Goal: Task Accomplishment & Management: Manage account settings

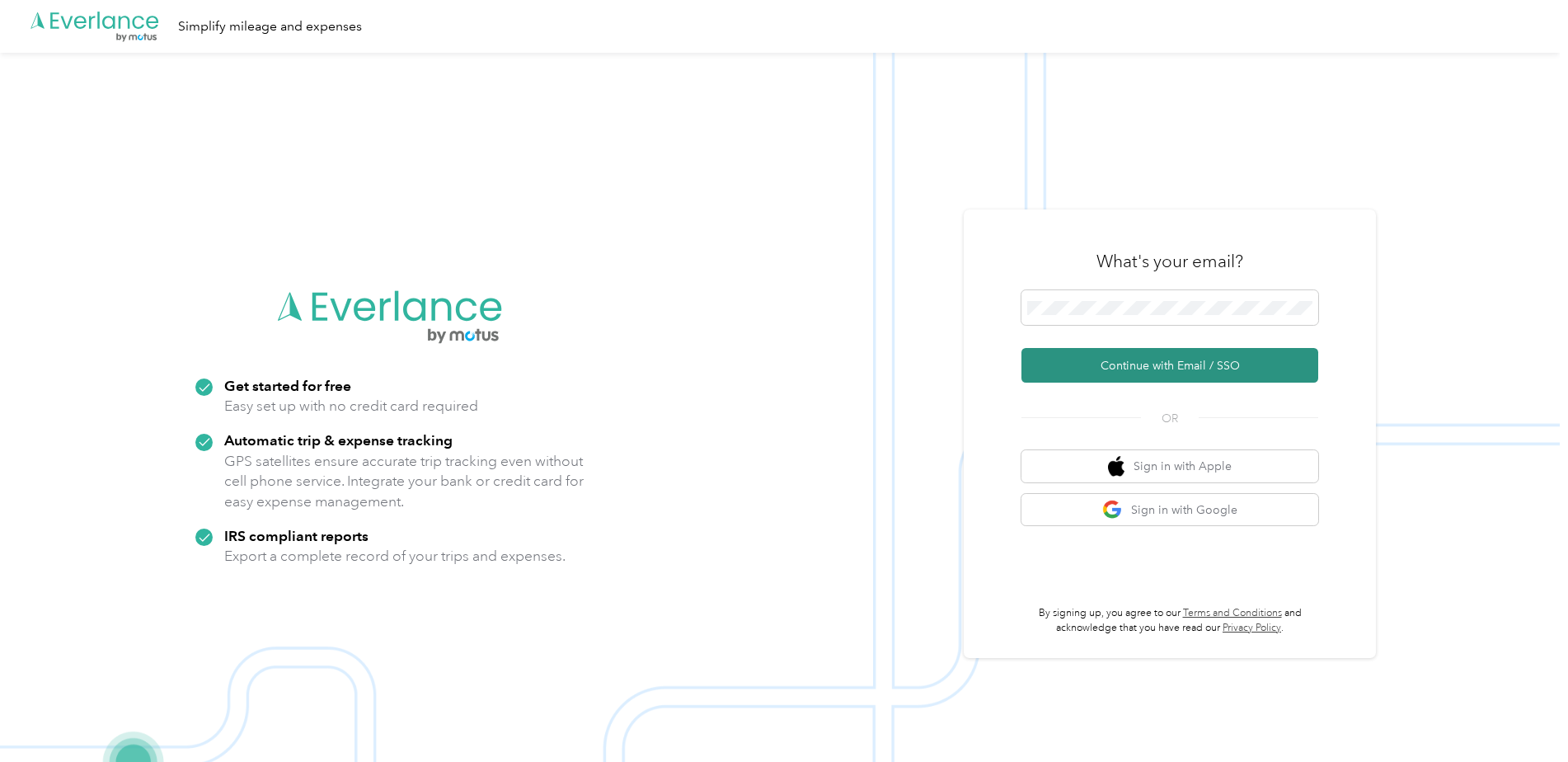
click at [1140, 360] on button "Continue with Email / SSO" at bounding box center [1169, 365] width 297 height 34
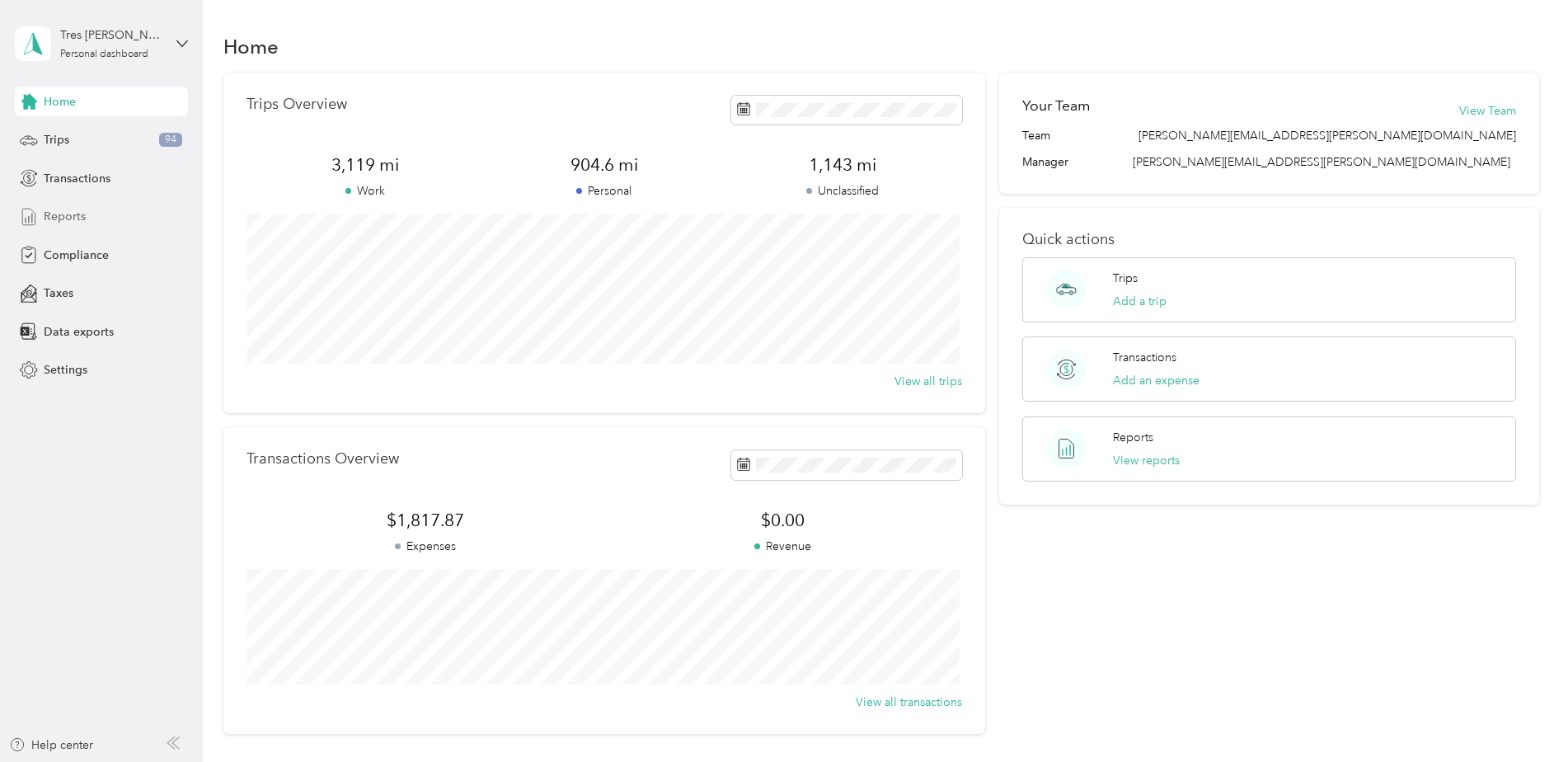
click at [56, 211] on span "Reports" at bounding box center [64, 217] width 42 height 17
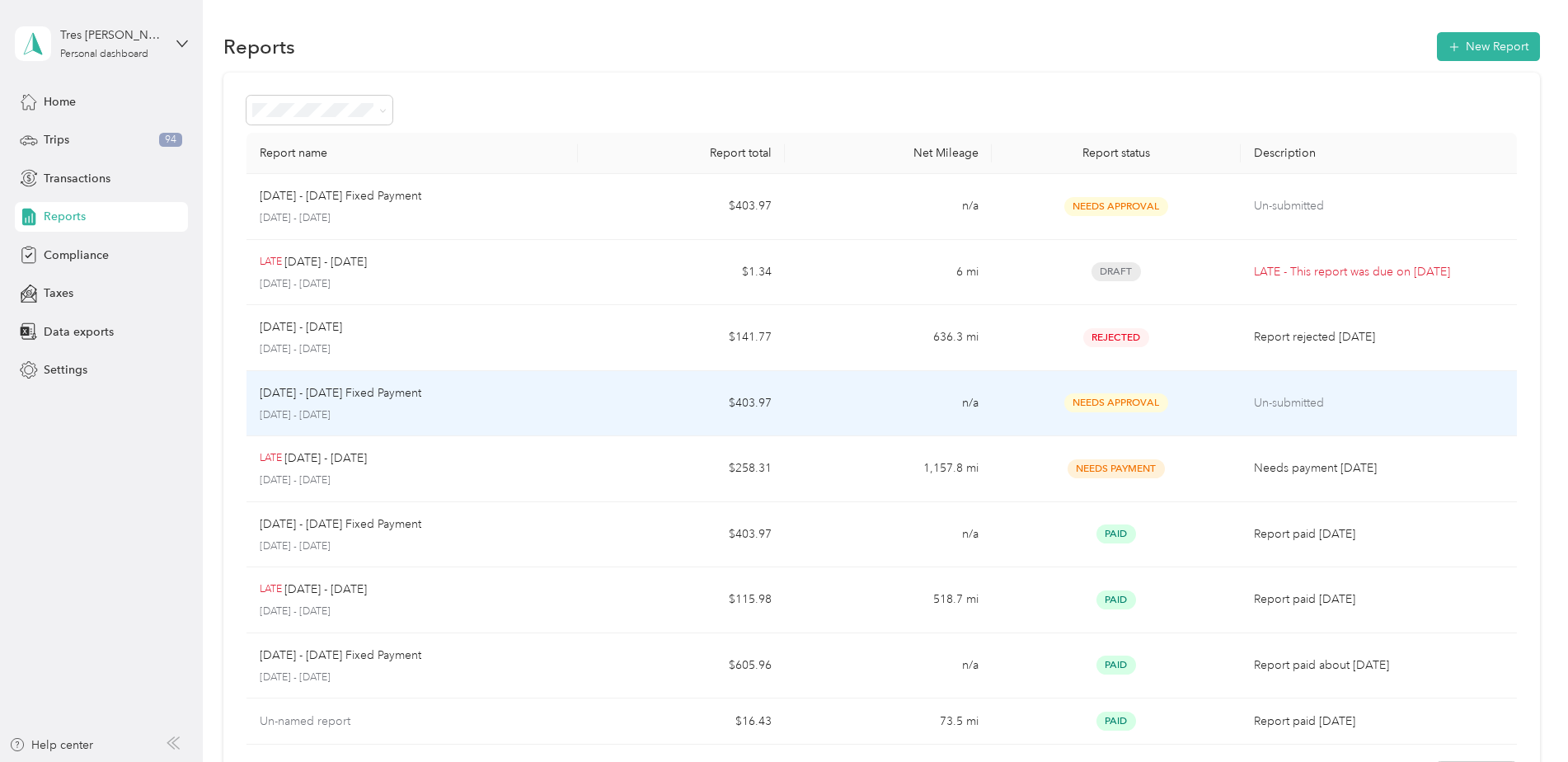
click at [603, 396] on td "$403.97" at bounding box center [681, 403] width 207 height 66
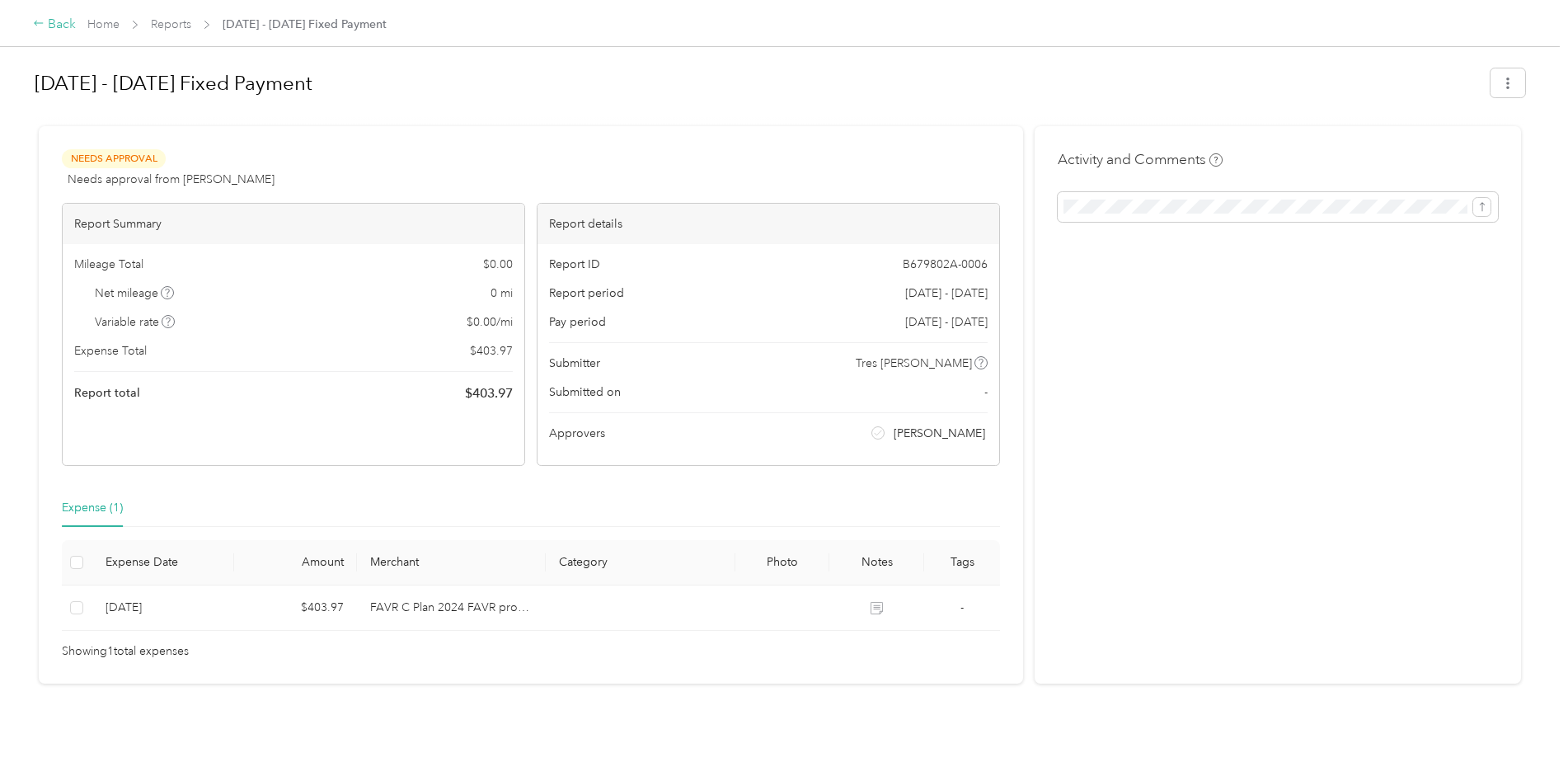
click at [46, 25] on div "Back" at bounding box center [55, 24] width 43 height 20
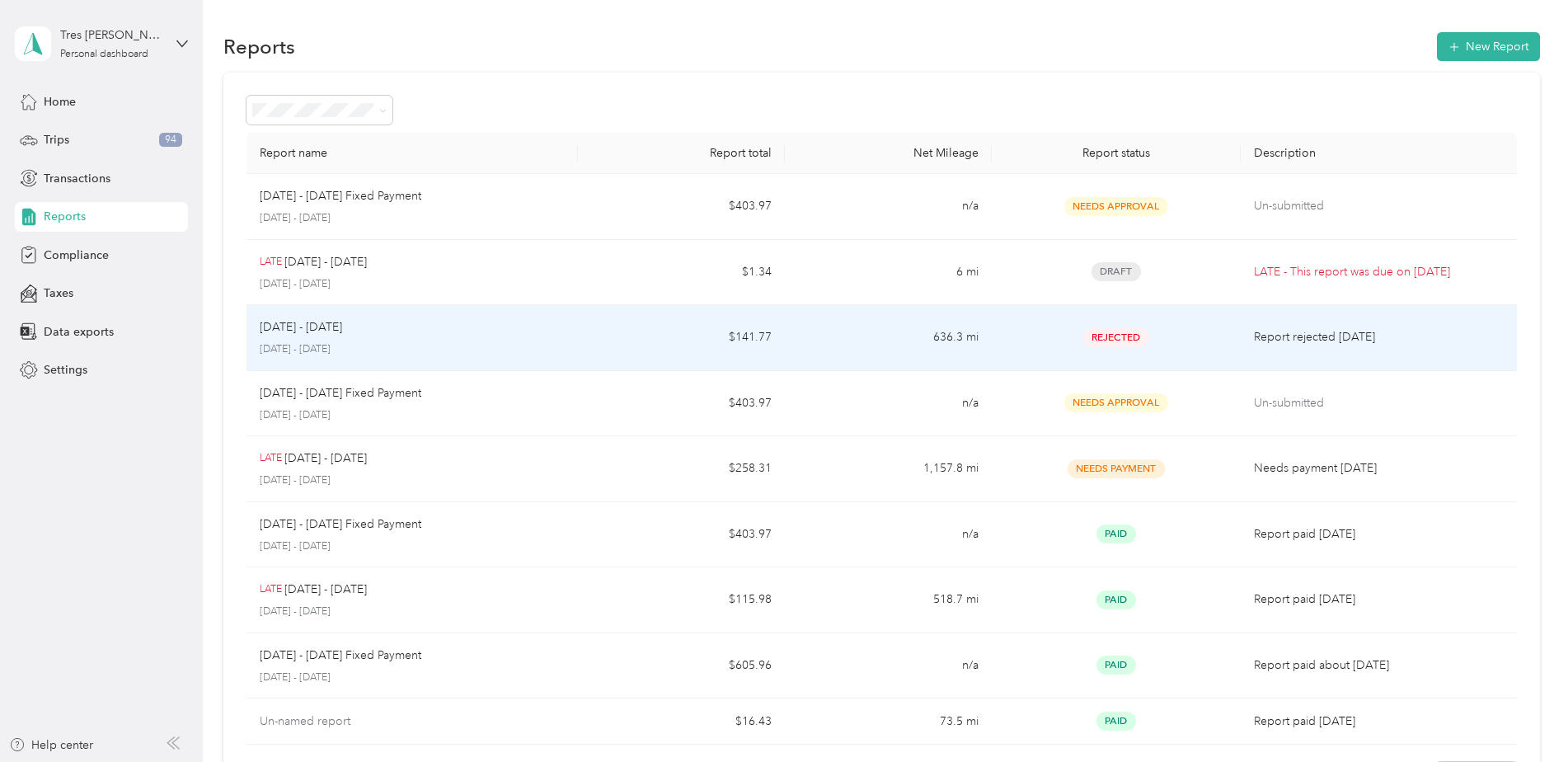
click at [583, 348] on td "$141.77" at bounding box center [681, 337] width 207 height 66
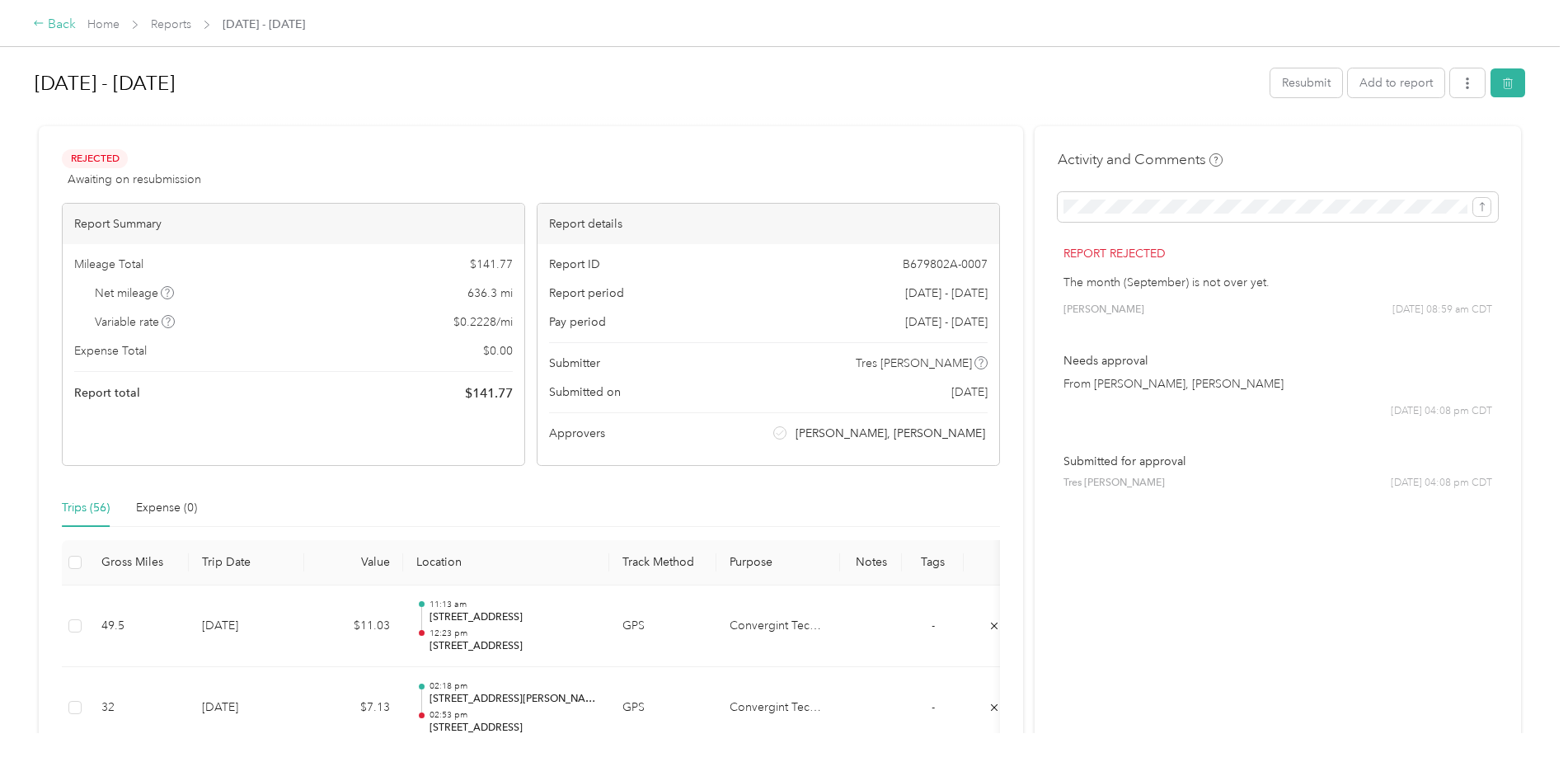
click at [51, 19] on div "Back" at bounding box center [55, 24] width 43 height 20
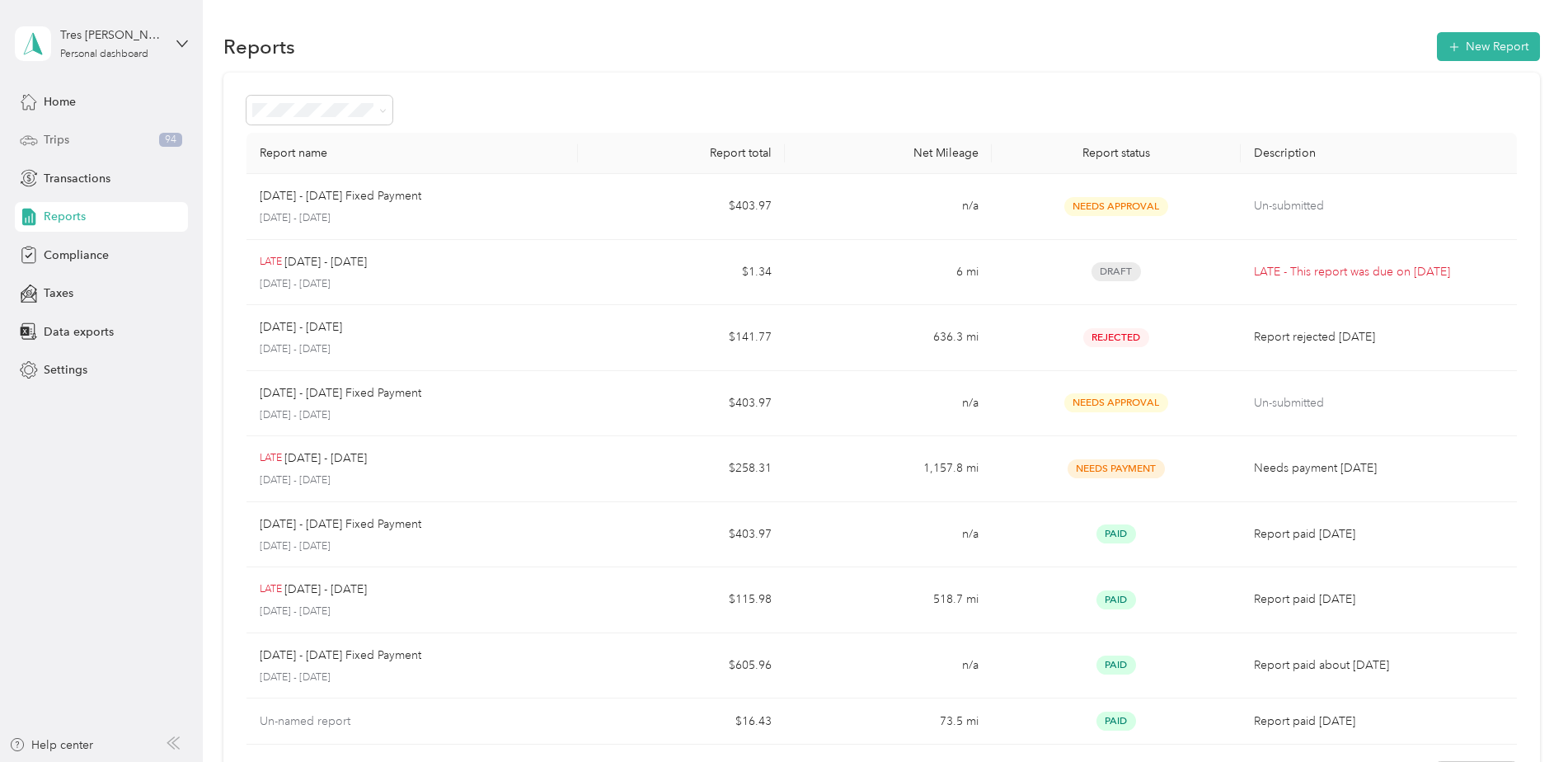
click at [51, 134] on span "Trips" at bounding box center [56, 140] width 26 height 17
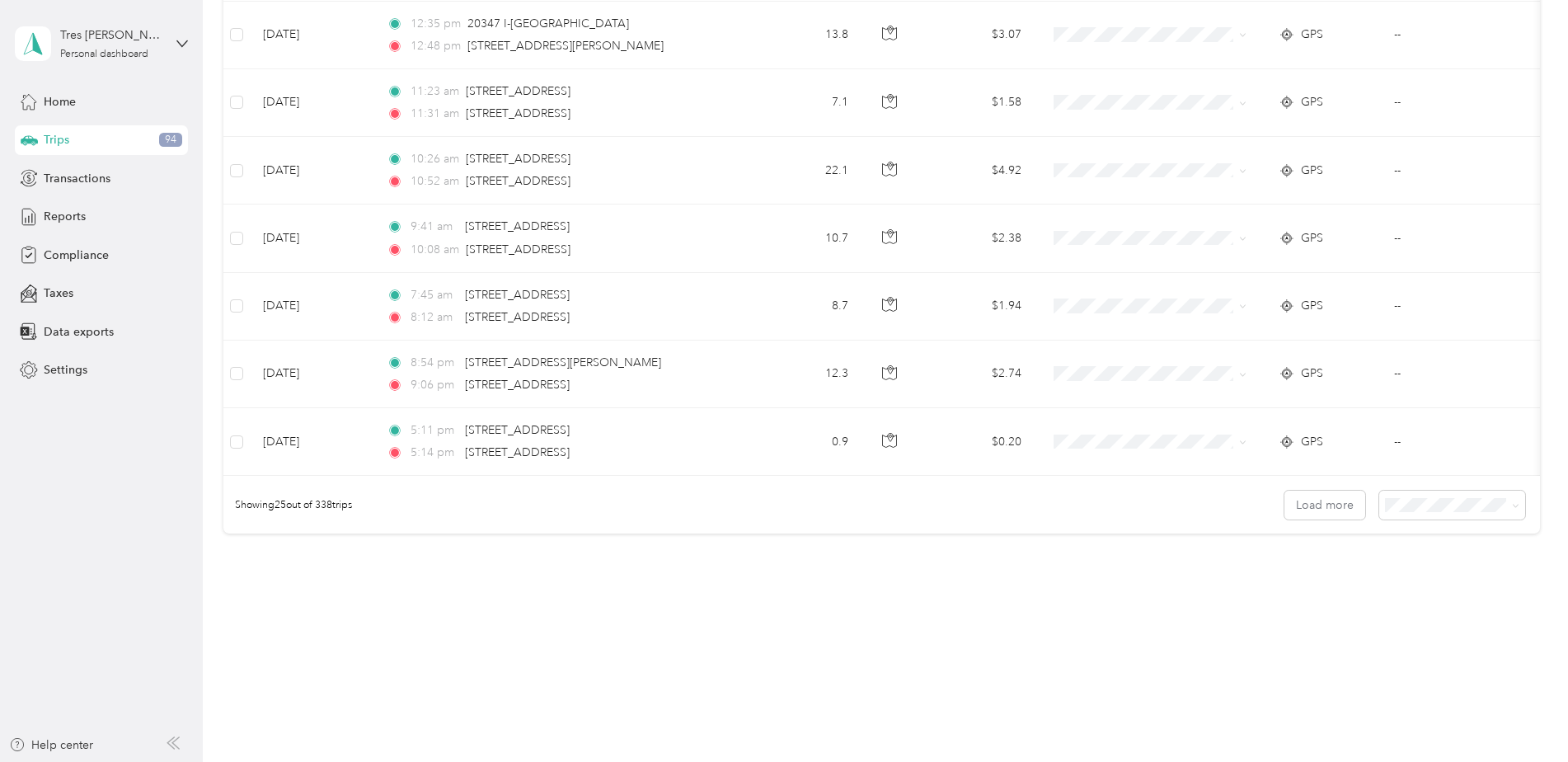
scroll to position [1509, 0]
click at [1420, 592] on span "100 per load" at bounding box center [1420, 593] width 68 height 14
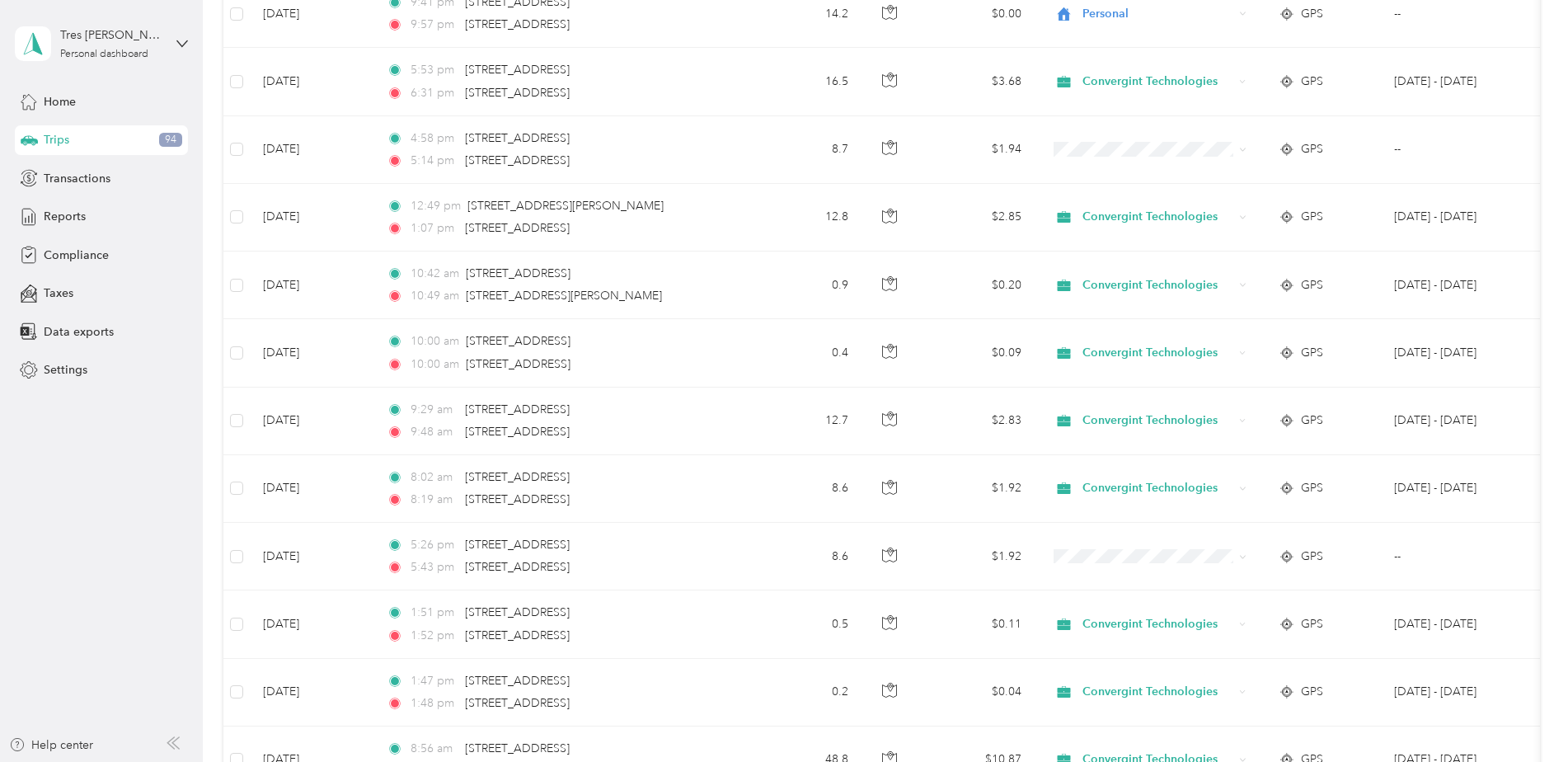
scroll to position [6266, 0]
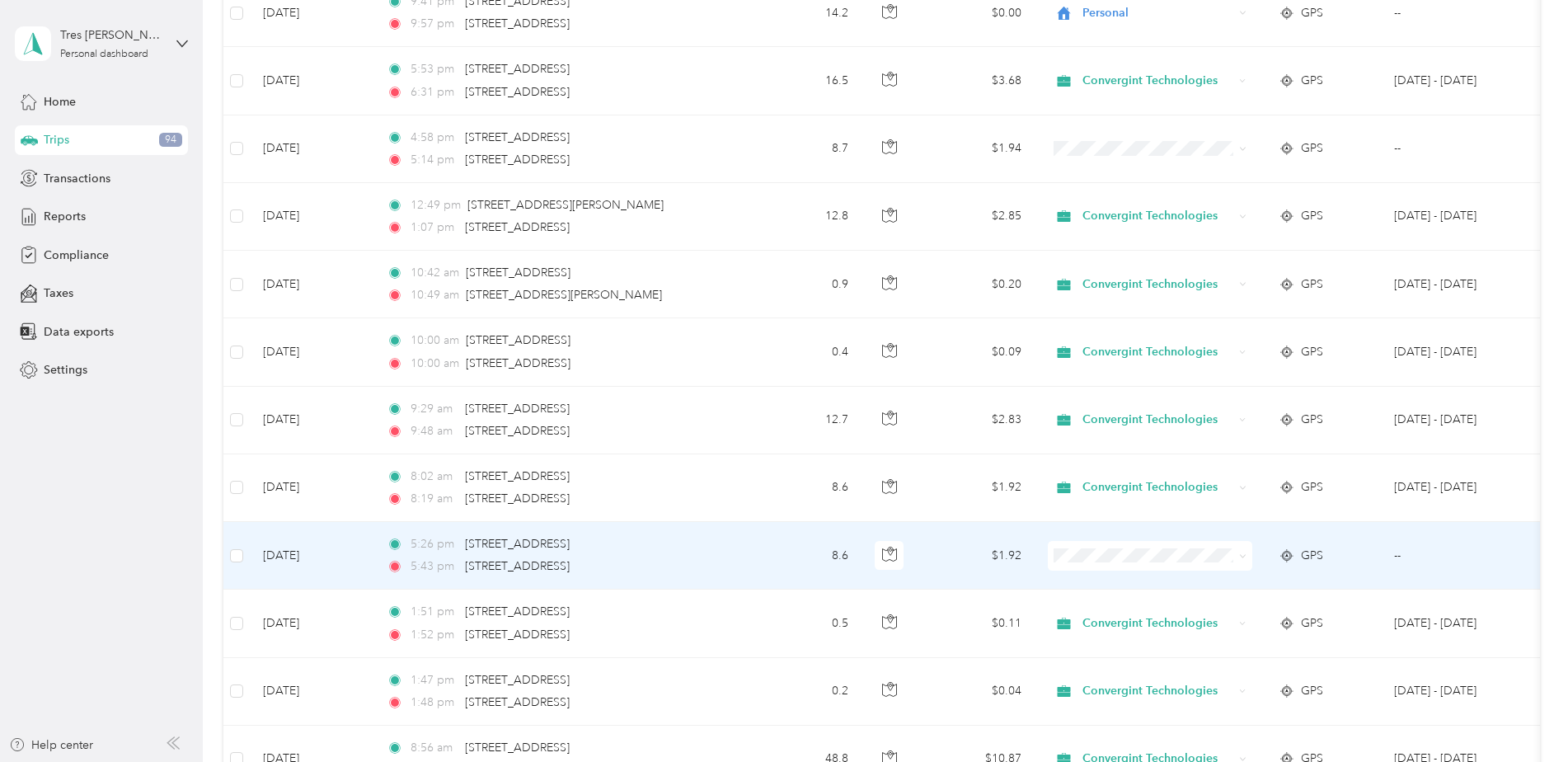
click at [1248, 556] on span at bounding box center [1149, 556] width 205 height 30
click at [1129, 586] on span "Convergint Technologies" at bounding box center [1164, 586] width 152 height 17
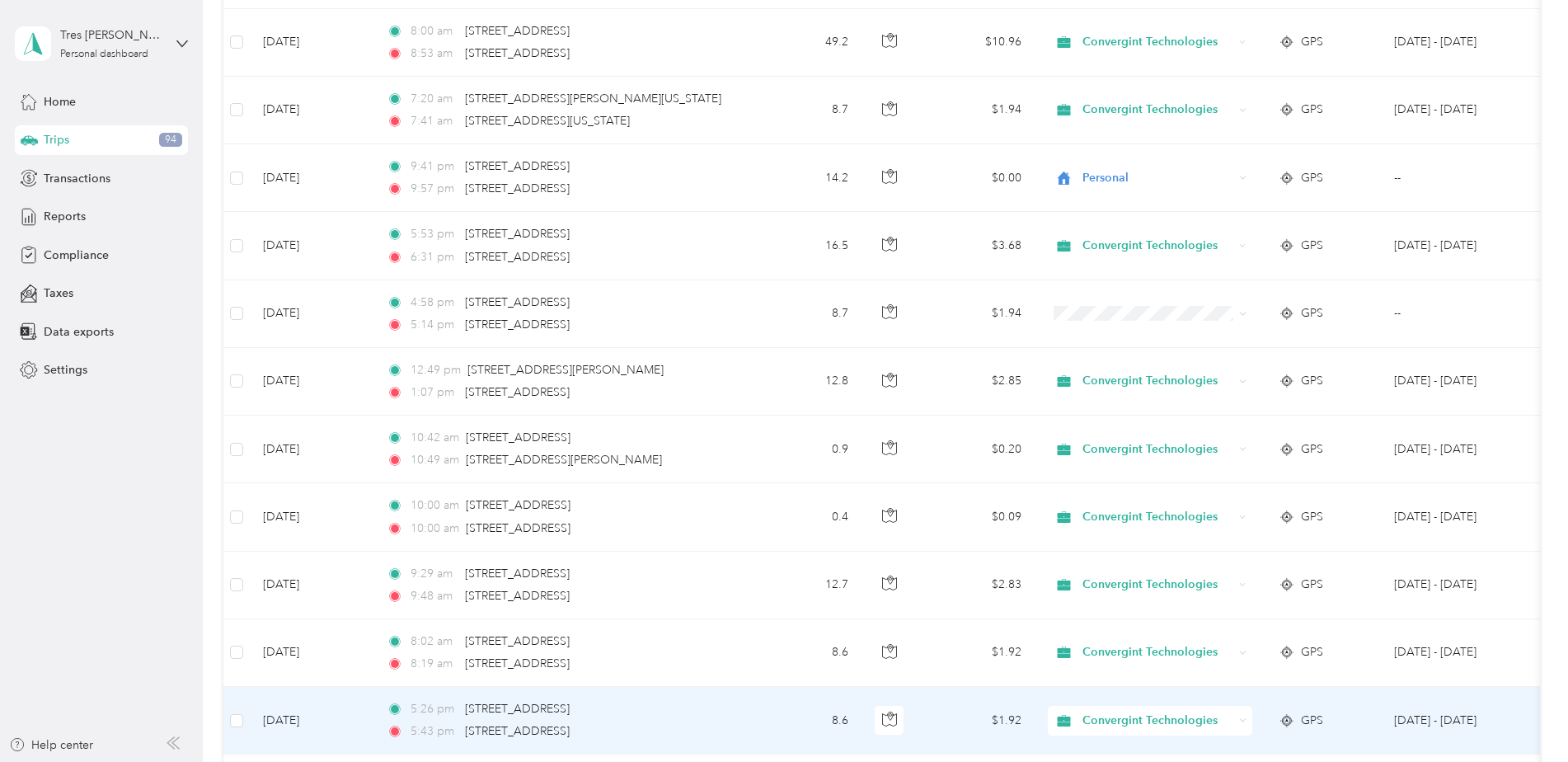
scroll to position [6019, 0]
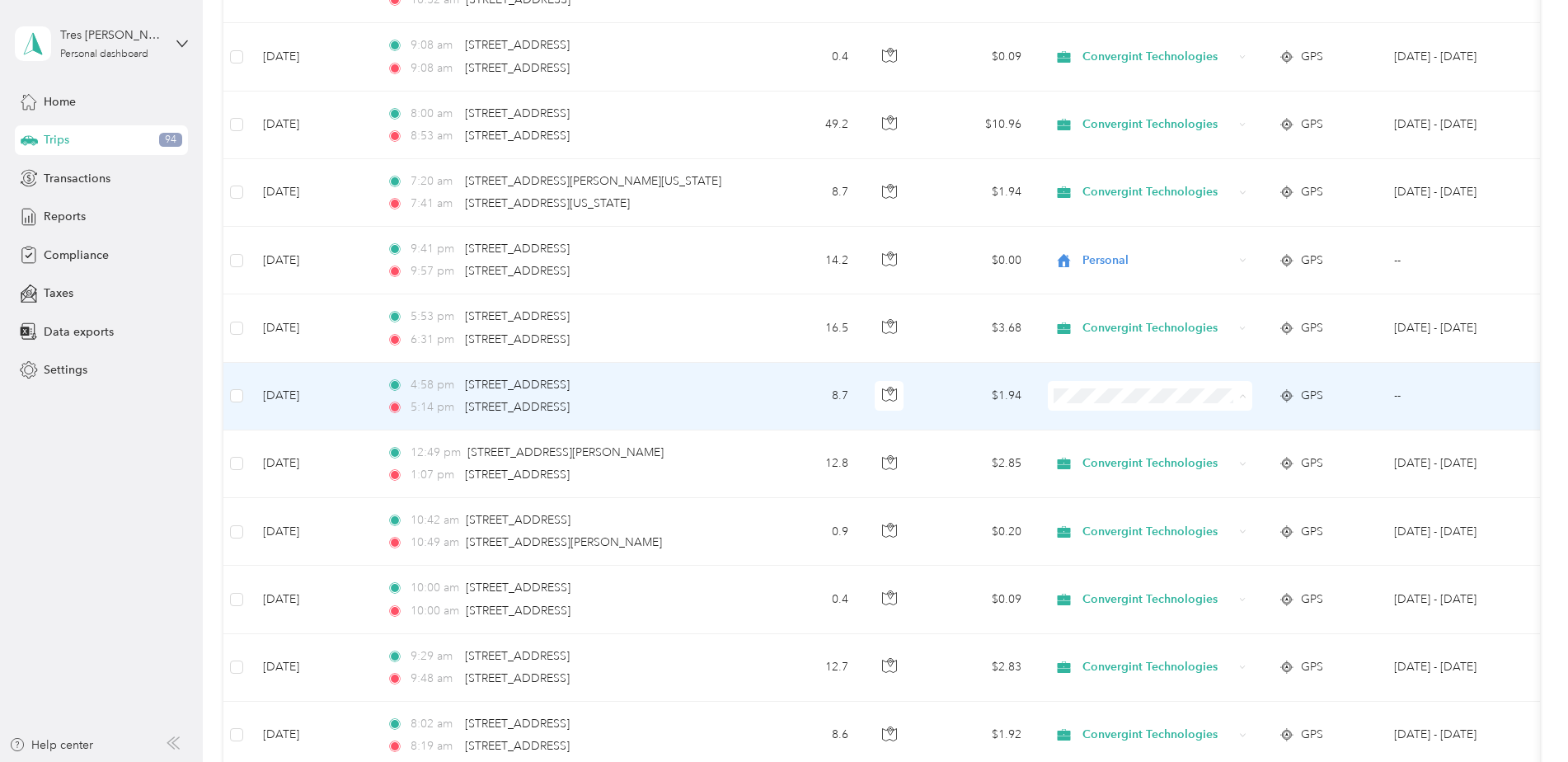
click at [1164, 420] on span "Convergint Technologies" at bounding box center [1164, 426] width 152 height 17
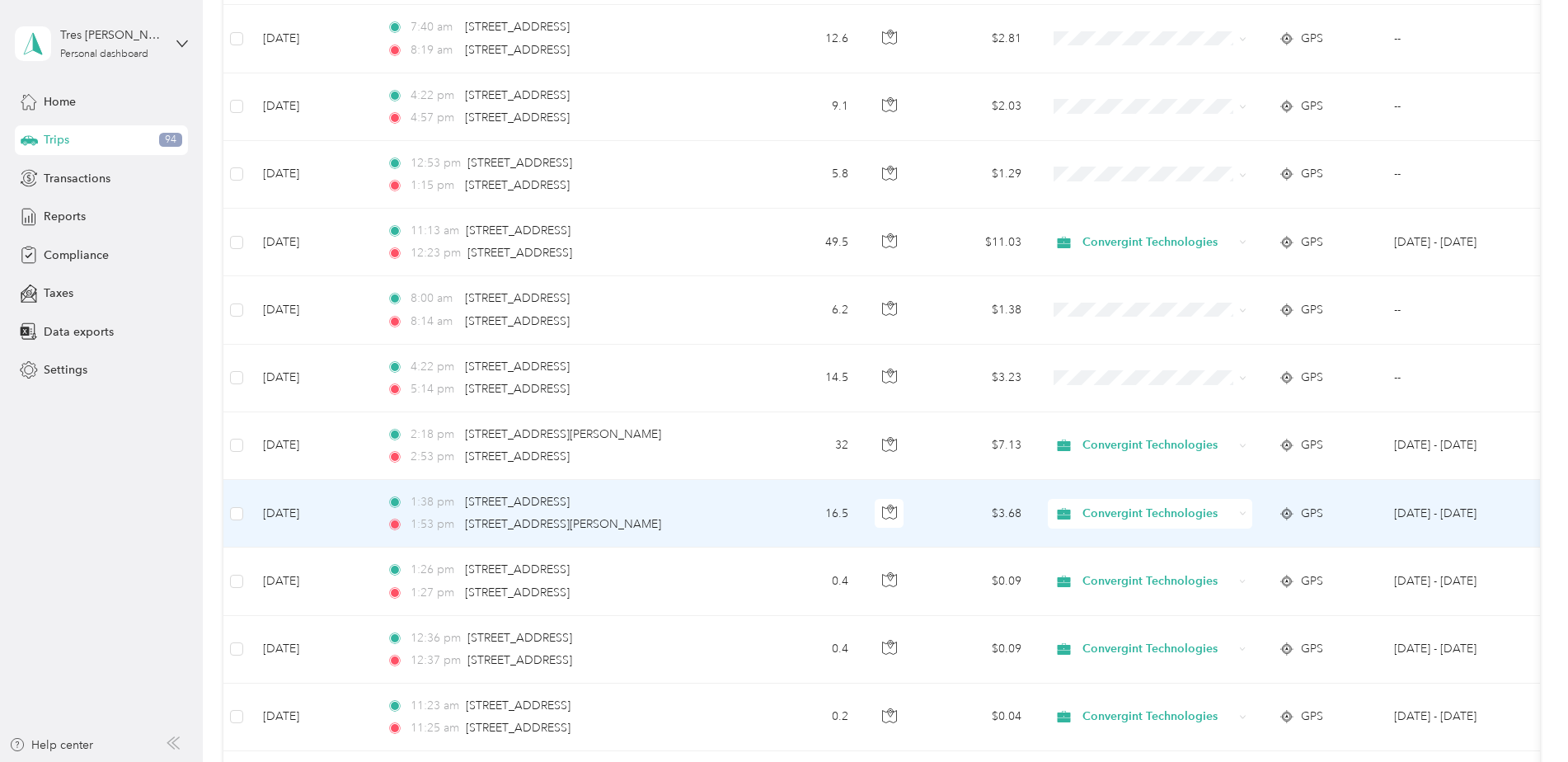
scroll to position [5194, 0]
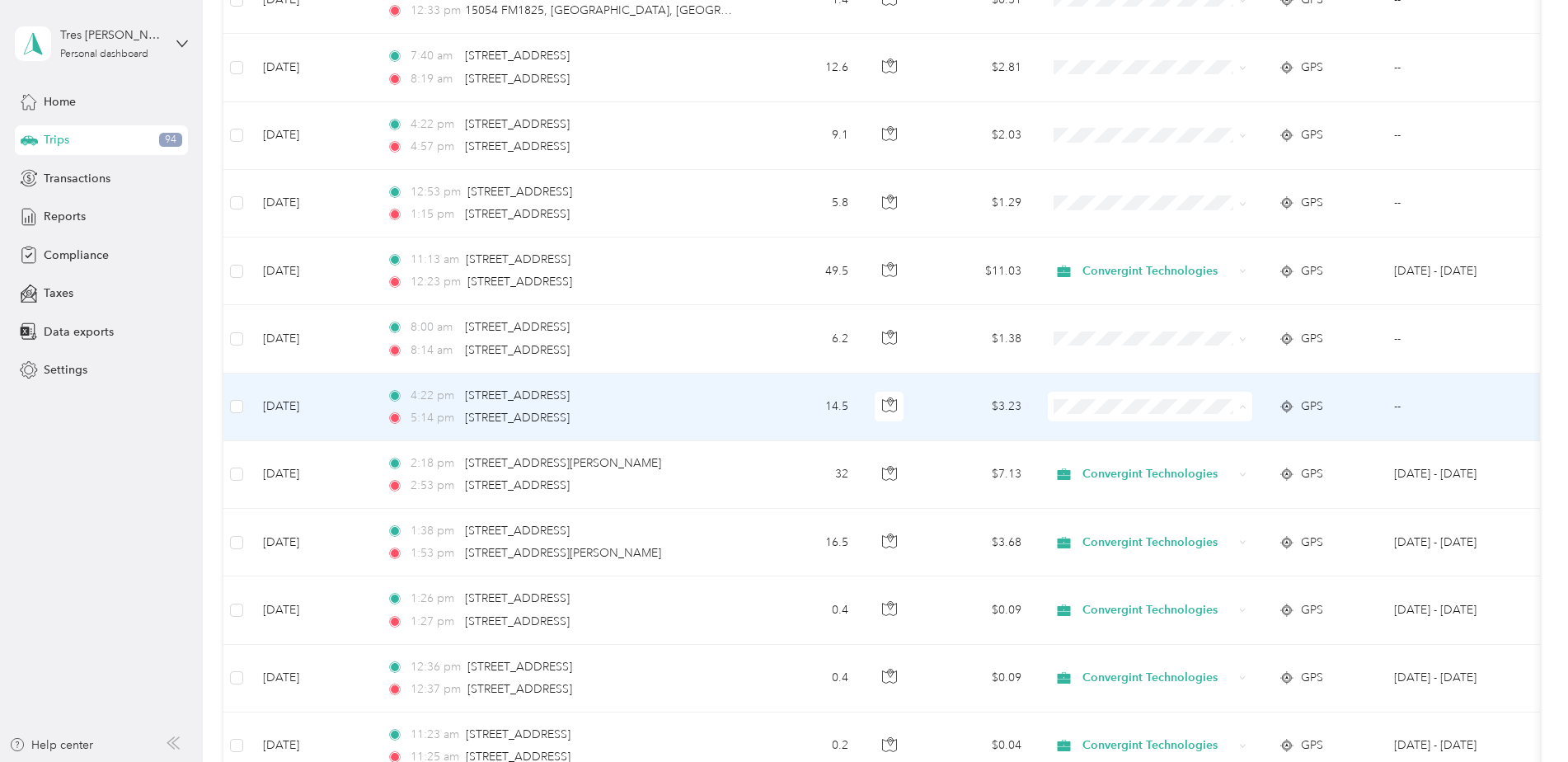
click at [1114, 438] on span "Convergint Technologies" at bounding box center [1164, 438] width 152 height 17
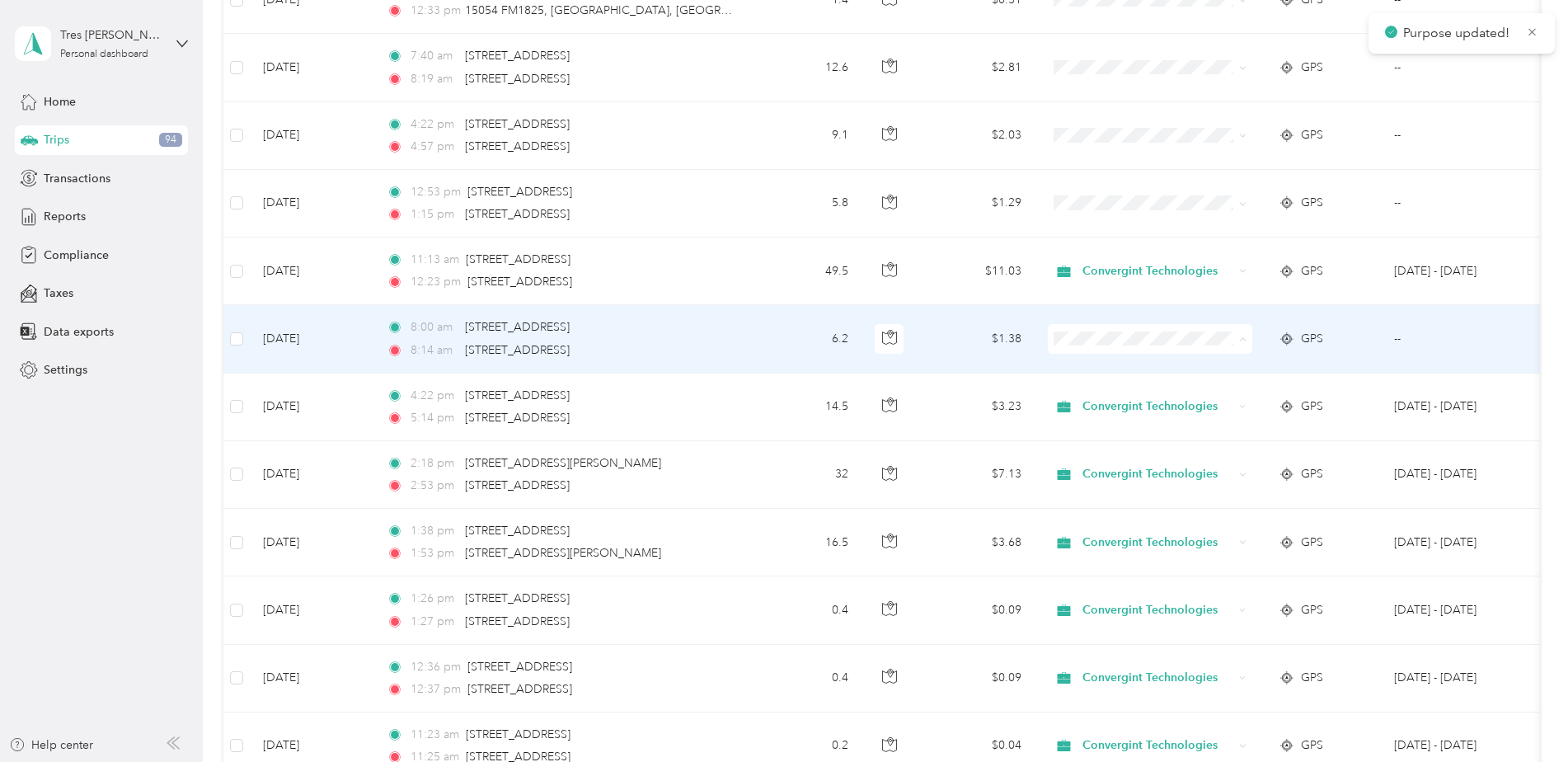
click at [1128, 364] on span "Convergint Technologies" at bounding box center [1164, 370] width 152 height 17
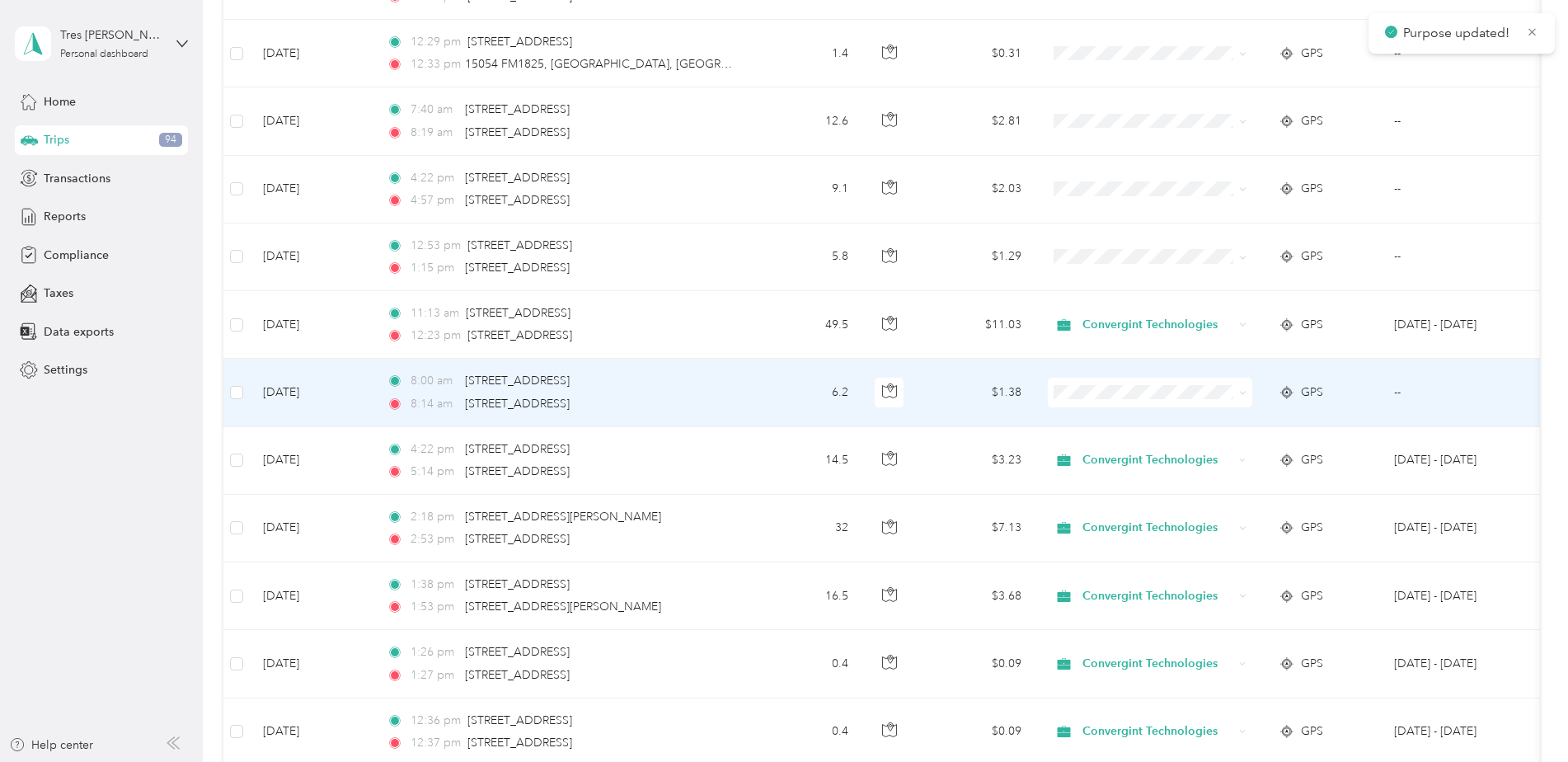
scroll to position [5111, 0]
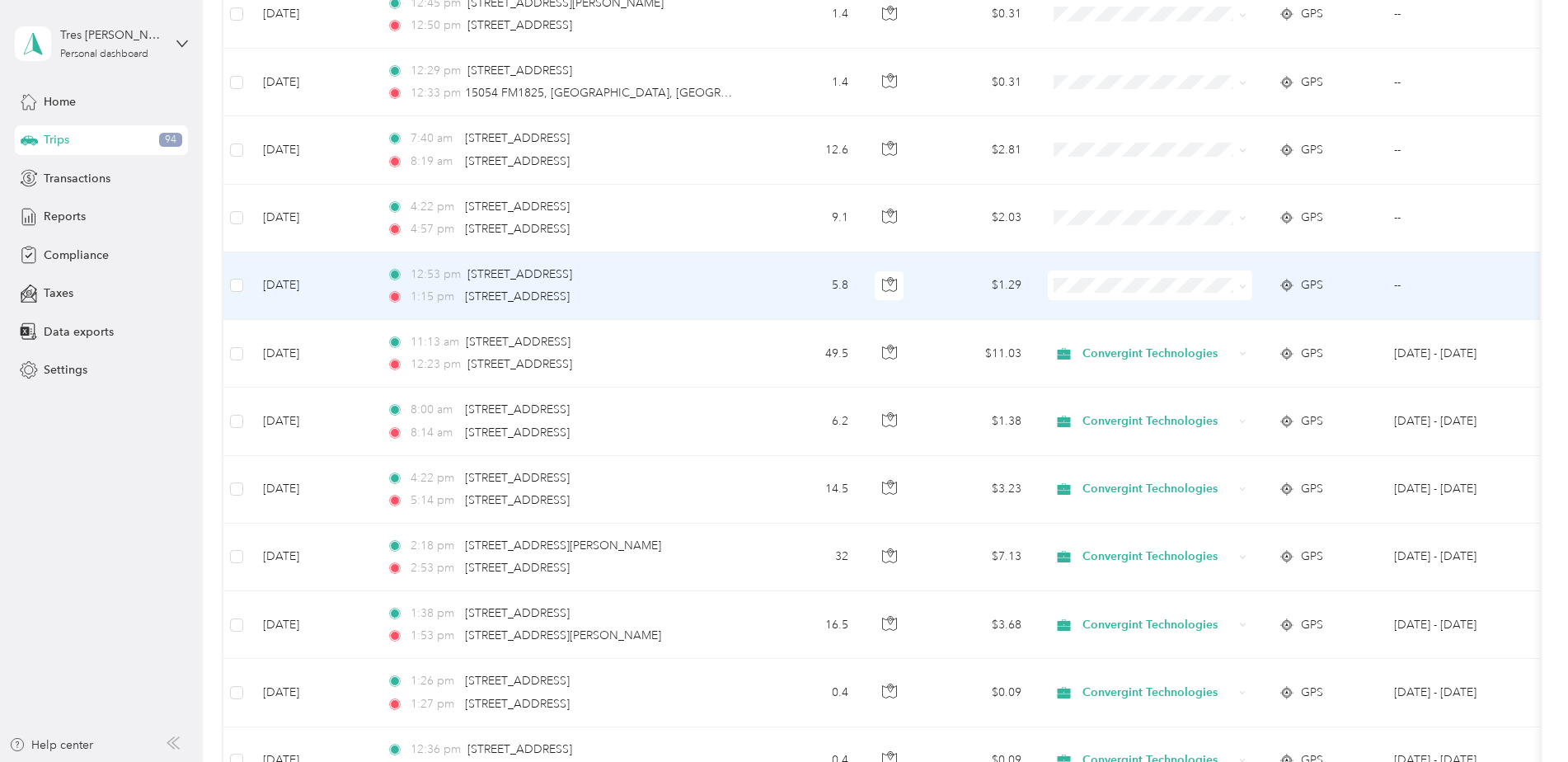
click at [1141, 315] on span "Convergint Technologies" at bounding box center [1164, 316] width 152 height 17
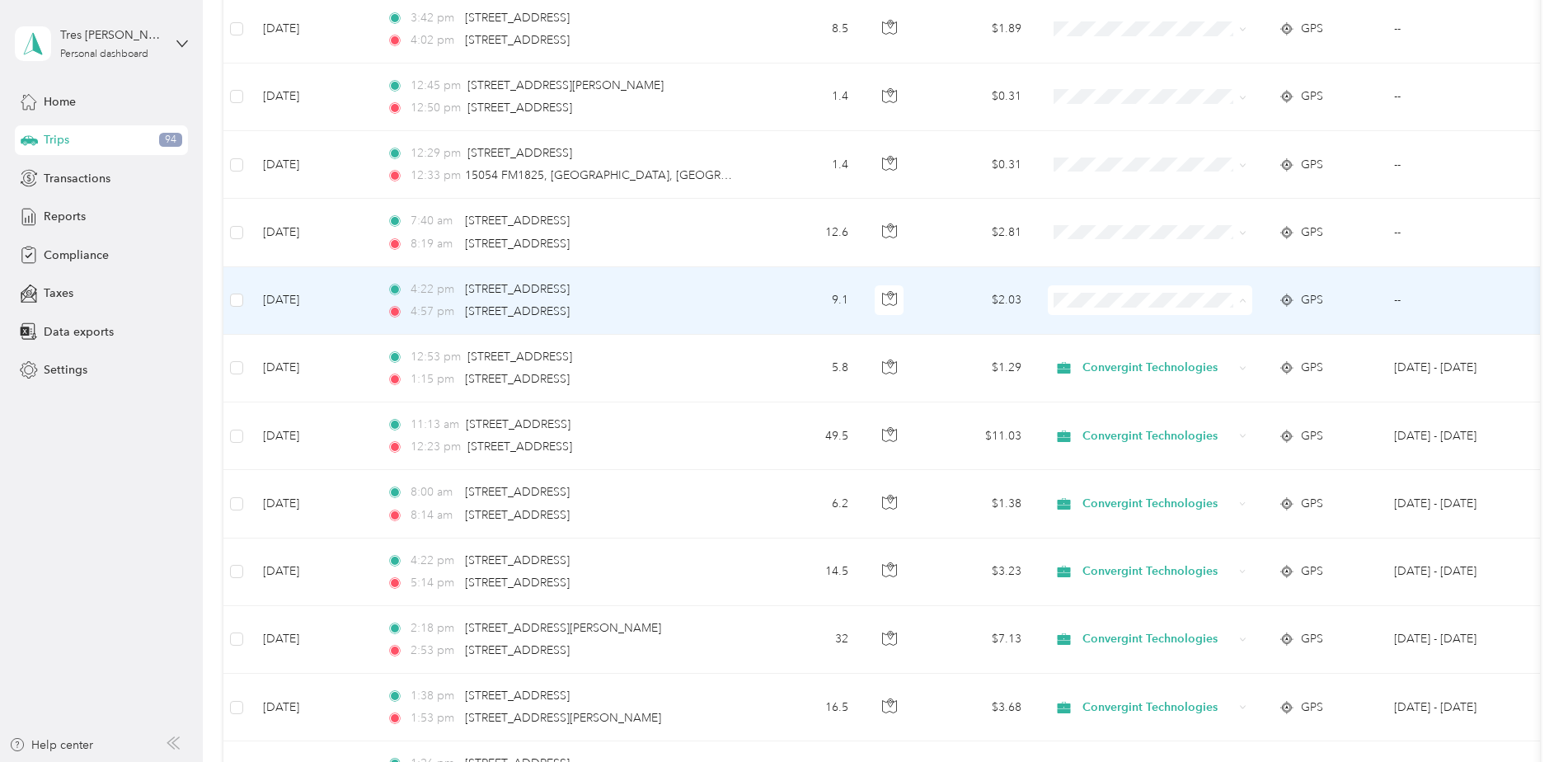
click at [1159, 328] on span "Convergint Technologies" at bounding box center [1164, 331] width 152 height 17
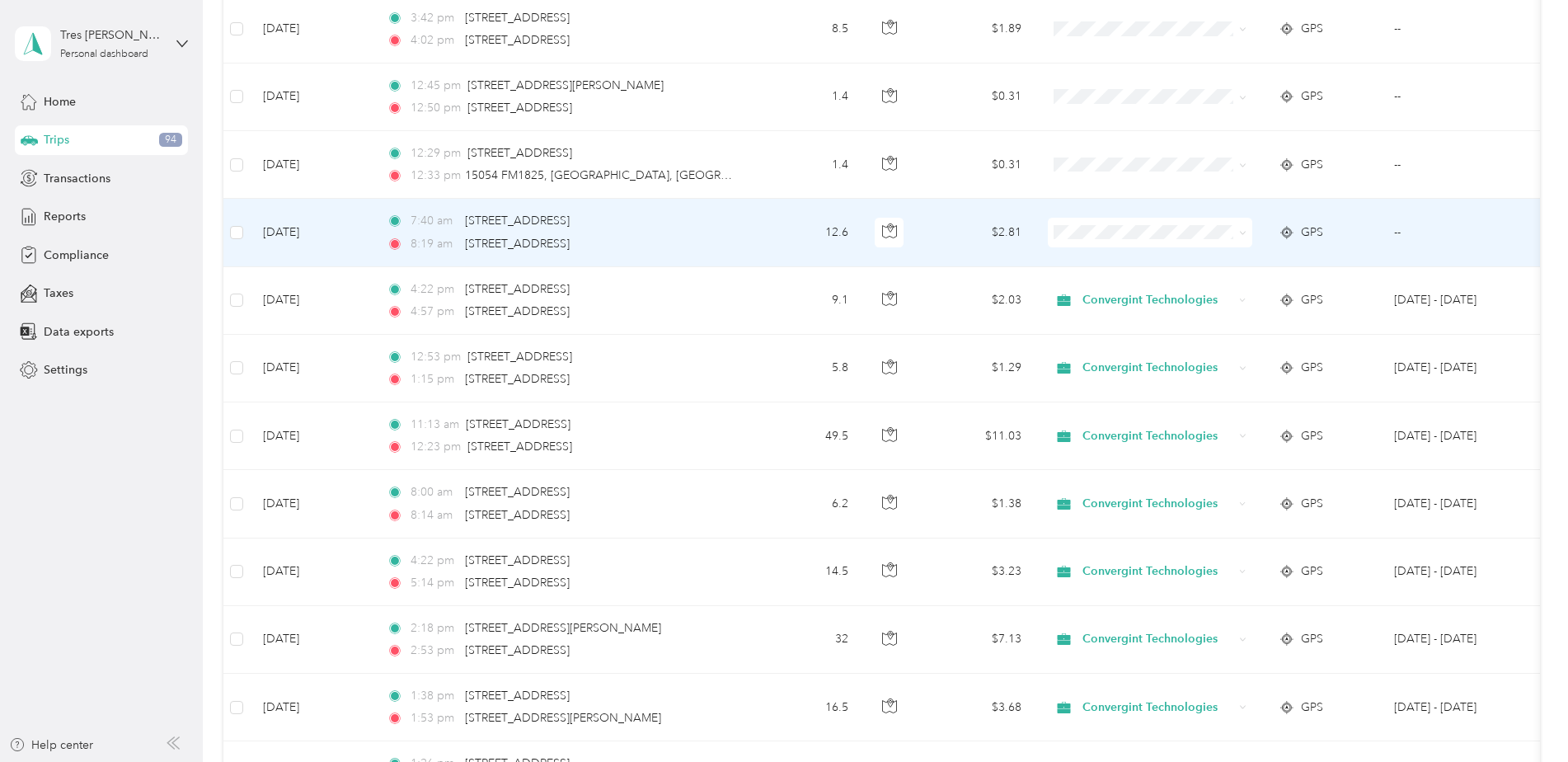
click at [1150, 241] on span at bounding box center [1149, 232] width 205 height 30
click at [1170, 262] on span "Convergint Technologies" at bounding box center [1164, 262] width 152 height 17
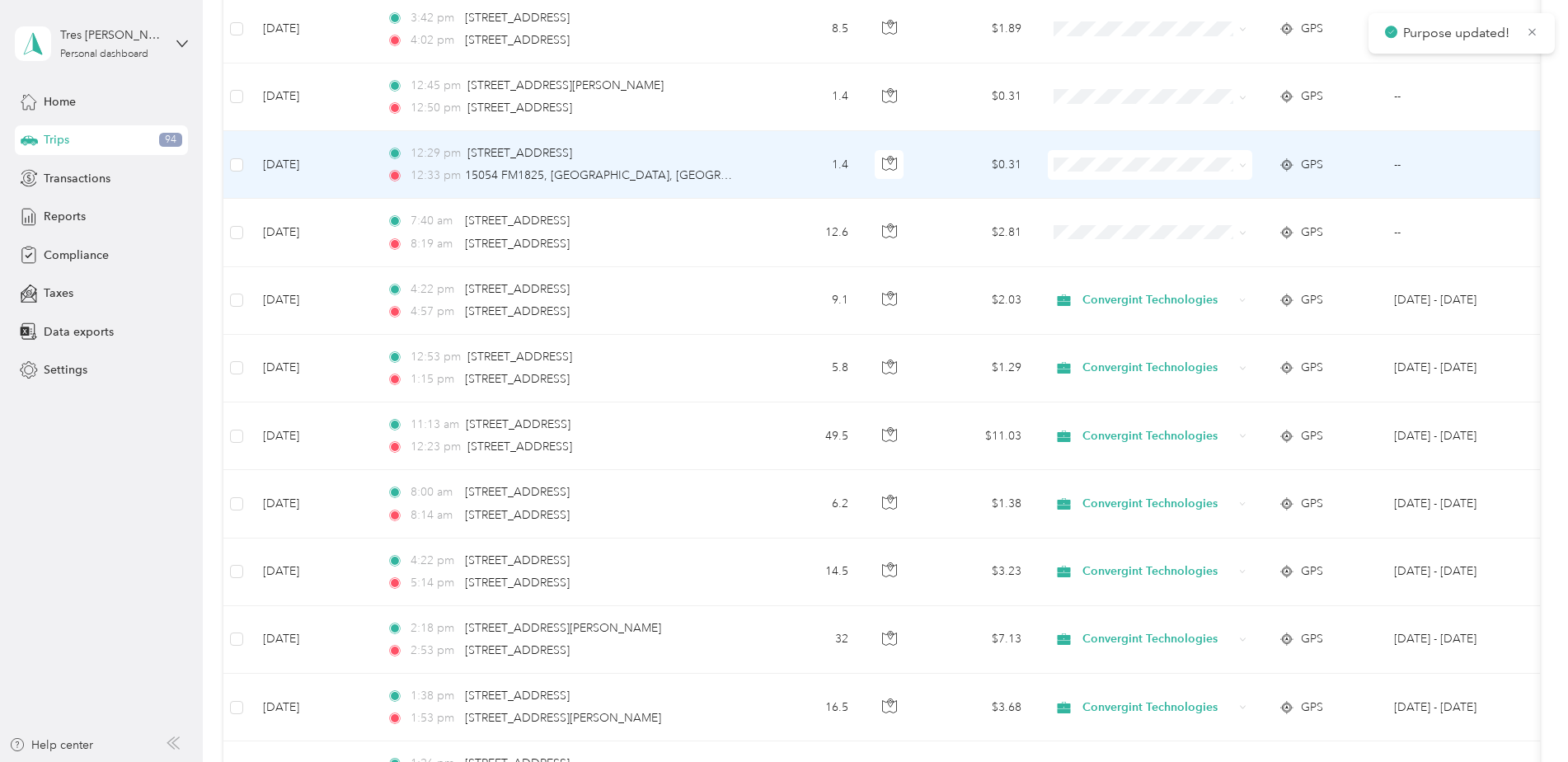
scroll to position [4947, 0]
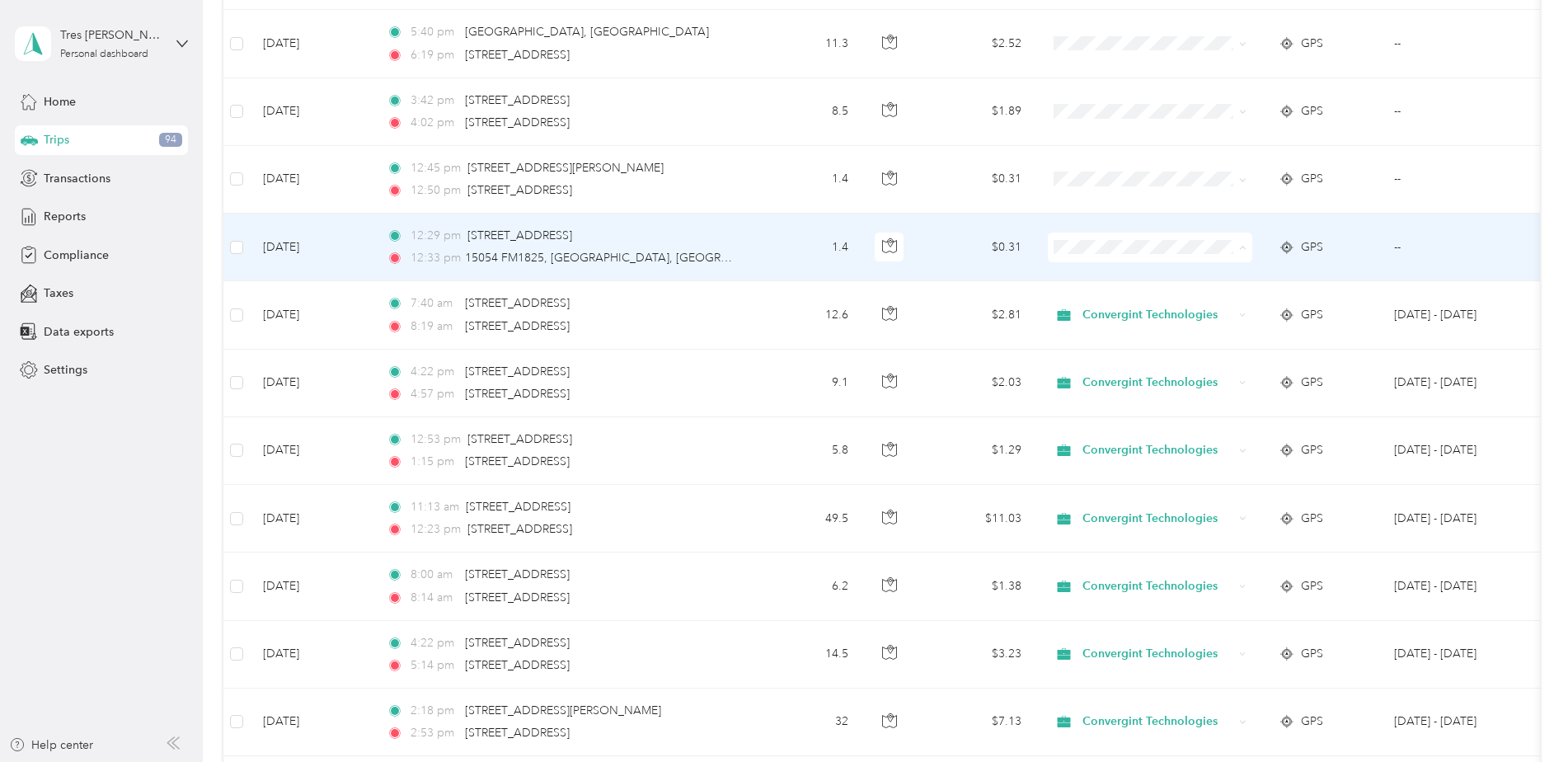
click at [1131, 275] on span "Convergint Technologies" at bounding box center [1164, 278] width 152 height 17
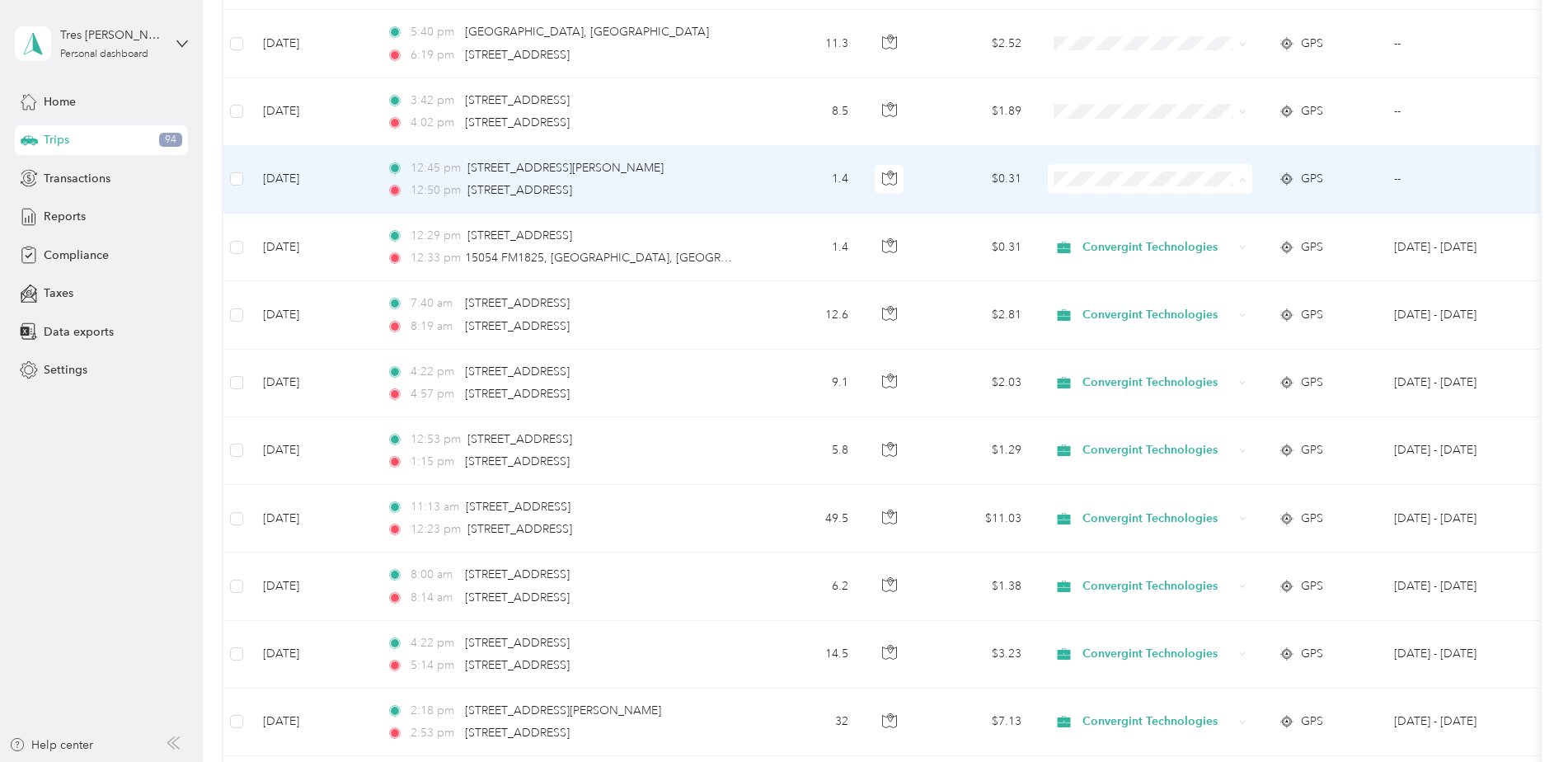
click at [1146, 207] on span "Convergint Technologies" at bounding box center [1164, 210] width 152 height 17
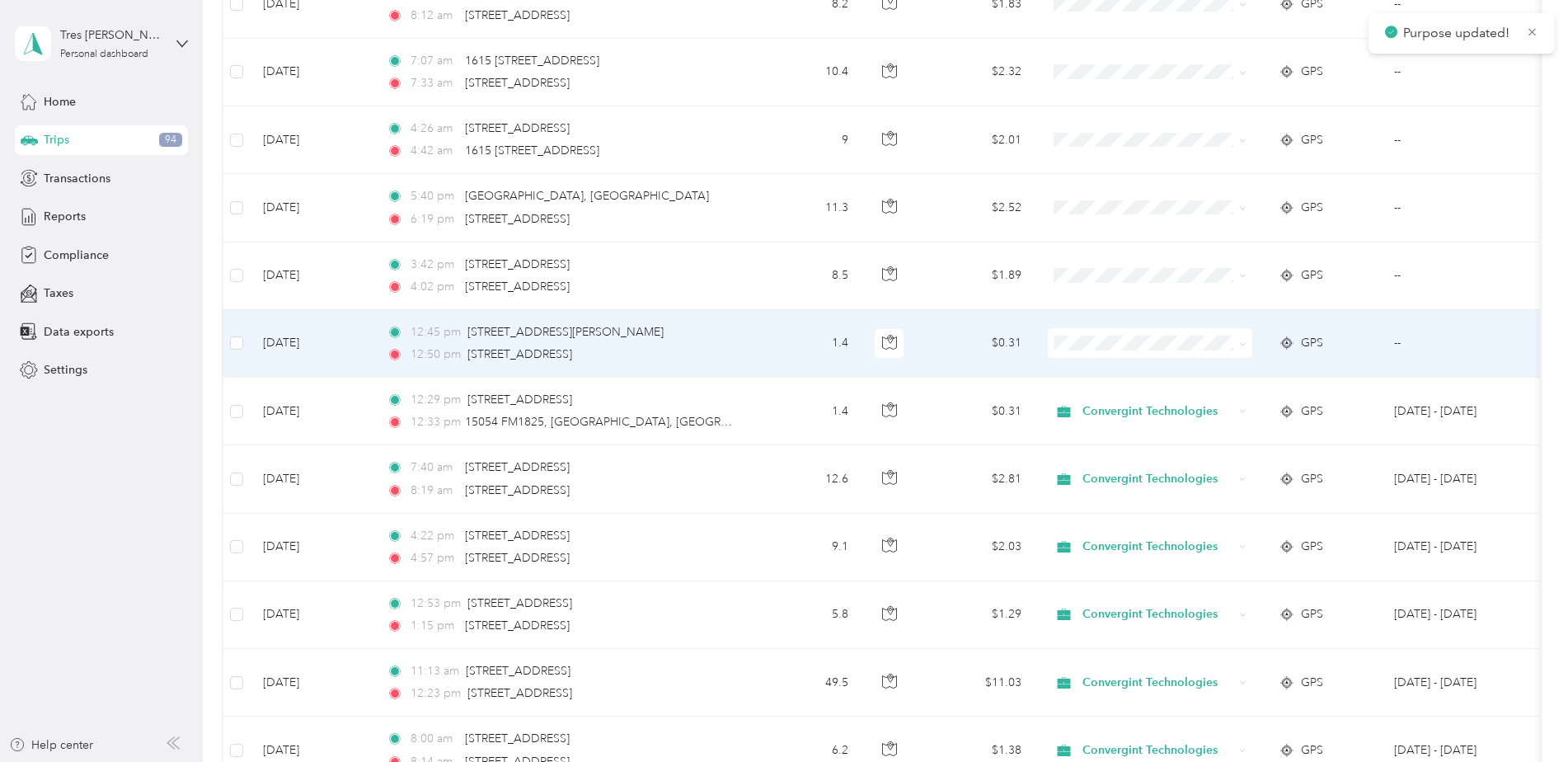
scroll to position [4782, 0]
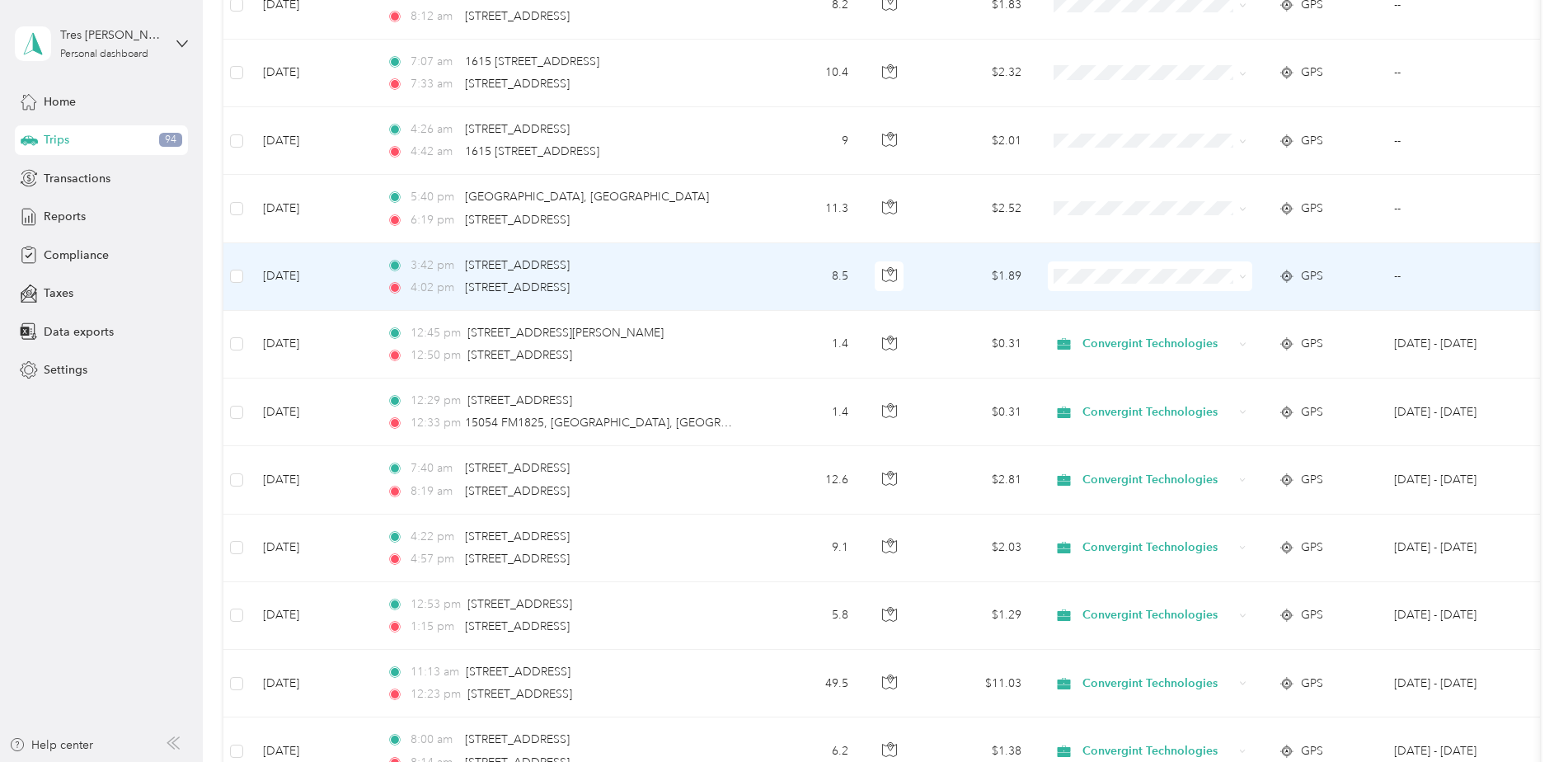
click at [1143, 304] on span "Convergint Technologies" at bounding box center [1164, 307] width 152 height 17
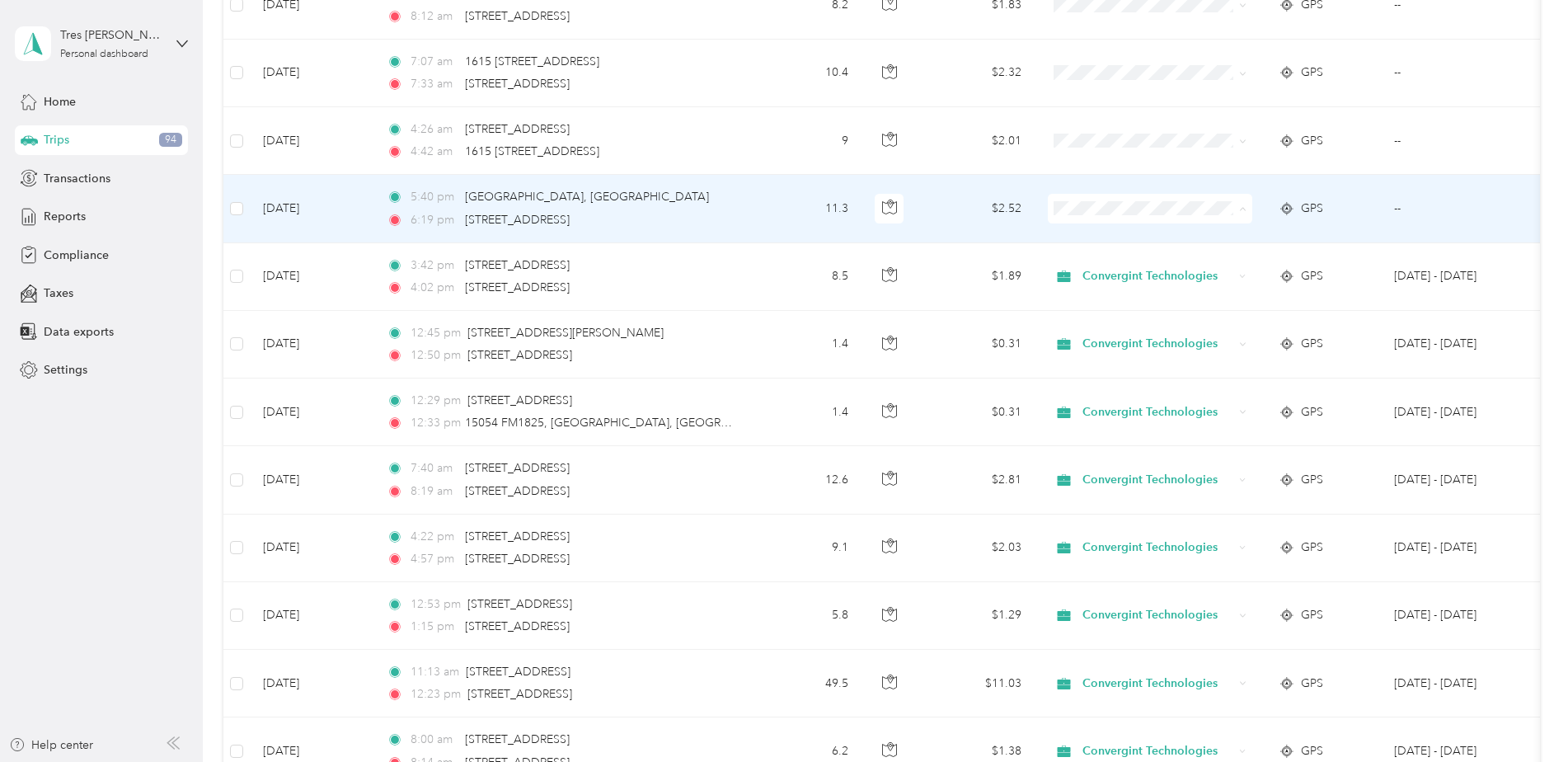
click at [1138, 237] on span "Convergint Technologies" at bounding box center [1164, 240] width 152 height 17
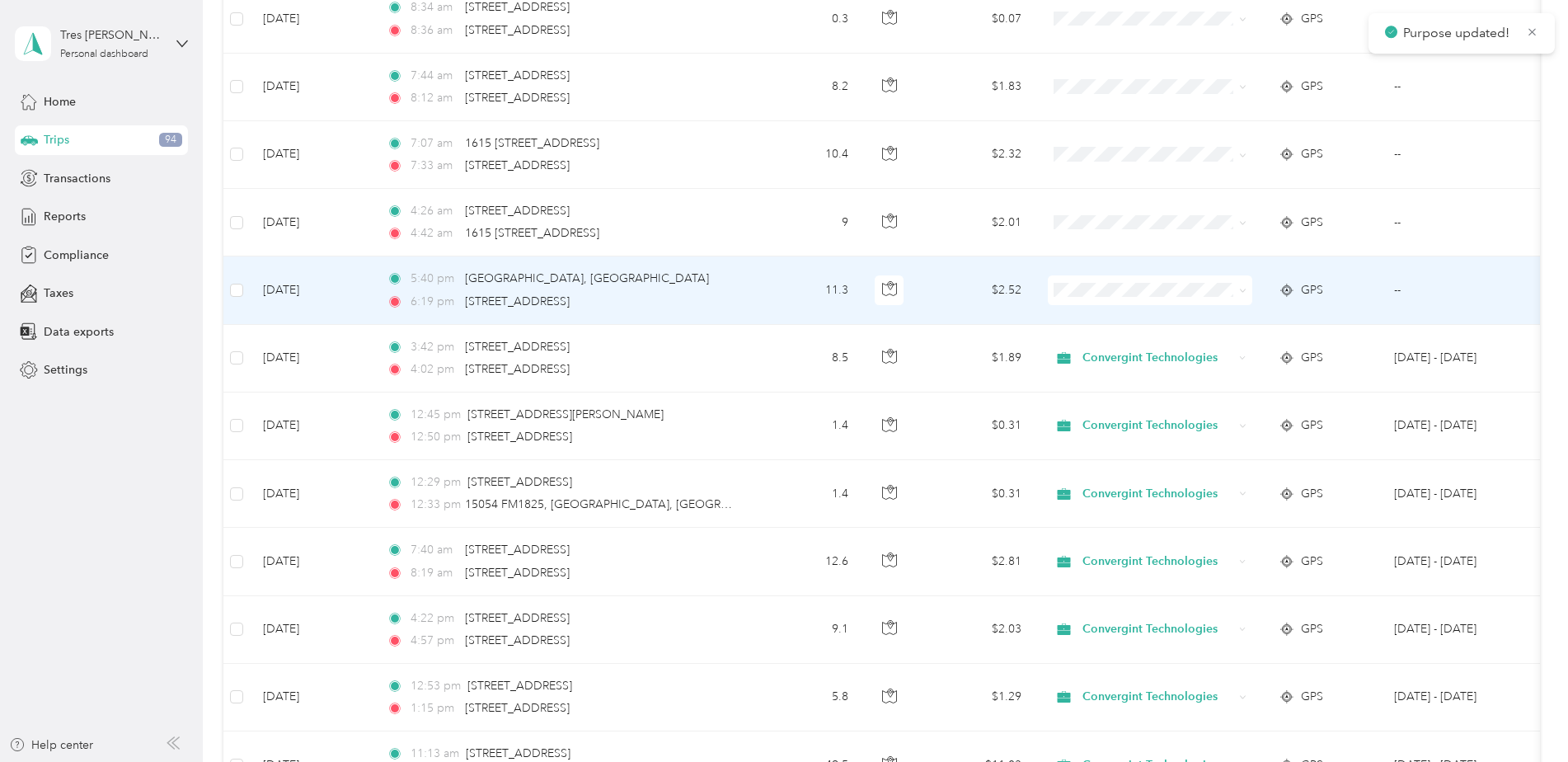
scroll to position [4700, 0]
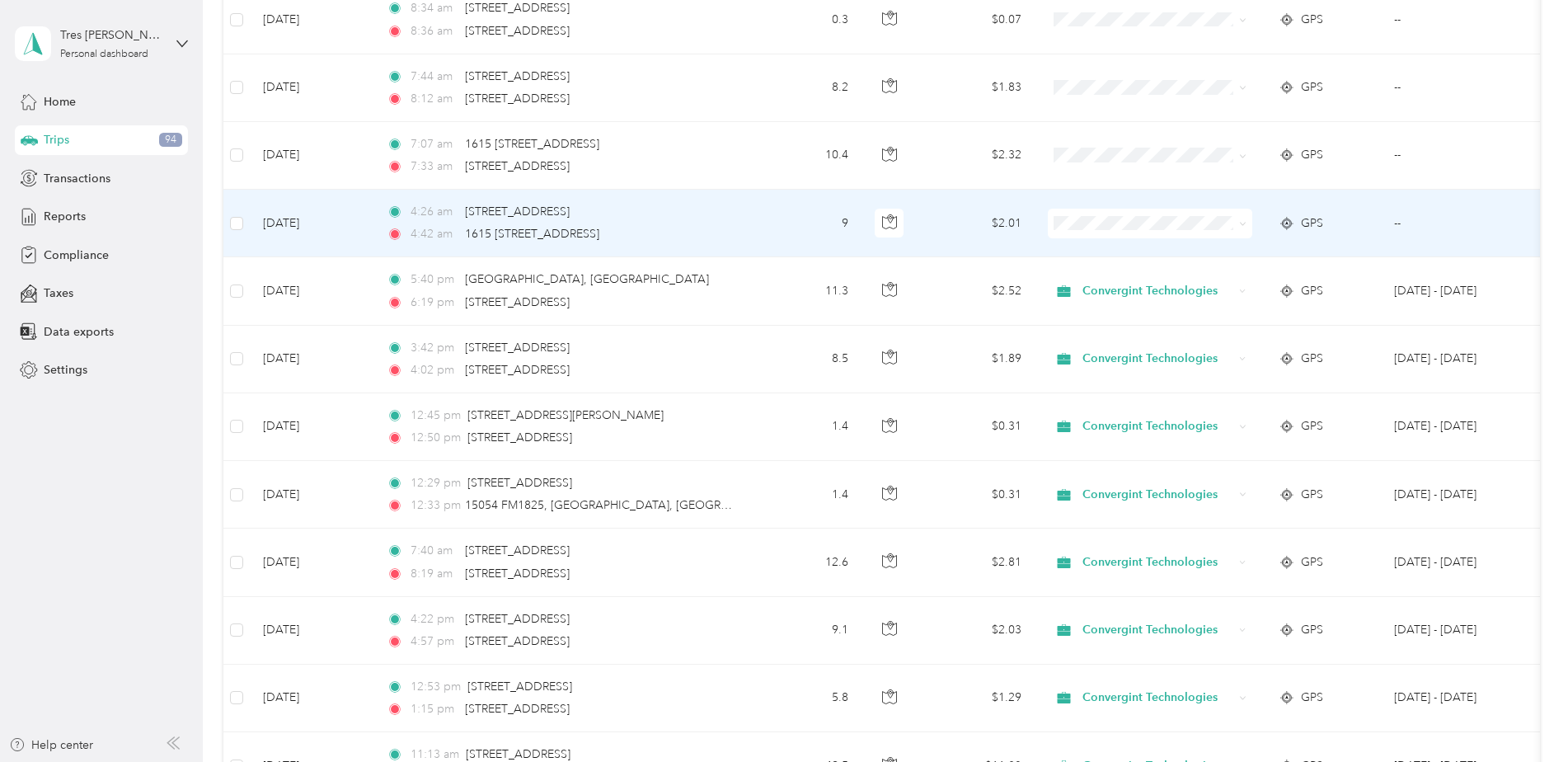
click at [1143, 254] on span "Convergint Technologies" at bounding box center [1164, 253] width 152 height 17
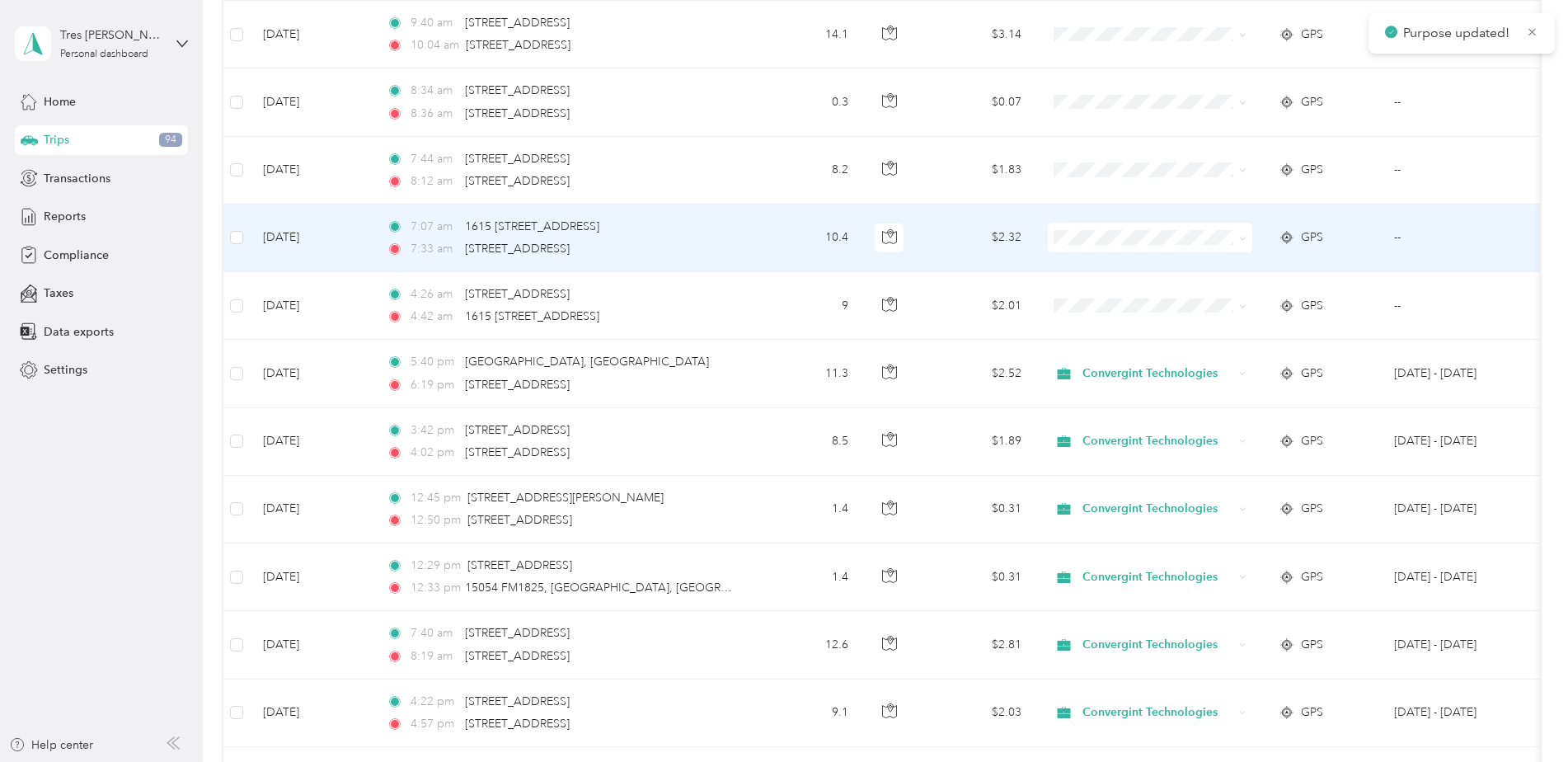
scroll to position [4534, 0]
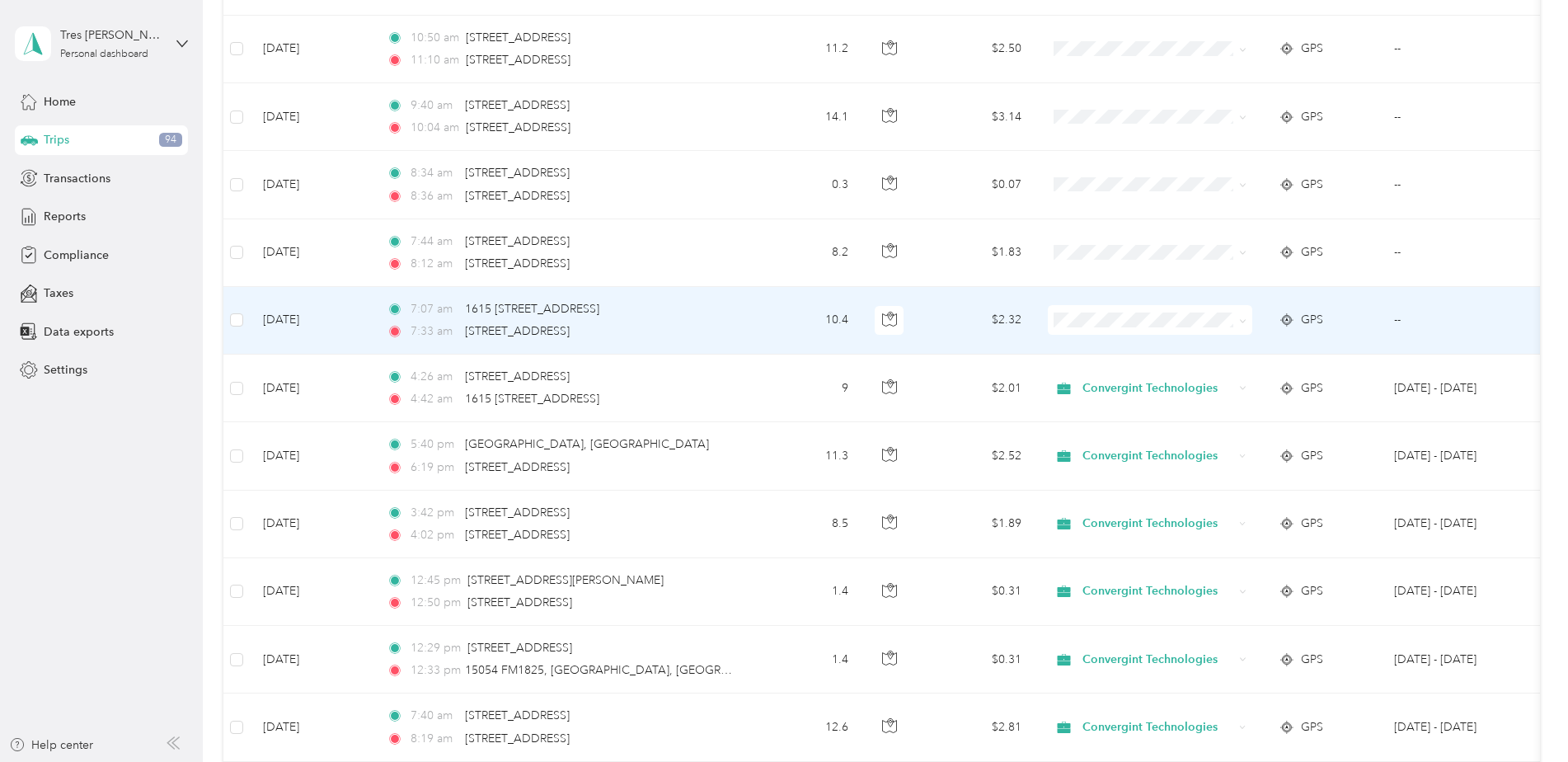
click at [1135, 354] on span "Convergint Technologies" at bounding box center [1164, 351] width 152 height 17
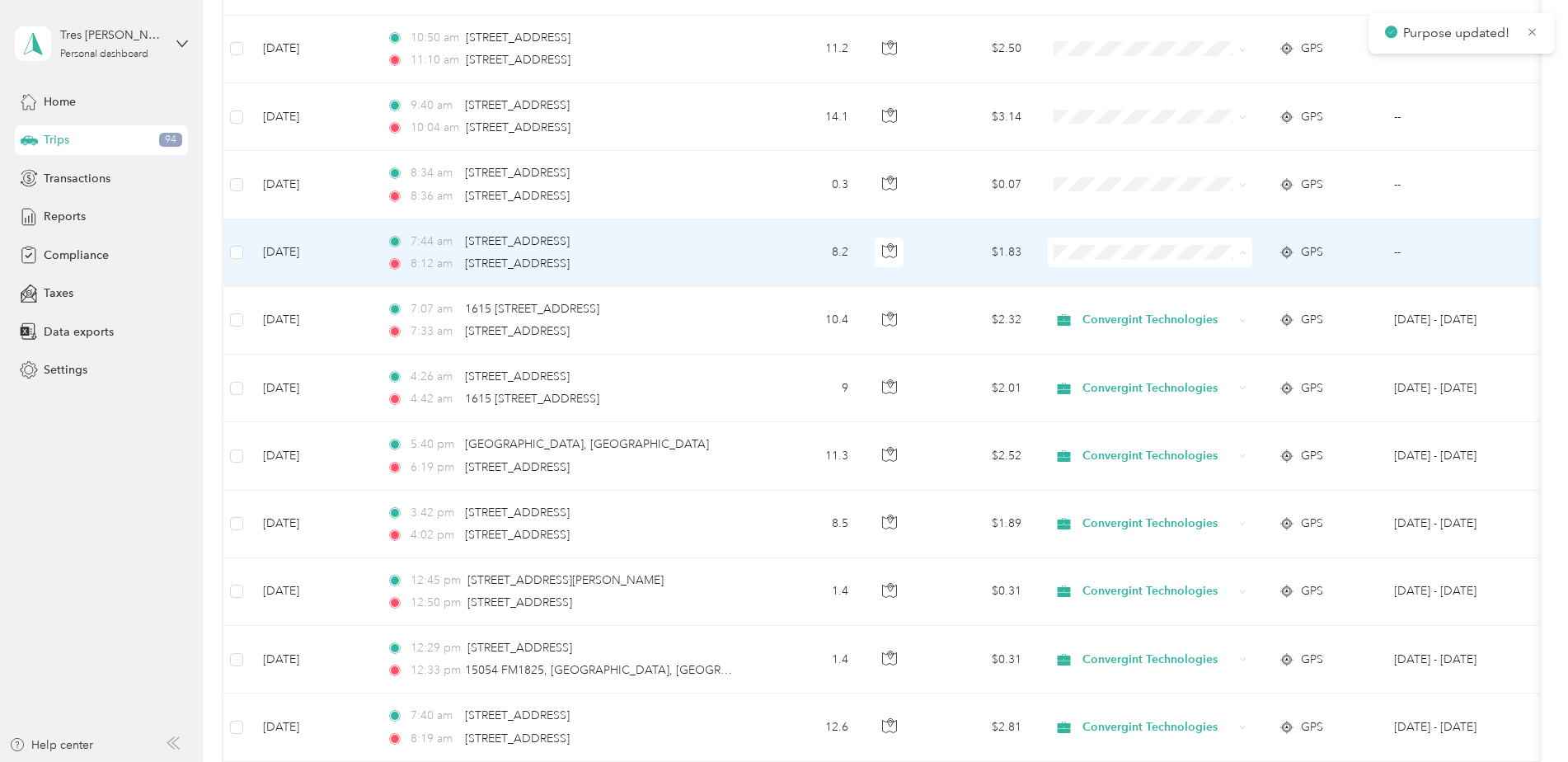
click at [1126, 289] on li "Convergint Technologies" at bounding box center [1149, 283] width 205 height 29
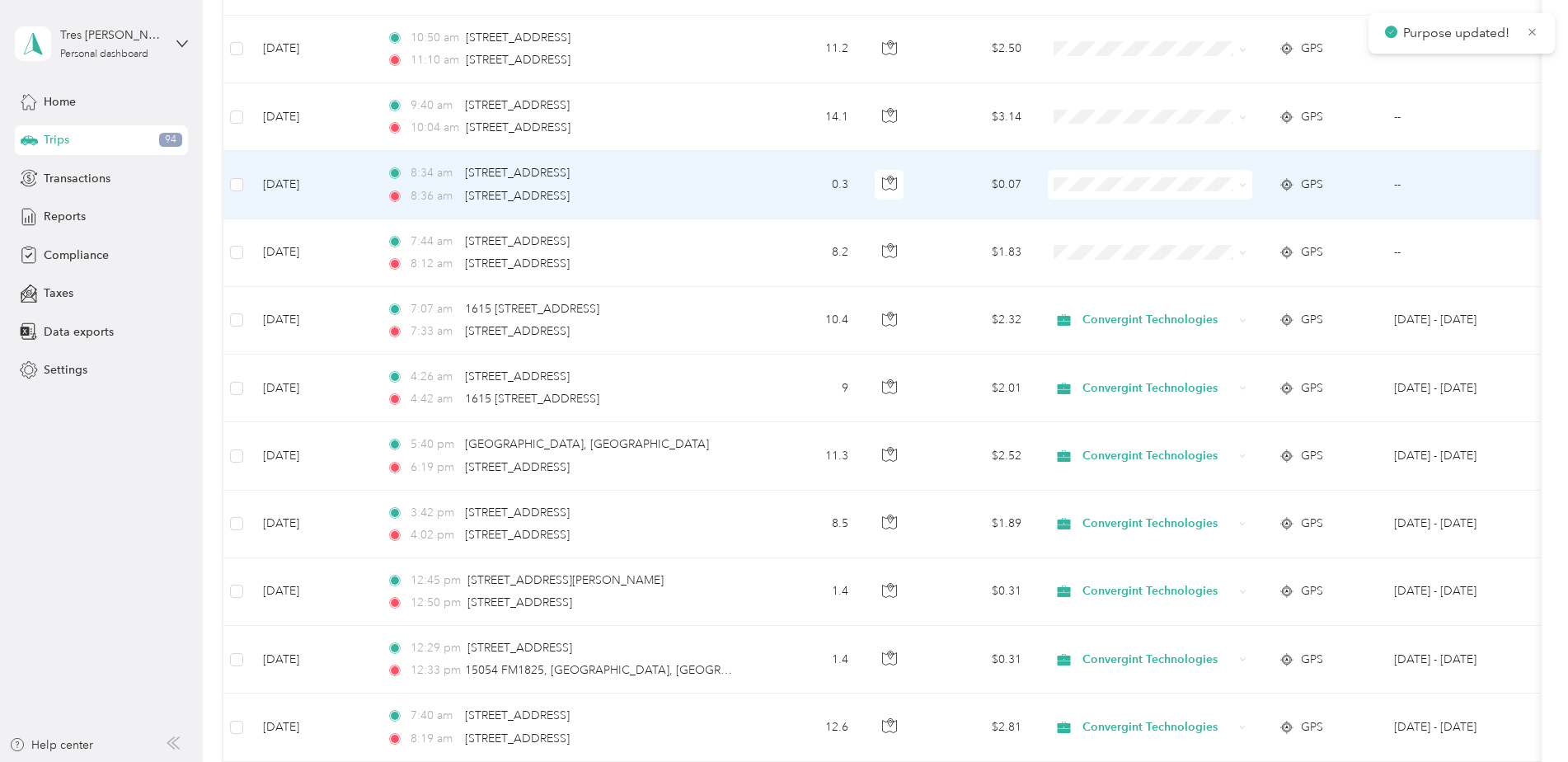
scroll to position [4452, 0]
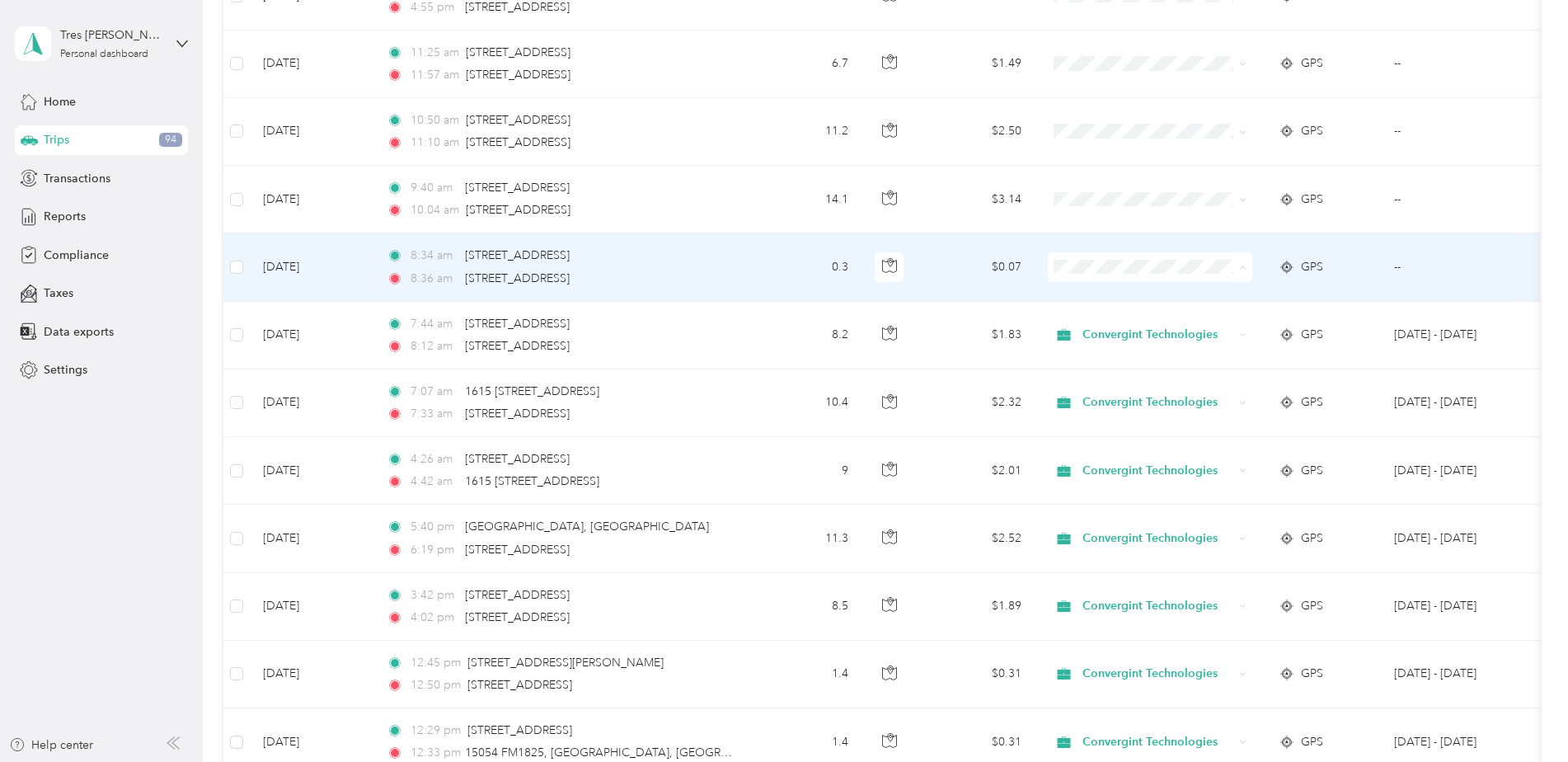
click at [1127, 296] on span "Convergint Technologies" at bounding box center [1164, 298] width 152 height 17
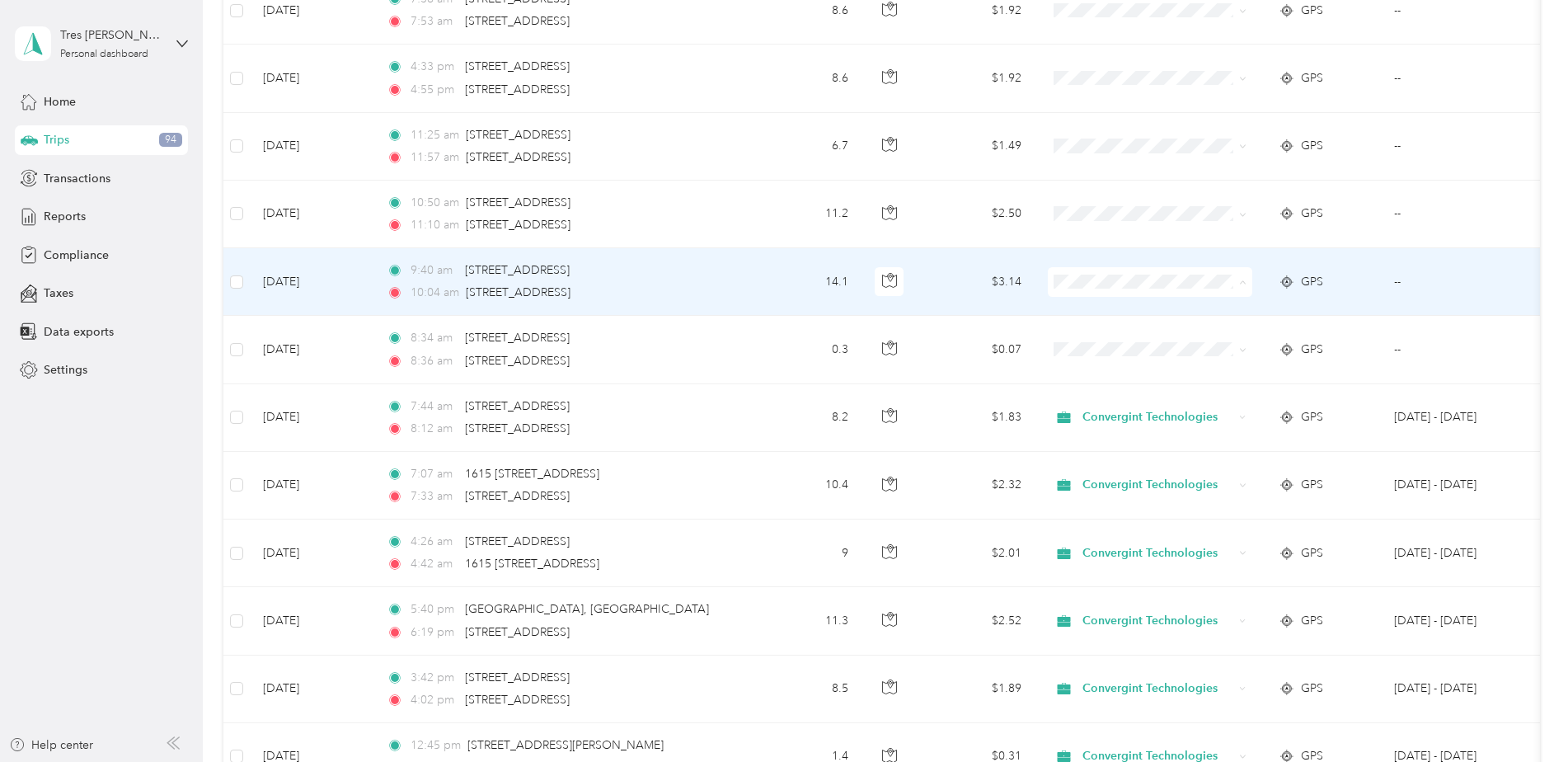
click at [1131, 301] on li "Convergint Technologies" at bounding box center [1149, 313] width 205 height 29
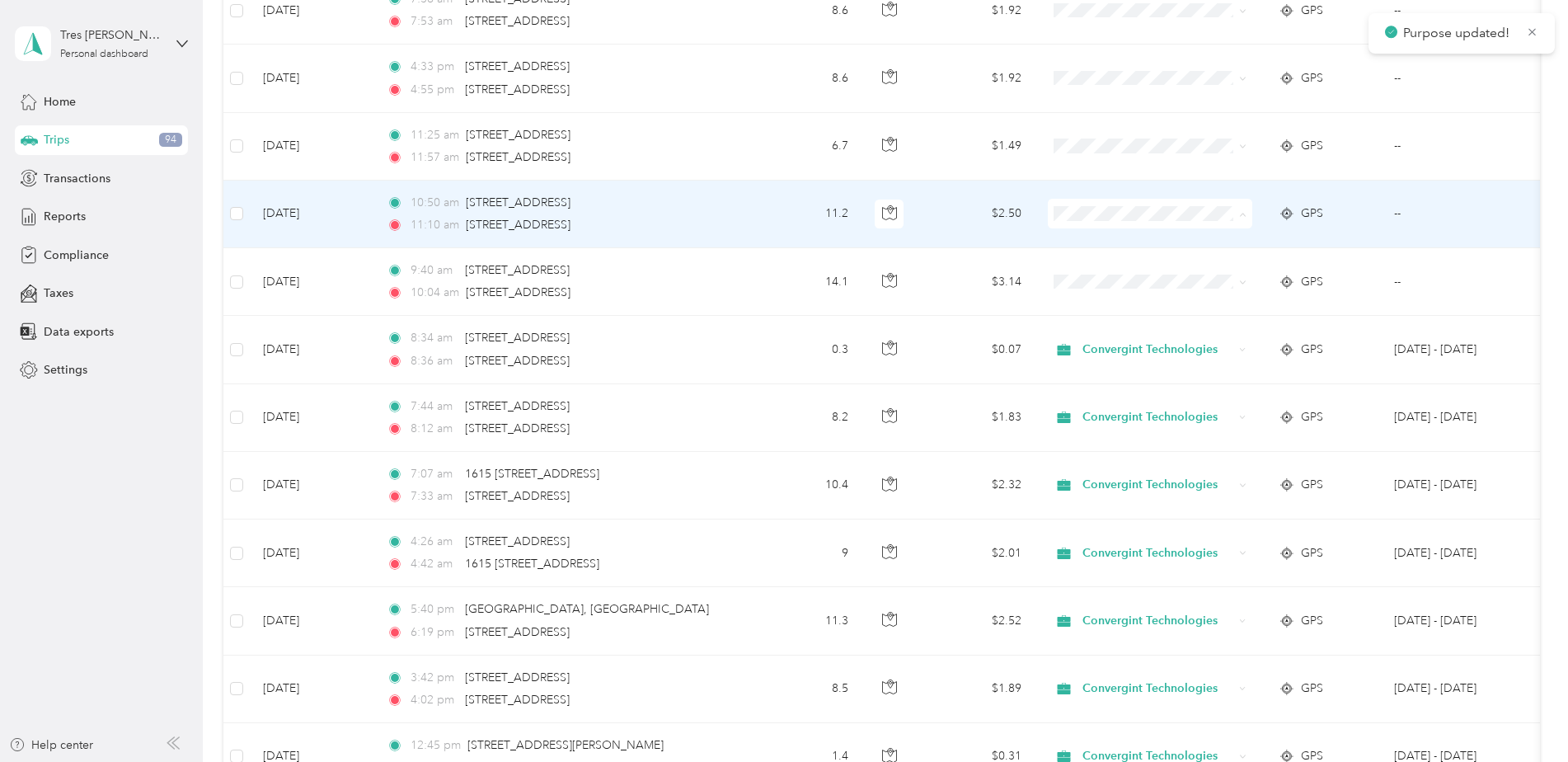
click at [1118, 246] on span "Convergint Technologies" at bounding box center [1164, 244] width 152 height 17
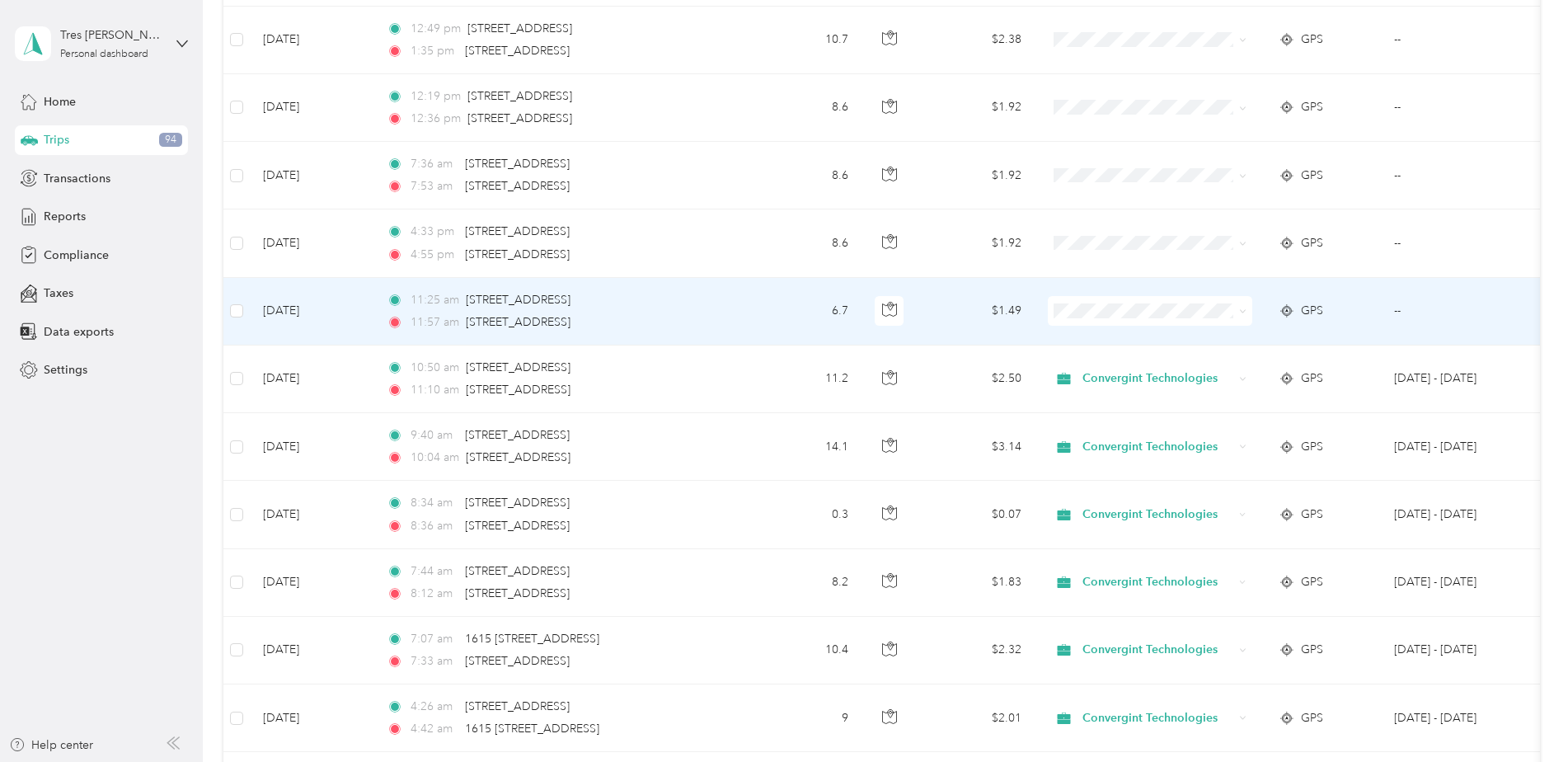
click at [1143, 340] on span "Convergint Technologies" at bounding box center [1164, 342] width 152 height 17
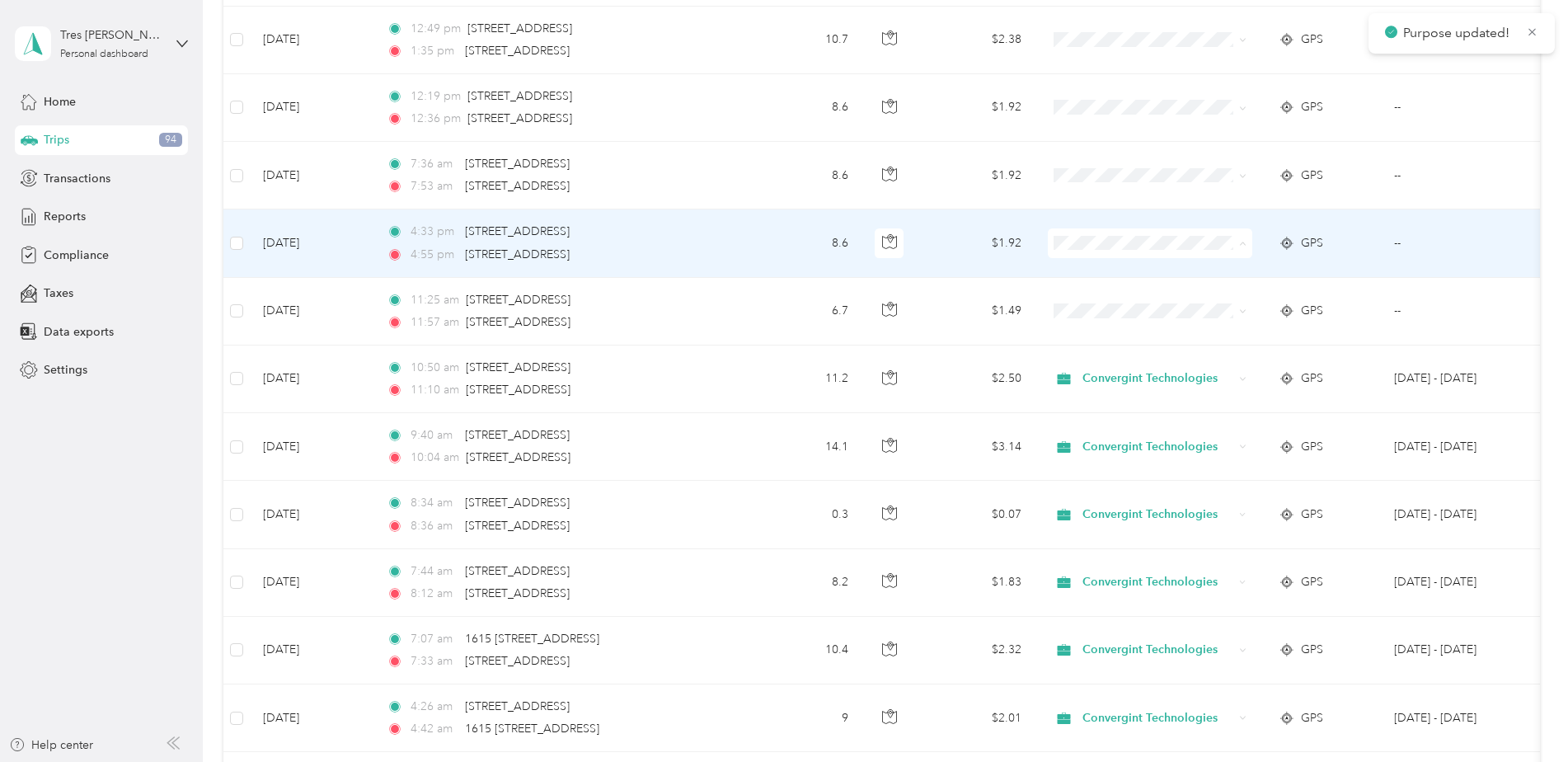
click at [1123, 269] on span "Convergint Technologies" at bounding box center [1164, 274] width 152 height 17
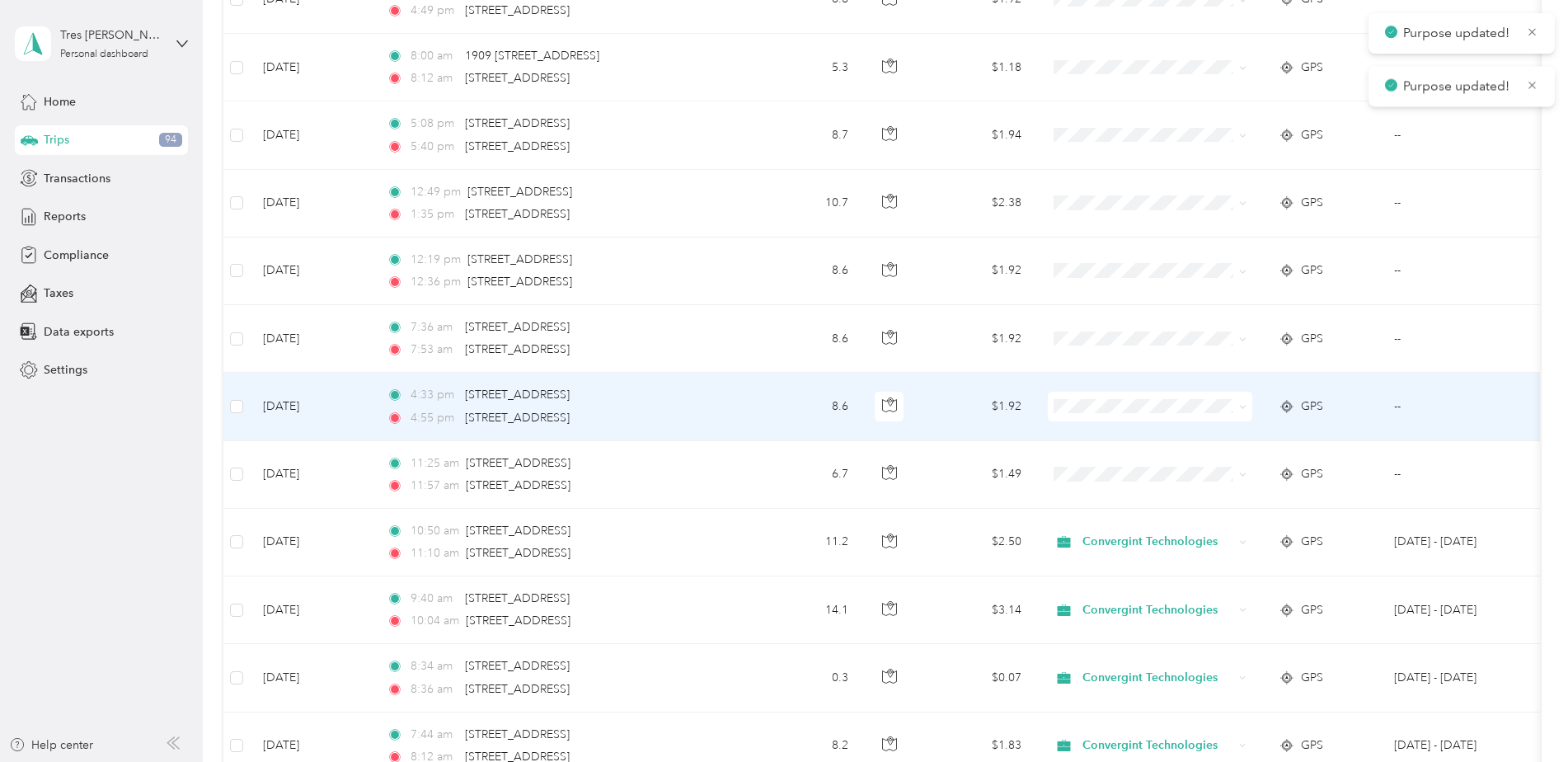
scroll to position [4039, 0]
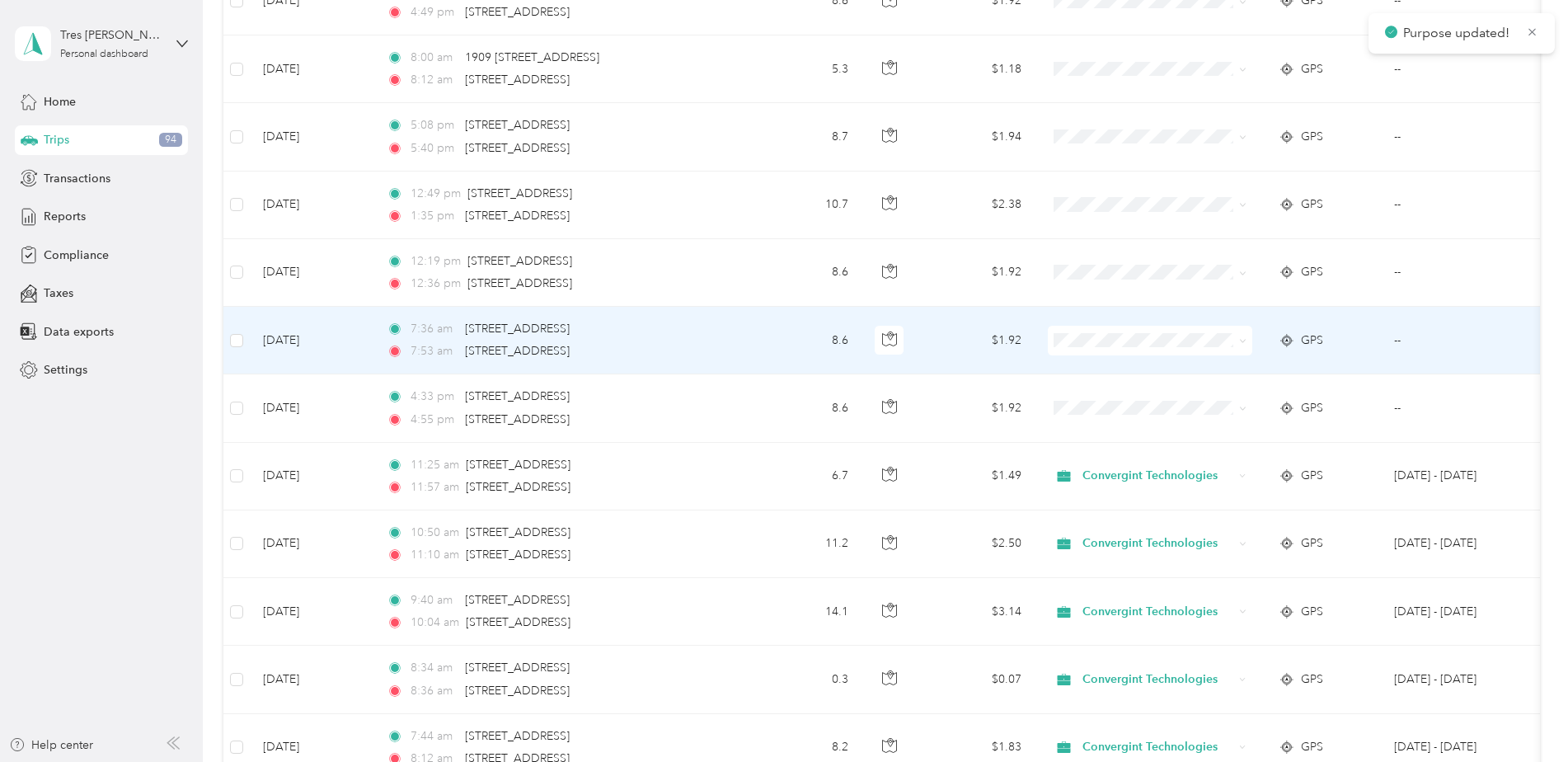
click at [1126, 371] on span "Convergint Technologies" at bounding box center [1164, 370] width 152 height 17
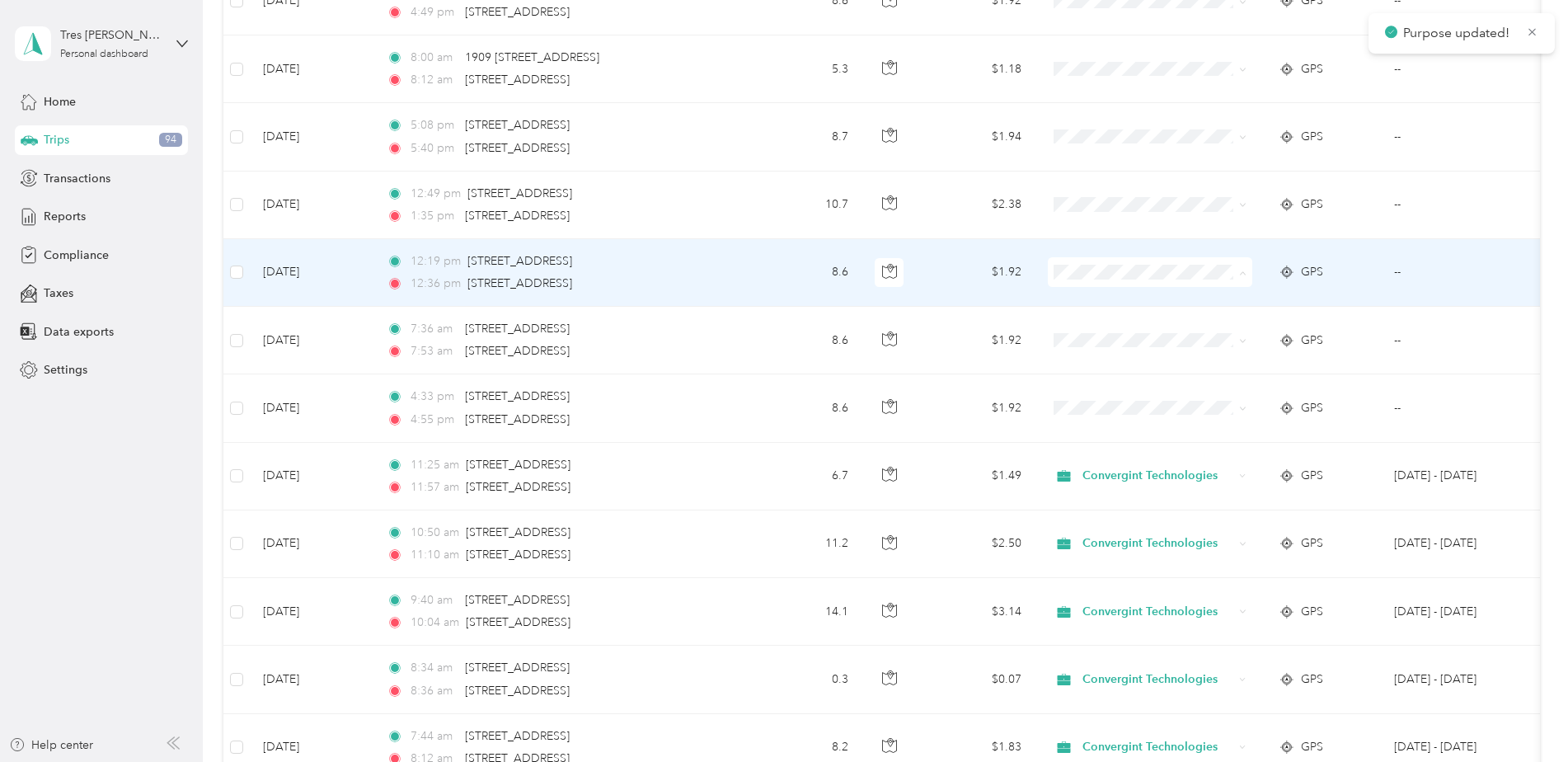
click at [1140, 307] on li "Convergint Technologies" at bounding box center [1149, 303] width 205 height 29
click at [1171, 307] on span "Convergint Technologies" at bounding box center [1164, 303] width 152 height 17
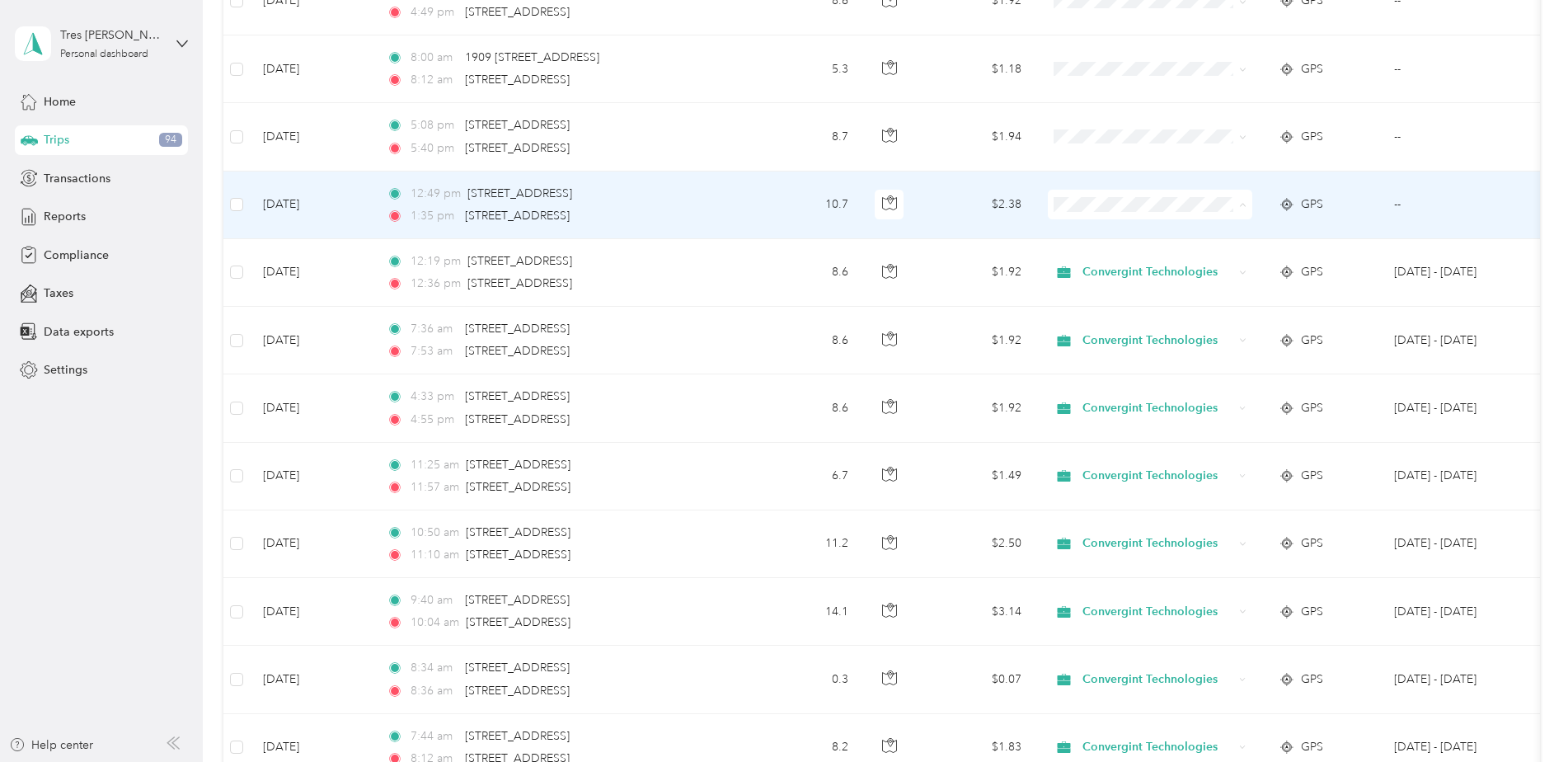
click at [1155, 230] on span "Convergint Technologies" at bounding box center [1164, 235] width 152 height 17
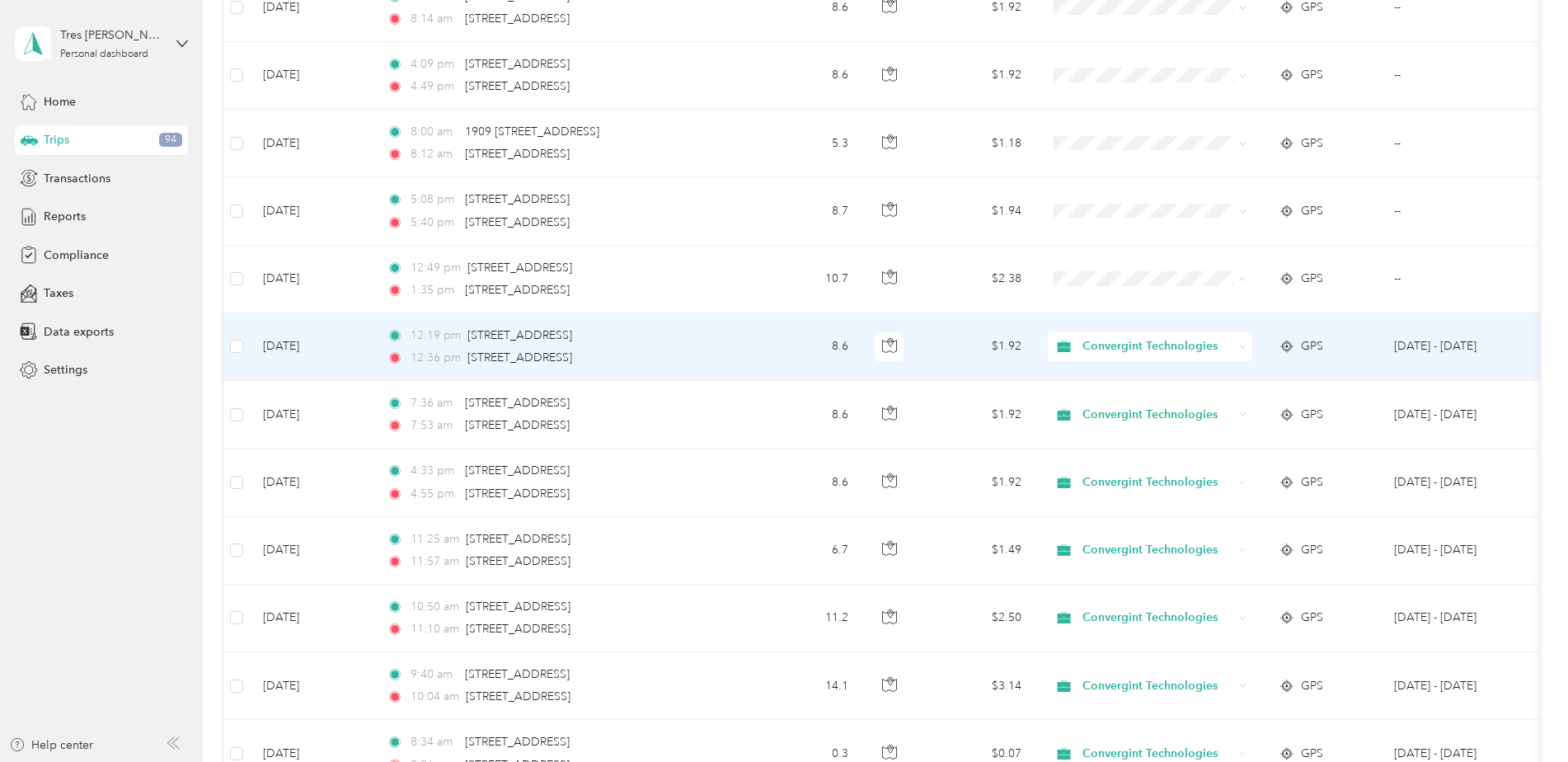
scroll to position [3875, 0]
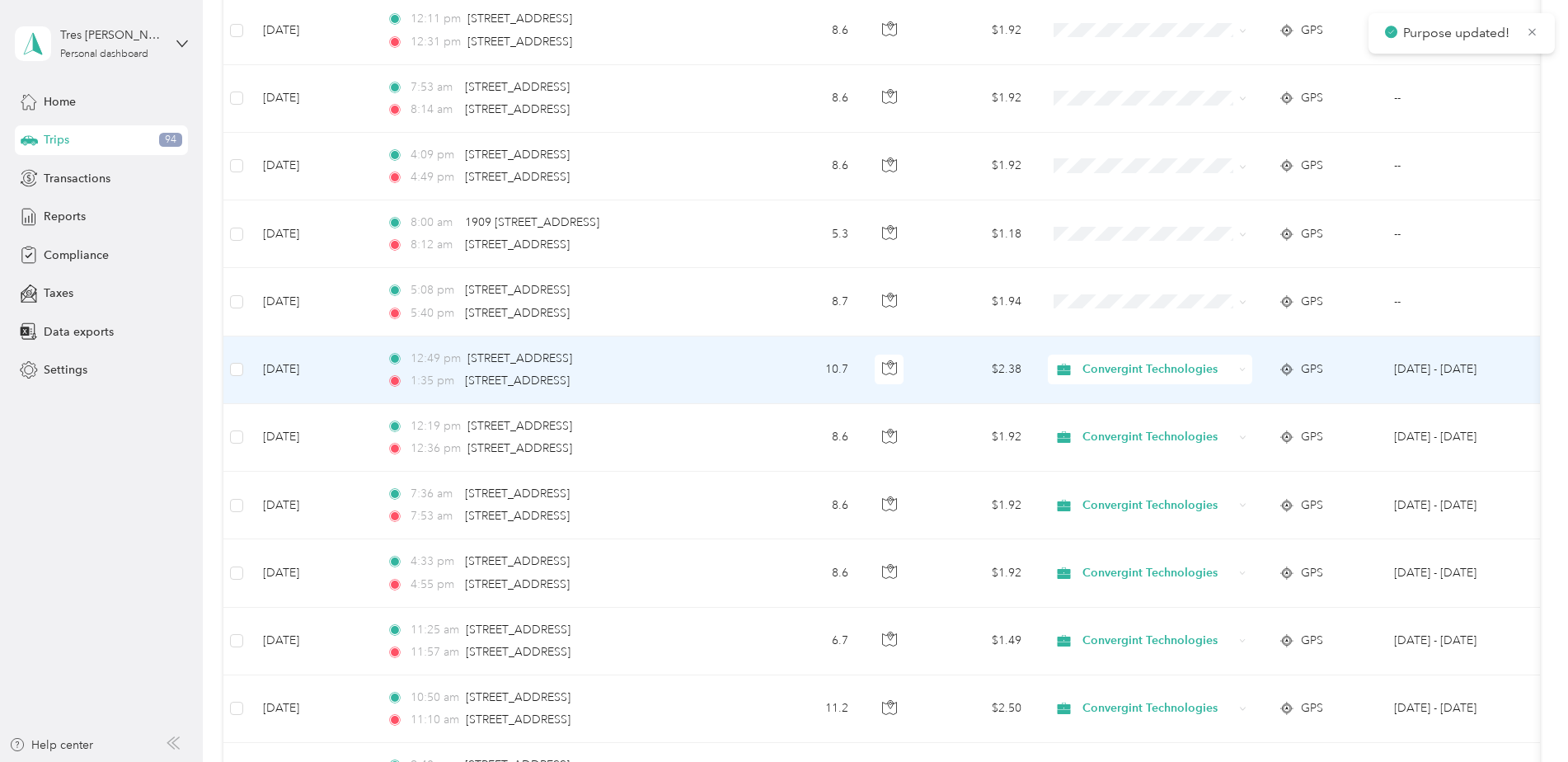
click at [1143, 370] on span "Convergint Technologies" at bounding box center [1157, 369] width 151 height 18
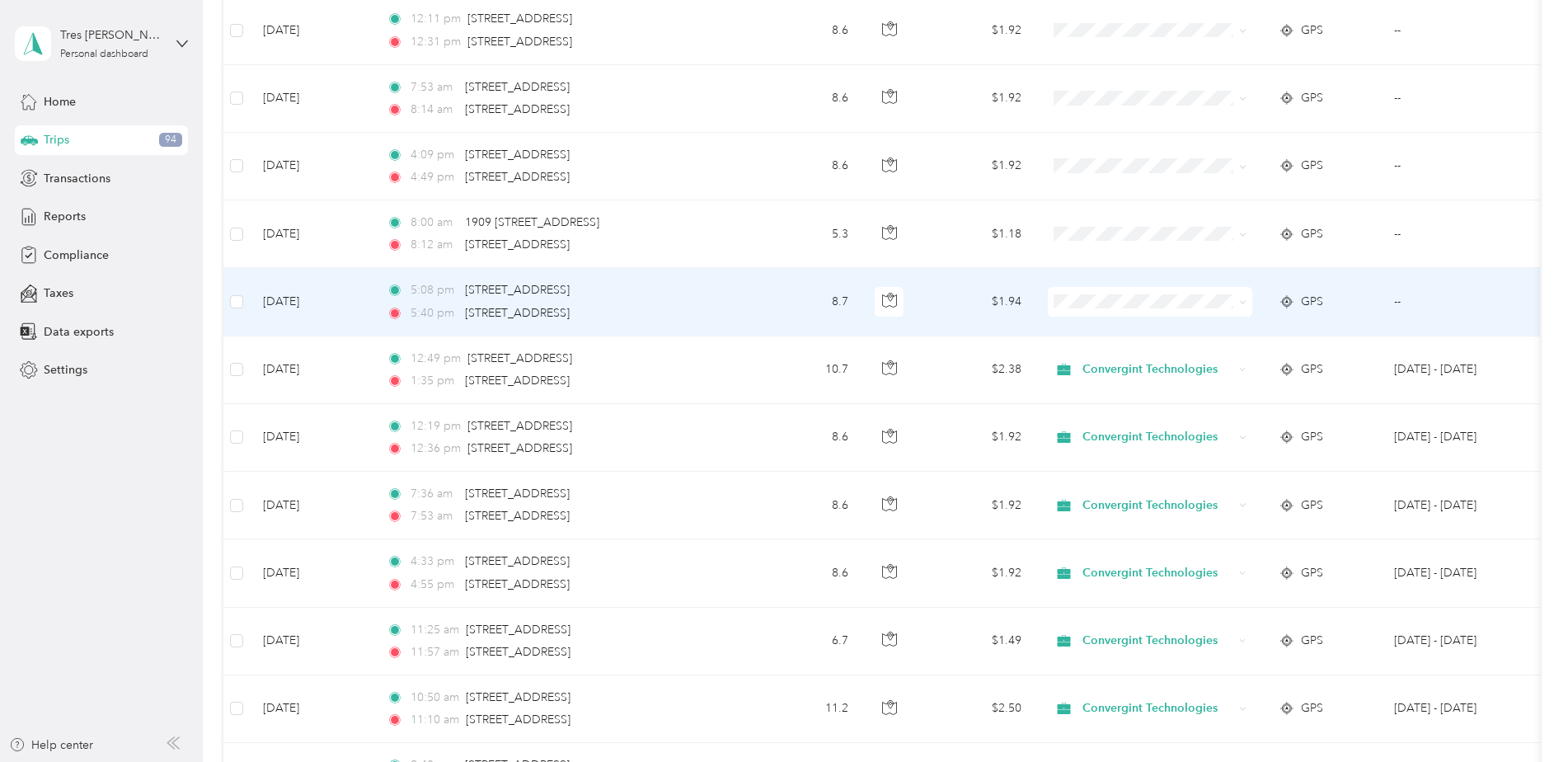
click at [1179, 329] on span "Convergint Technologies" at bounding box center [1164, 330] width 152 height 17
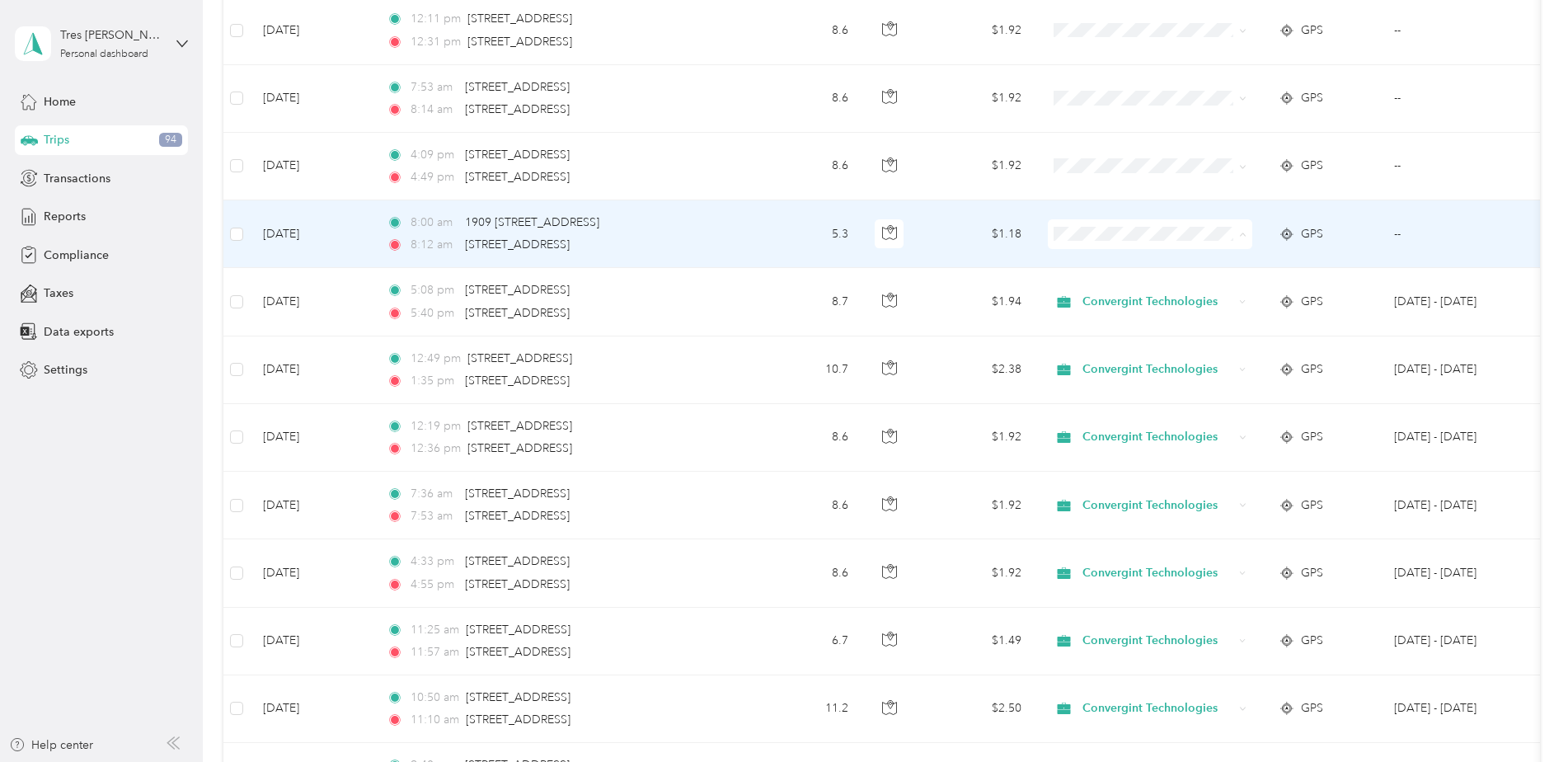
click at [1142, 261] on span "Convergint Technologies" at bounding box center [1164, 265] width 152 height 17
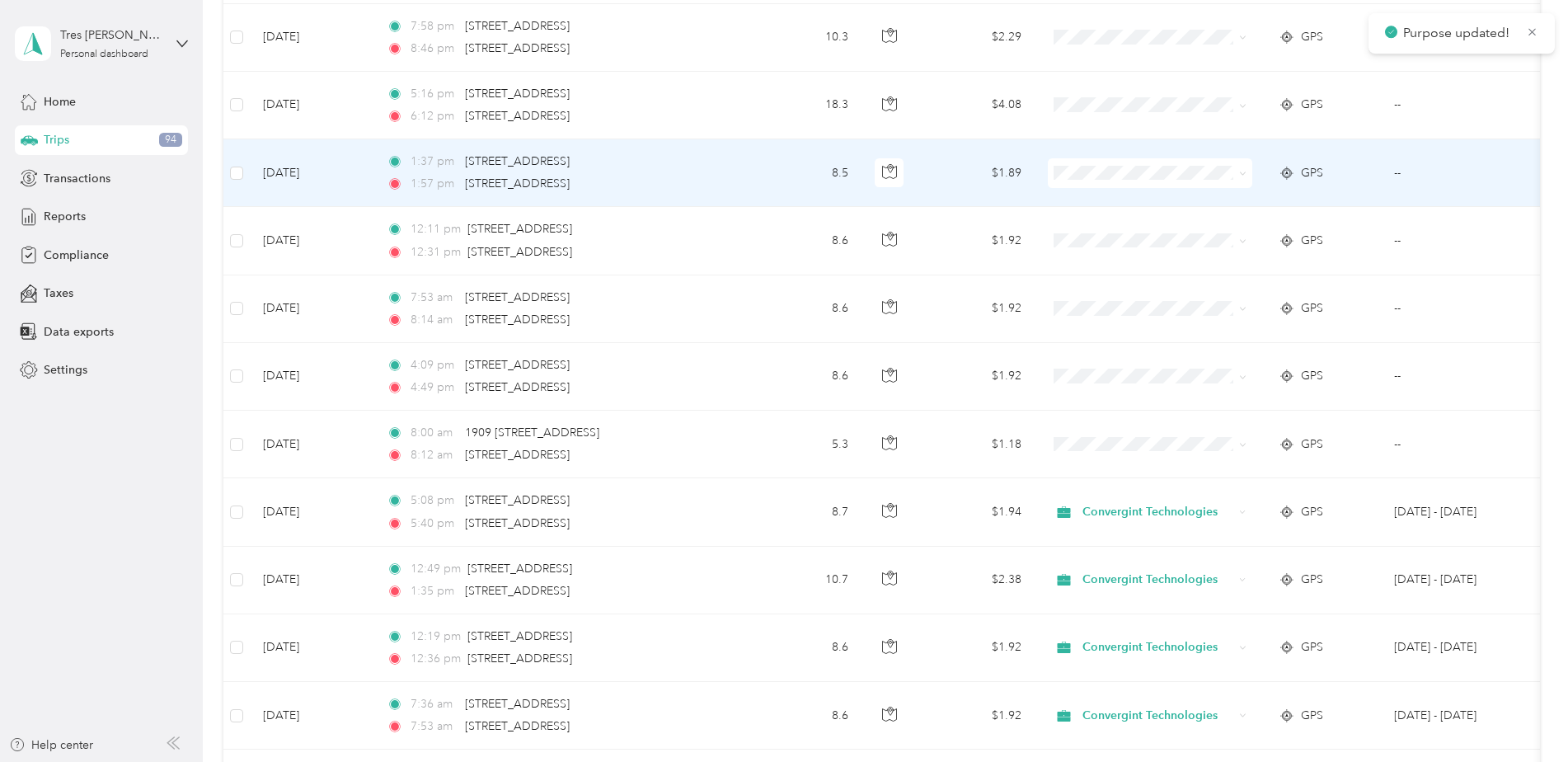
scroll to position [3545, 0]
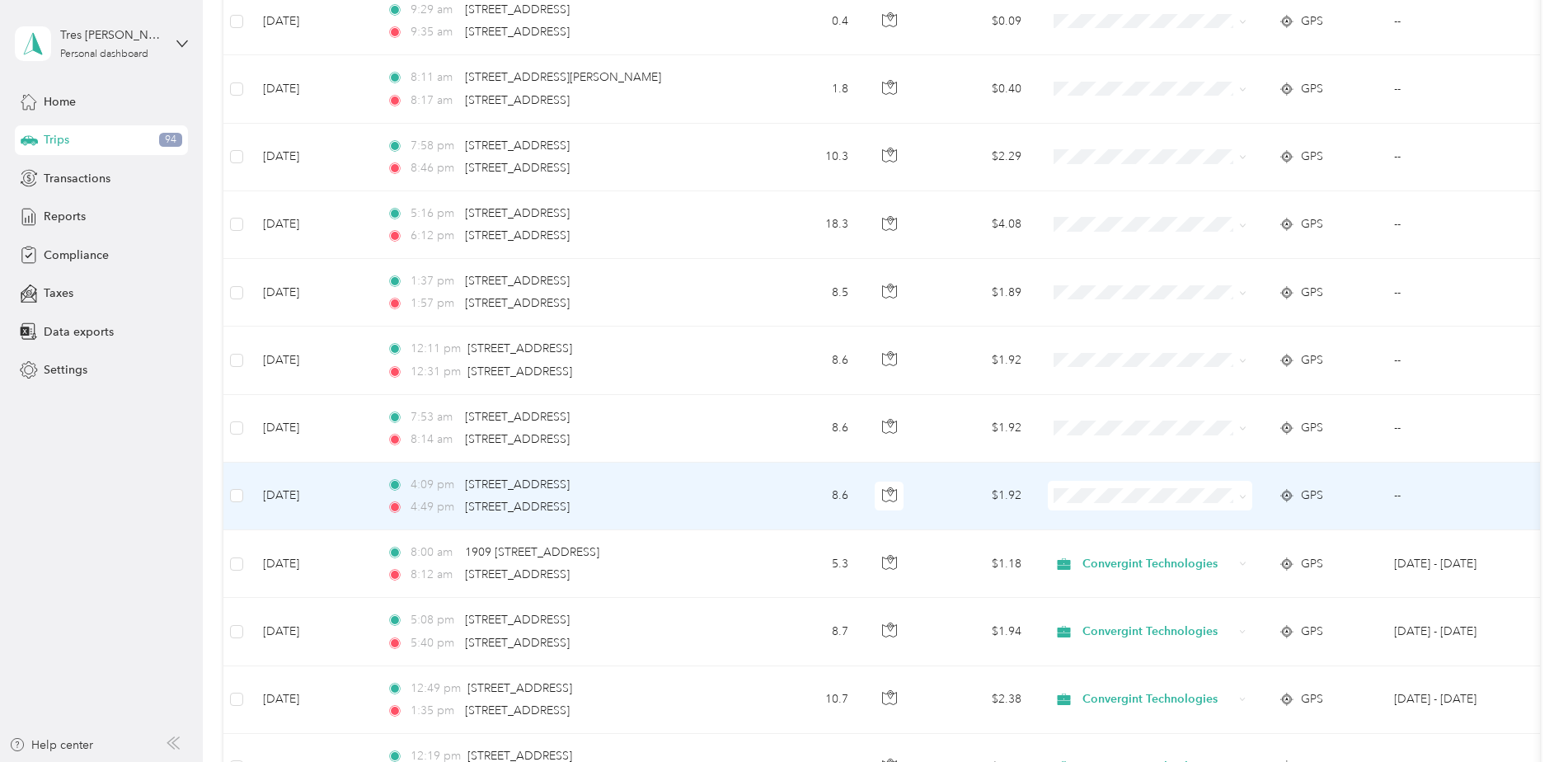
click at [1096, 485] on span at bounding box center [1149, 495] width 205 height 30
click at [1173, 531] on span "Convergint Technologies" at bounding box center [1164, 527] width 152 height 17
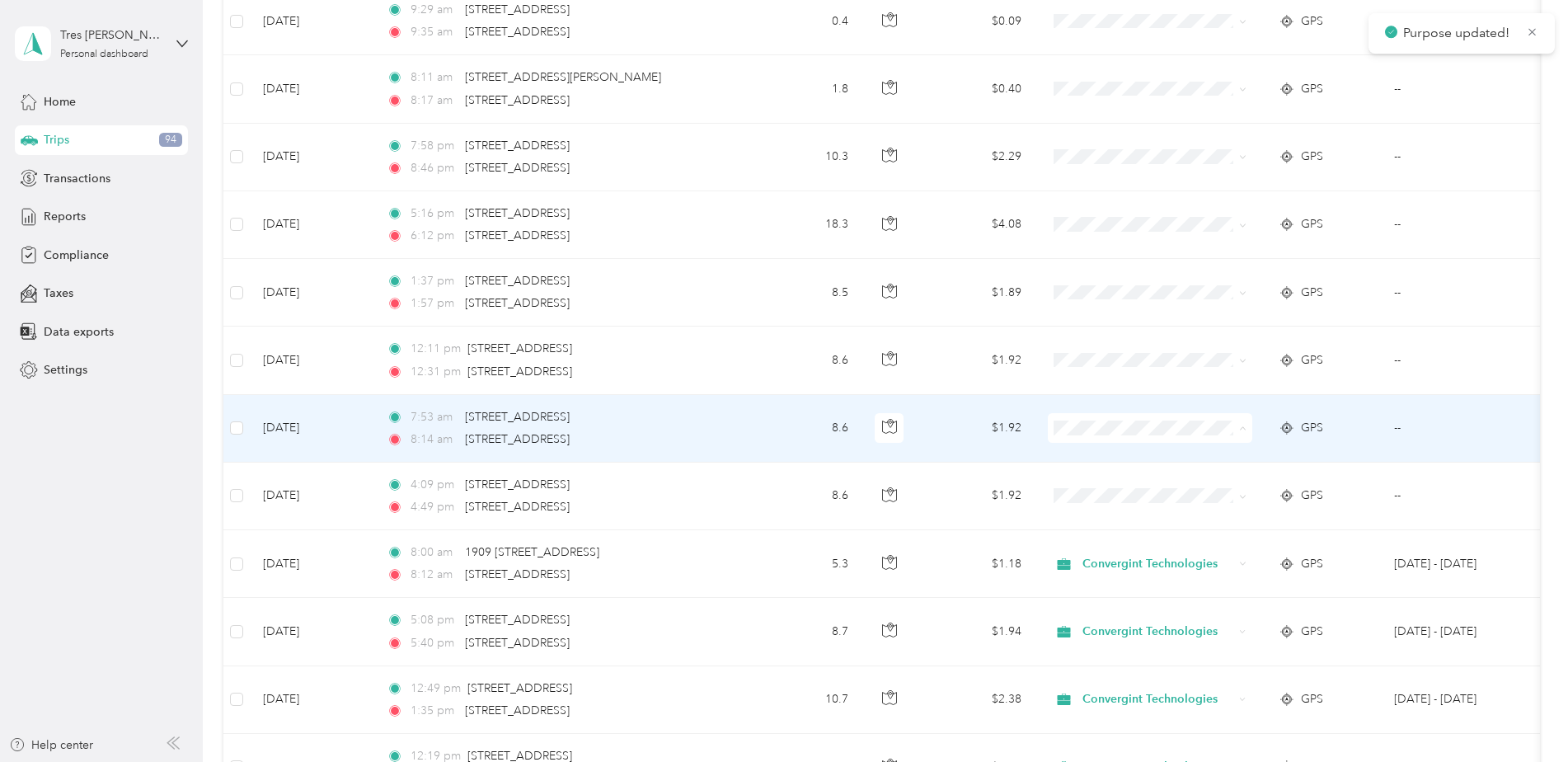
click at [1171, 466] on li "Convergint Technologies" at bounding box center [1149, 459] width 205 height 29
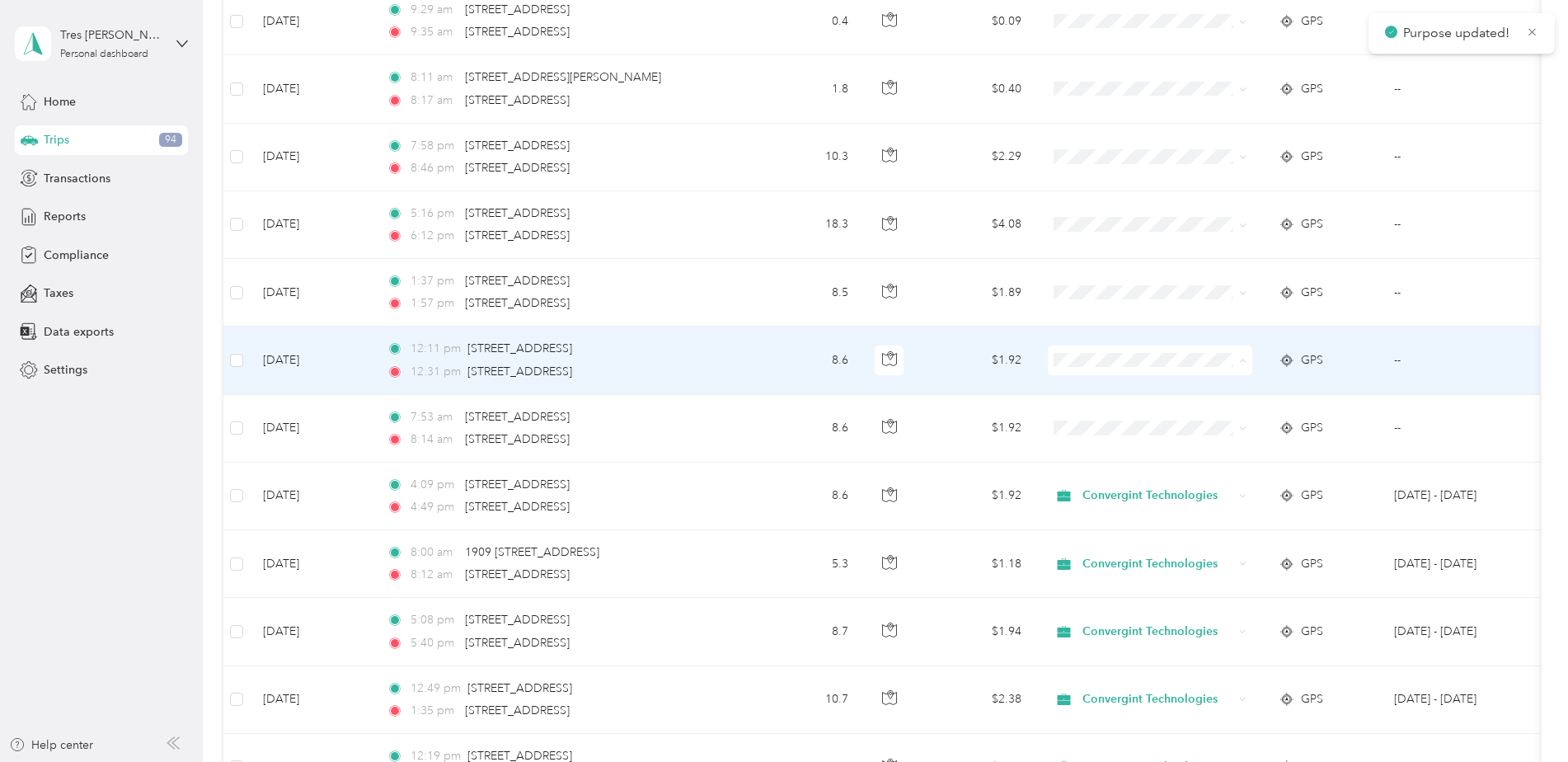
click at [1214, 390] on span "Convergint Technologies" at bounding box center [1164, 391] width 152 height 17
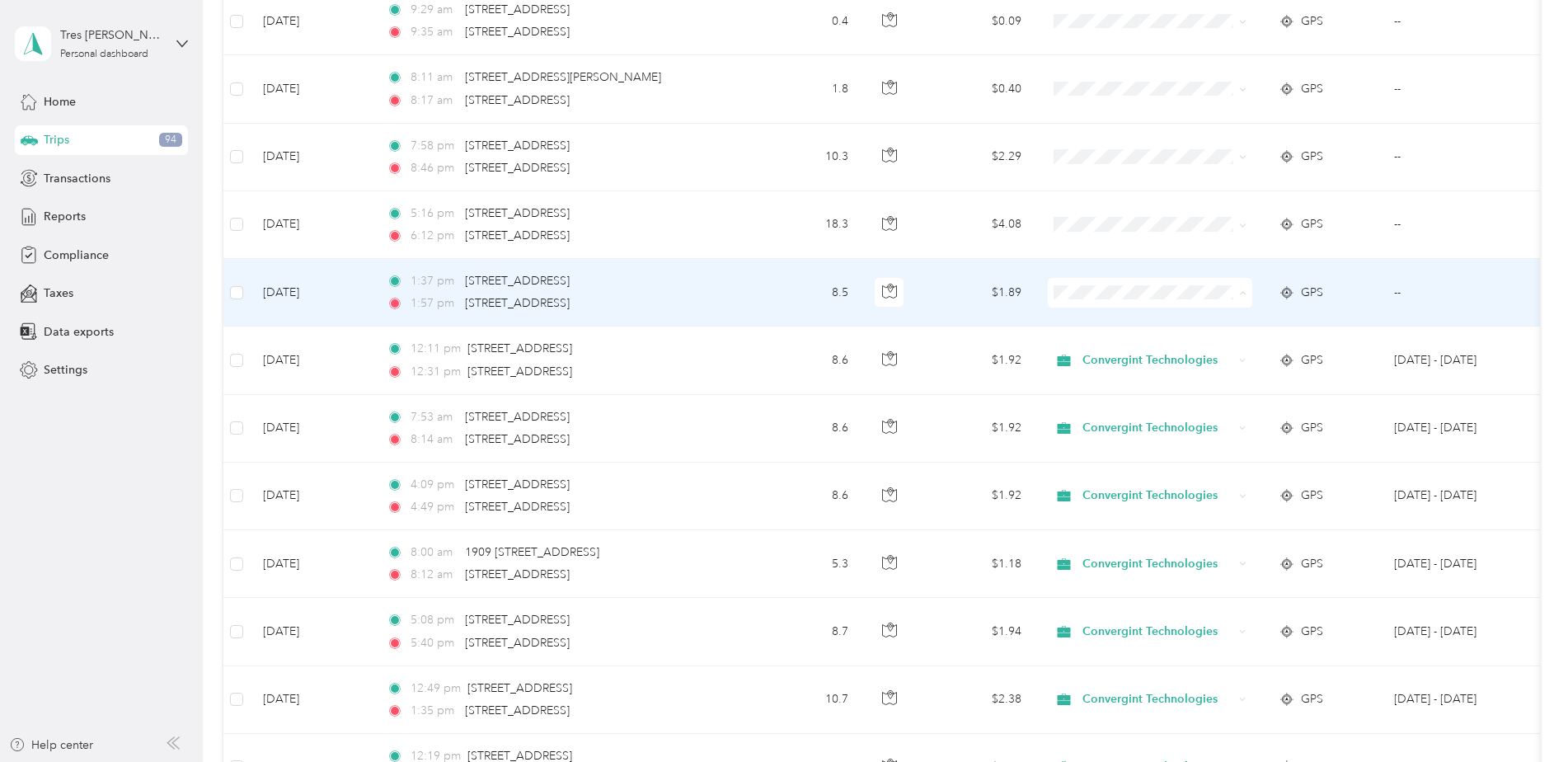
click at [1155, 323] on span "Convergint Technologies" at bounding box center [1164, 324] width 152 height 17
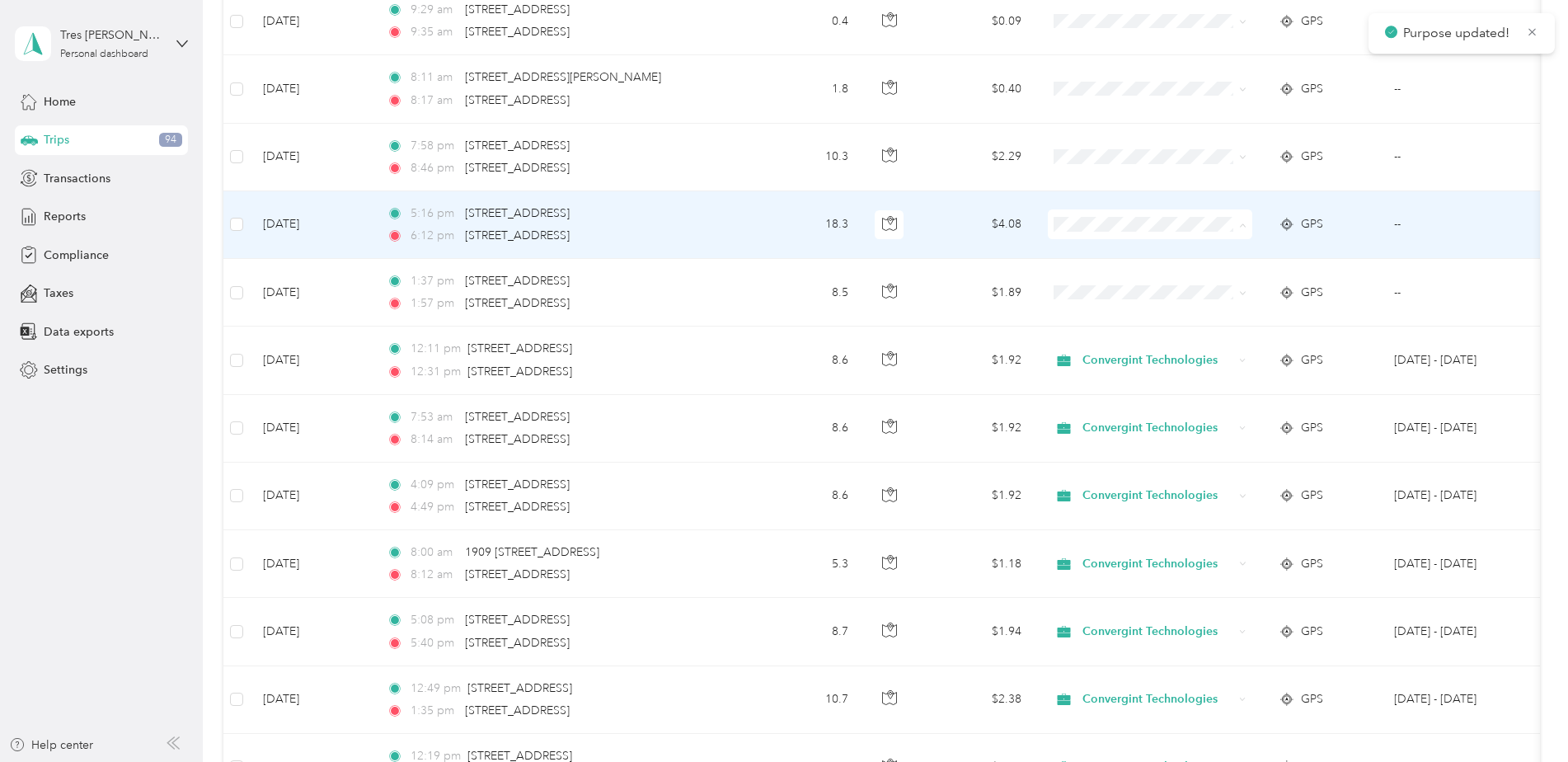
click at [1146, 256] on span "Convergint Technologies" at bounding box center [1164, 255] width 152 height 17
click at [1177, 254] on span "Convergint Technologies" at bounding box center [1164, 251] width 152 height 17
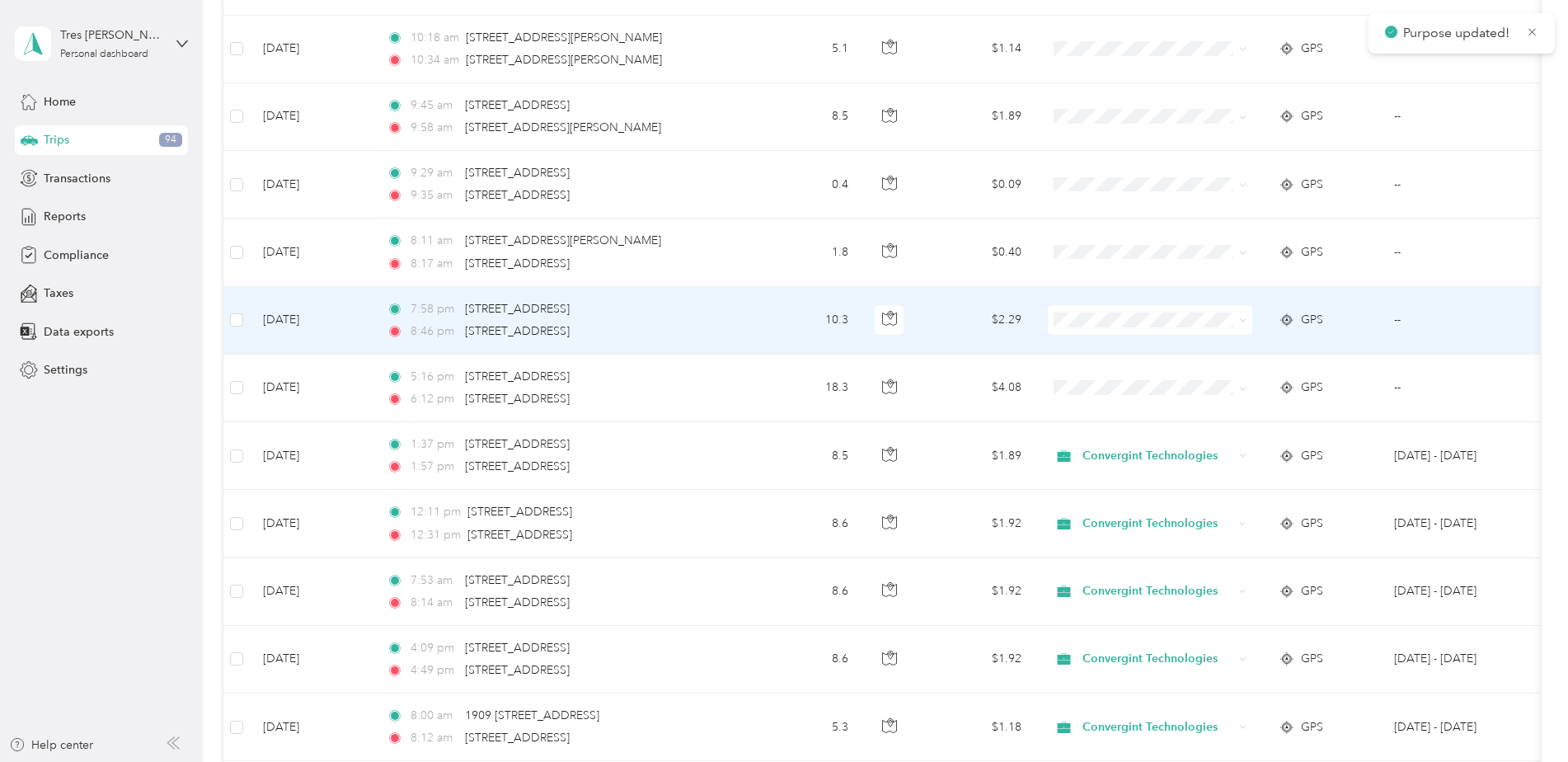
scroll to position [3380, 0]
click at [1151, 312] on span at bounding box center [1149, 321] width 205 height 30
click at [1217, 347] on span "Convergint Technologies" at bounding box center [1164, 353] width 152 height 17
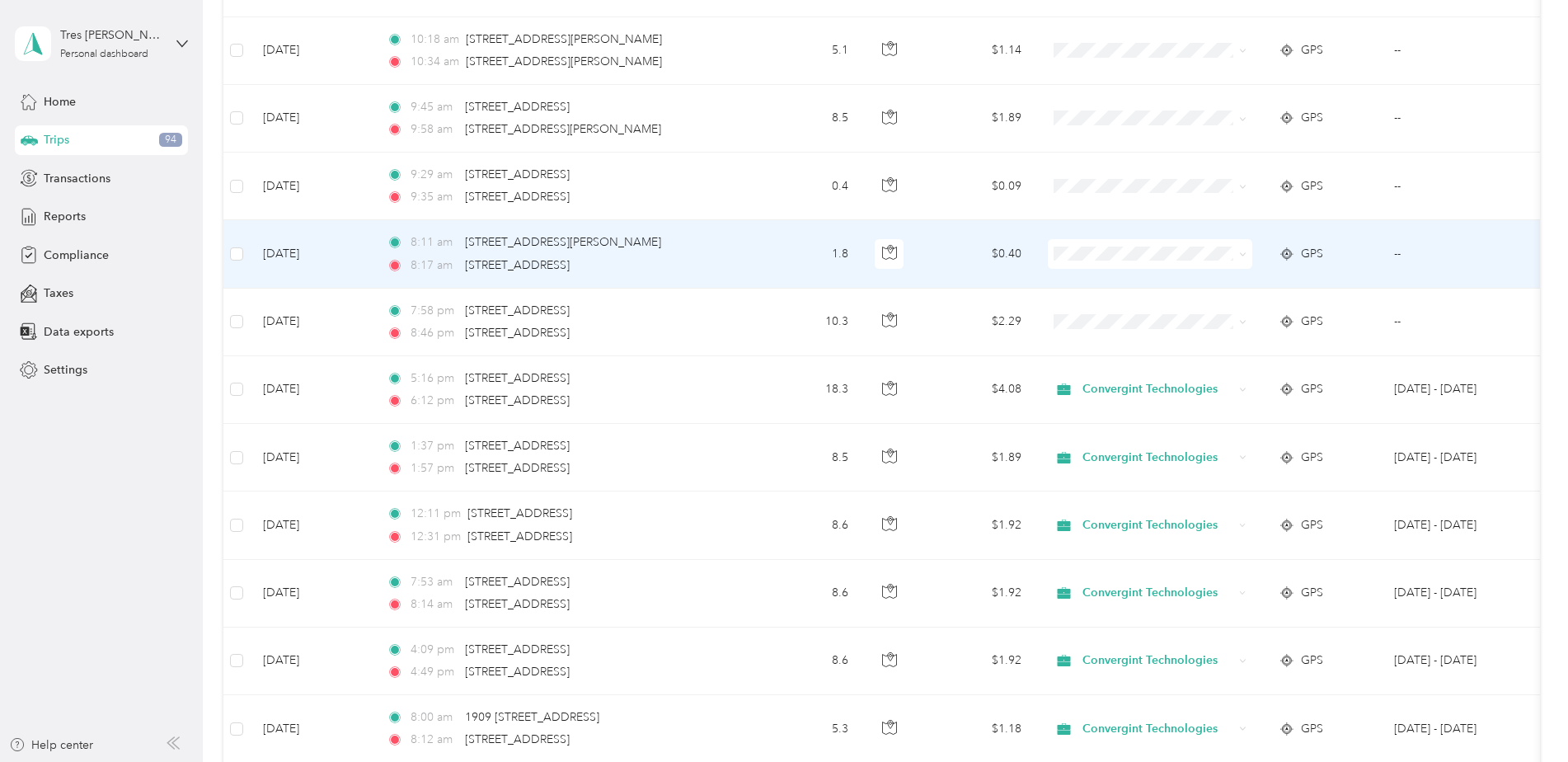
click at [1149, 283] on span "Convergint Technologies" at bounding box center [1164, 284] width 152 height 17
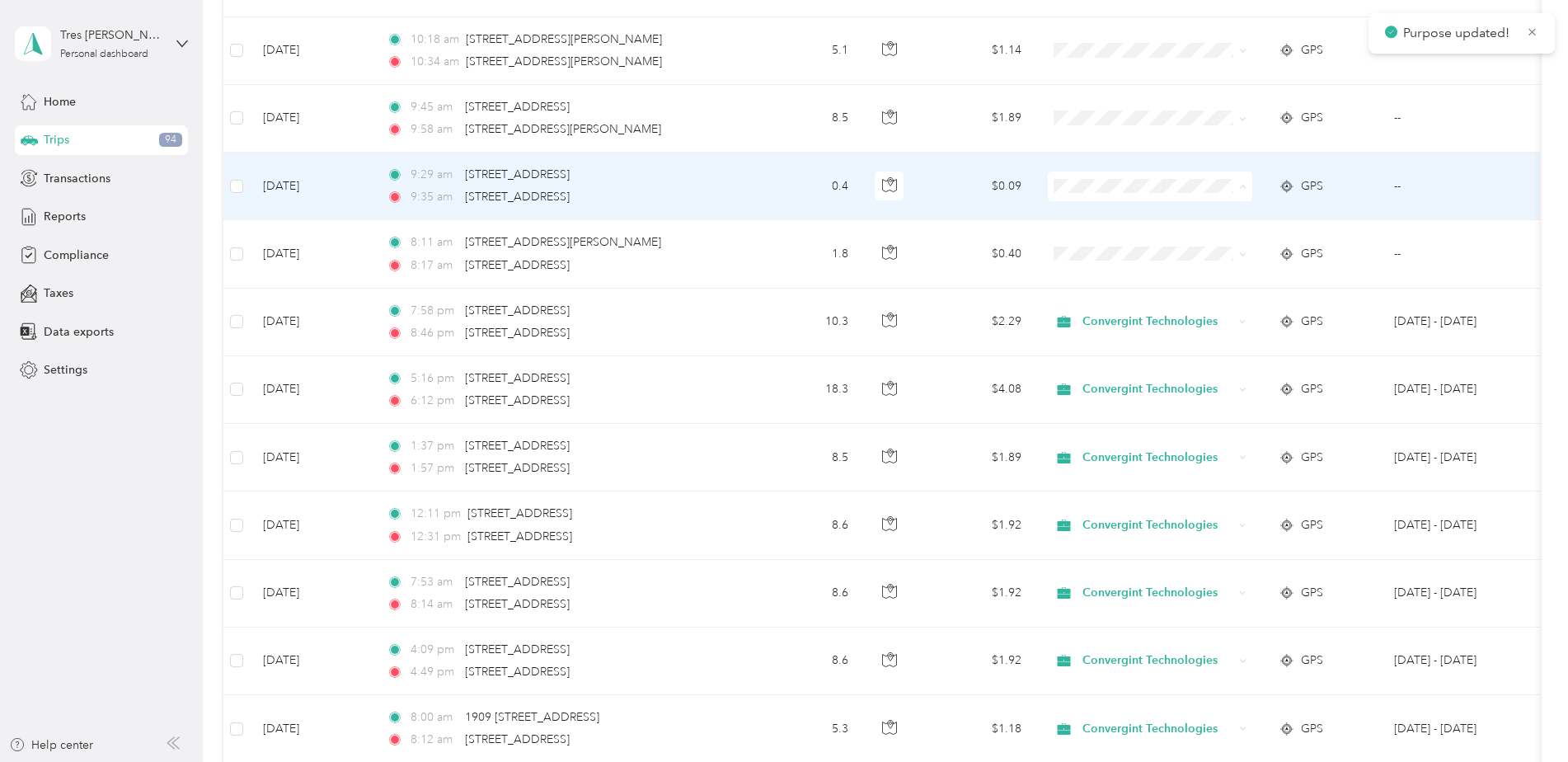
click at [1179, 217] on span "Convergint Technologies" at bounding box center [1164, 217] width 152 height 17
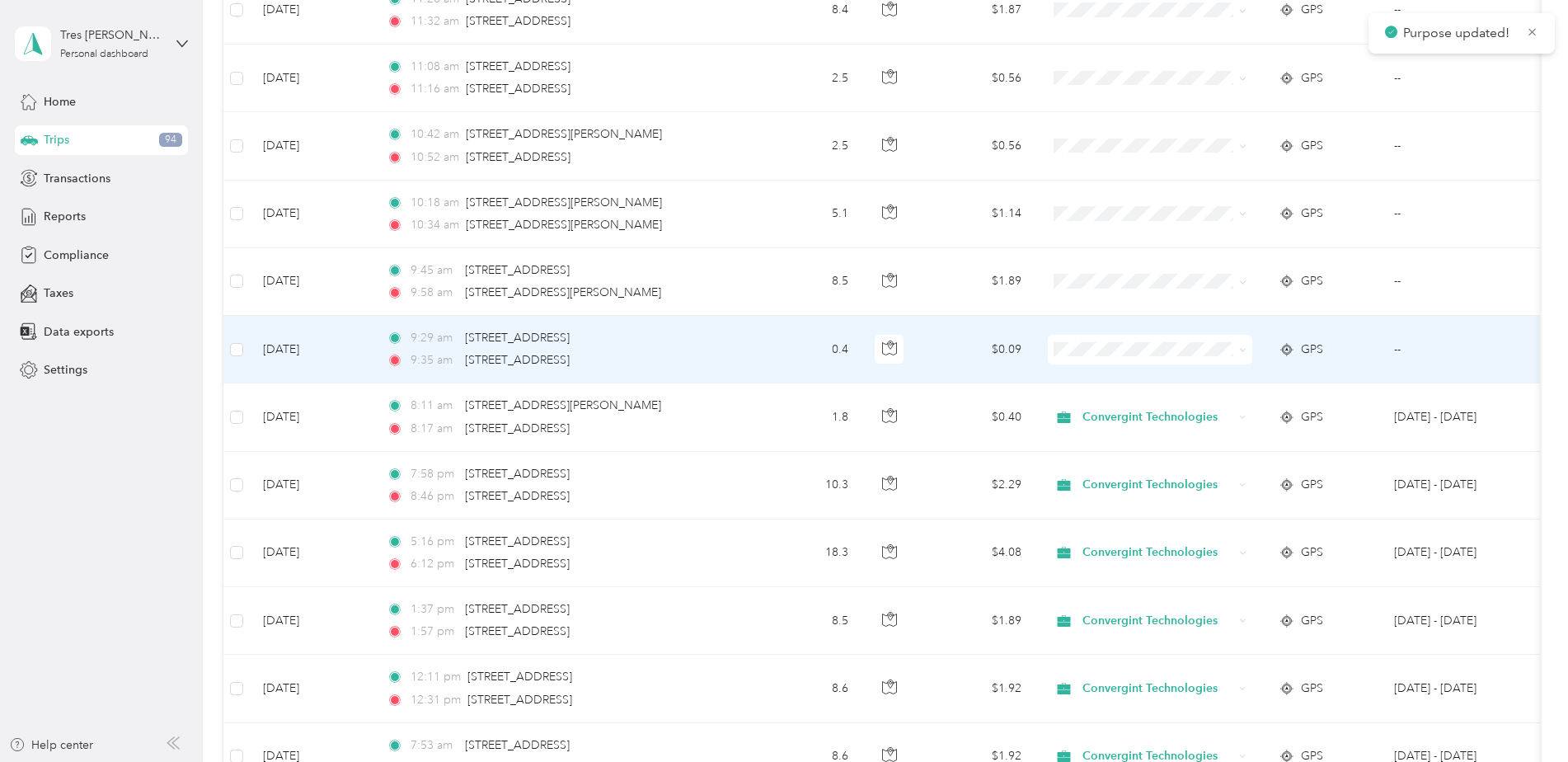
scroll to position [3216, 0]
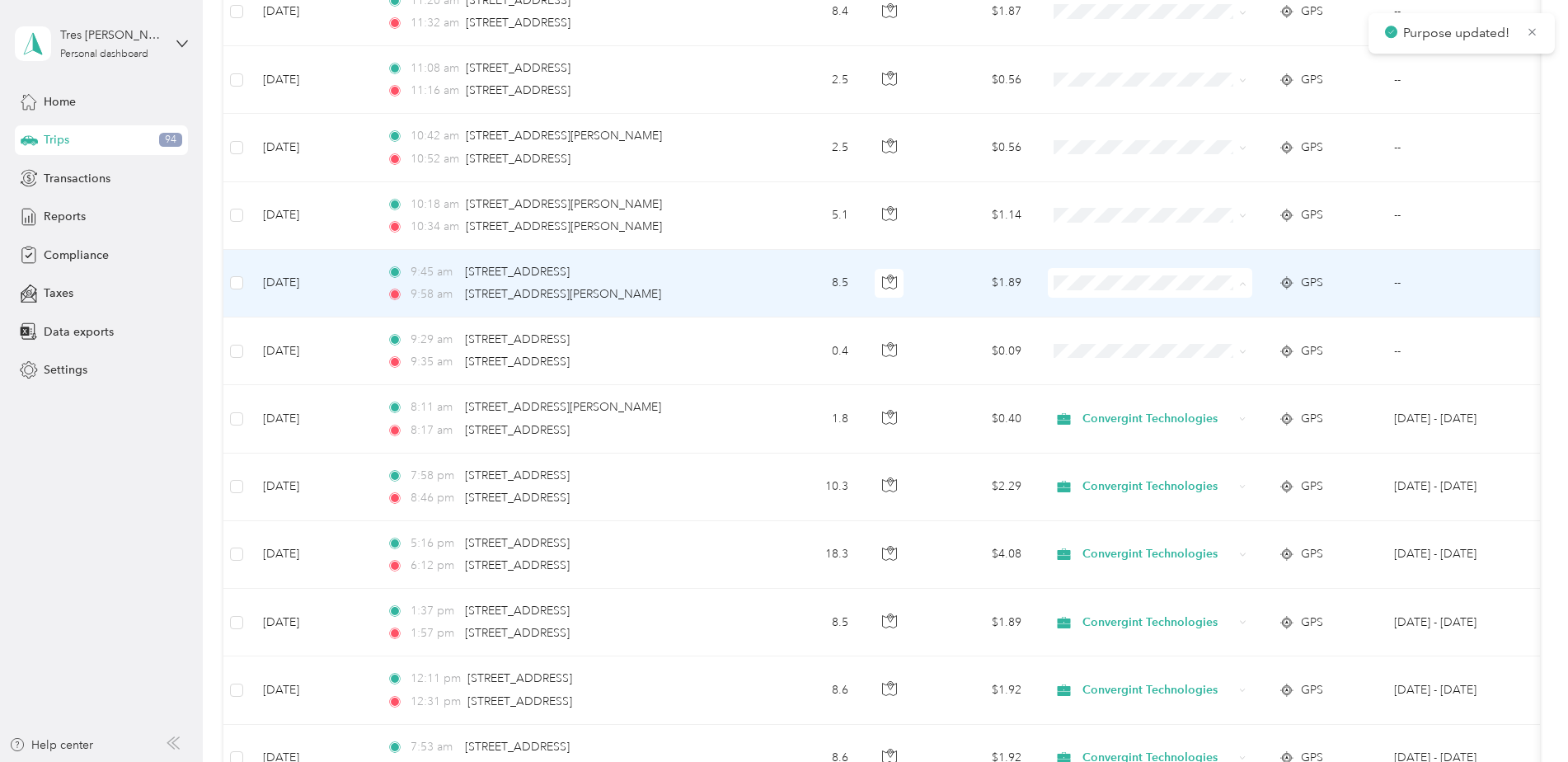
click at [1189, 318] on li "Convergint Technologies" at bounding box center [1149, 314] width 205 height 29
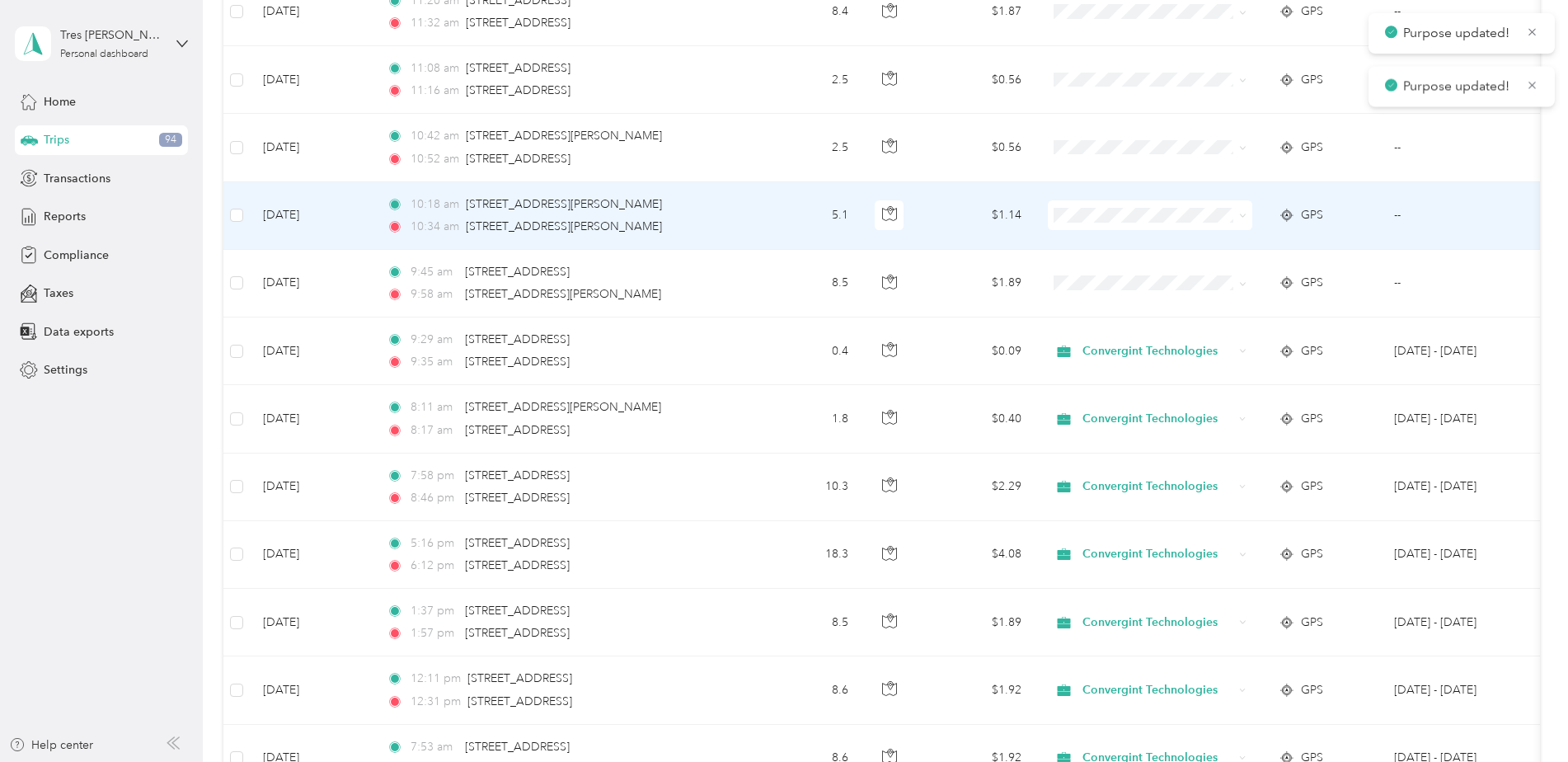
scroll to position [3133, 0]
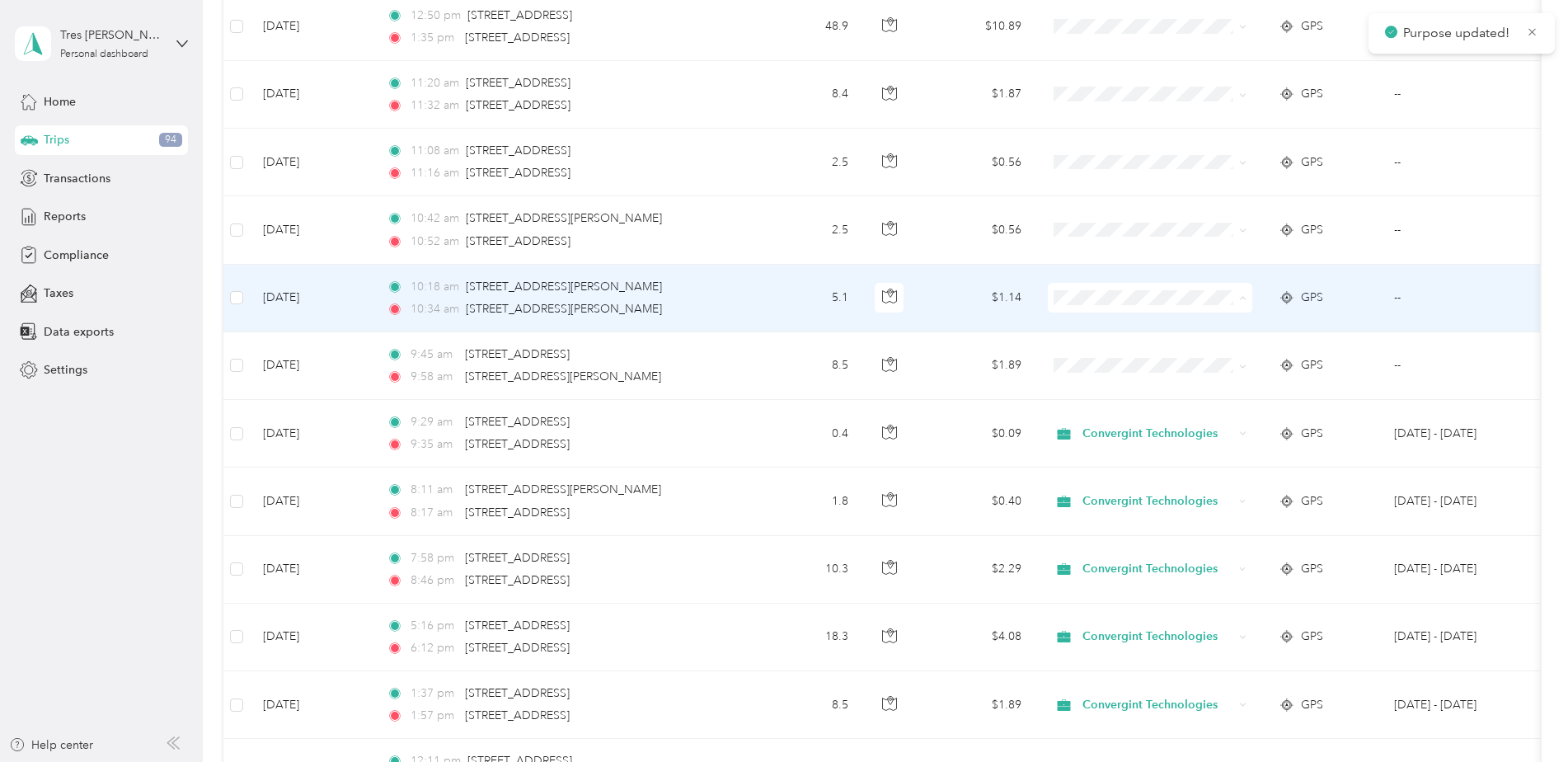
click at [1178, 330] on span "Convergint Technologies" at bounding box center [1164, 329] width 152 height 17
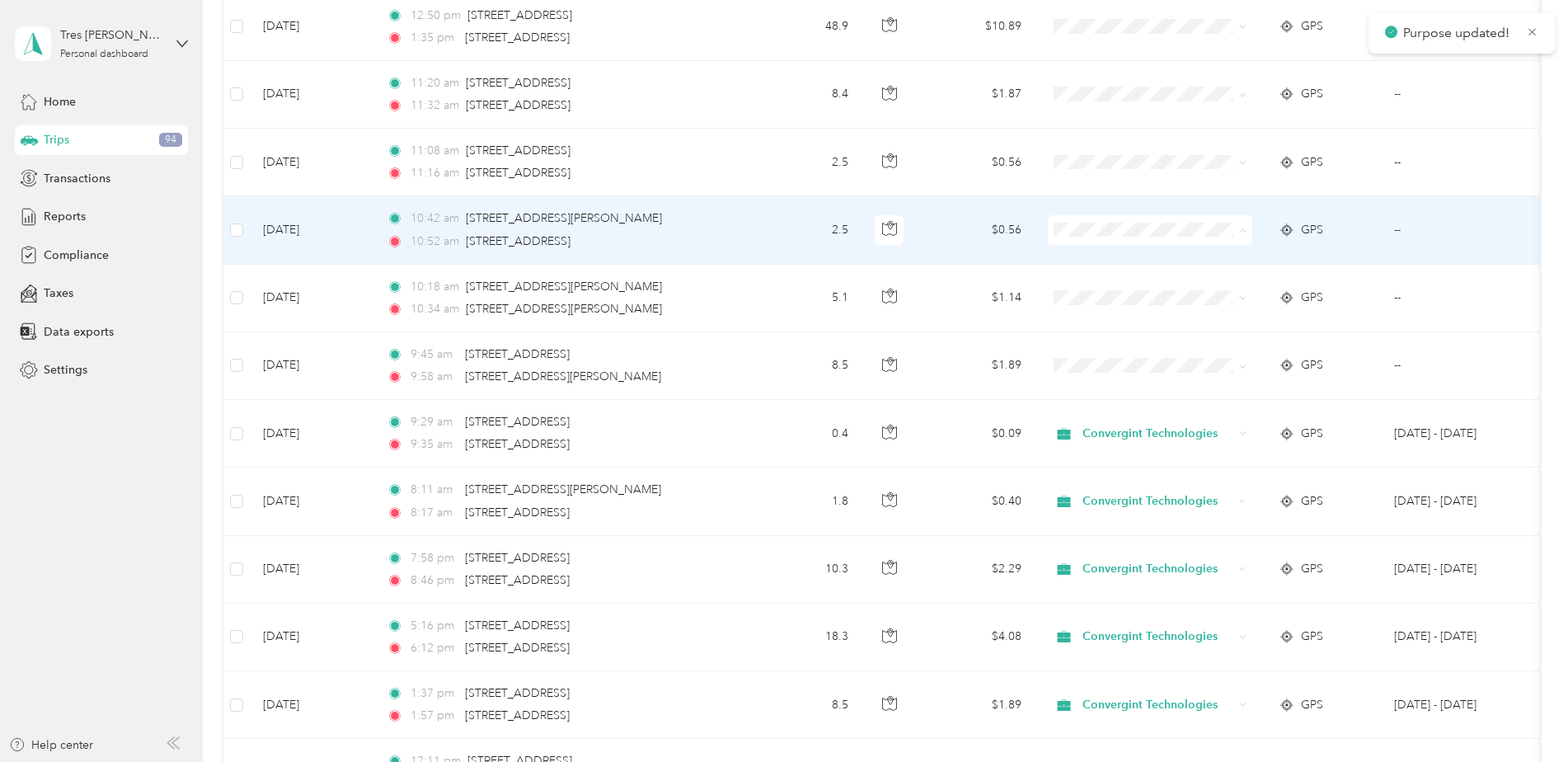
click at [1167, 263] on span "Convergint Technologies" at bounding box center [1164, 261] width 152 height 17
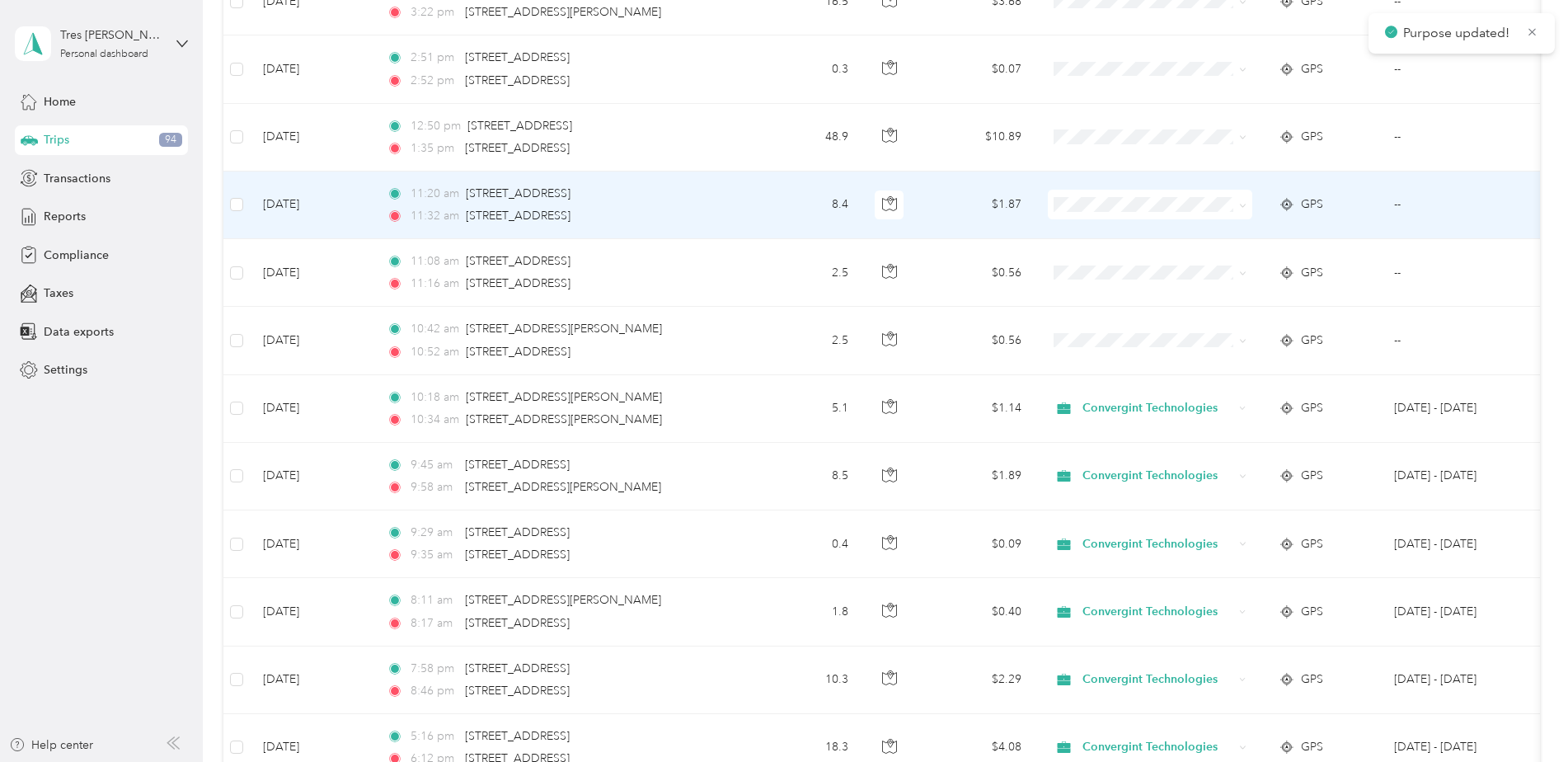
scroll to position [2968, 0]
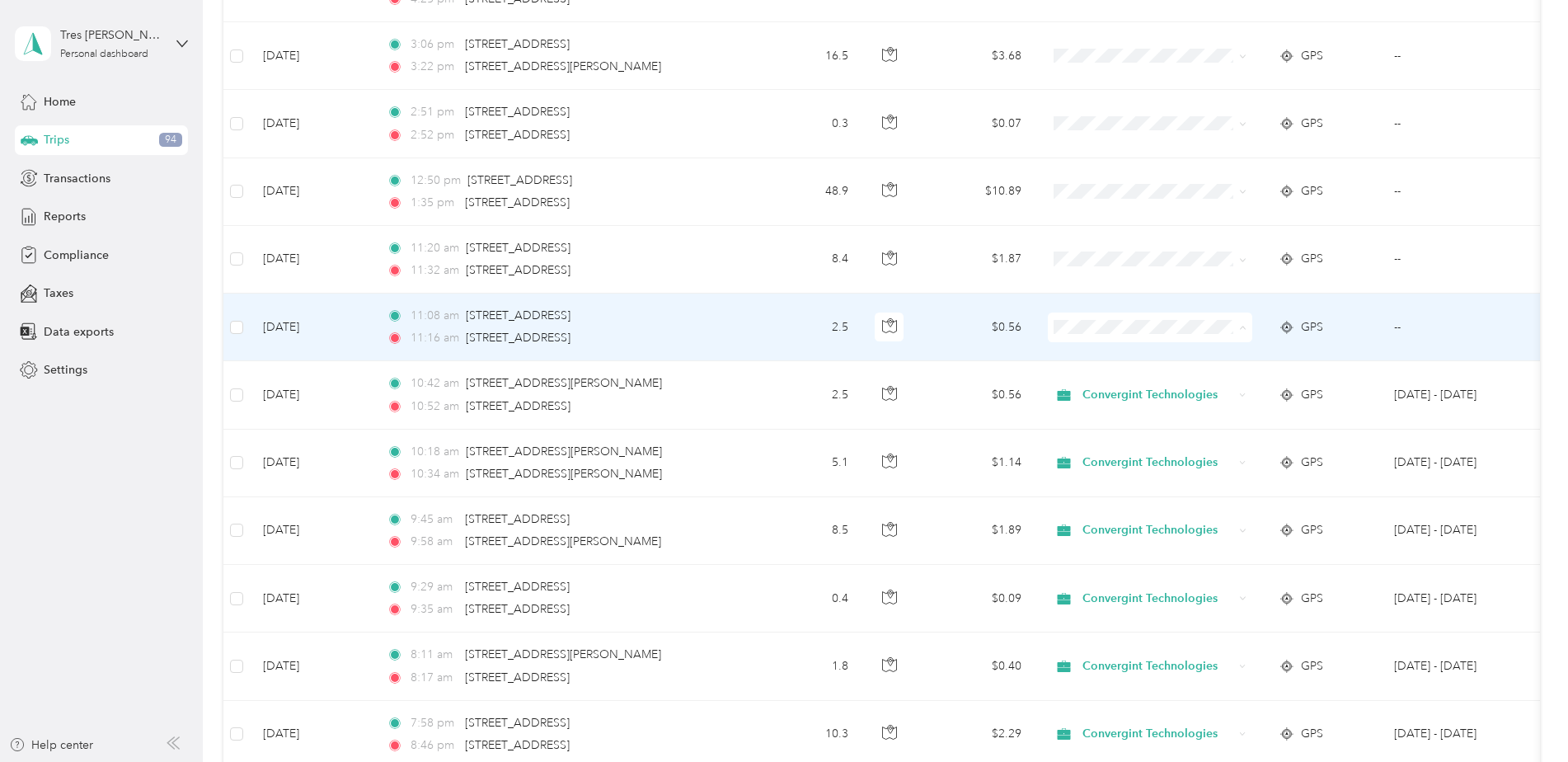
click at [1146, 354] on span "Convergint Technologies" at bounding box center [1164, 358] width 152 height 17
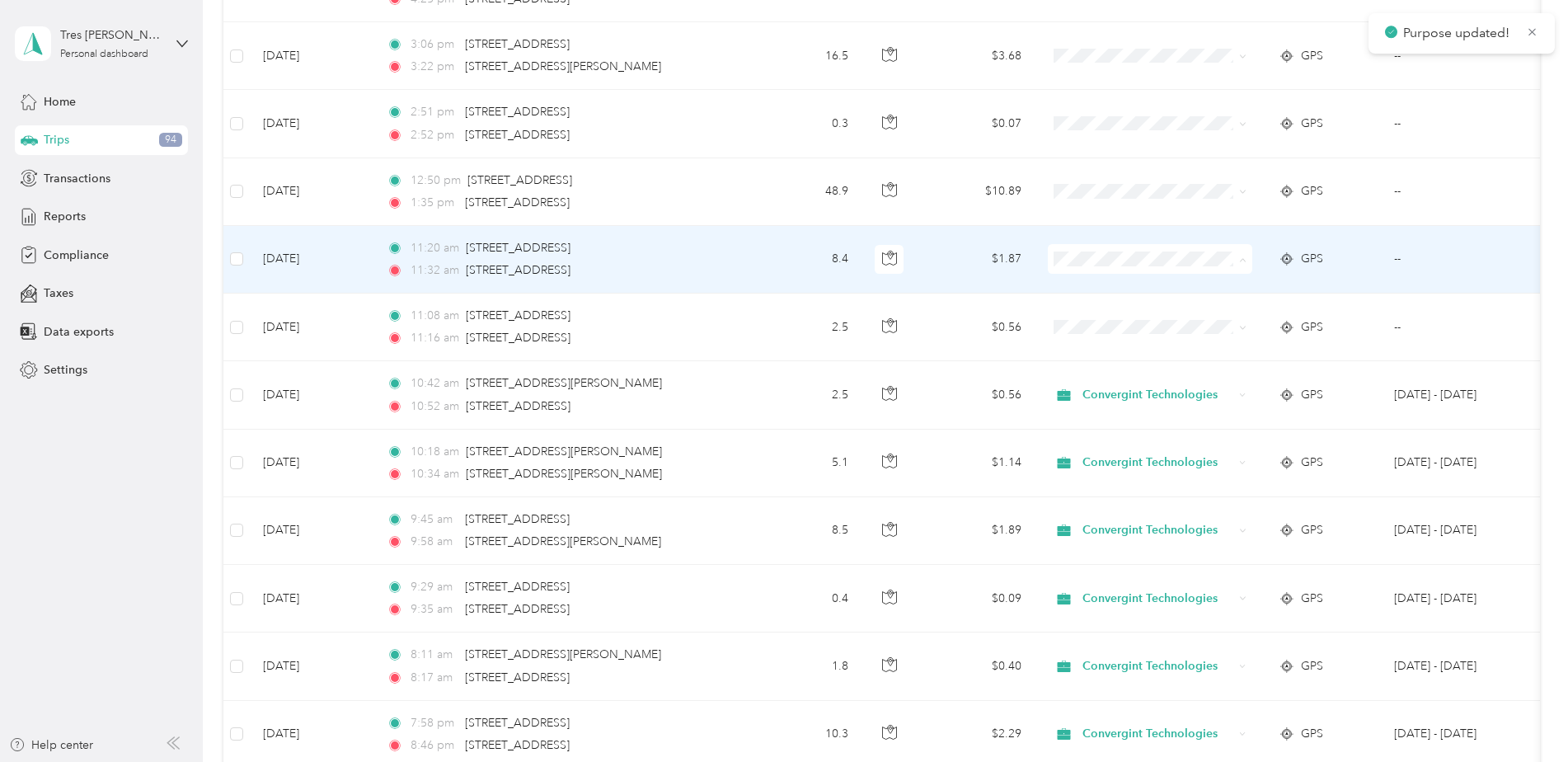
click at [1219, 285] on span "Convergint Technologies" at bounding box center [1164, 289] width 152 height 17
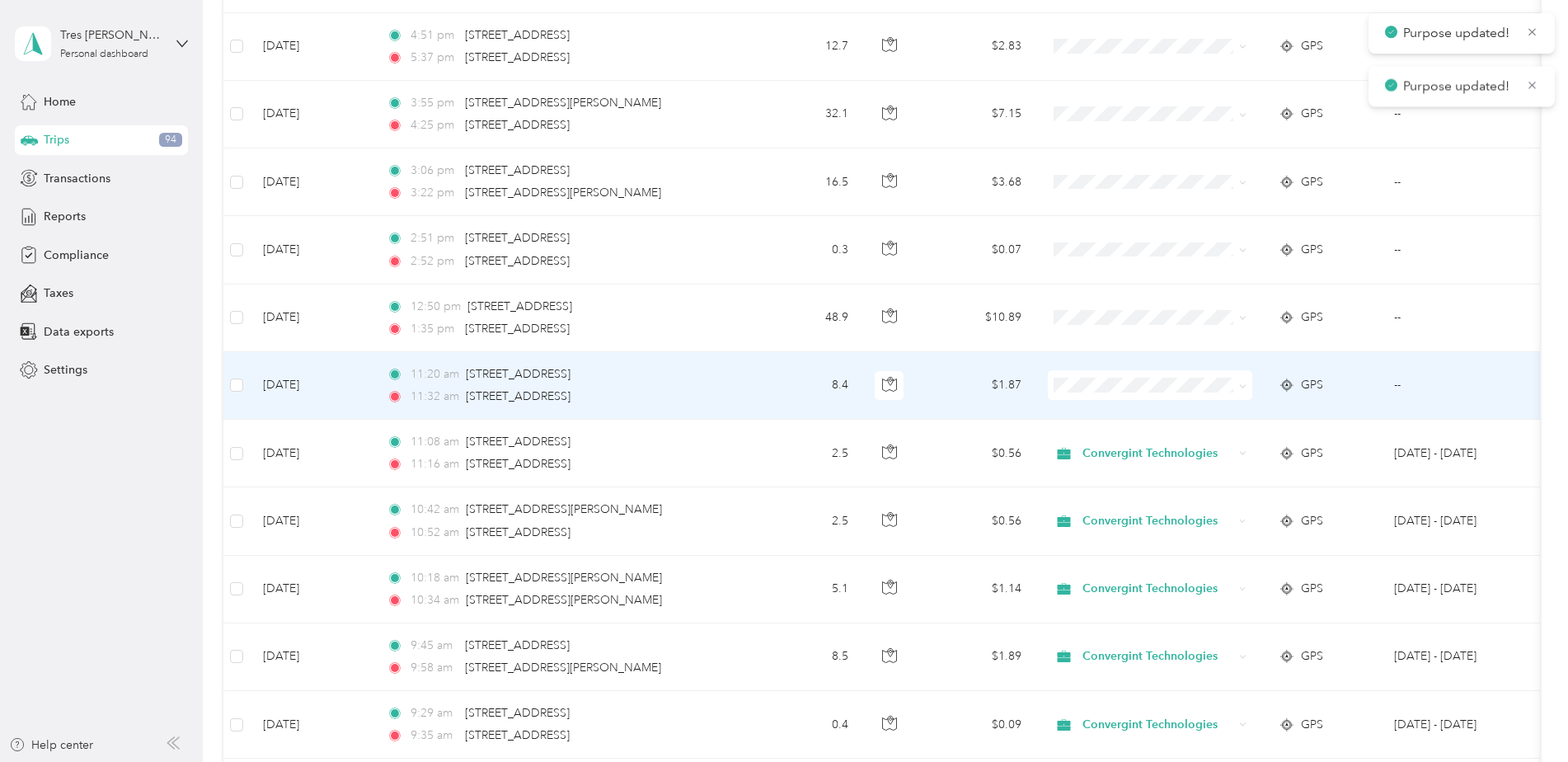
scroll to position [2803, 0]
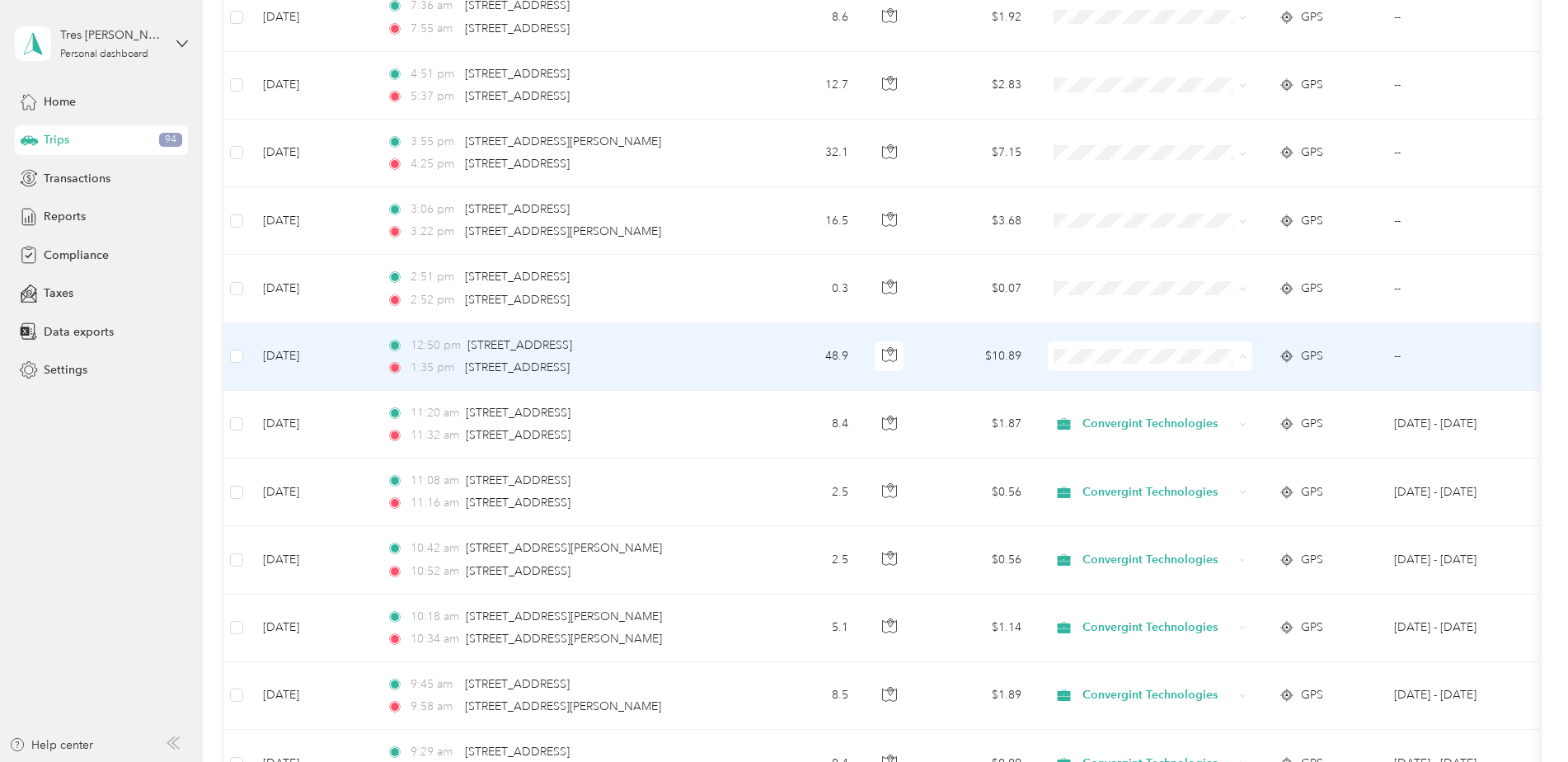
click at [1125, 387] on span "Convergint Technologies" at bounding box center [1164, 387] width 152 height 17
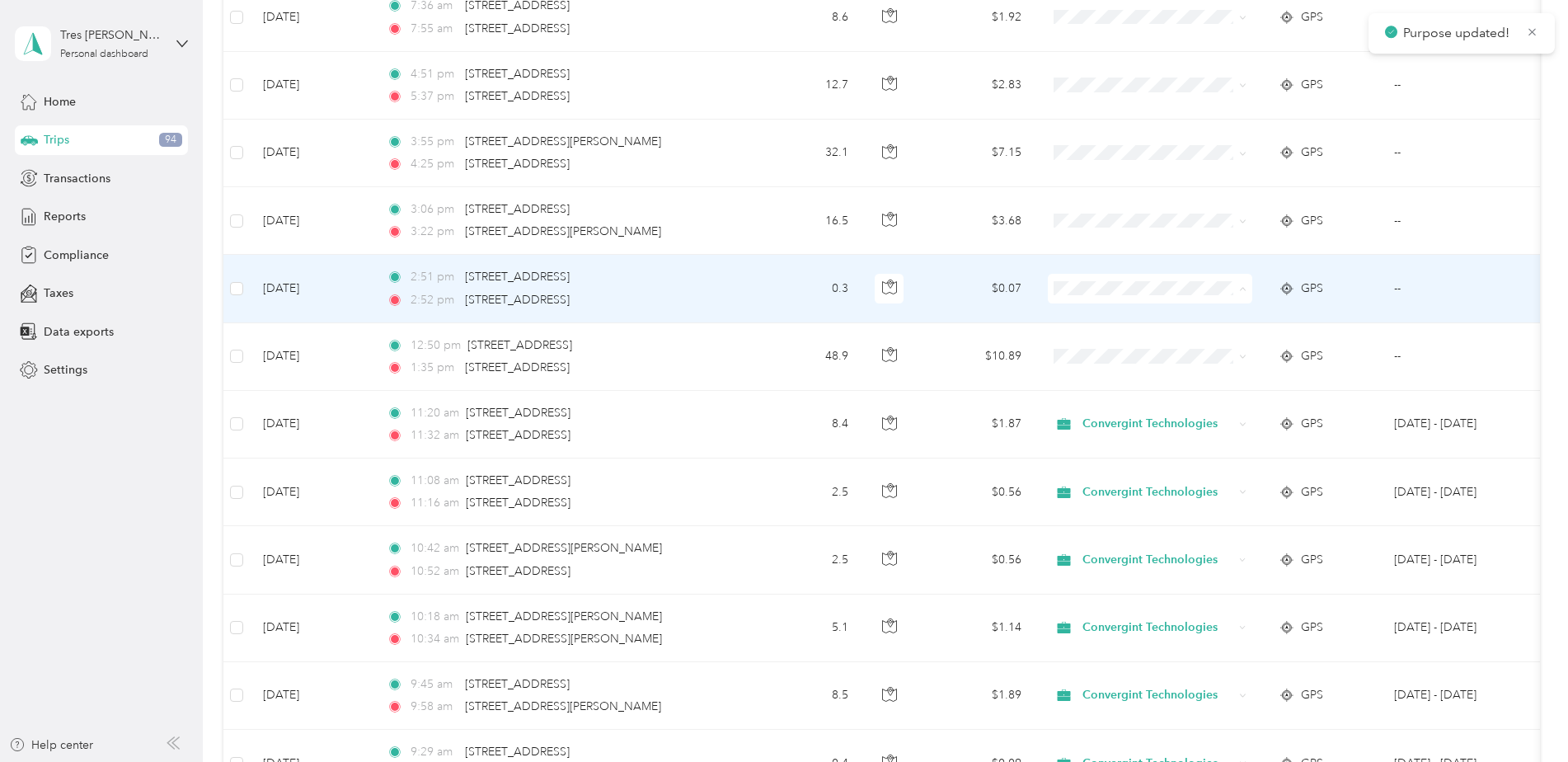
click at [1121, 323] on span "Convergint Technologies" at bounding box center [1164, 319] width 152 height 17
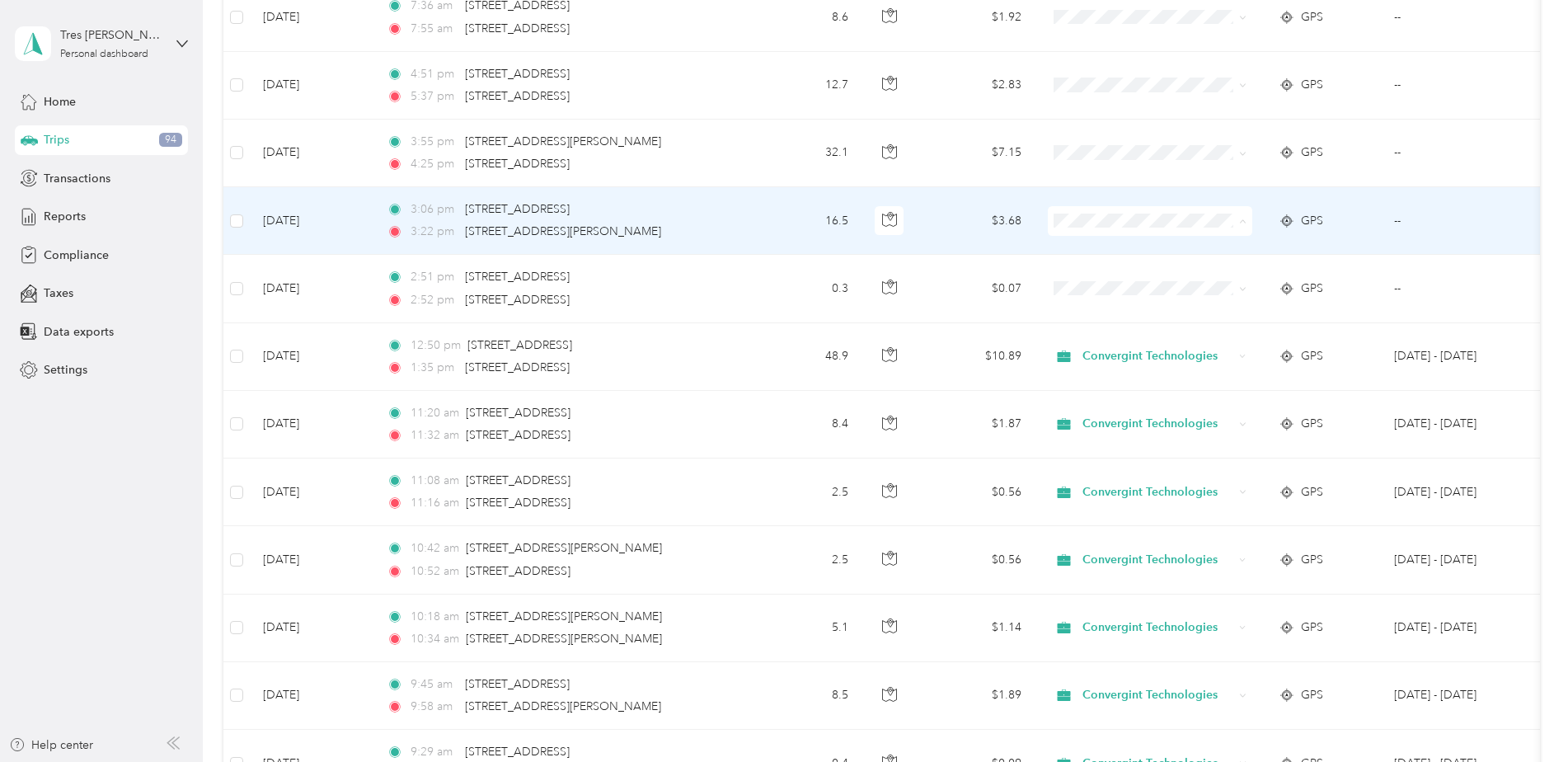
click at [1119, 248] on span "Convergint Technologies" at bounding box center [1164, 252] width 152 height 17
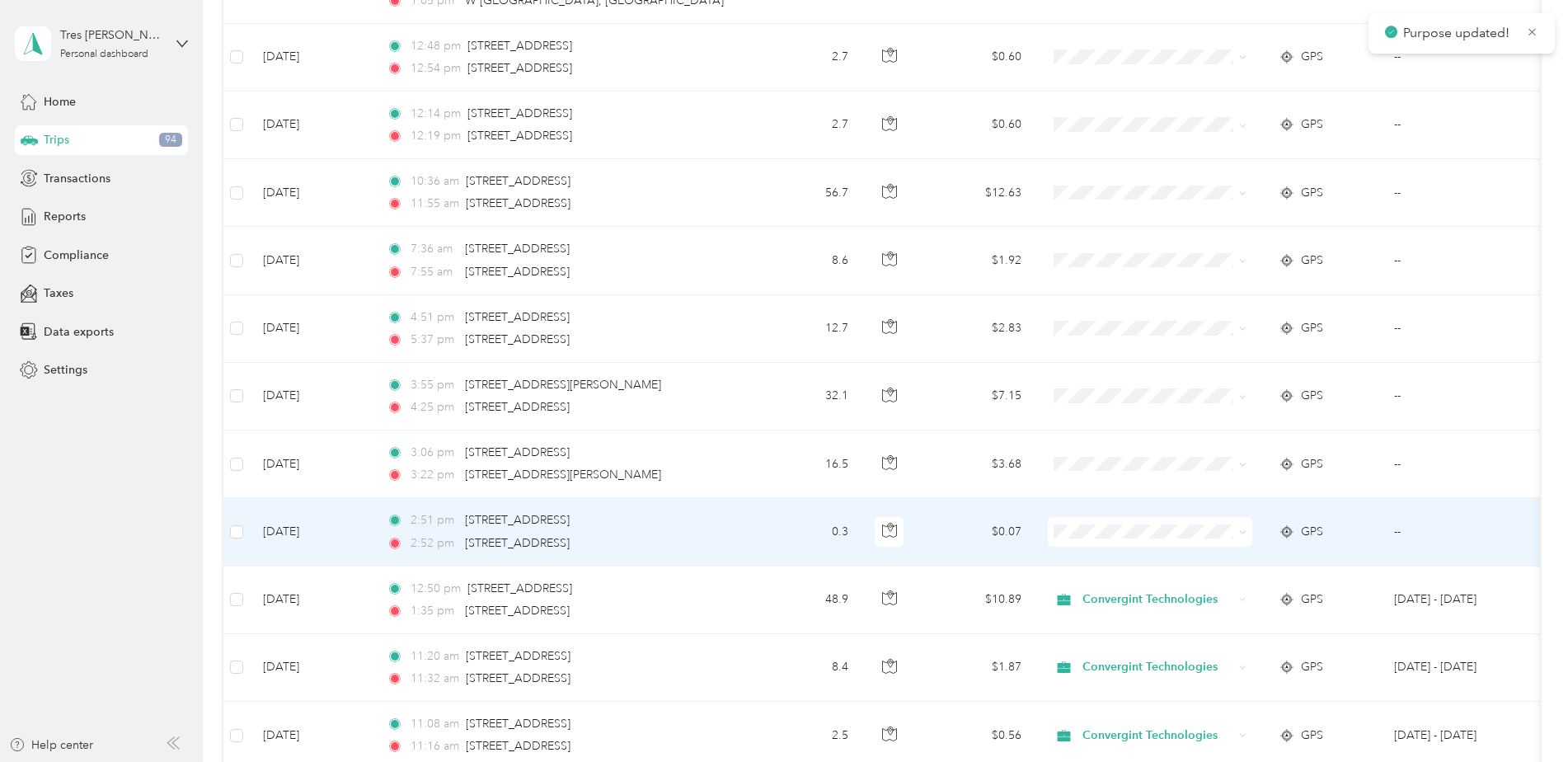
scroll to position [2556, 0]
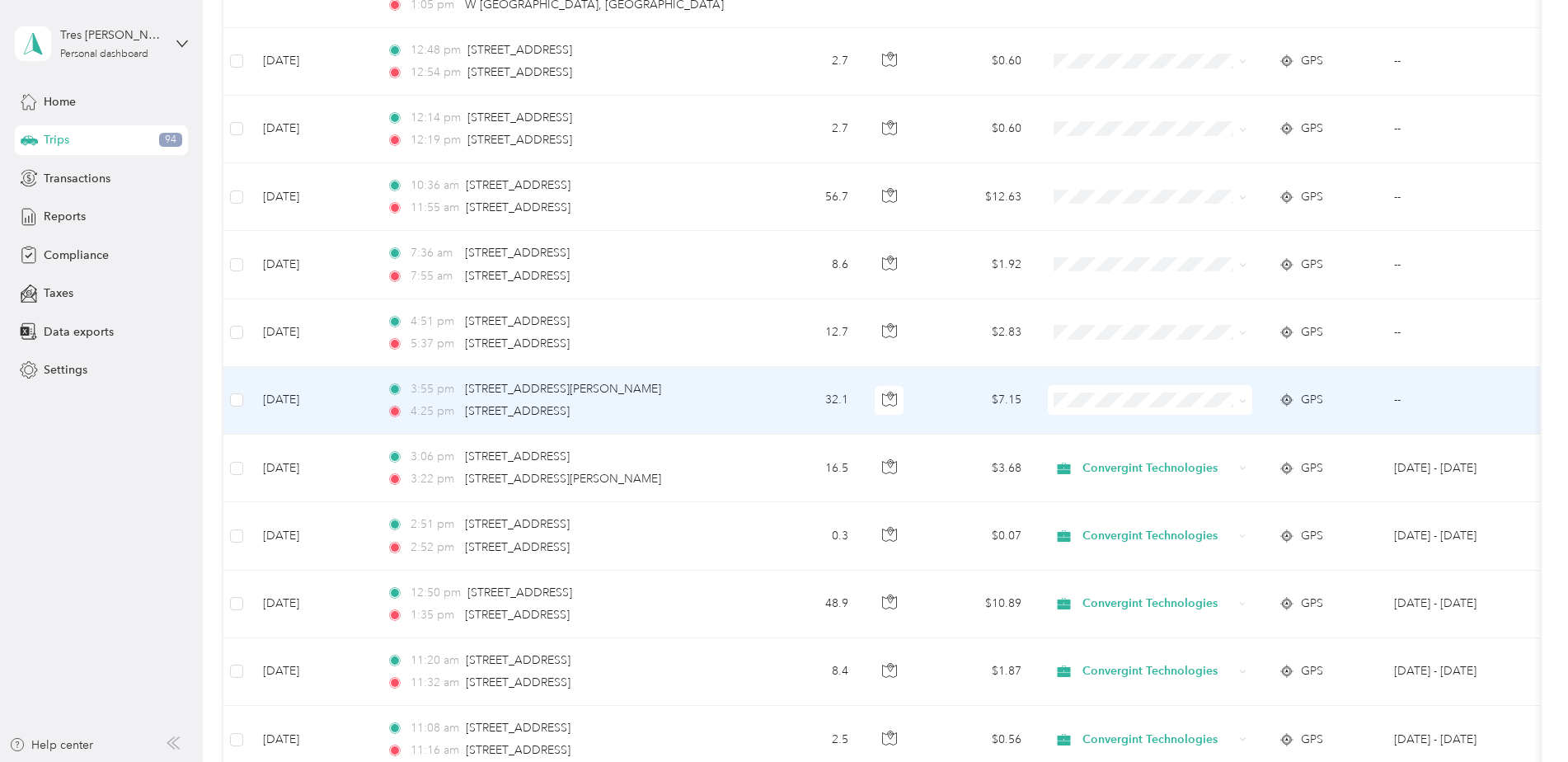
click at [1135, 429] on span "Convergint Technologies" at bounding box center [1164, 426] width 152 height 17
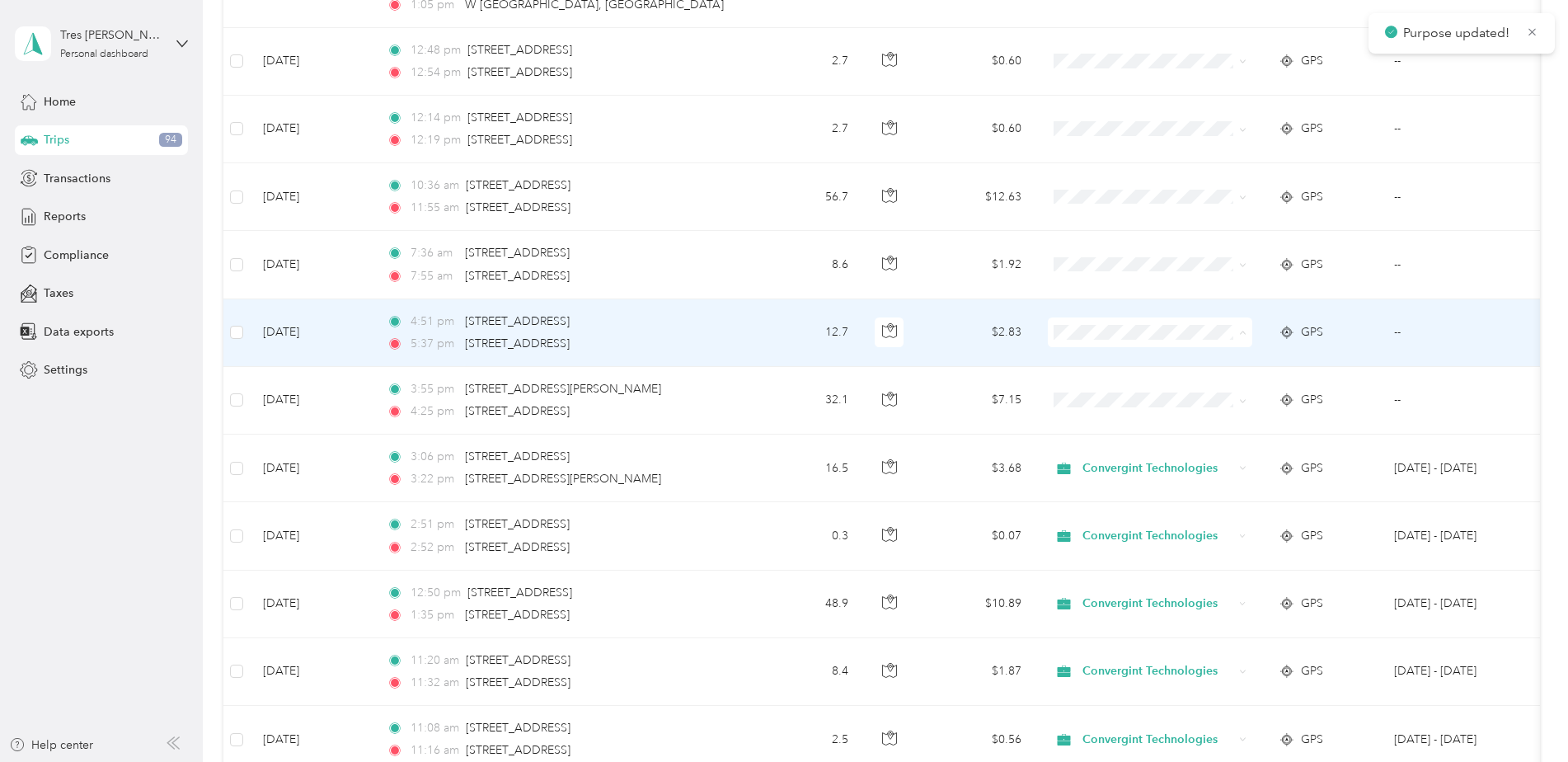
click at [1123, 369] on li "Convergint Technologies" at bounding box center [1149, 363] width 205 height 29
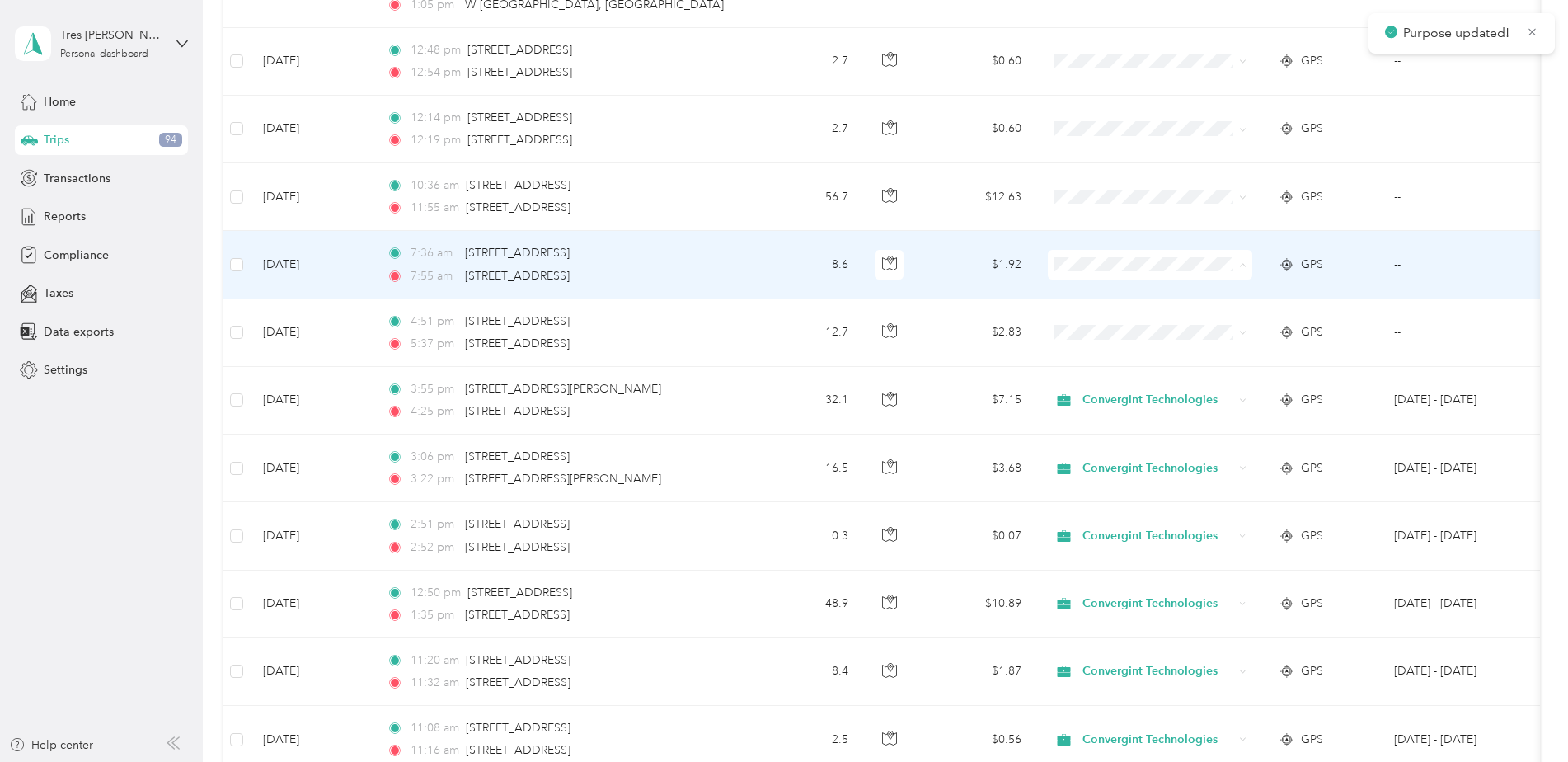
click at [1109, 292] on span "Convergint Technologies" at bounding box center [1164, 295] width 152 height 17
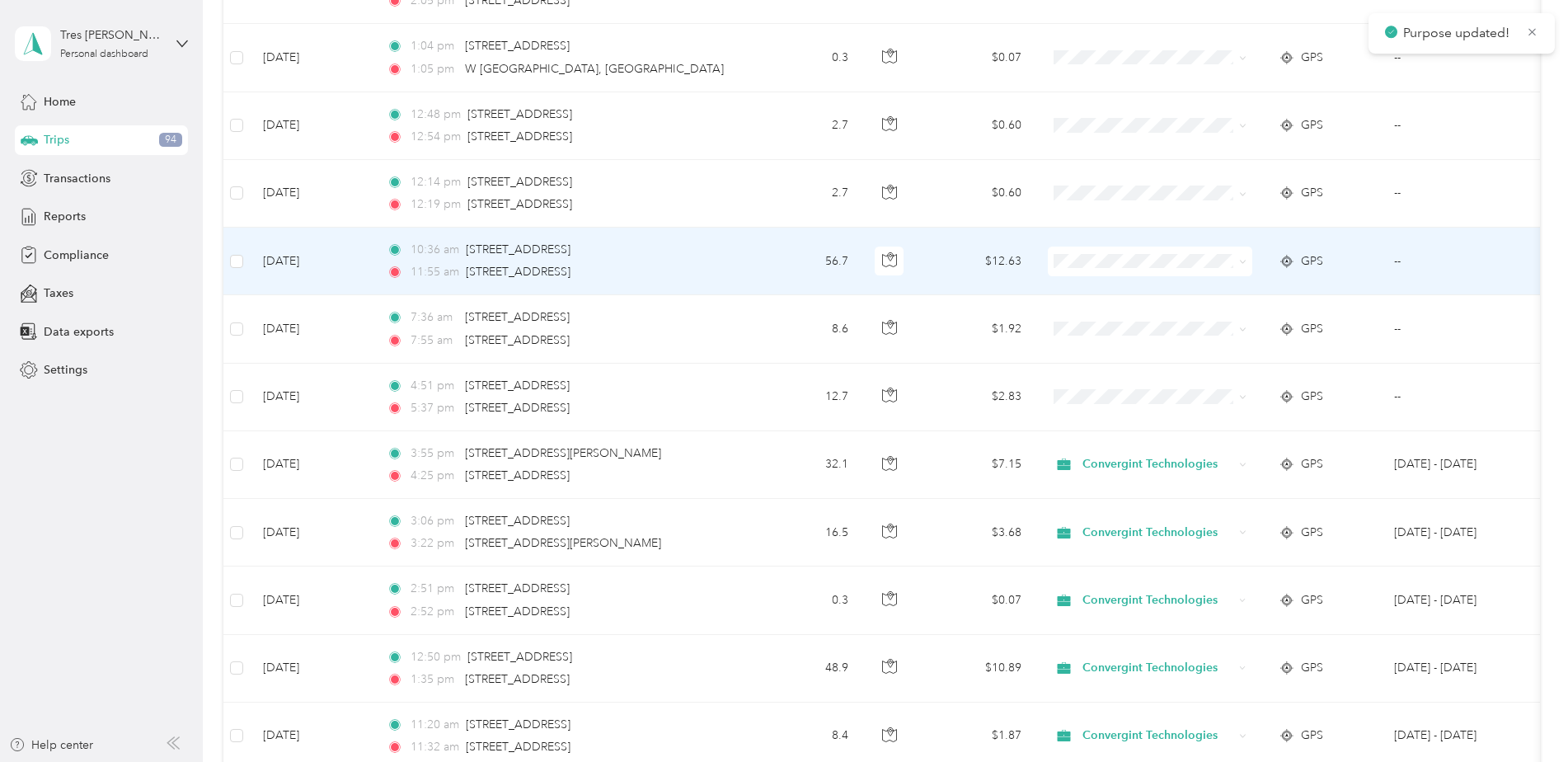
scroll to position [2391, 0]
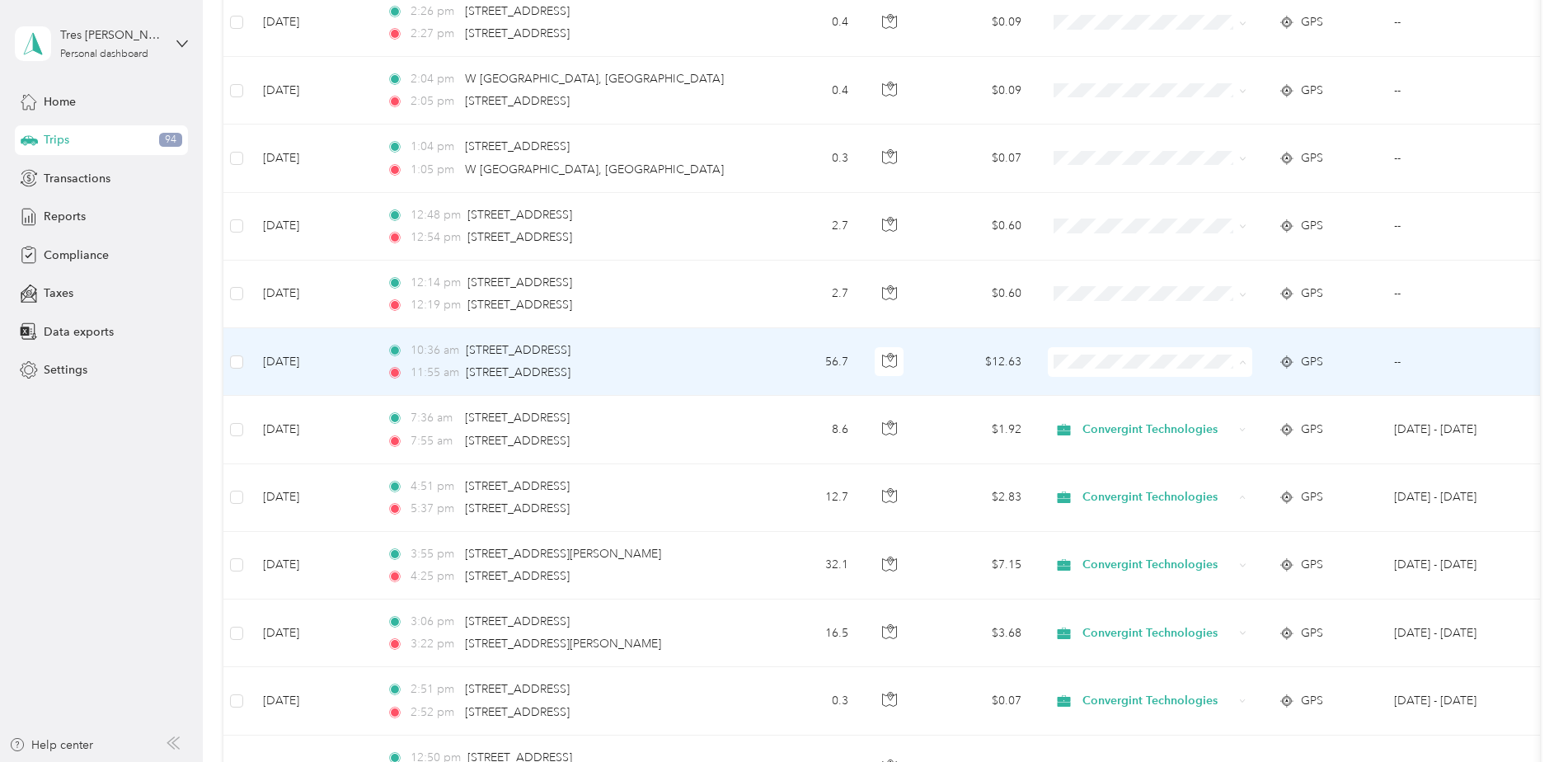
click at [1135, 393] on span "Convergint Technologies" at bounding box center [1164, 393] width 152 height 17
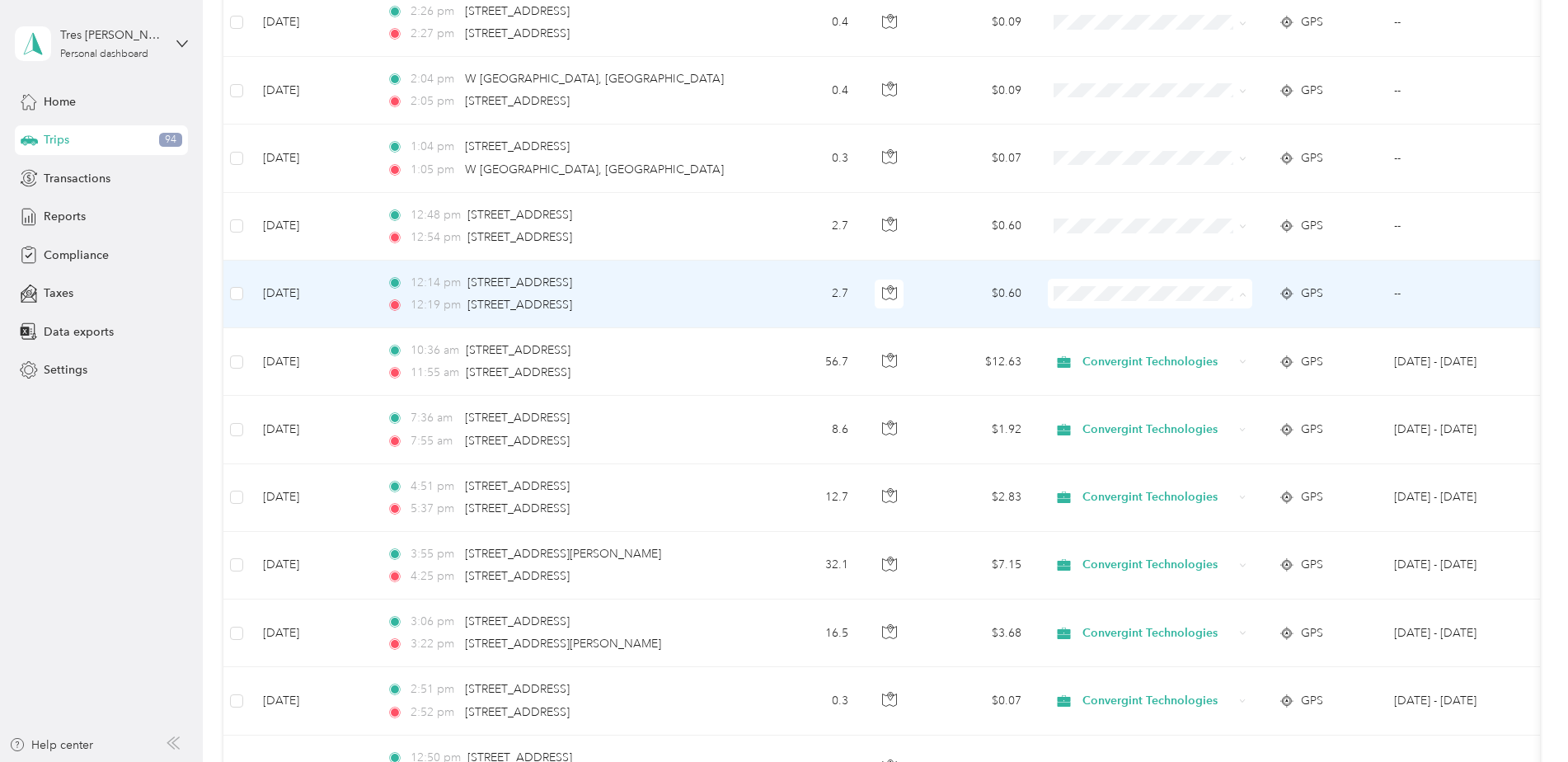
click at [1143, 319] on span "Convergint Technologies" at bounding box center [1164, 324] width 152 height 17
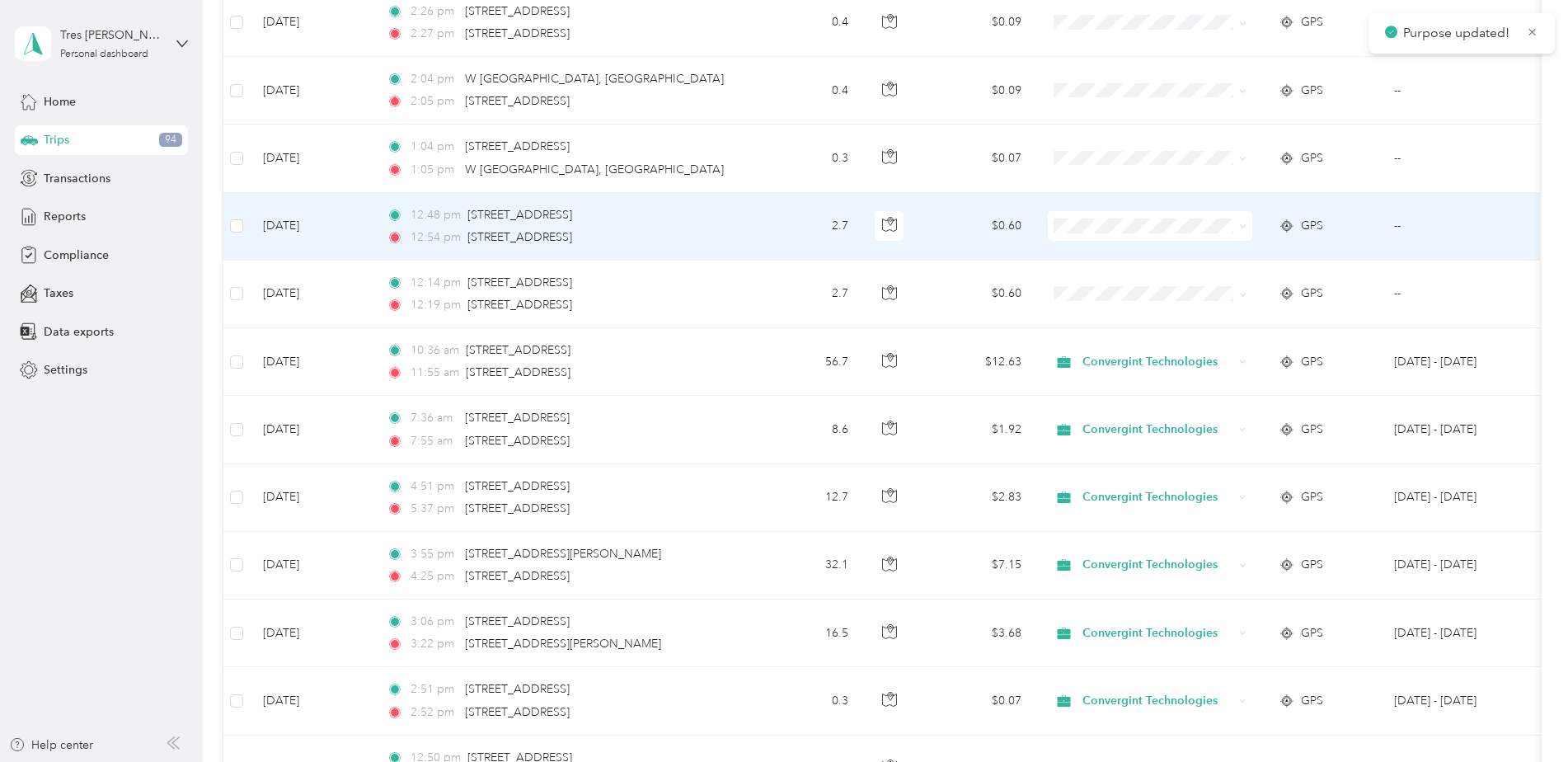
click at [1123, 235] on span at bounding box center [1149, 226] width 205 height 30
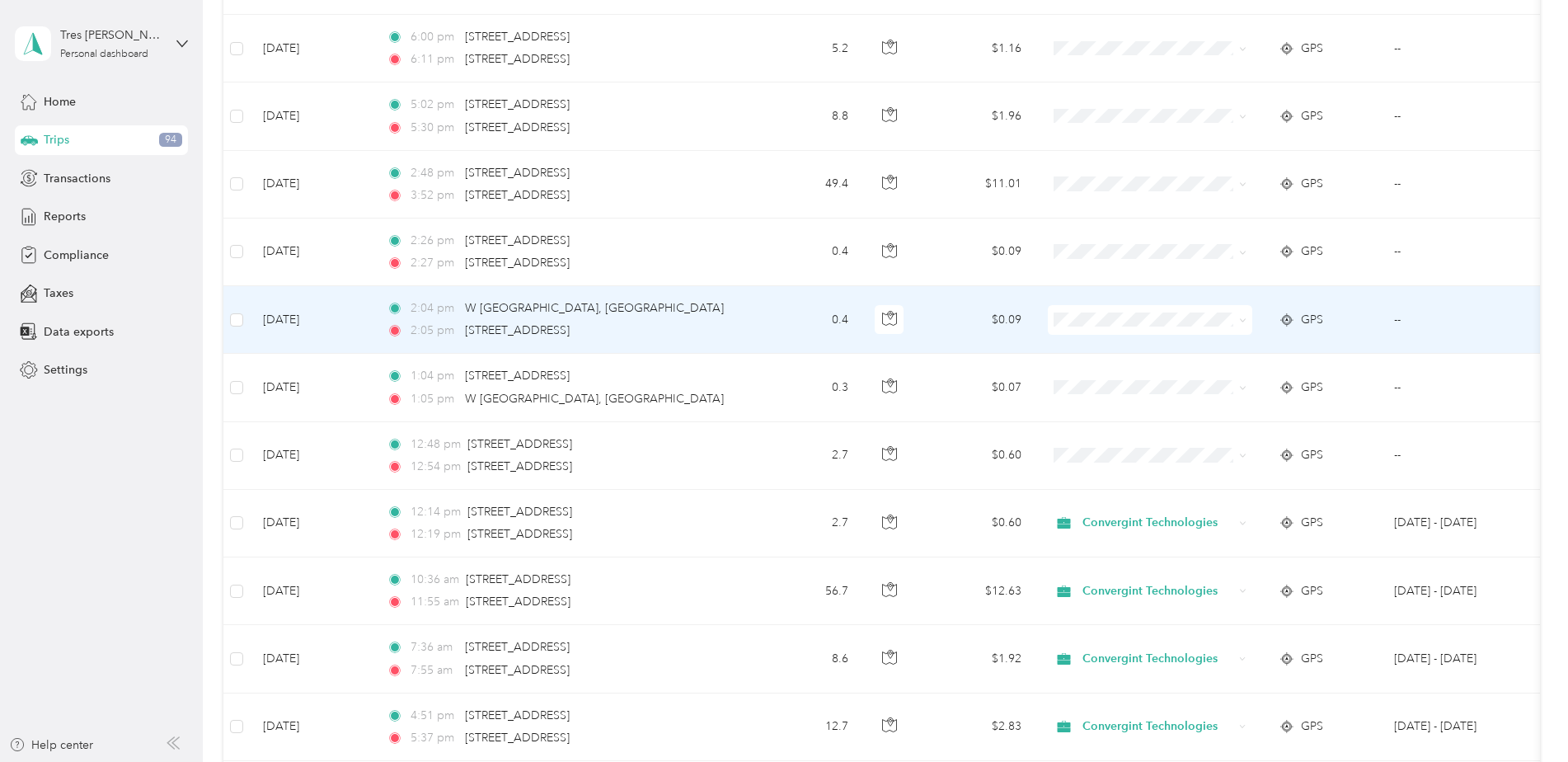
scroll to position [2144, 0]
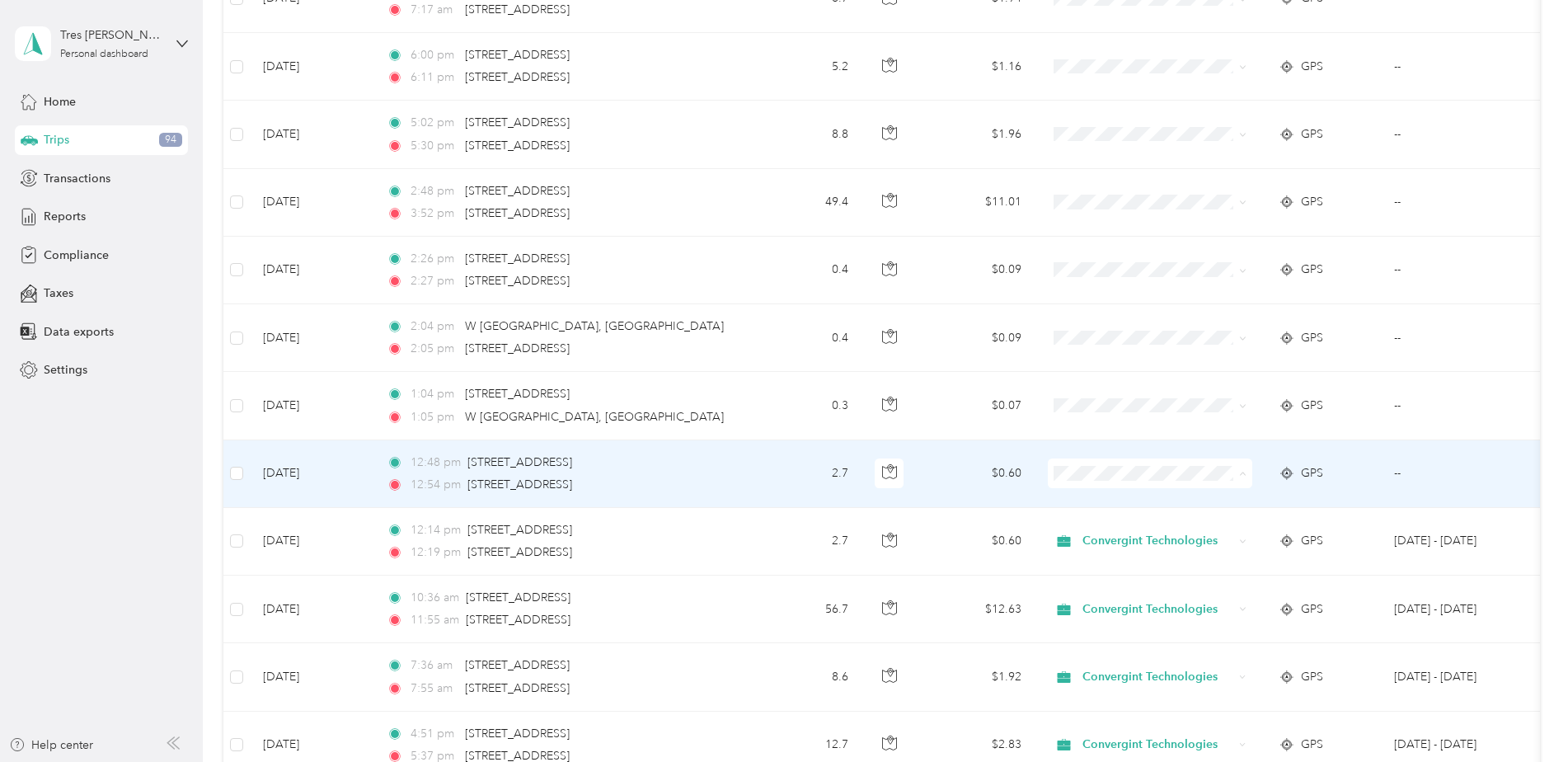
click at [1132, 500] on span "Convergint Technologies" at bounding box center [1164, 504] width 152 height 17
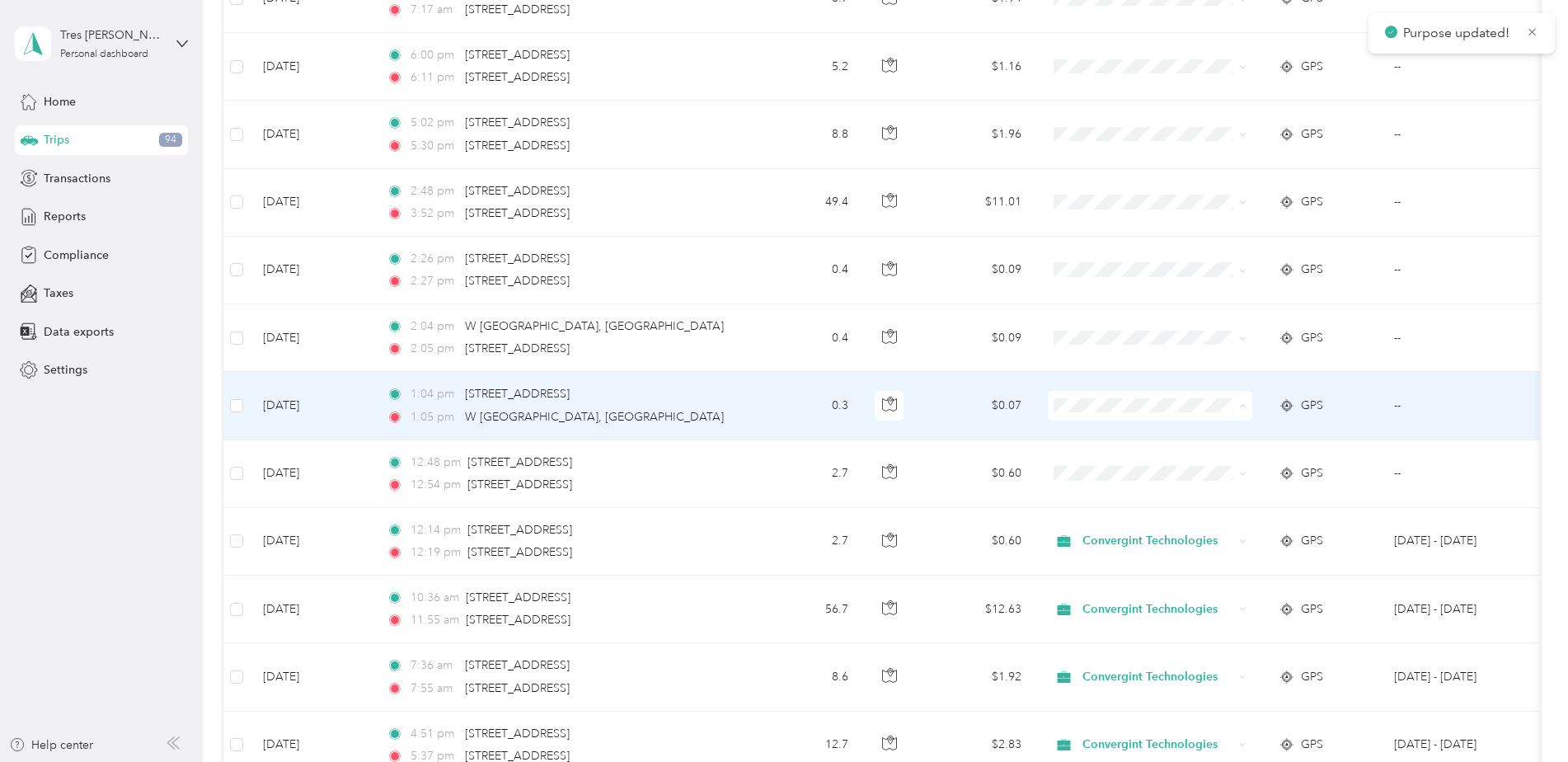
click at [1137, 434] on span "Convergint Technologies" at bounding box center [1164, 437] width 152 height 17
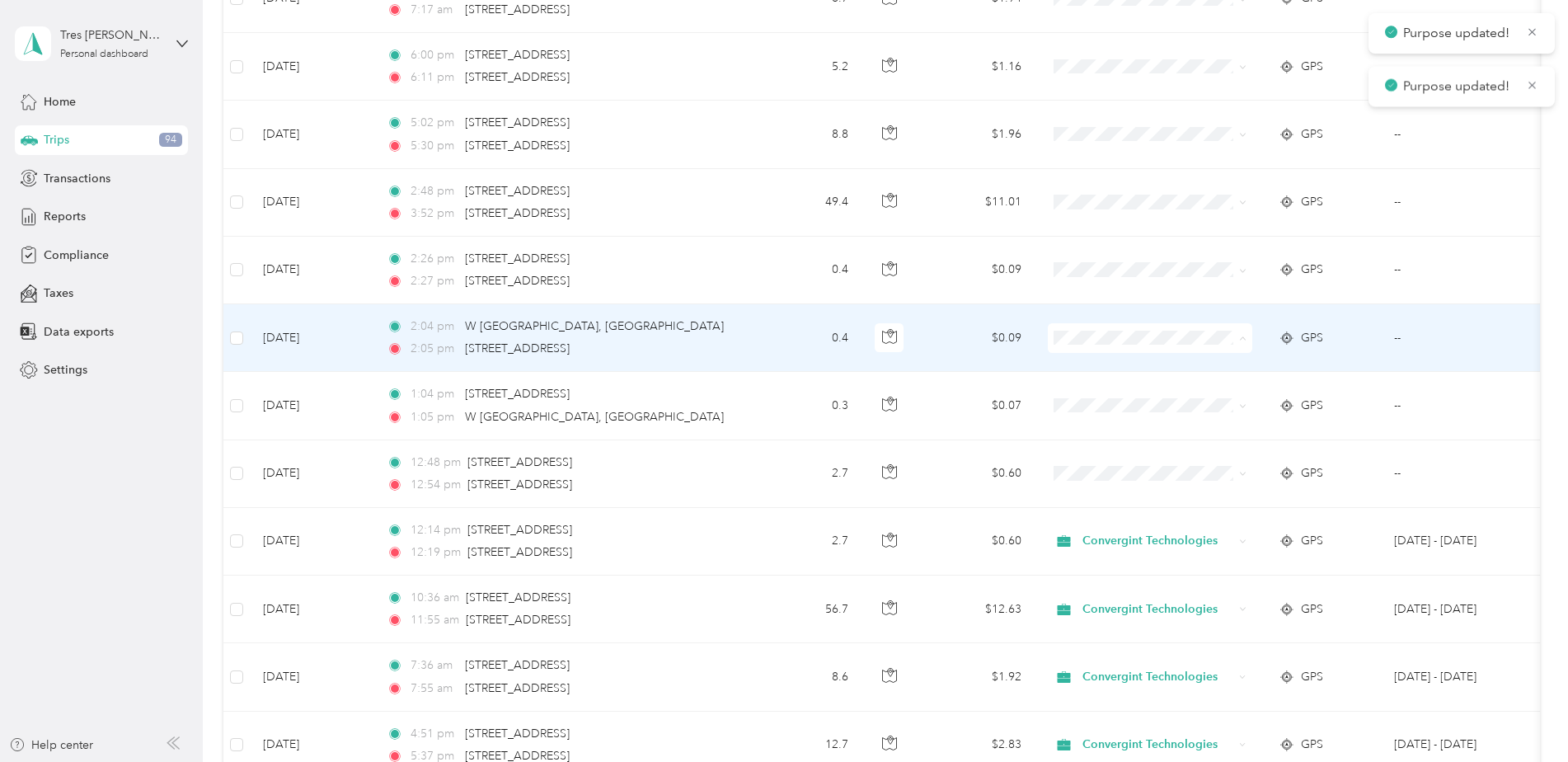
click at [1137, 366] on span "Convergint Technologies" at bounding box center [1164, 369] width 152 height 17
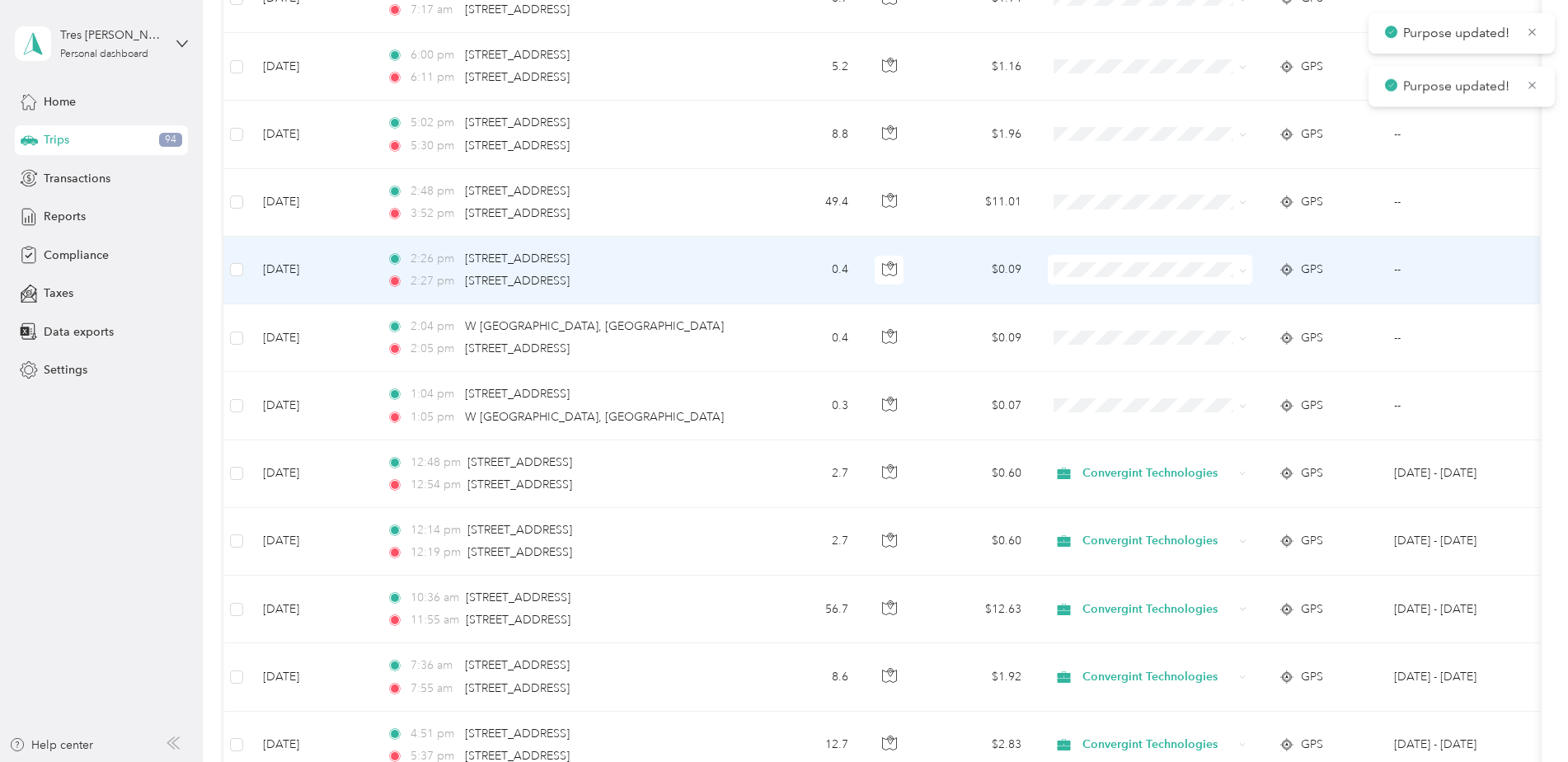
click at [1110, 258] on span at bounding box center [1149, 270] width 205 height 30
click at [1203, 298] on span "Convergint Technologies" at bounding box center [1164, 301] width 152 height 17
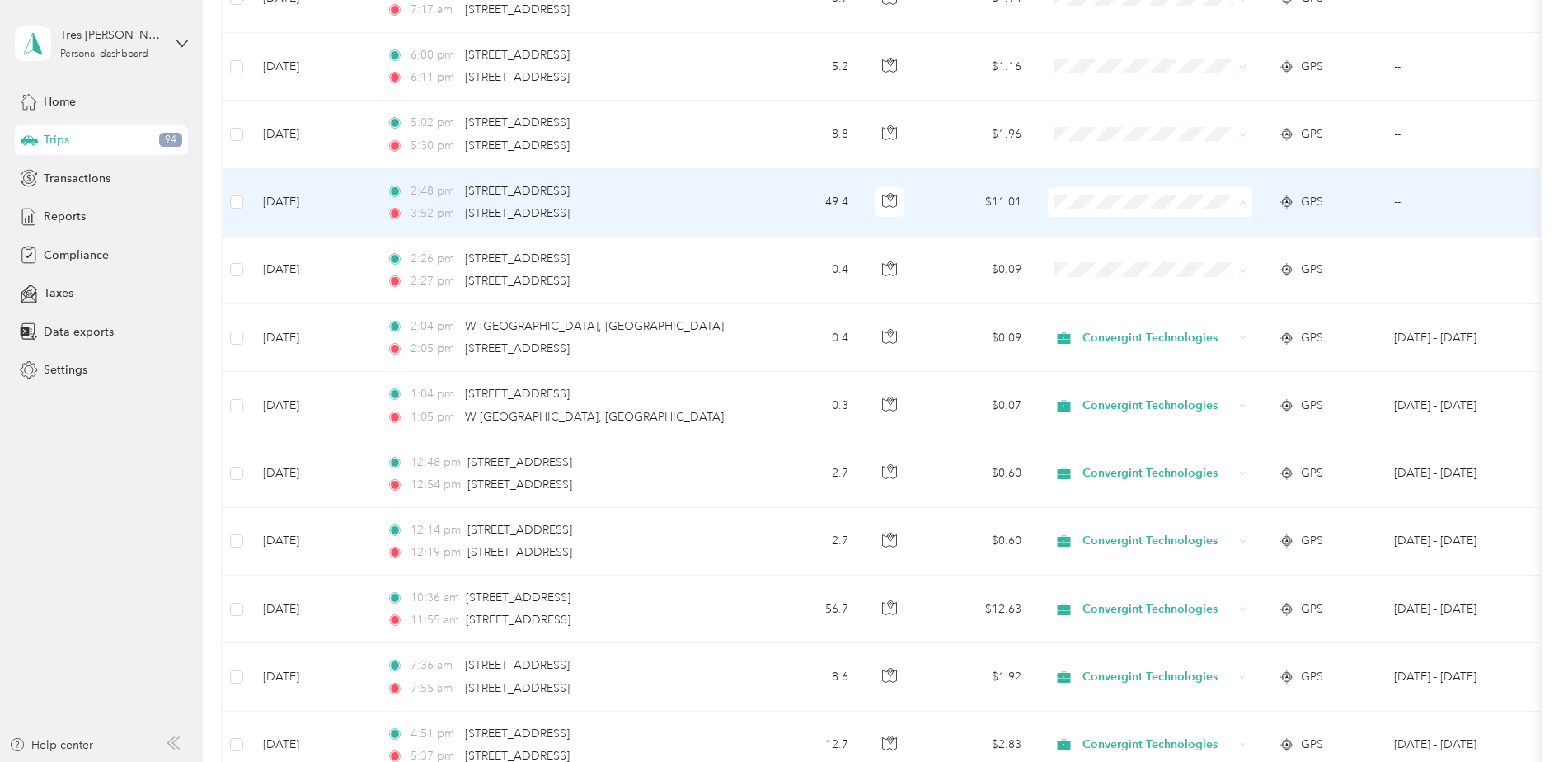
click at [1164, 227] on span "Convergint Technologies" at bounding box center [1164, 233] width 152 height 17
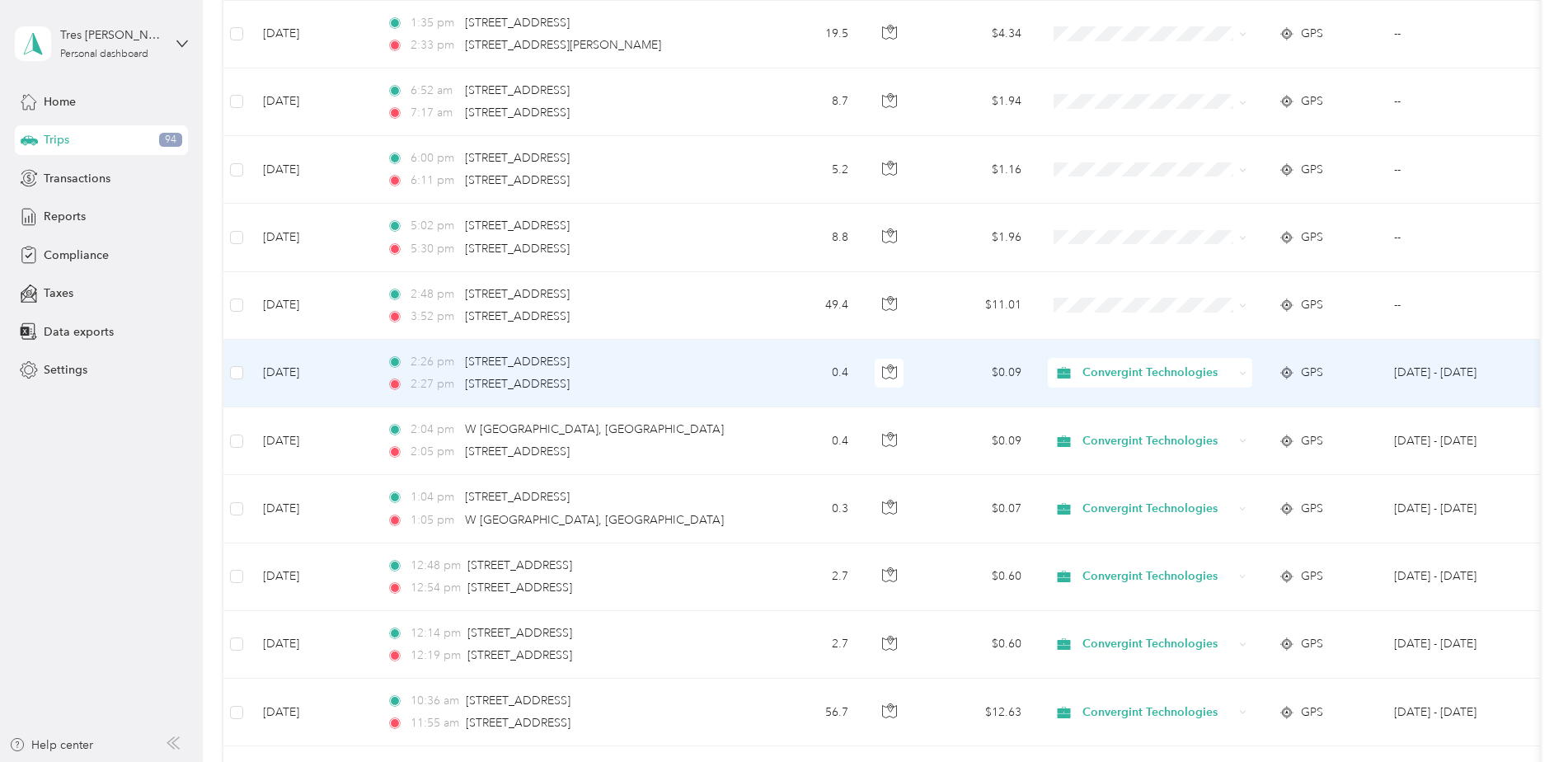
scroll to position [1979, 0]
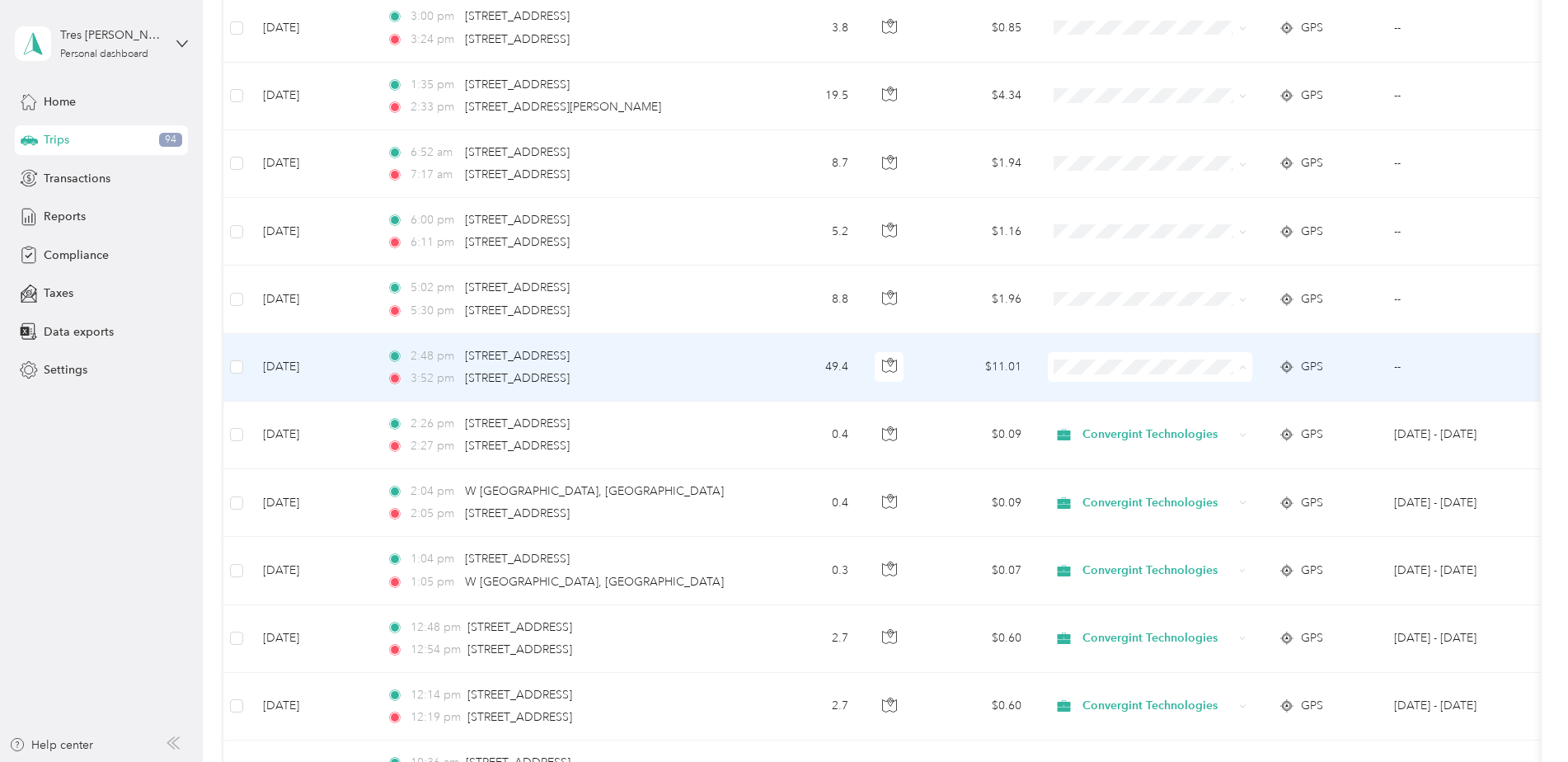
click at [1120, 393] on span "Convergint Technologies" at bounding box center [1164, 398] width 152 height 17
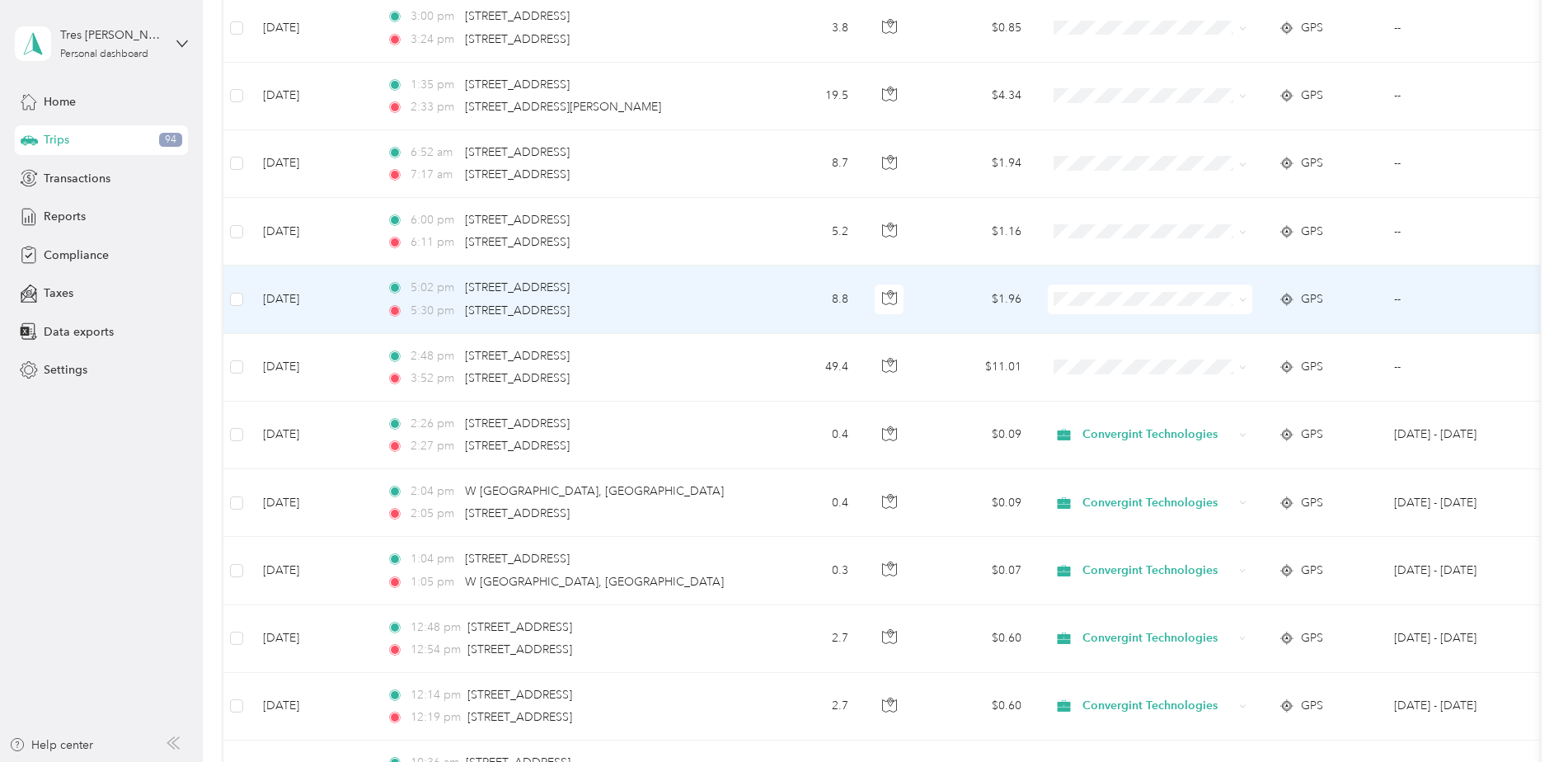
click at [1096, 309] on span at bounding box center [1149, 299] width 205 height 30
click at [1148, 328] on span "Convergint Technologies" at bounding box center [1164, 330] width 152 height 17
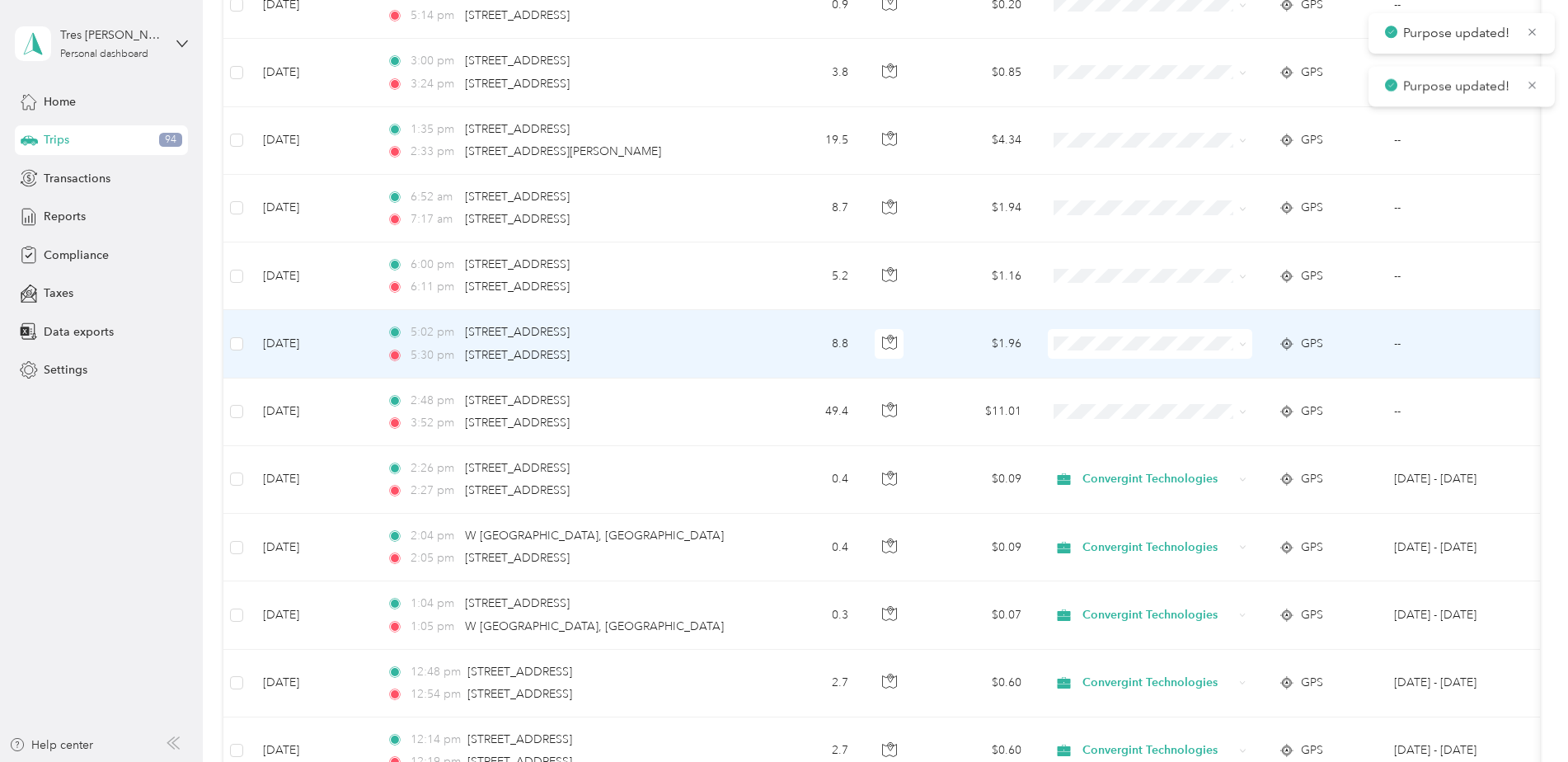
scroll to position [1813, 0]
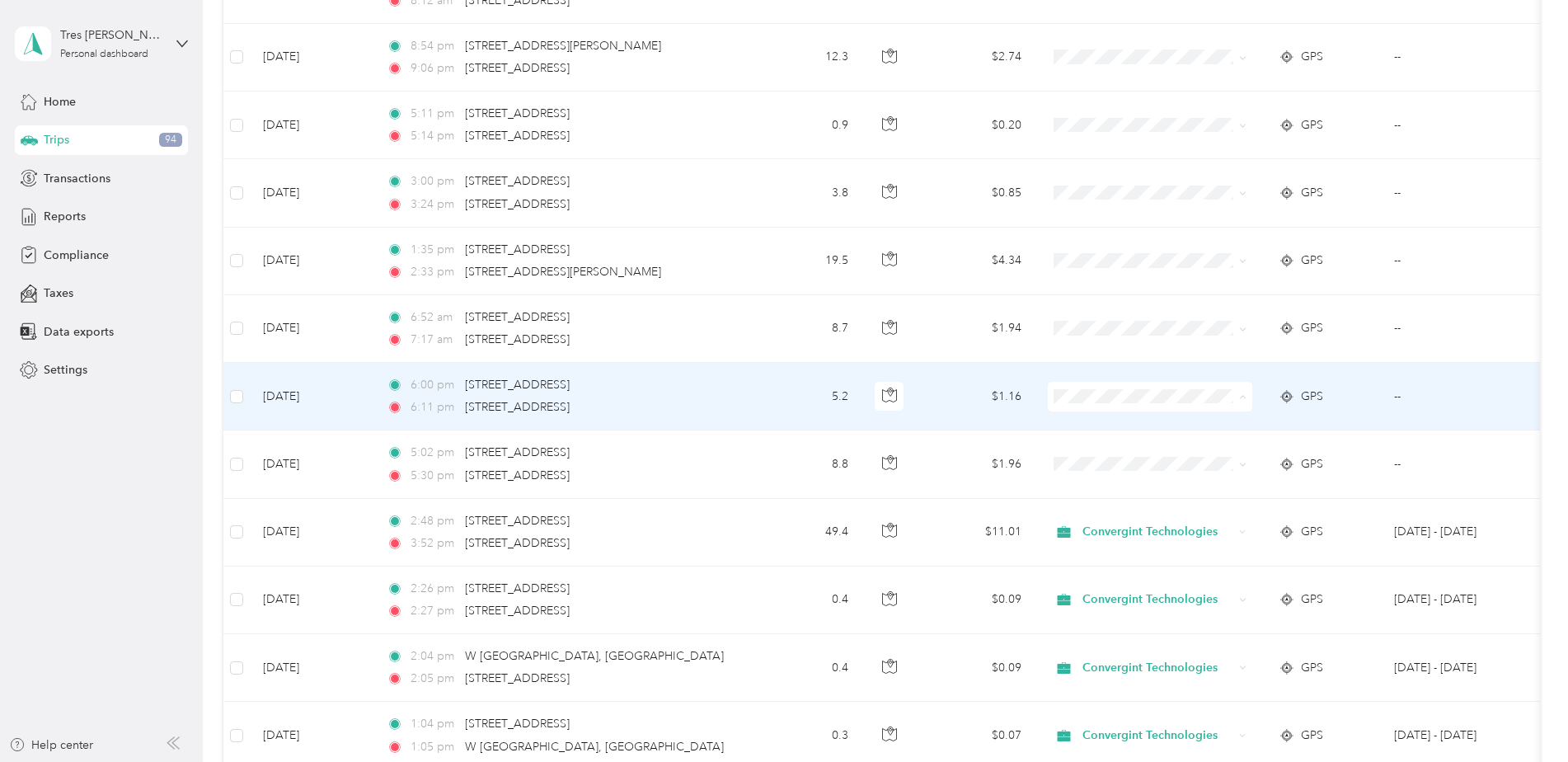
click at [1124, 426] on span "Convergint Technologies" at bounding box center [1164, 427] width 152 height 17
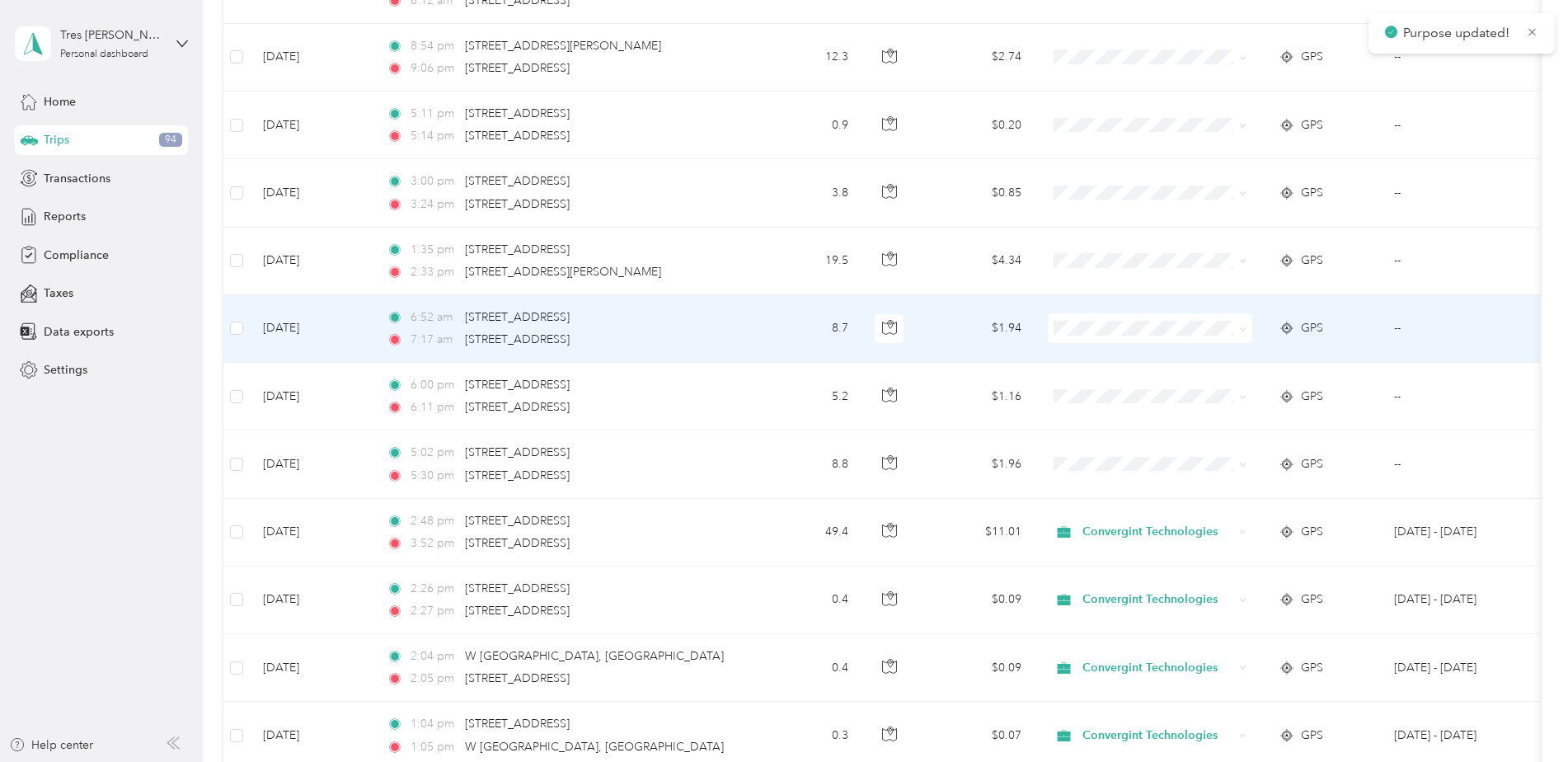
click at [1128, 366] on li "Convergint Technologies" at bounding box center [1149, 360] width 205 height 29
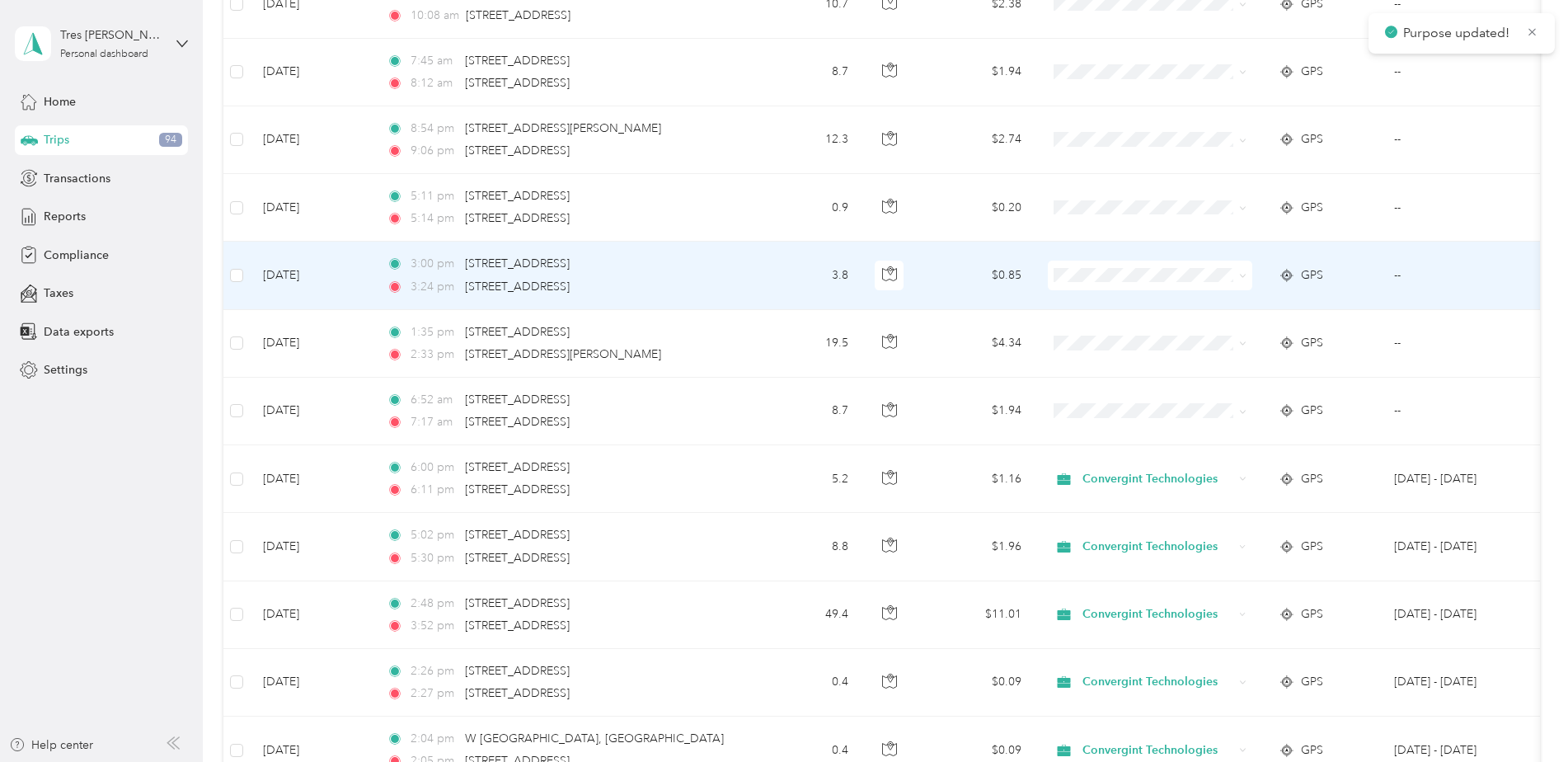
scroll to position [1649, 0]
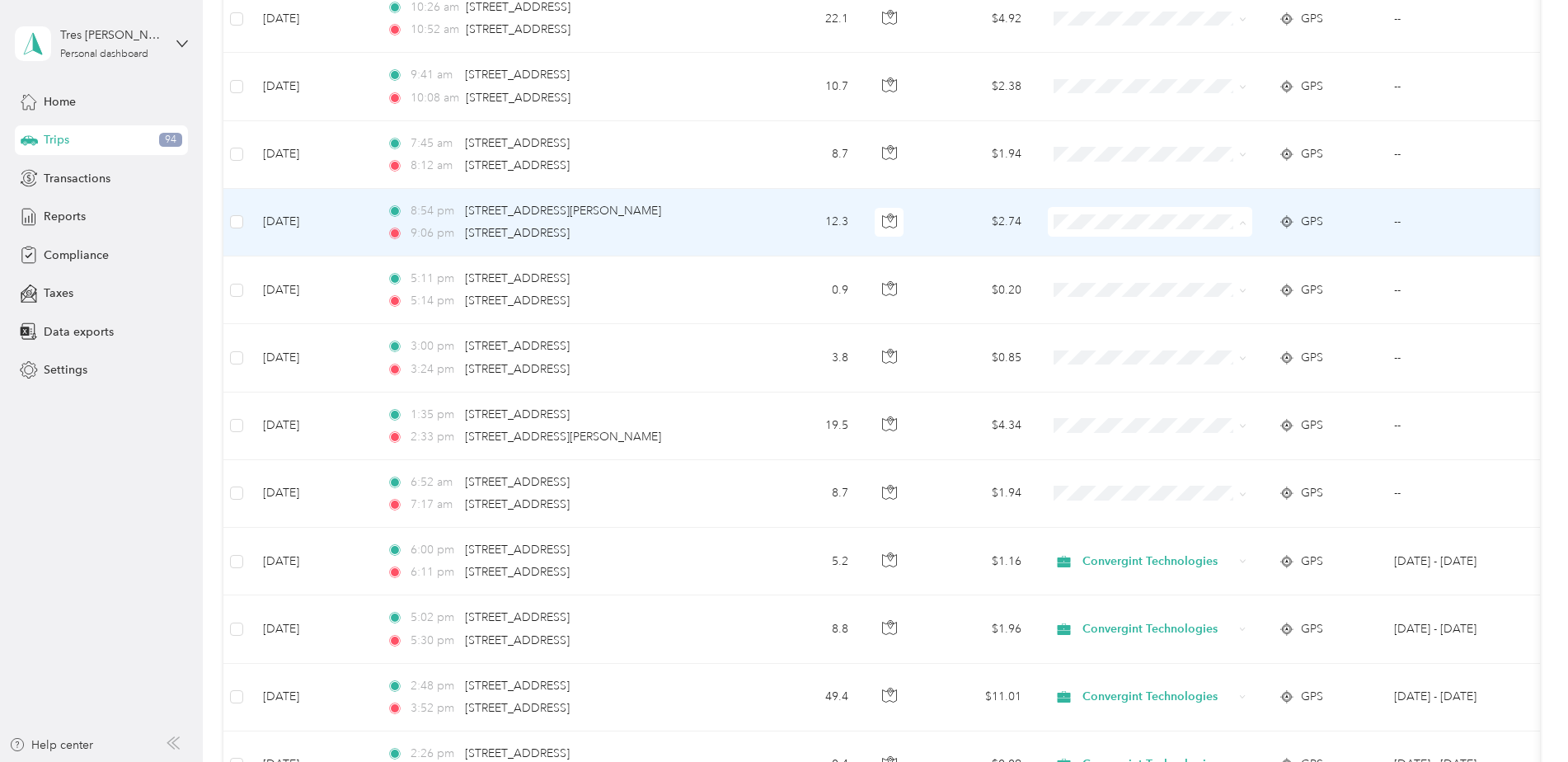
click at [1123, 286] on li "Personal" at bounding box center [1149, 282] width 205 height 29
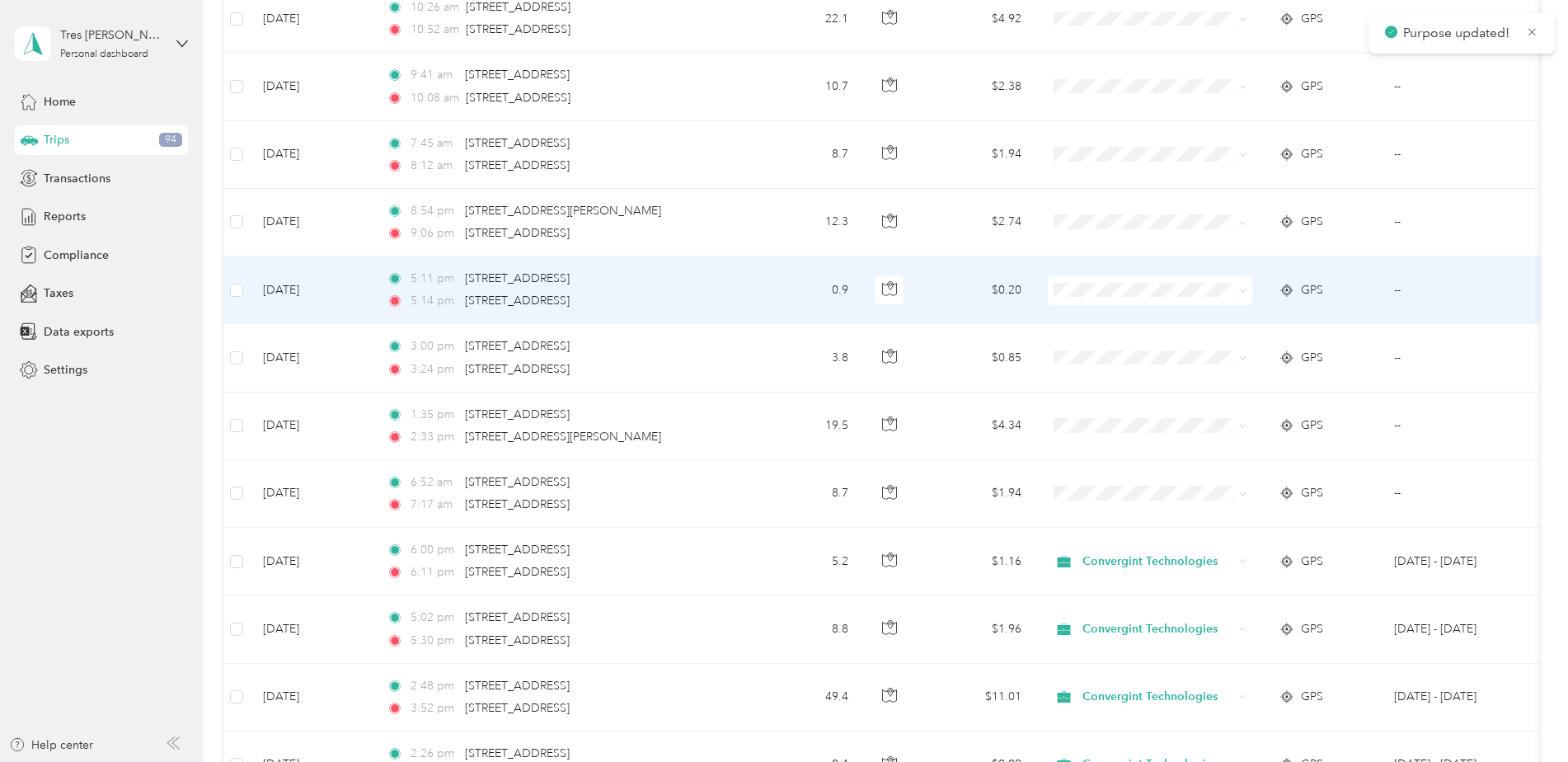
click at [1099, 301] on span at bounding box center [1149, 290] width 205 height 30
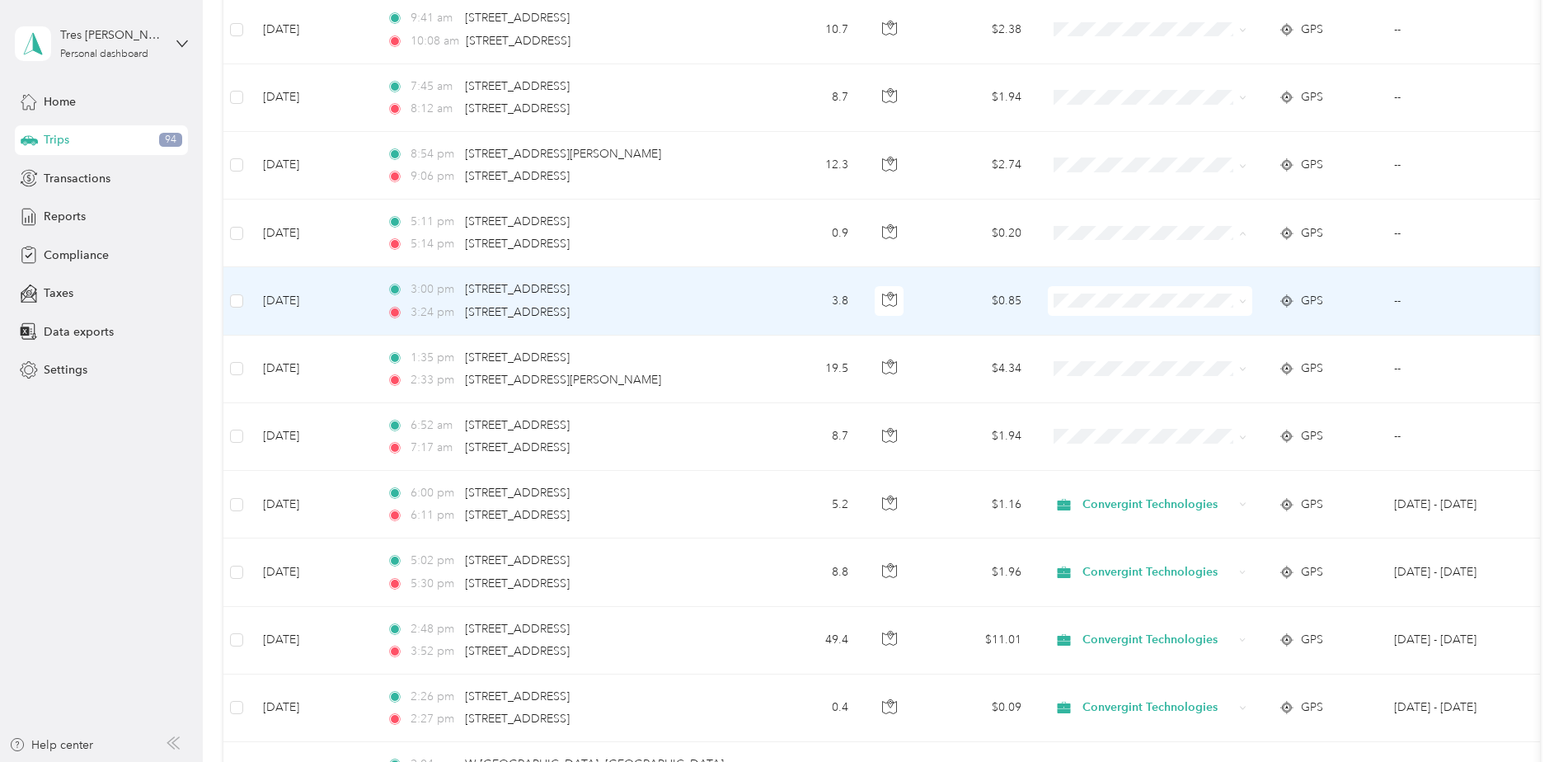
scroll to position [1731, 0]
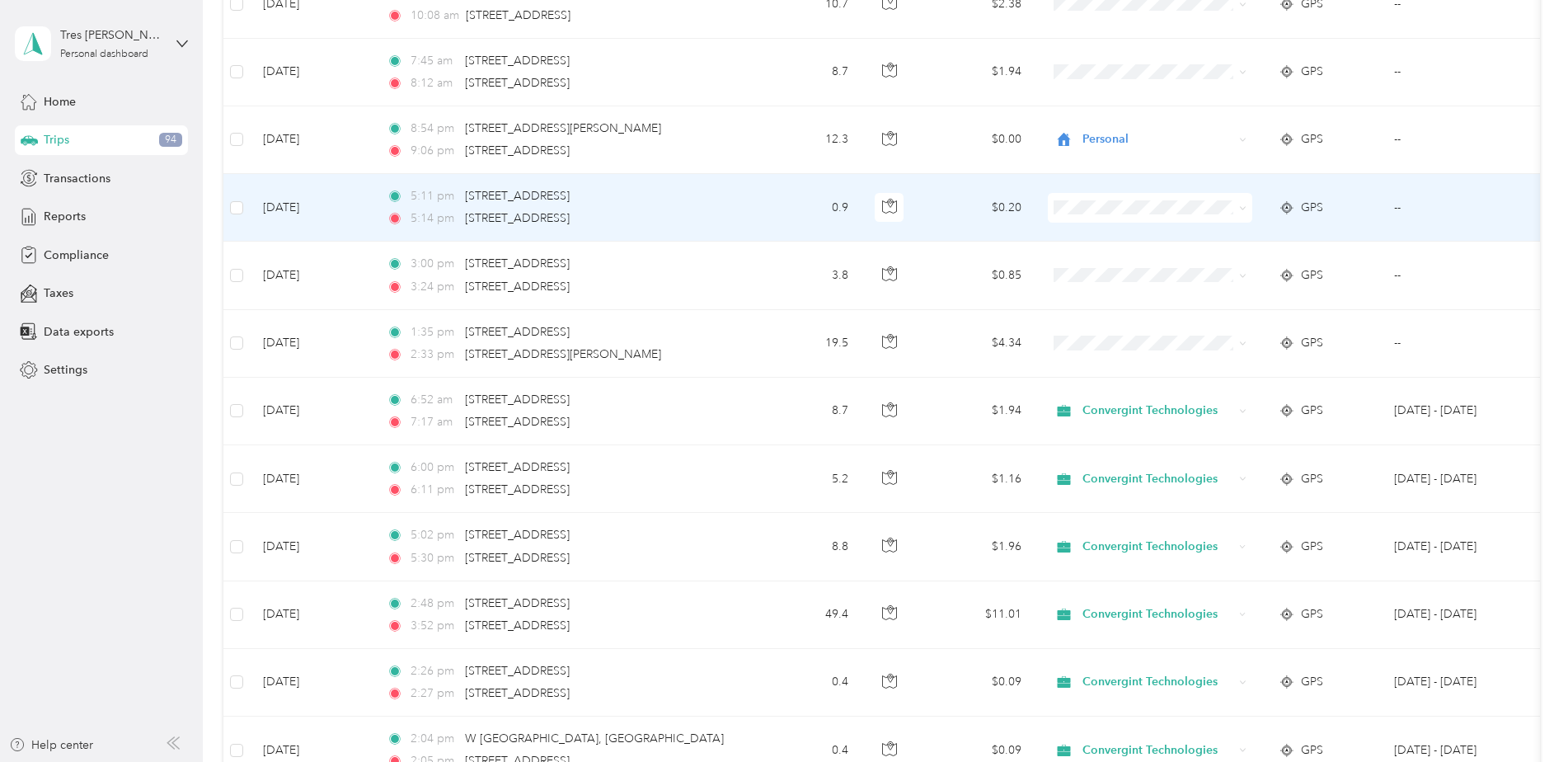
click at [1108, 233] on span "Convergint Technologies" at bounding box center [1164, 238] width 152 height 17
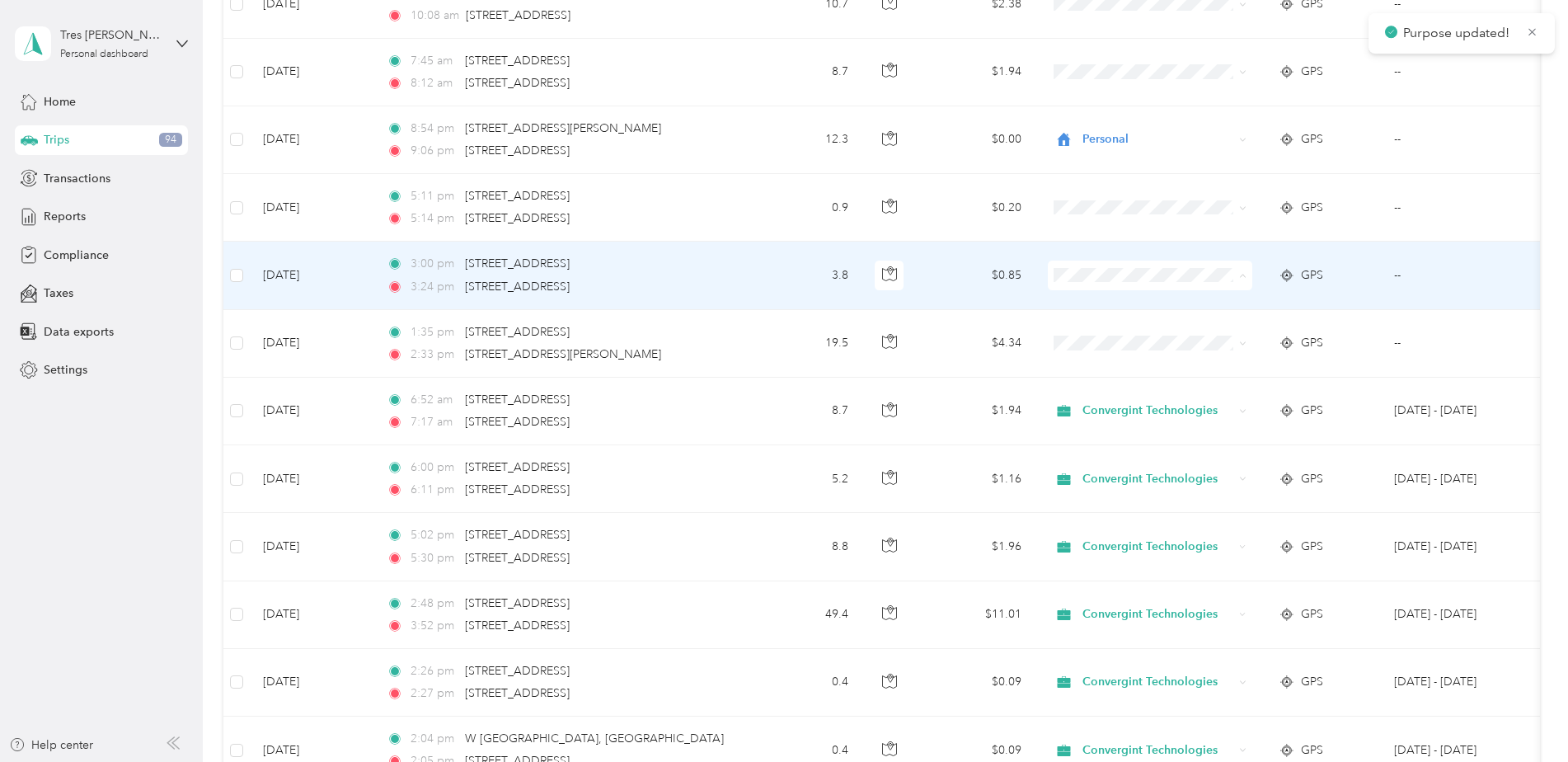
click at [1126, 305] on span "Convergint Technologies" at bounding box center [1164, 307] width 152 height 17
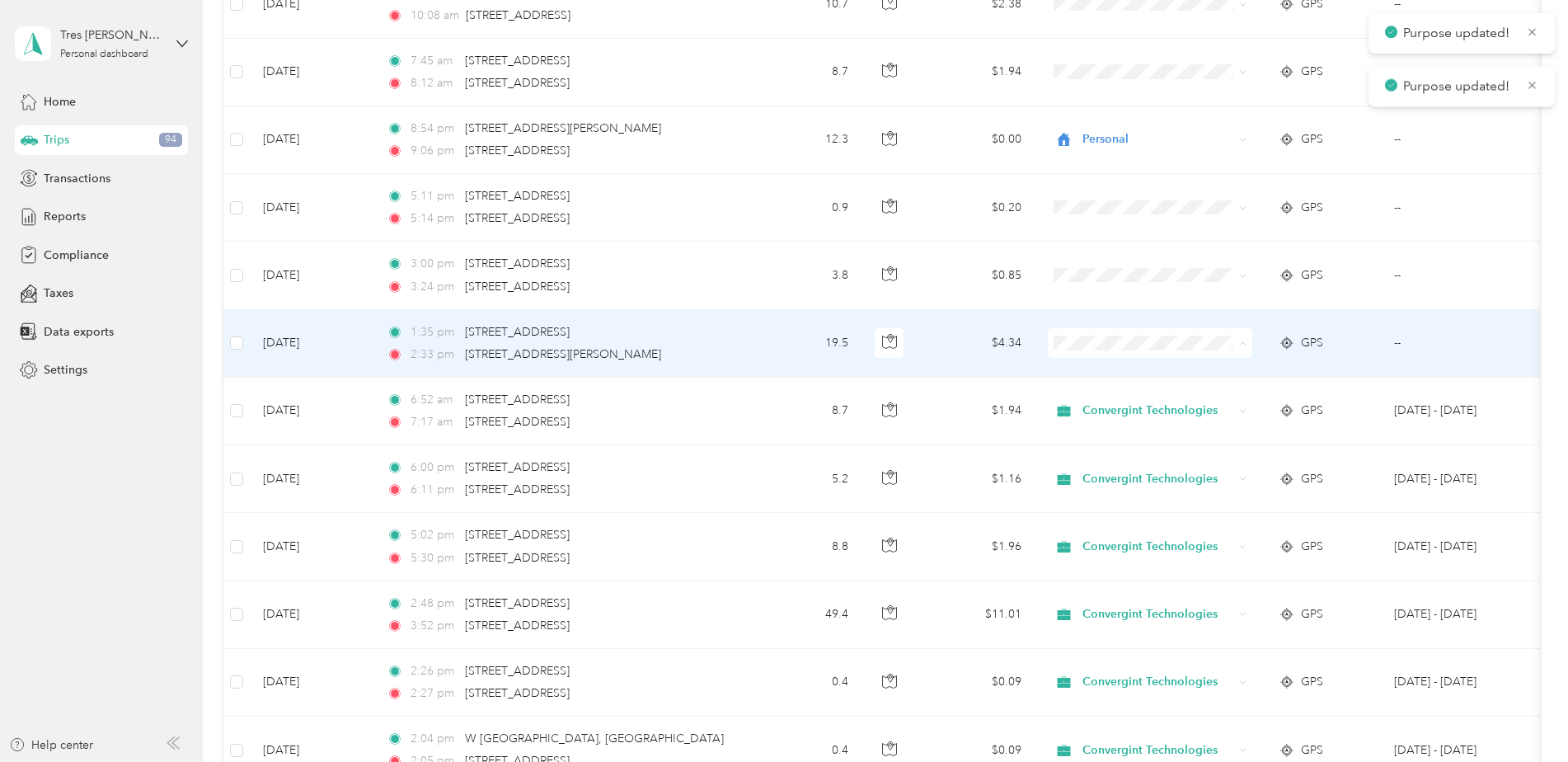
click at [1167, 373] on span "Convergint Technologies" at bounding box center [1164, 374] width 152 height 17
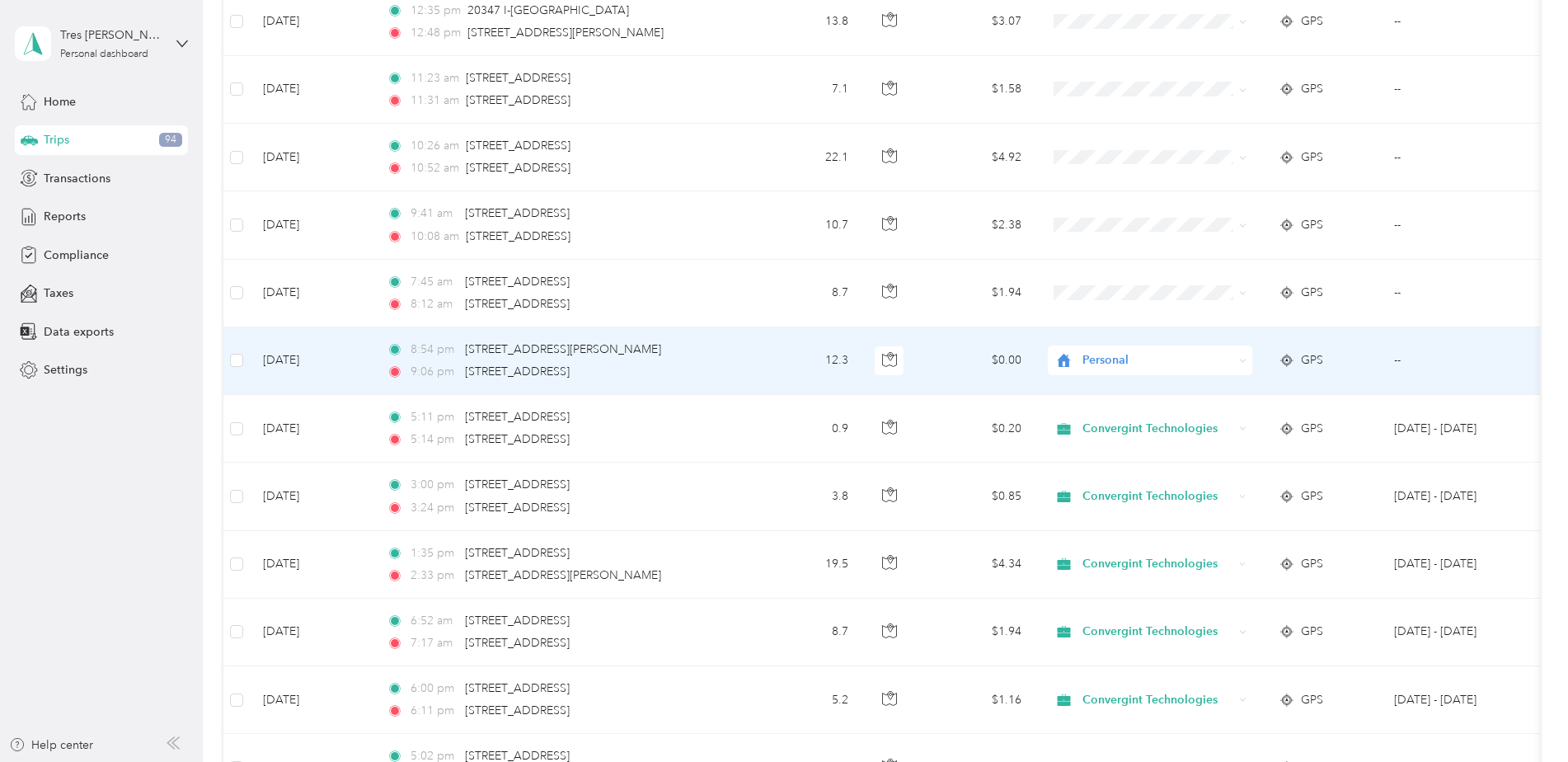
scroll to position [1484, 0]
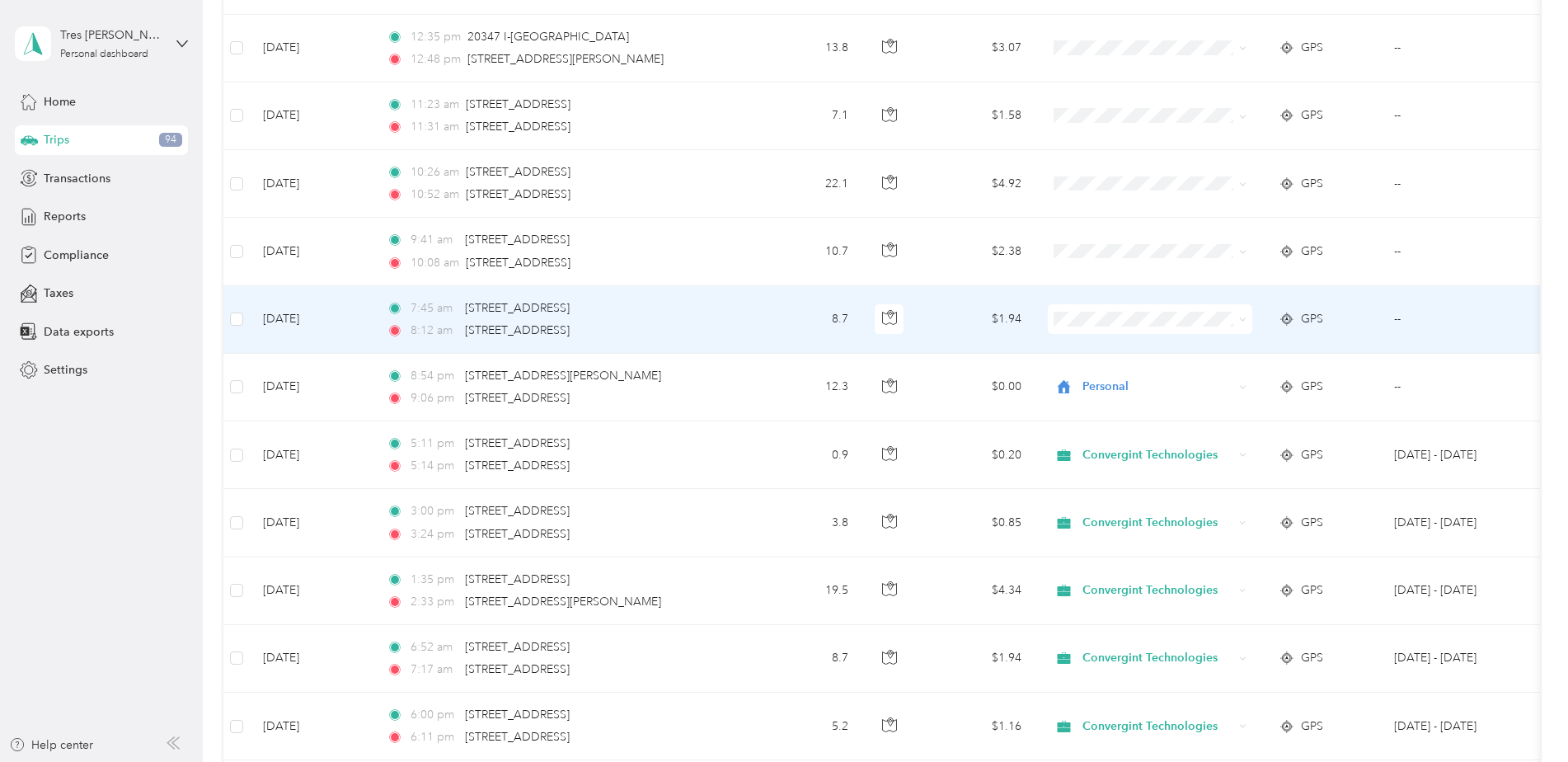
click at [1171, 326] on span at bounding box center [1149, 318] width 205 height 30
click at [1173, 348] on span "Convergint Technologies" at bounding box center [1164, 350] width 152 height 17
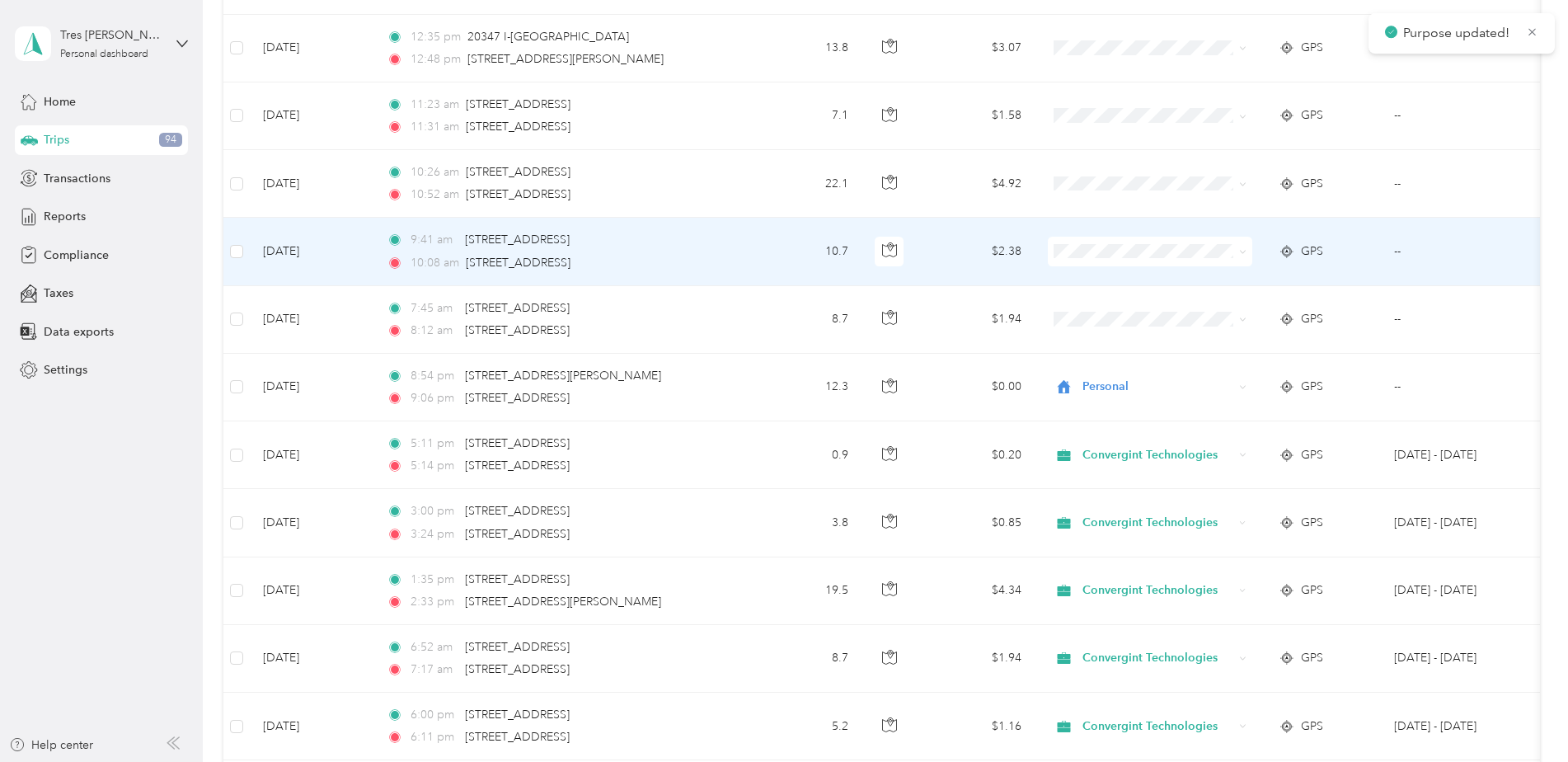
click at [1130, 283] on span "Convergint Technologies" at bounding box center [1164, 281] width 152 height 17
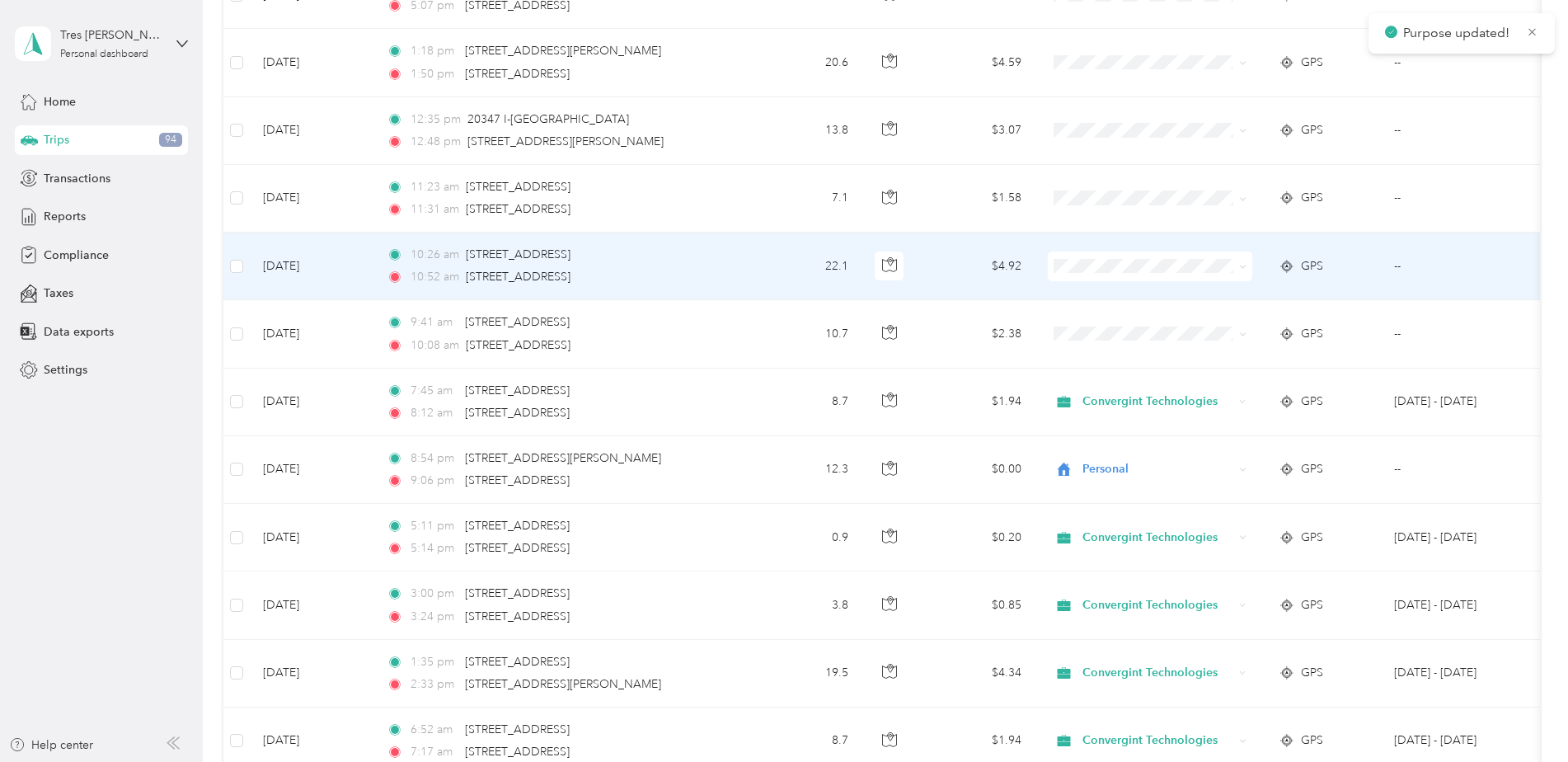
click at [1131, 294] on span "Convergint Technologies" at bounding box center [1164, 297] width 152 height 17
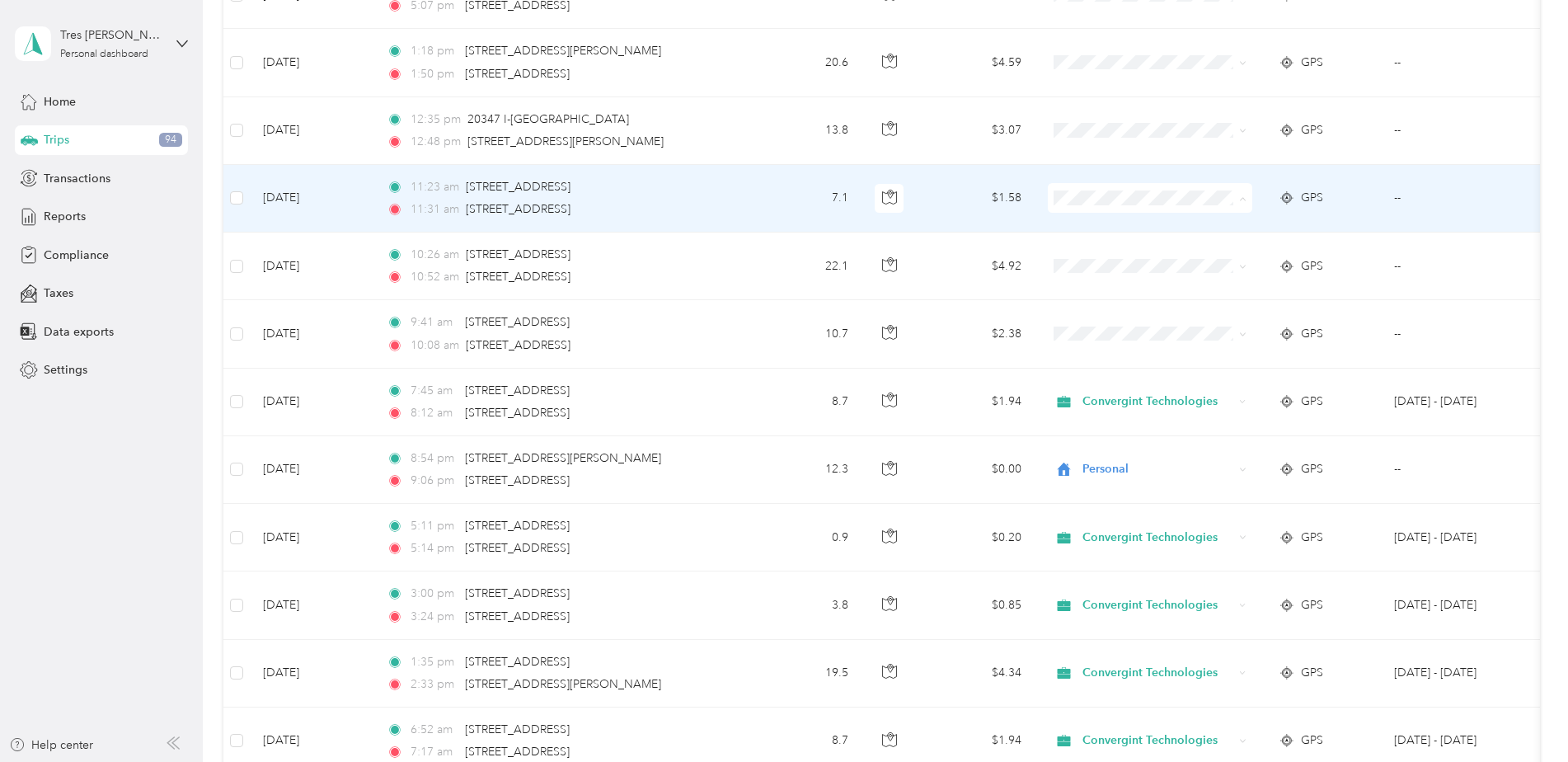
click at [1141, 229] on span "Convergint Technologies" at bounding box center [1164, 229] width 152 height 17
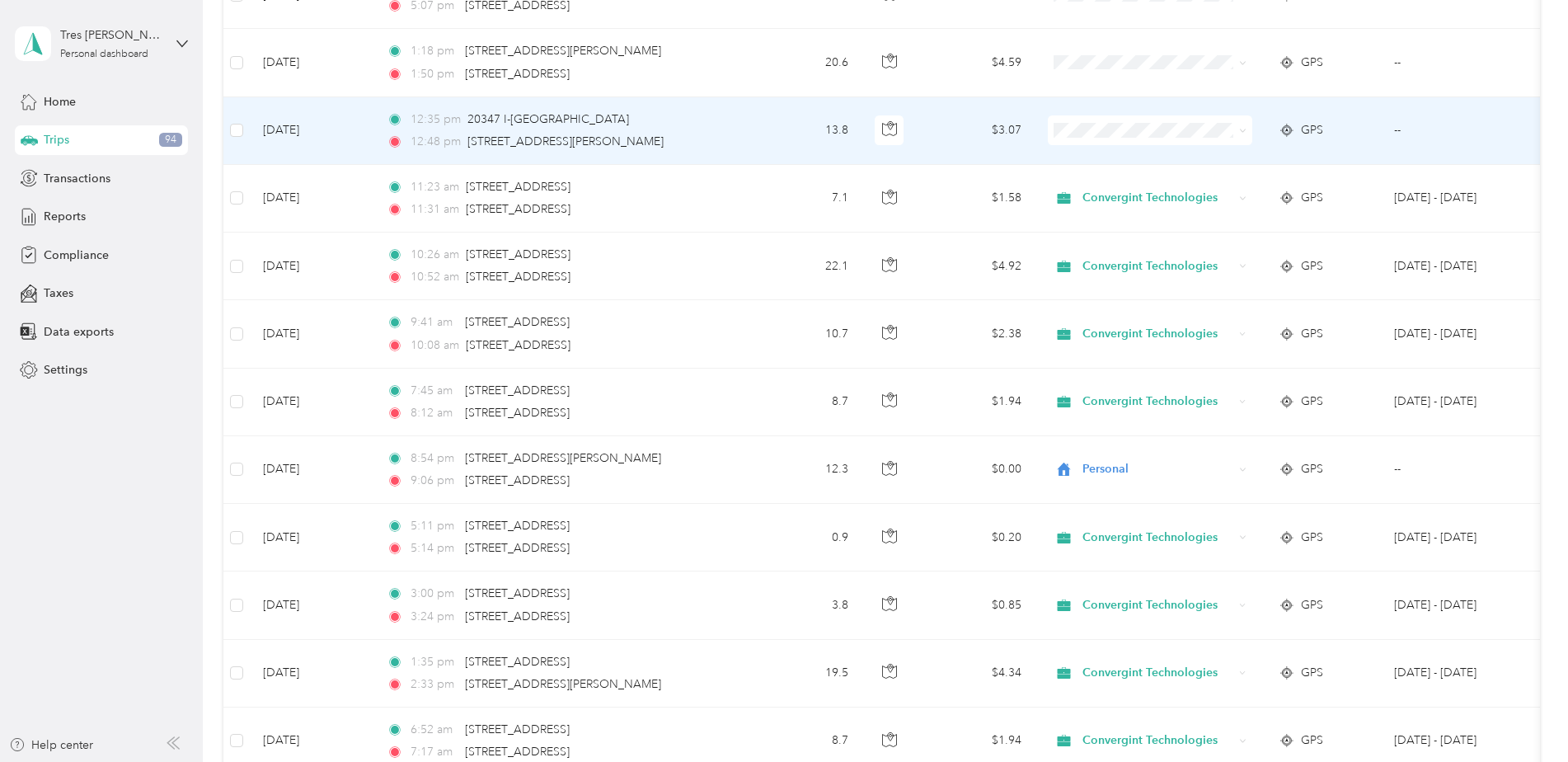
click at [1084, 139] on span at bounding box center [1149, 130] width 205 height 30
click at [1131, 165] on li "Convergint Technologies" at bounding box center [1149, 158] width 205 height 29
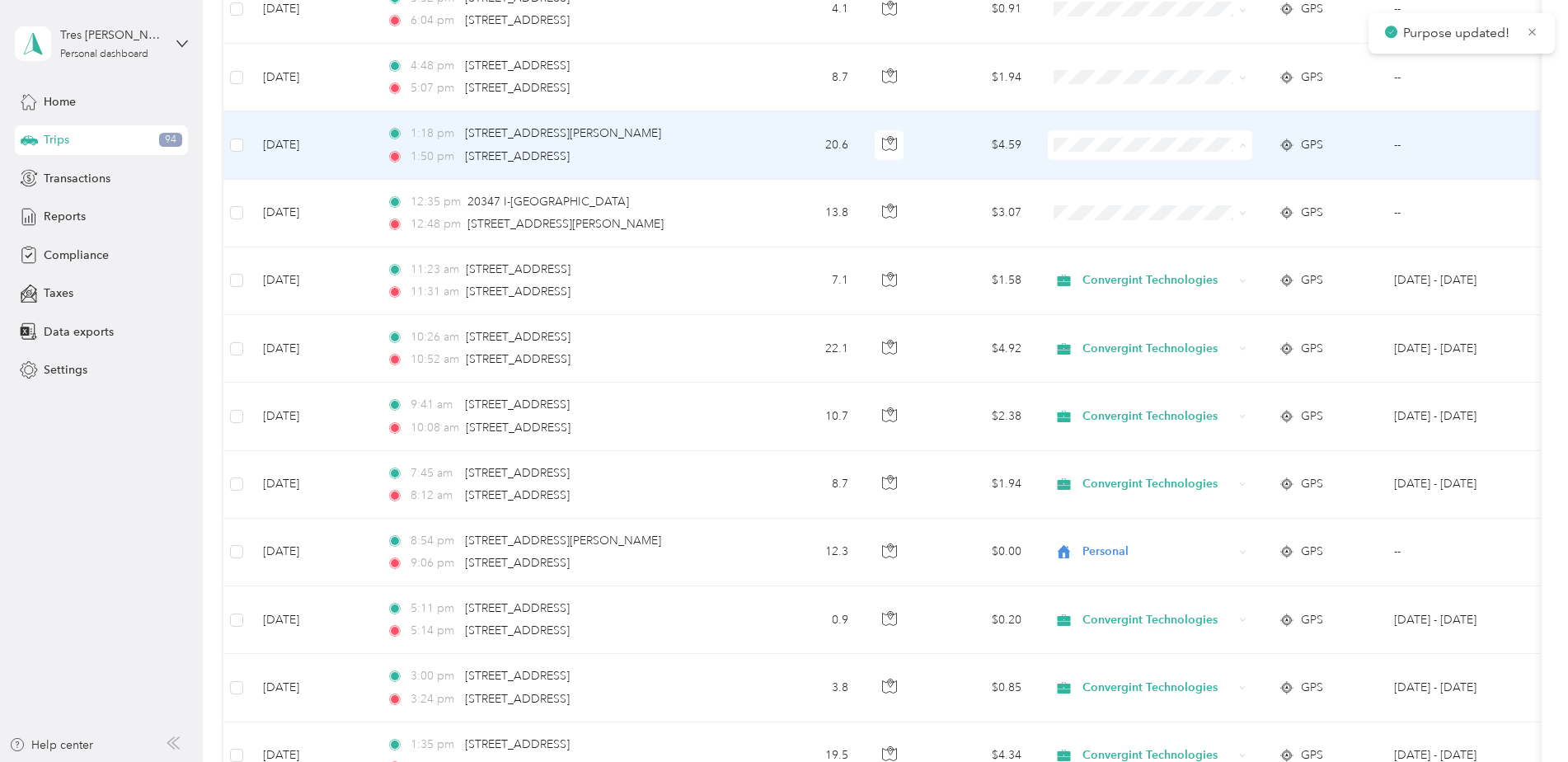
click at [1138, 177] on span "Convergint Technologies" at bounding box center [1164, 176] width 152 height 17
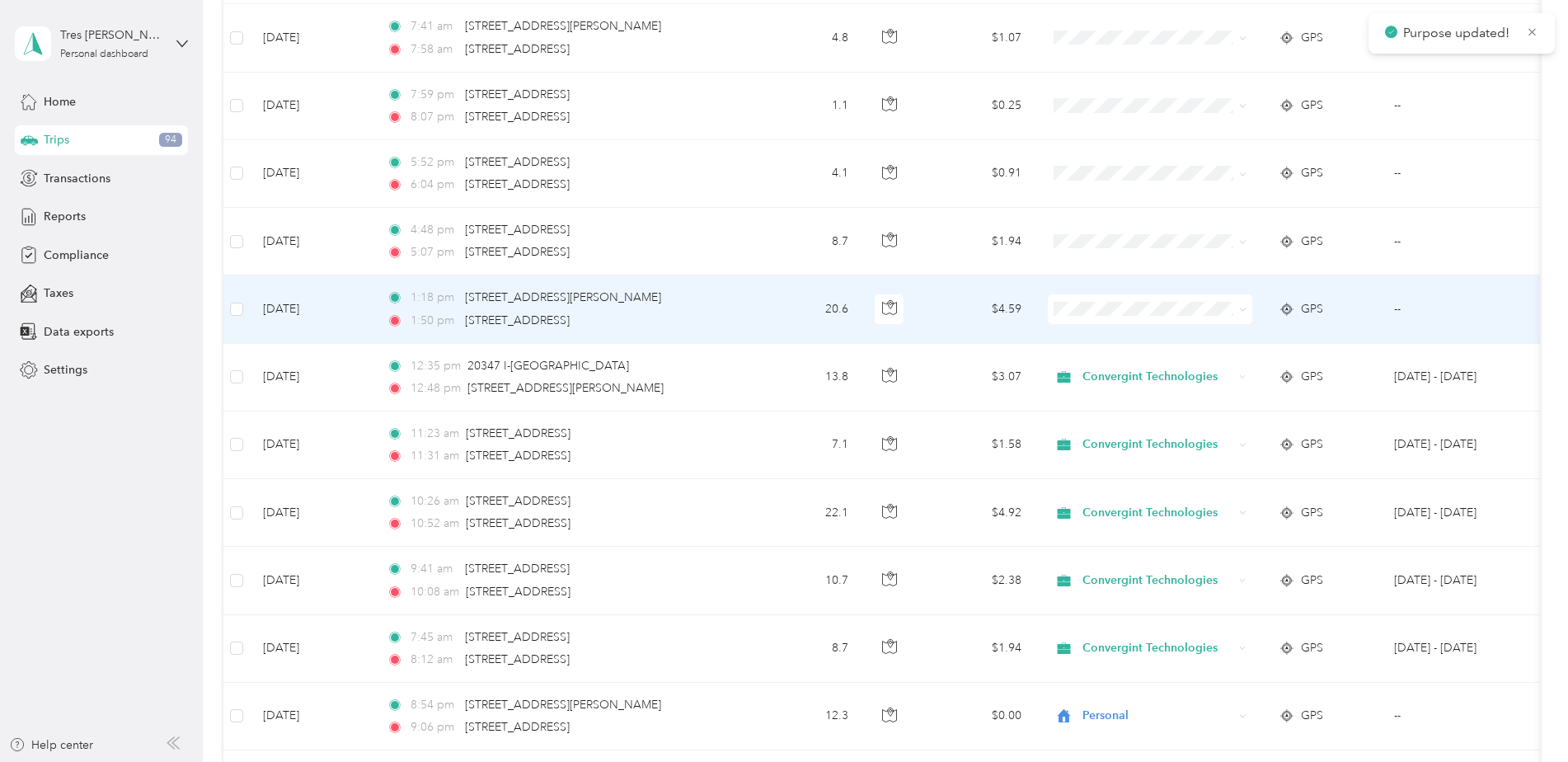
scroll to position [1154, 0]
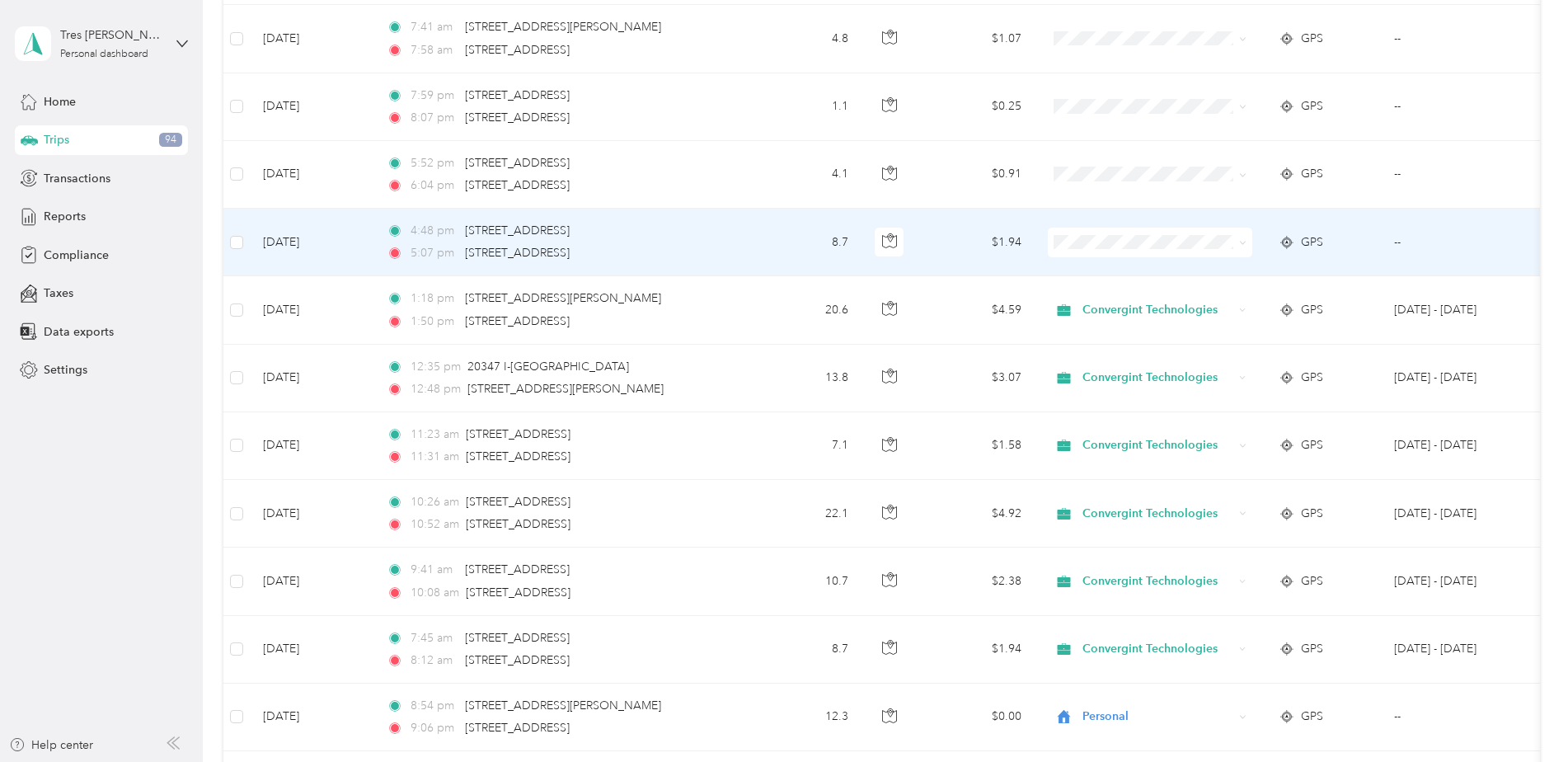
click at [1148, 279] on li "Convergint Technologies" at bounding box center [1149, 271] width 205 height 29
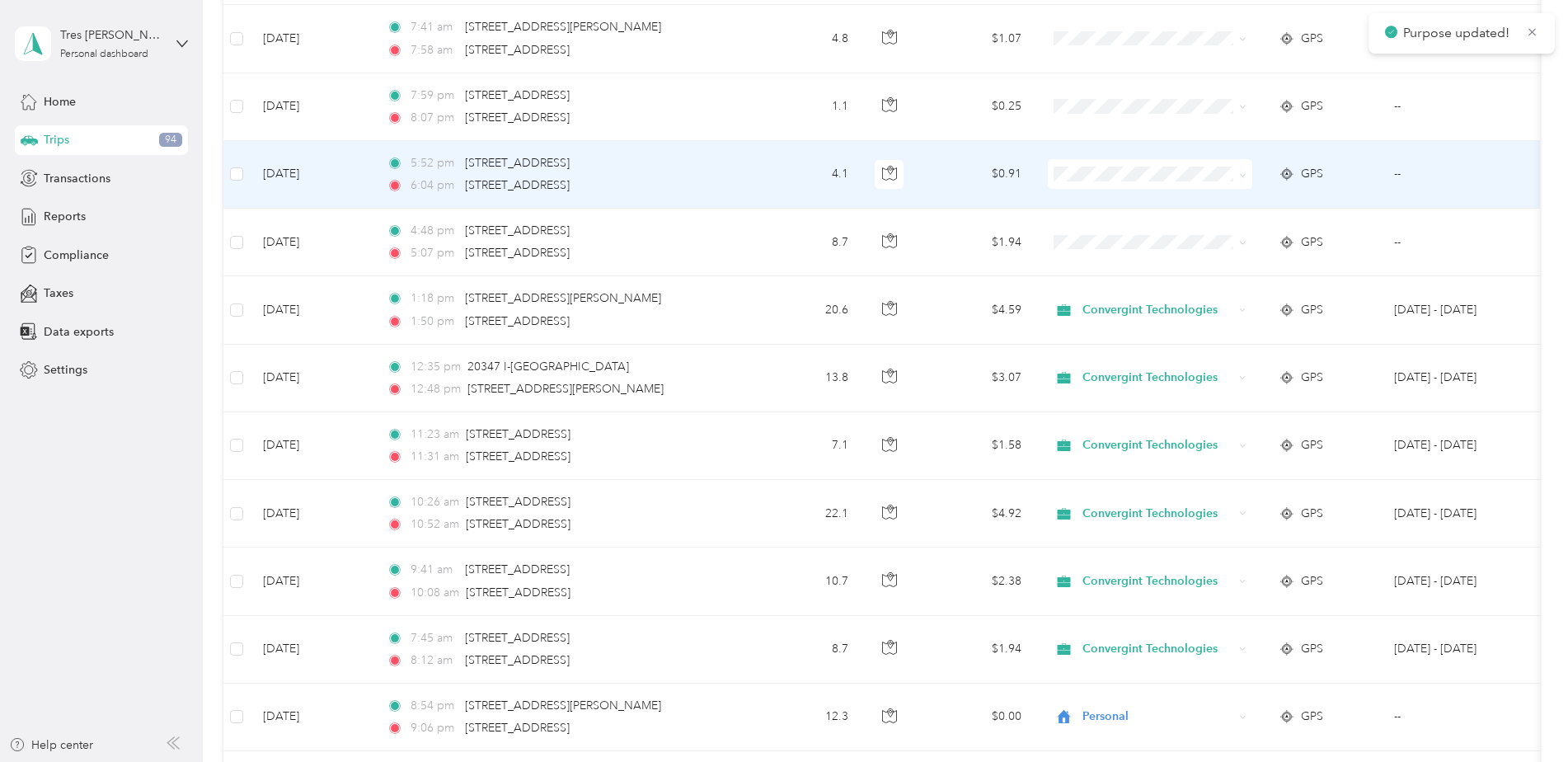
click at [1180, 209] on span "Convergint Technologies" at bounding box center [1164, 205] width 152 height 17
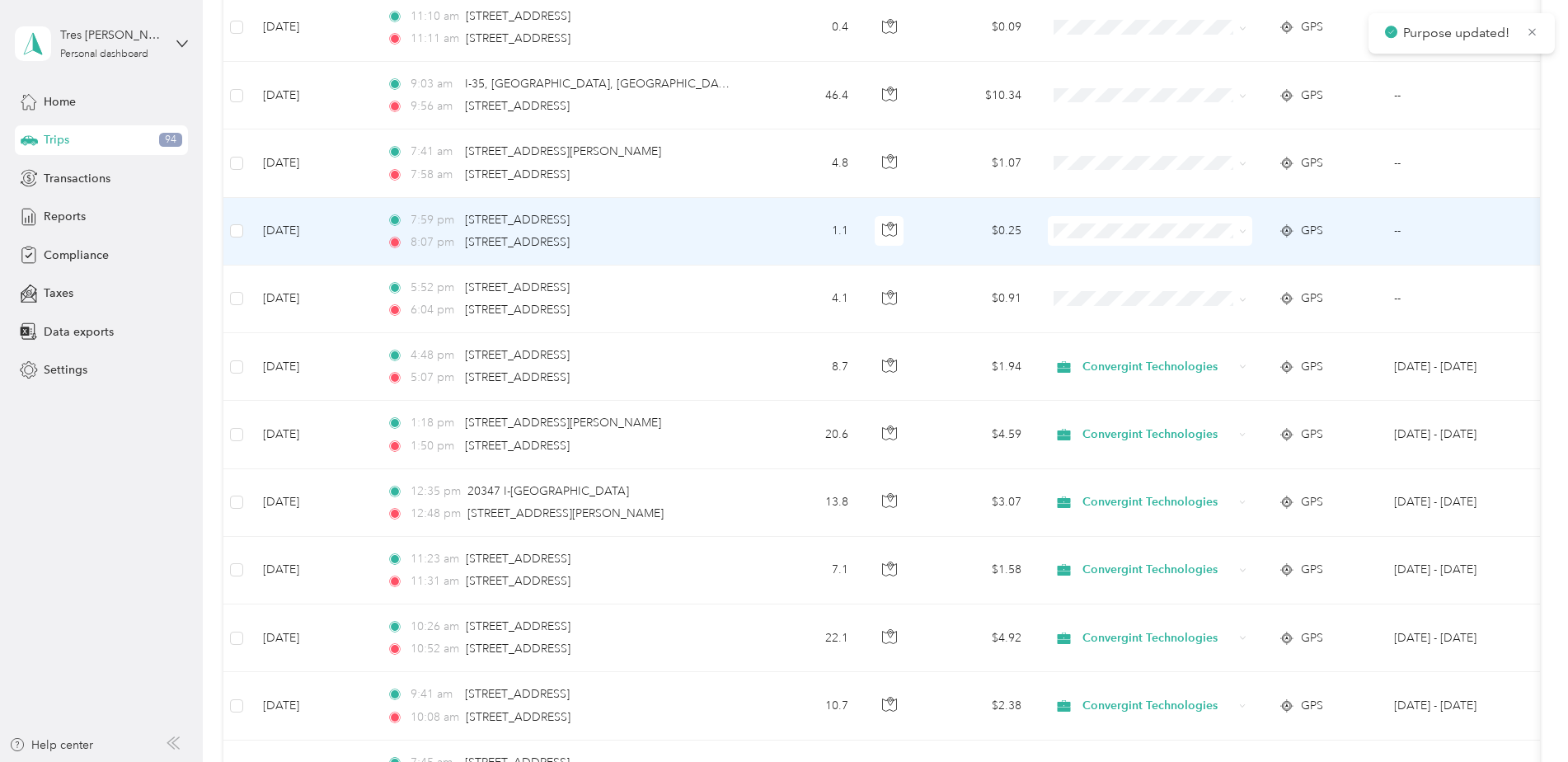
scroll to position [990, 0]
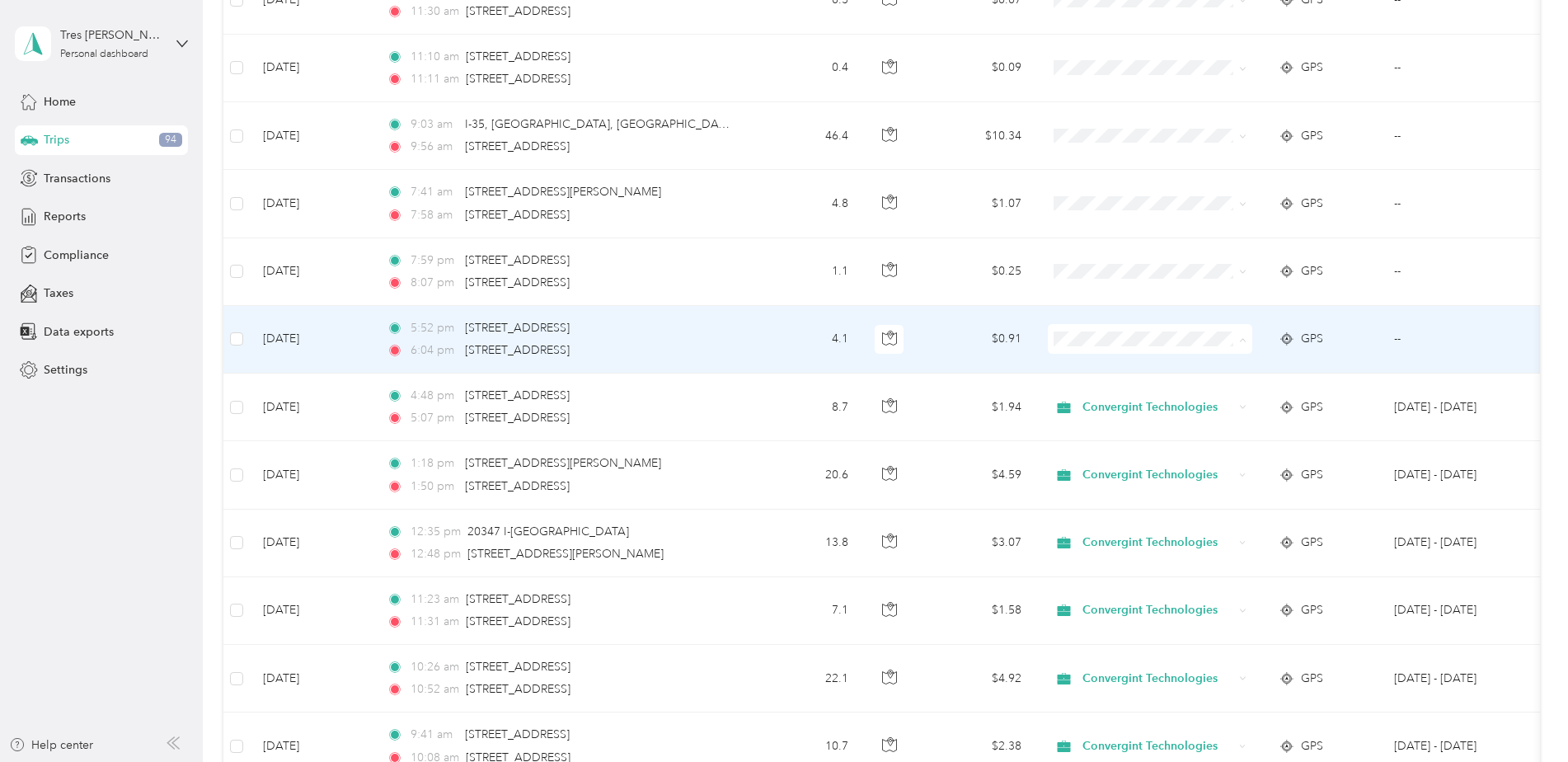
drag, startPoint x: 1174, startPoint y: 371, endPoint x: 1168, endPoint y: 349, distance: 22.8
click at [1176, 371] on span "Convergint Technologies" at bounding box center [1164, 370] width 152 height 17
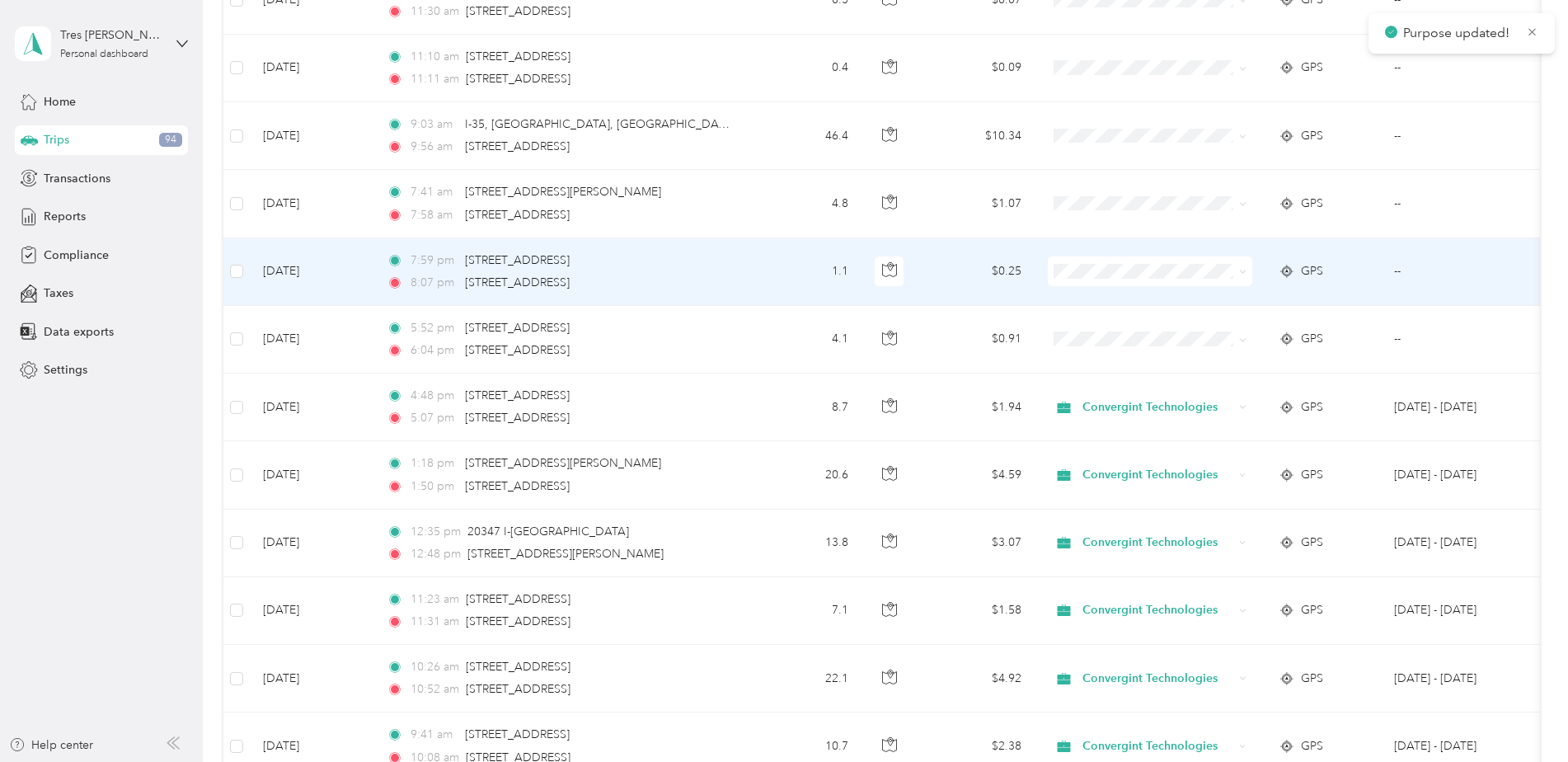
click at [1167, 304] on span "Convergint Technologies" at bounding box center [1164, 297] width 152 height 17
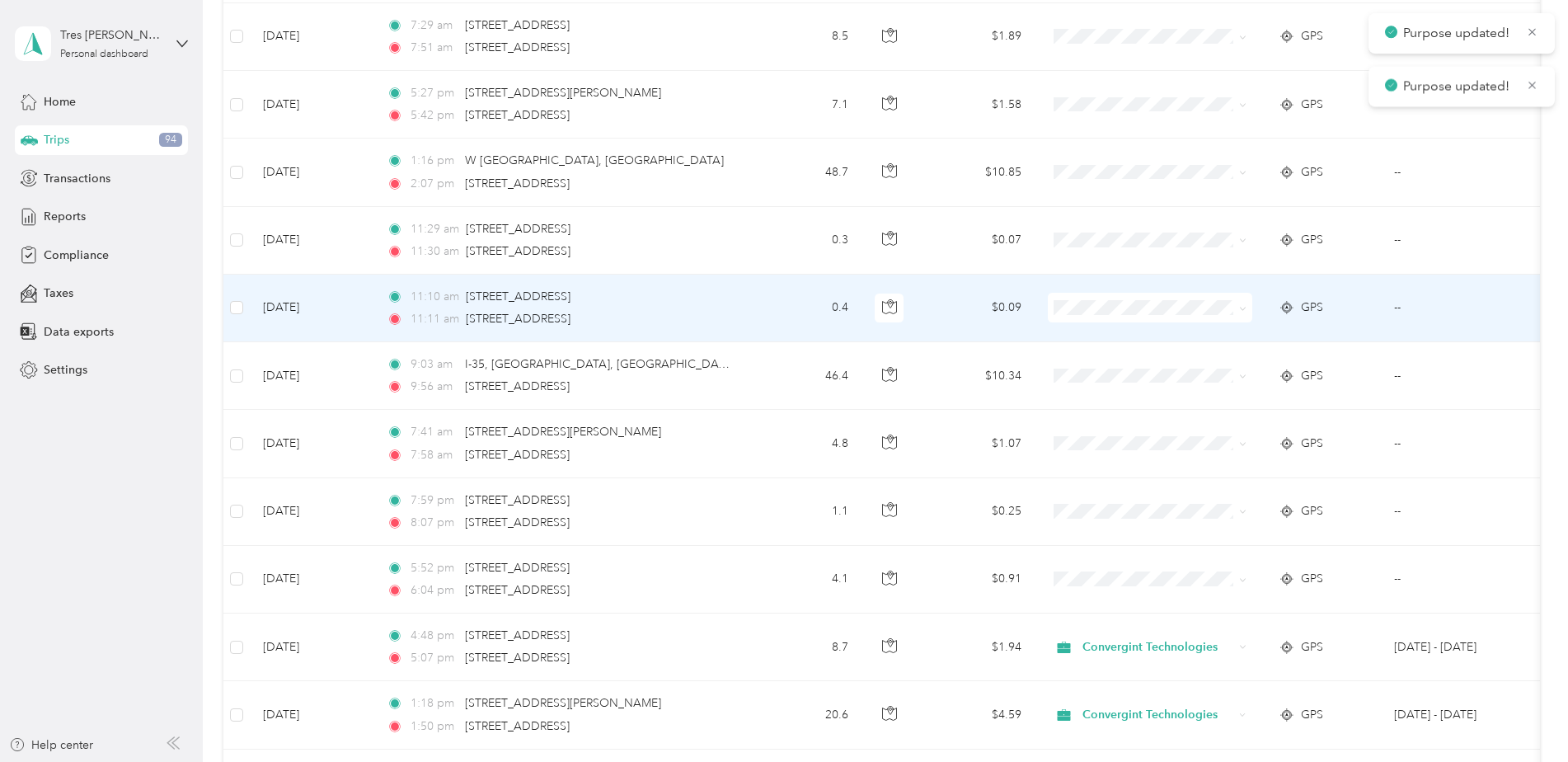
scroll to position [742, 0]
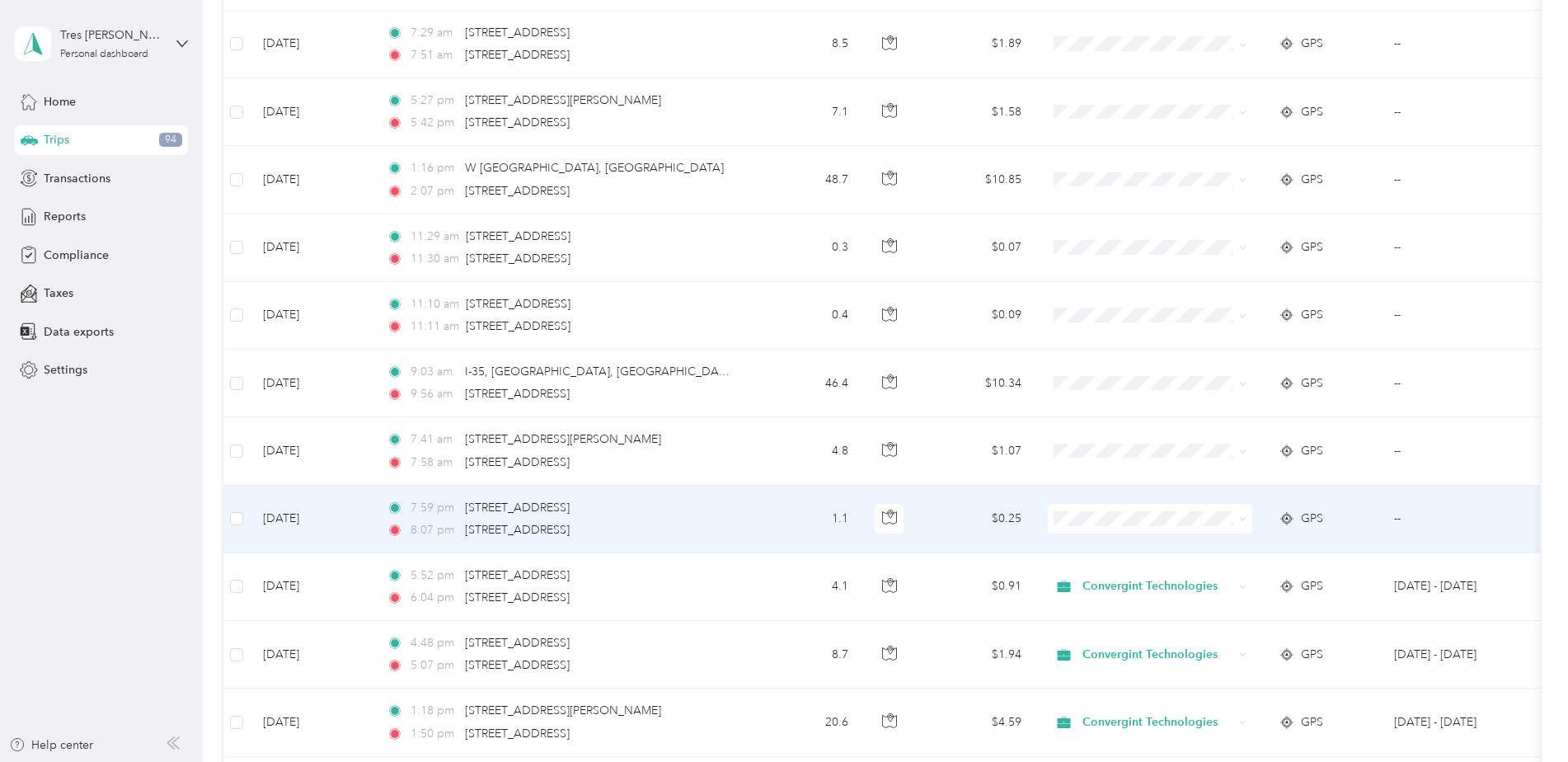
click at [1140, 576] on span "Personal" at bounding box center [1164, 578] width 152 height 17
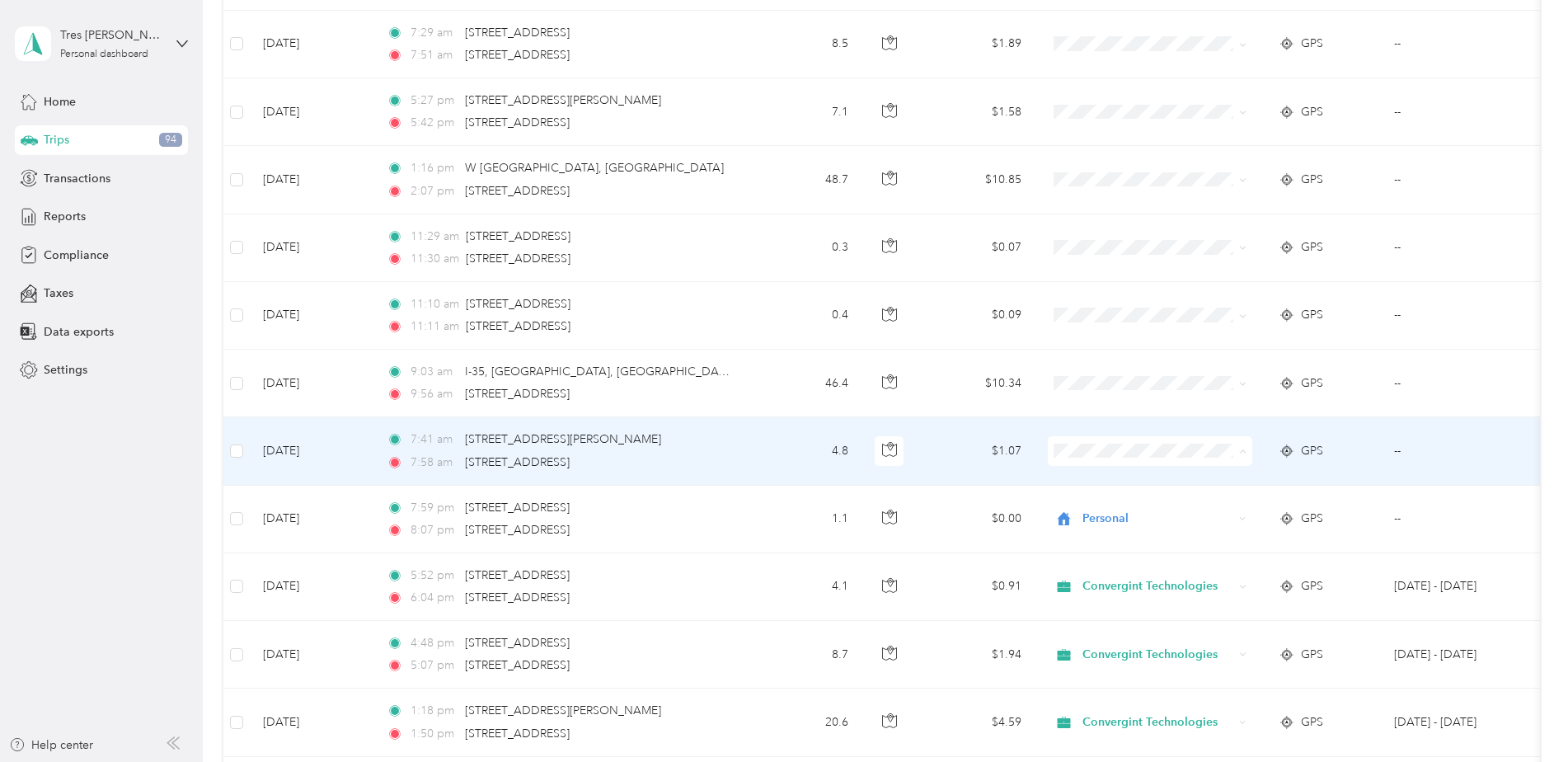
click at [1124, 481] on span "Convergint Technologies" at bounding box center [1164, 482] width 152 height 17
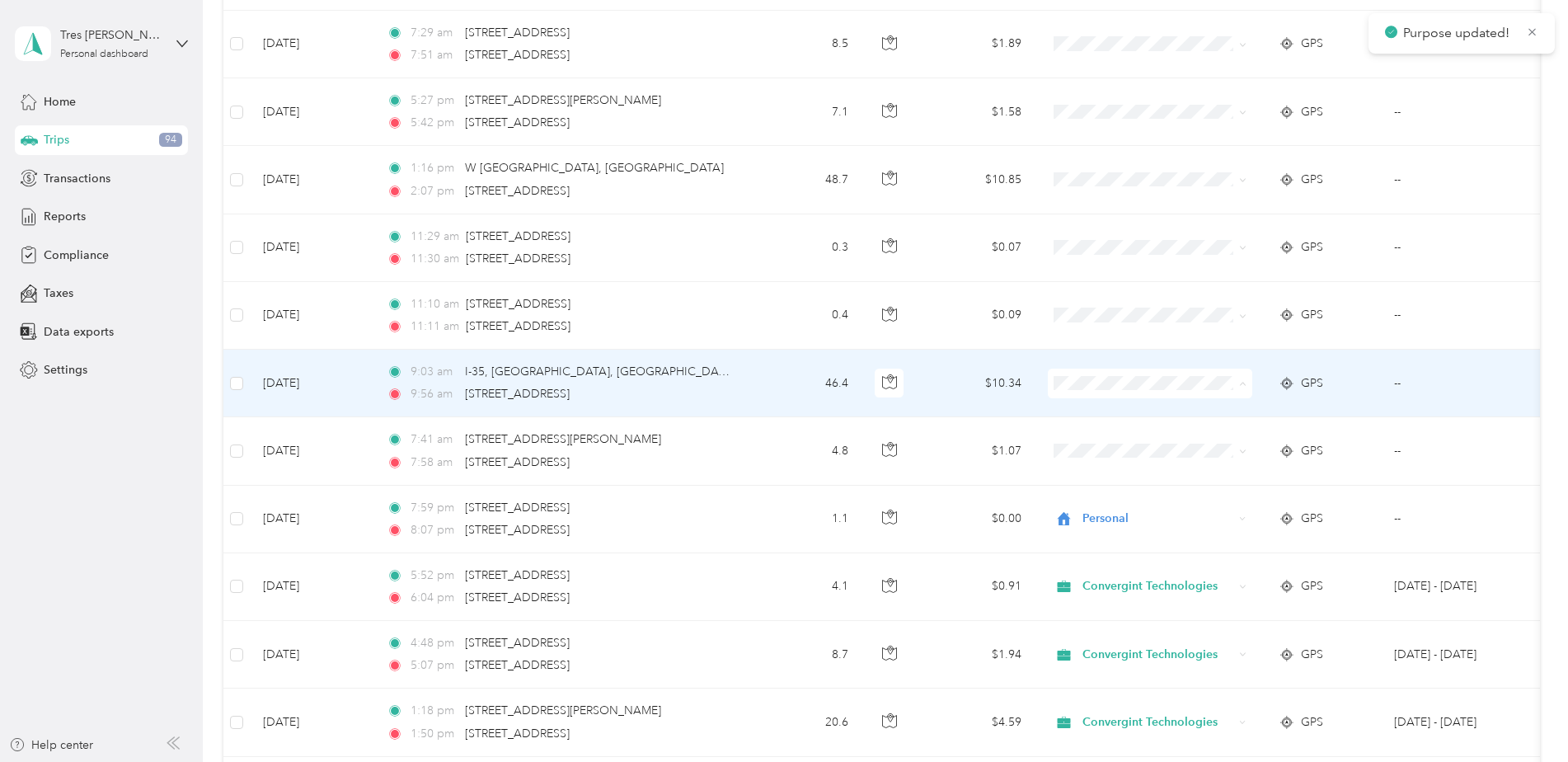
click at [1130, 418] on li "Convergint Technologies" at bounding box center [1149, 414] width 205 height 29
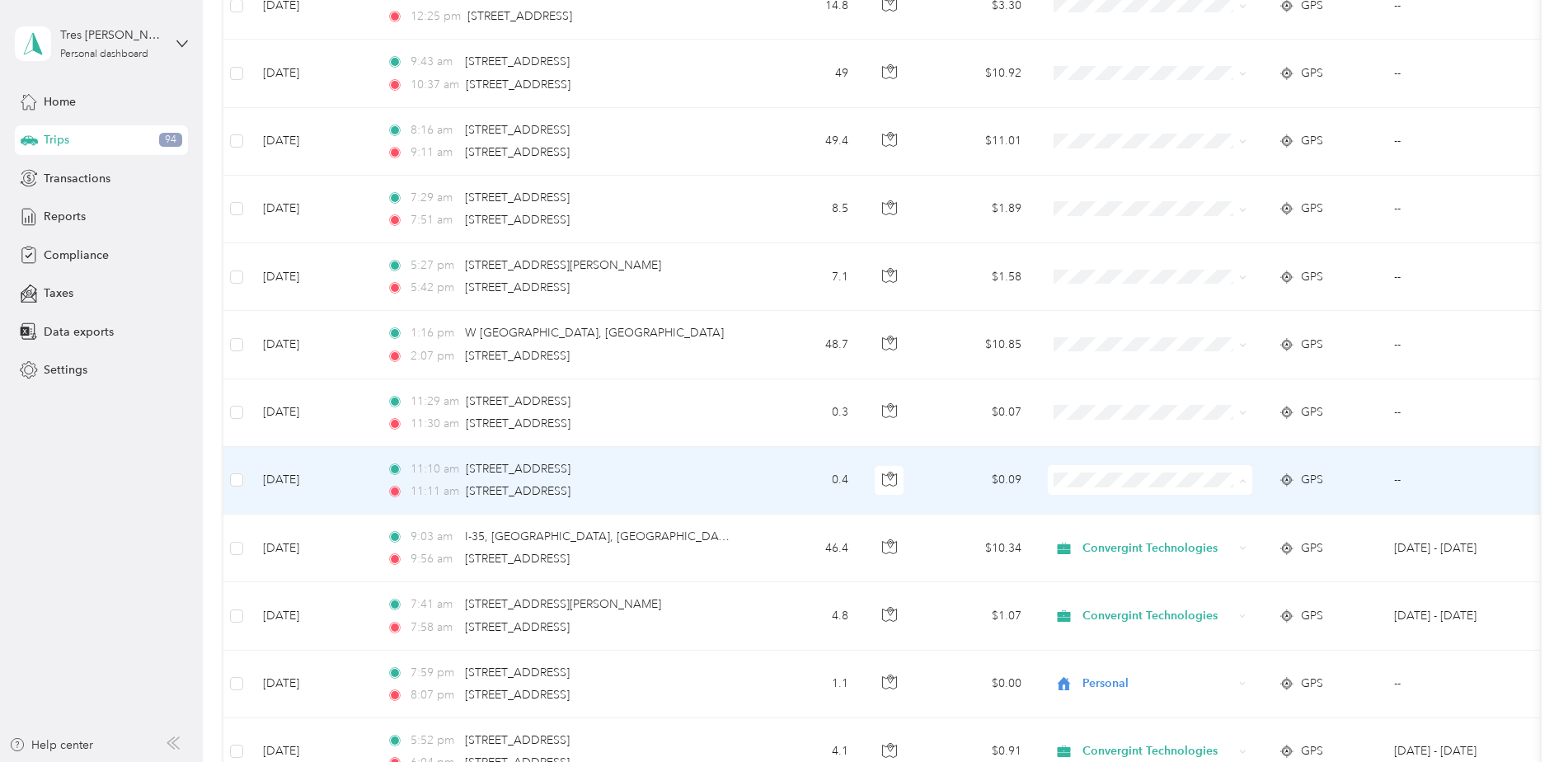
click at [1142, 512] on span "Convergint Technologies" at bounding box center [1164, 510] width 152 height 17
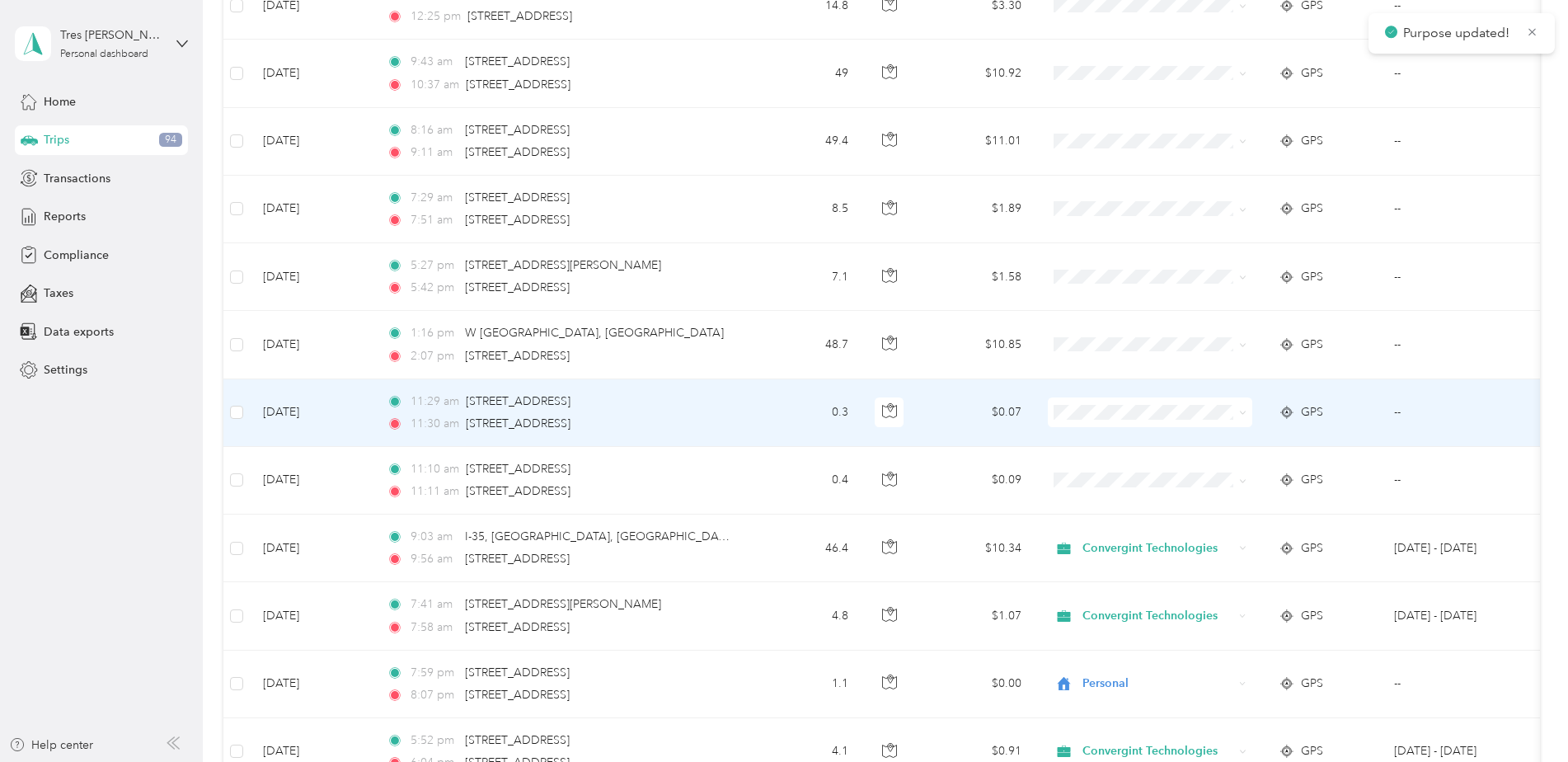
click at [1146, 436] on span "Convergint Technologies" at bounding box center [1164, 443] width 152 height 17
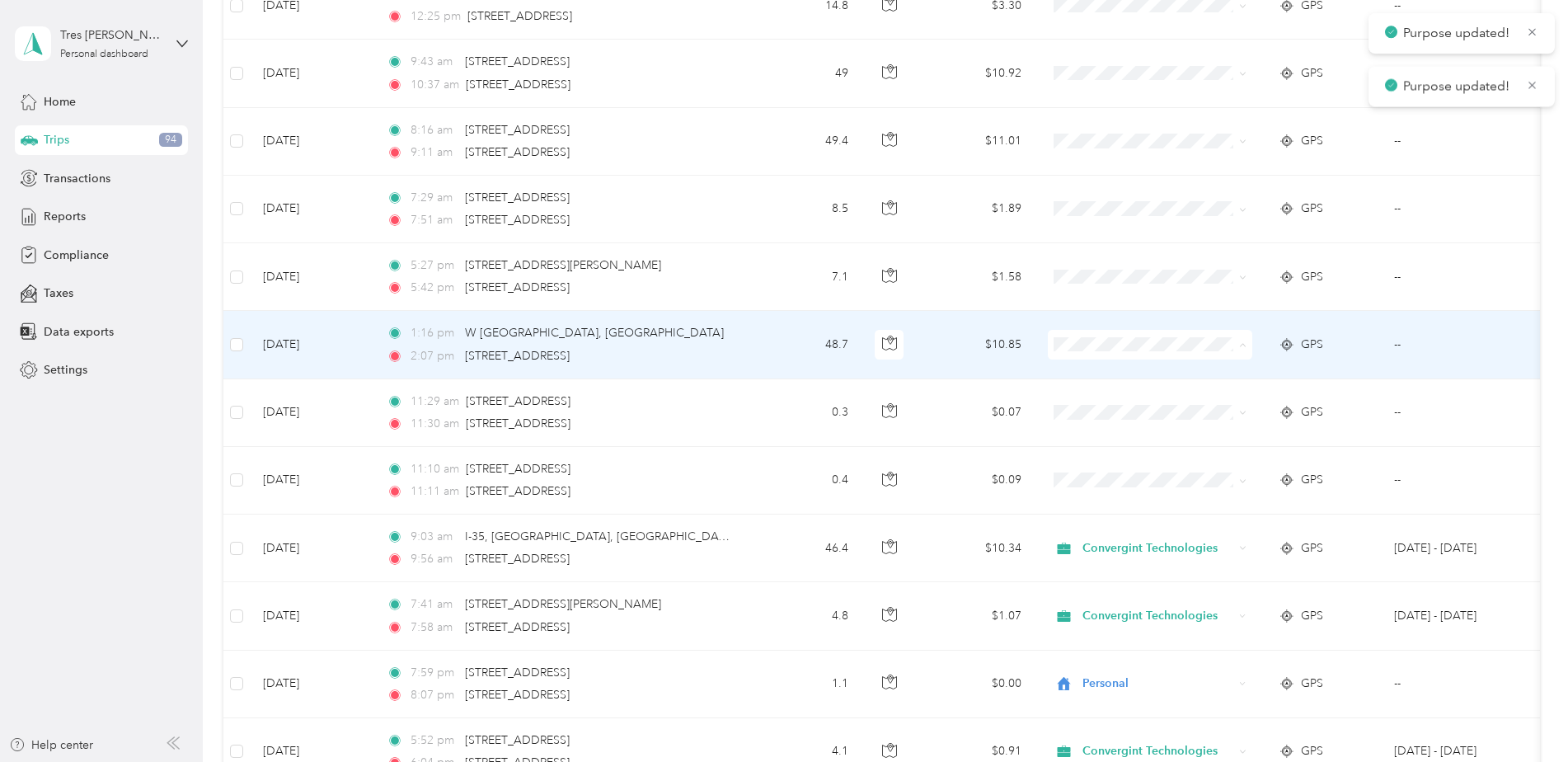
click at [1144, 377] on span "Convergint Technologies" at bounding box center [1164, 376] width 152 height 17
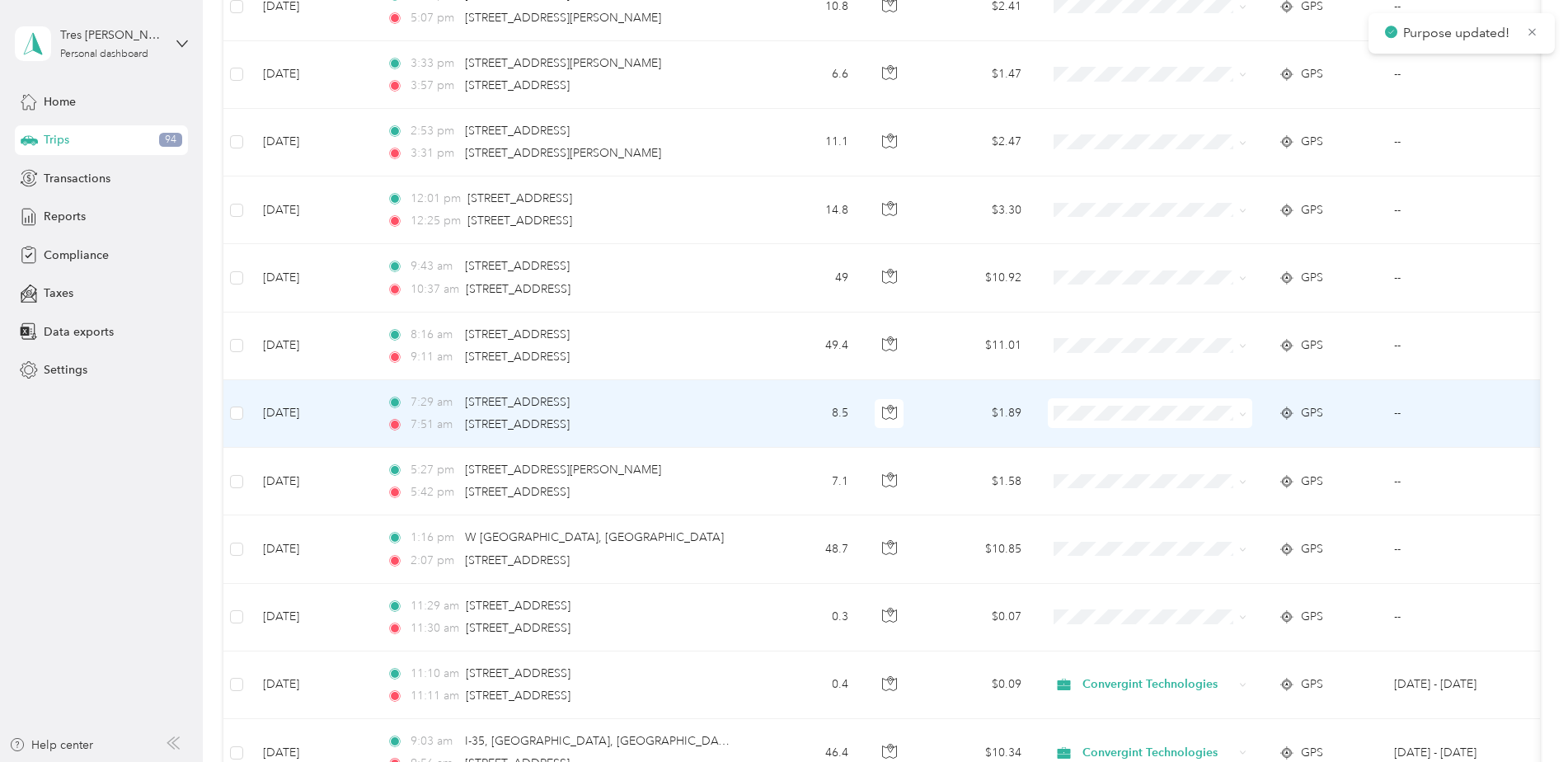
scroll to position [412, 0]
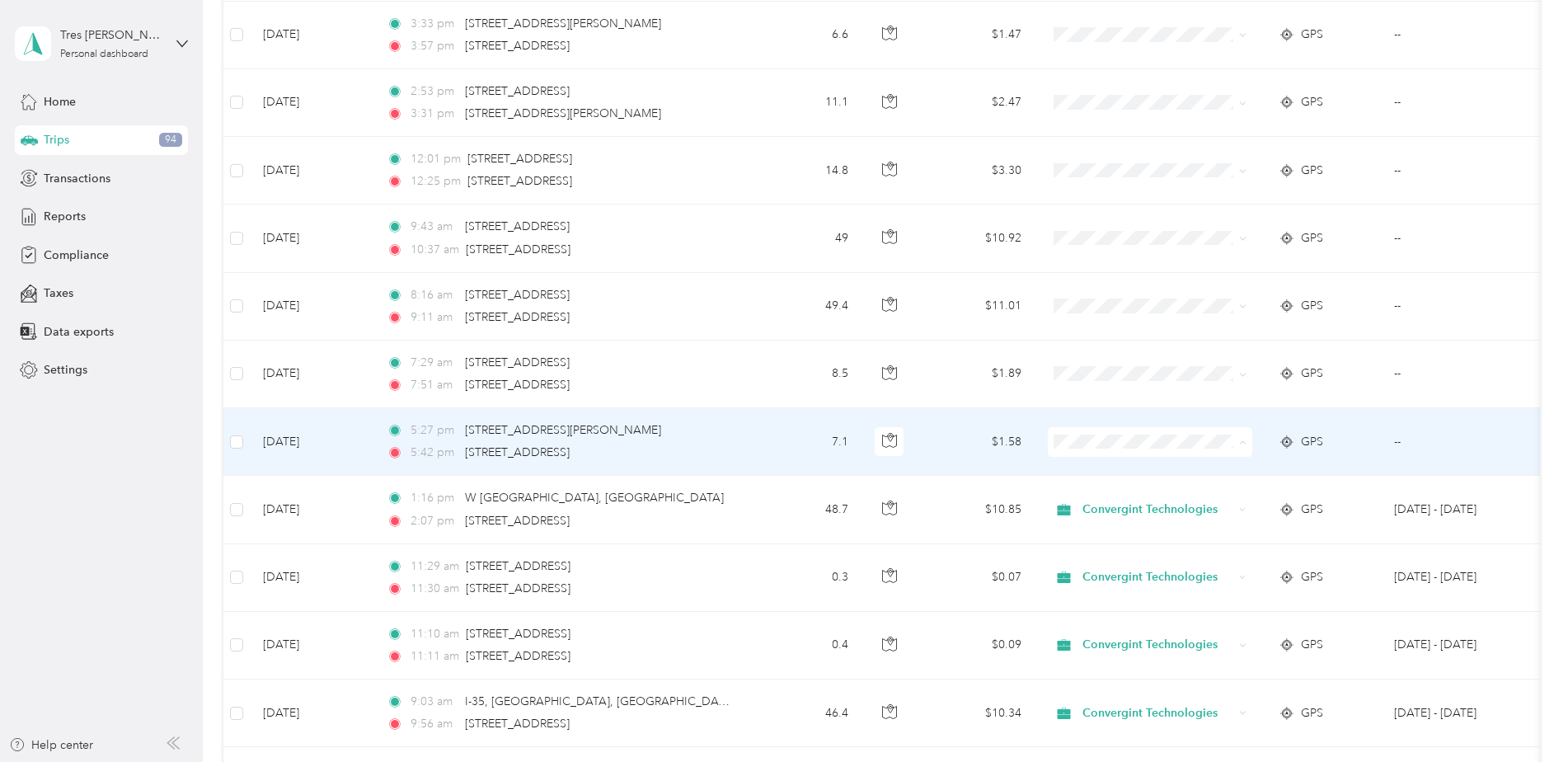
click at [1129, 473] on span "Convergint Technologies" at bounding box center [1164, 473] width 152 height 17
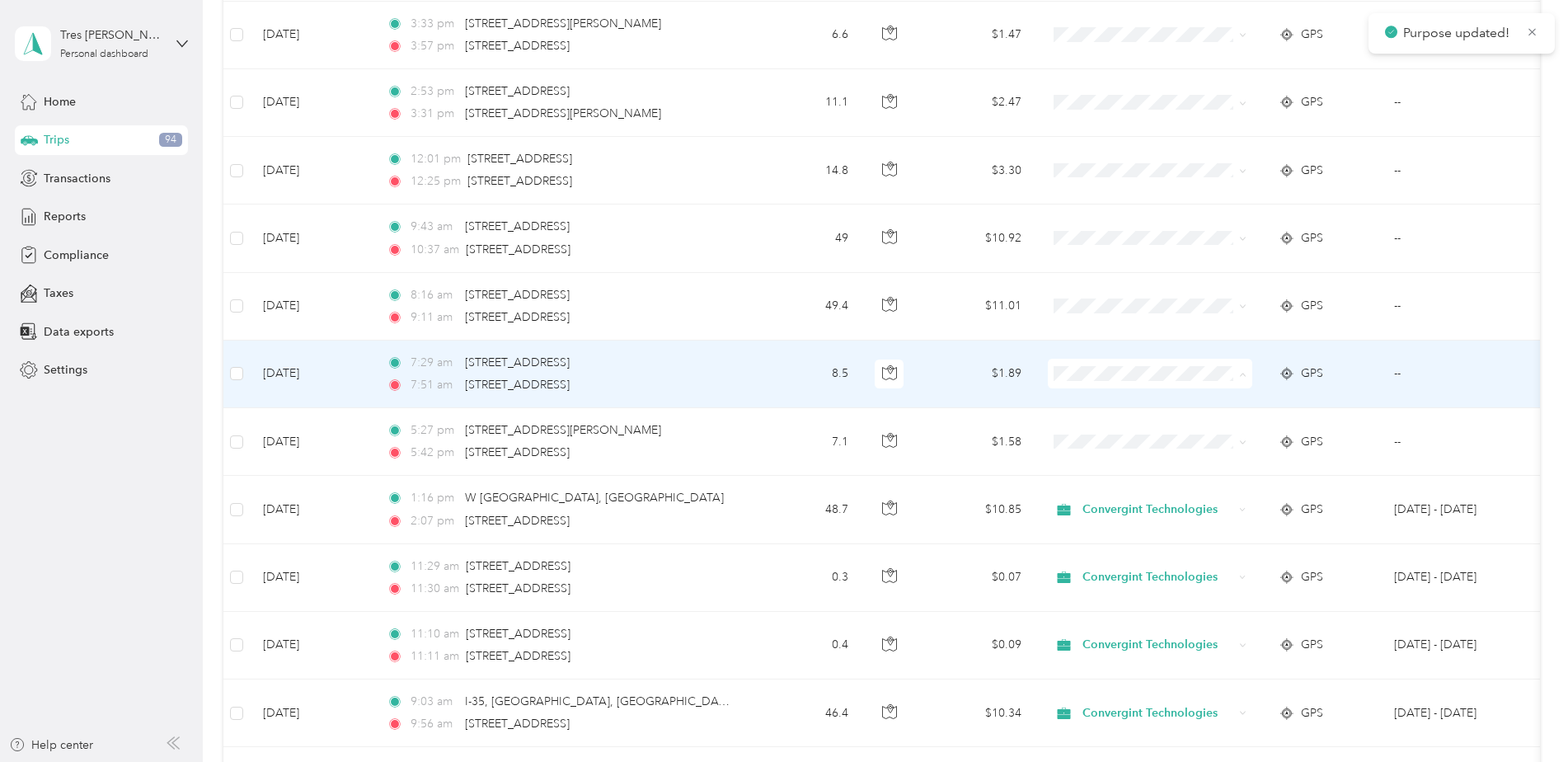
click at [1124, 408] on span "Convergint Technologies" at bounding box center [1164, 404] width 152 height 17
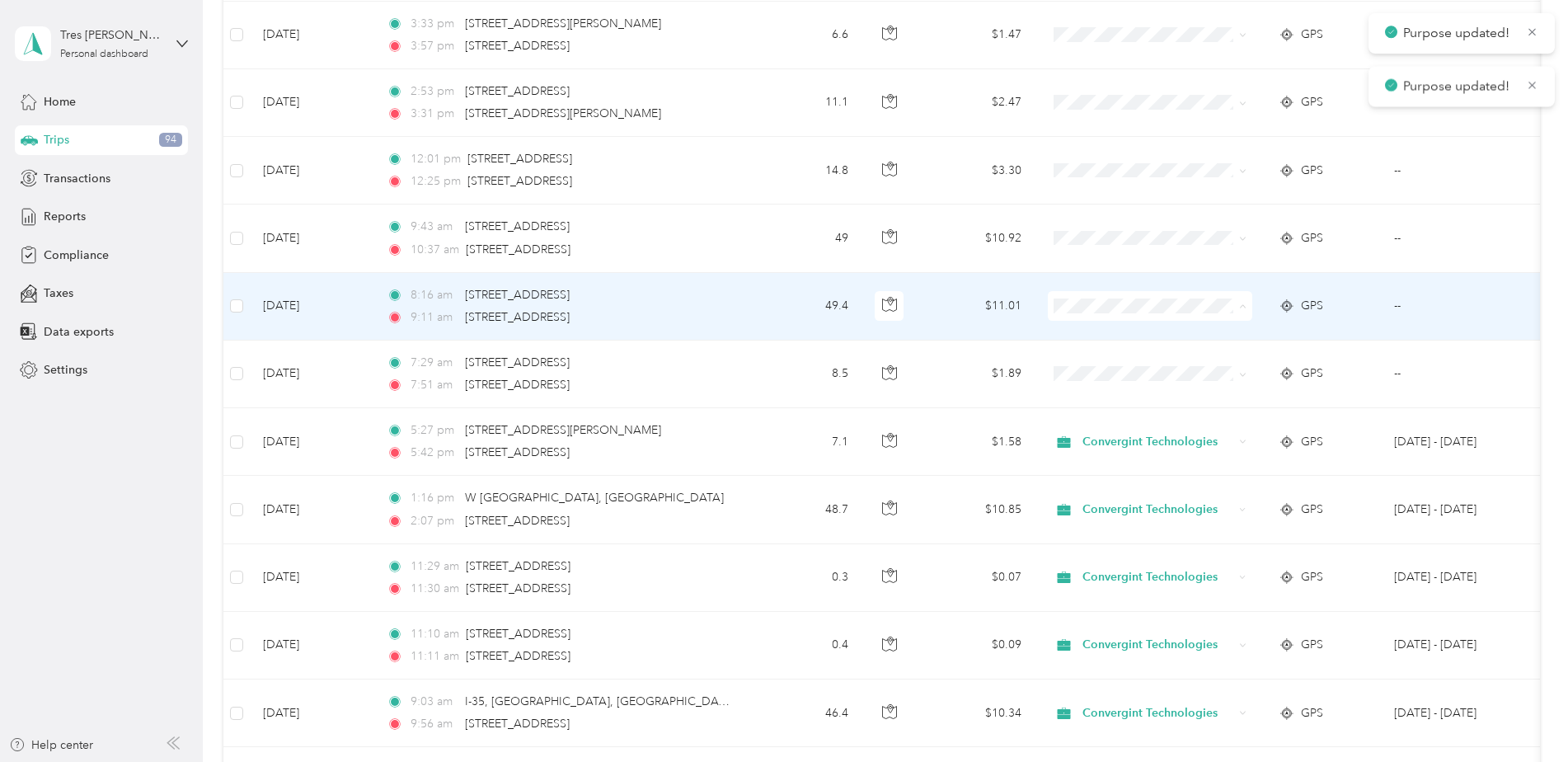
click at [1118, 336] on span "Convergint Technologies" at bounding box center [1164, 336] width 152 height 17
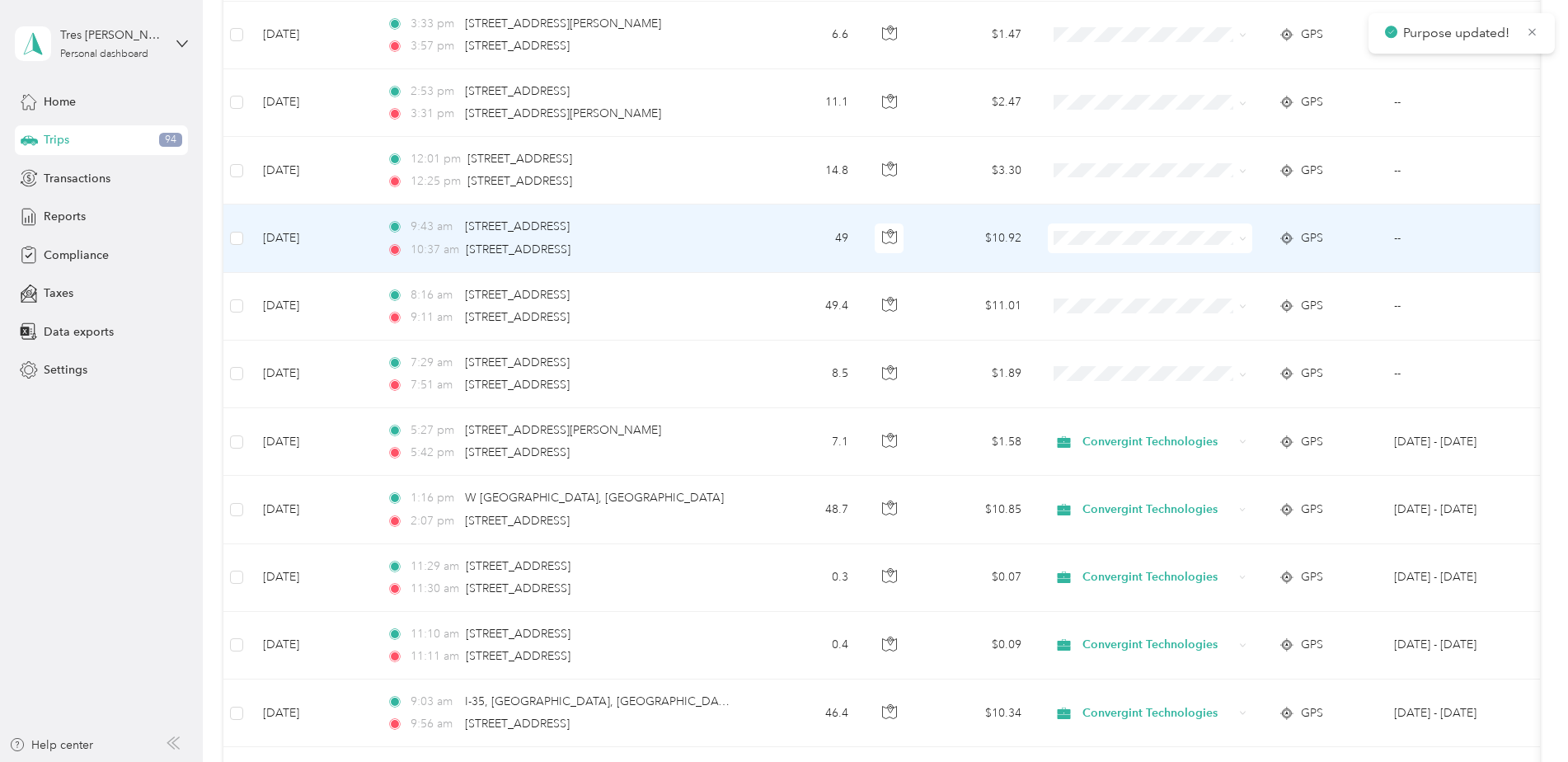
click at [1088, 220] on td at bounding box center [1150, 238] width 231 height 68
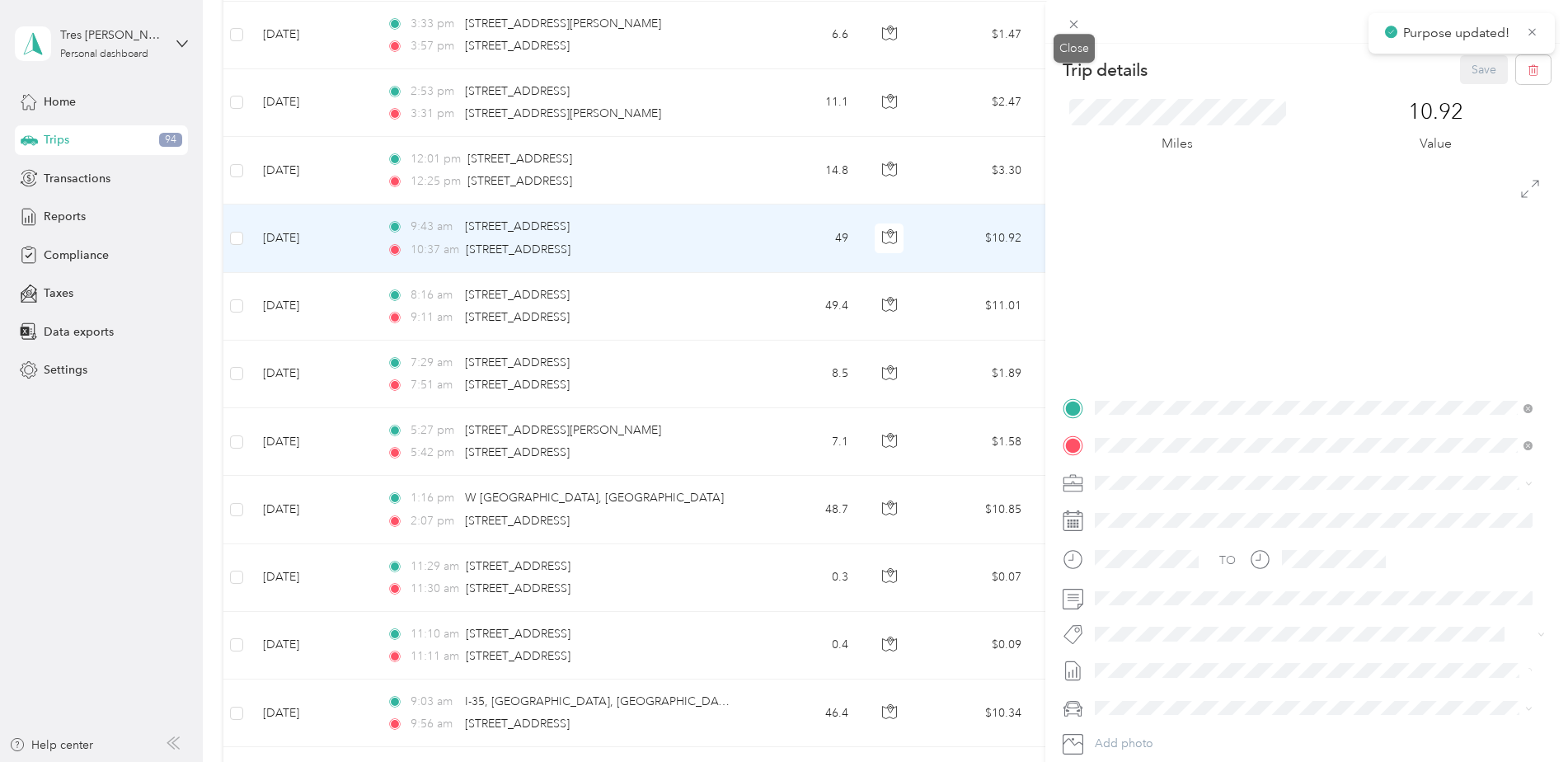
click at [1077, 26] on icon at bounding box center [1073, 24] width 14 height 14
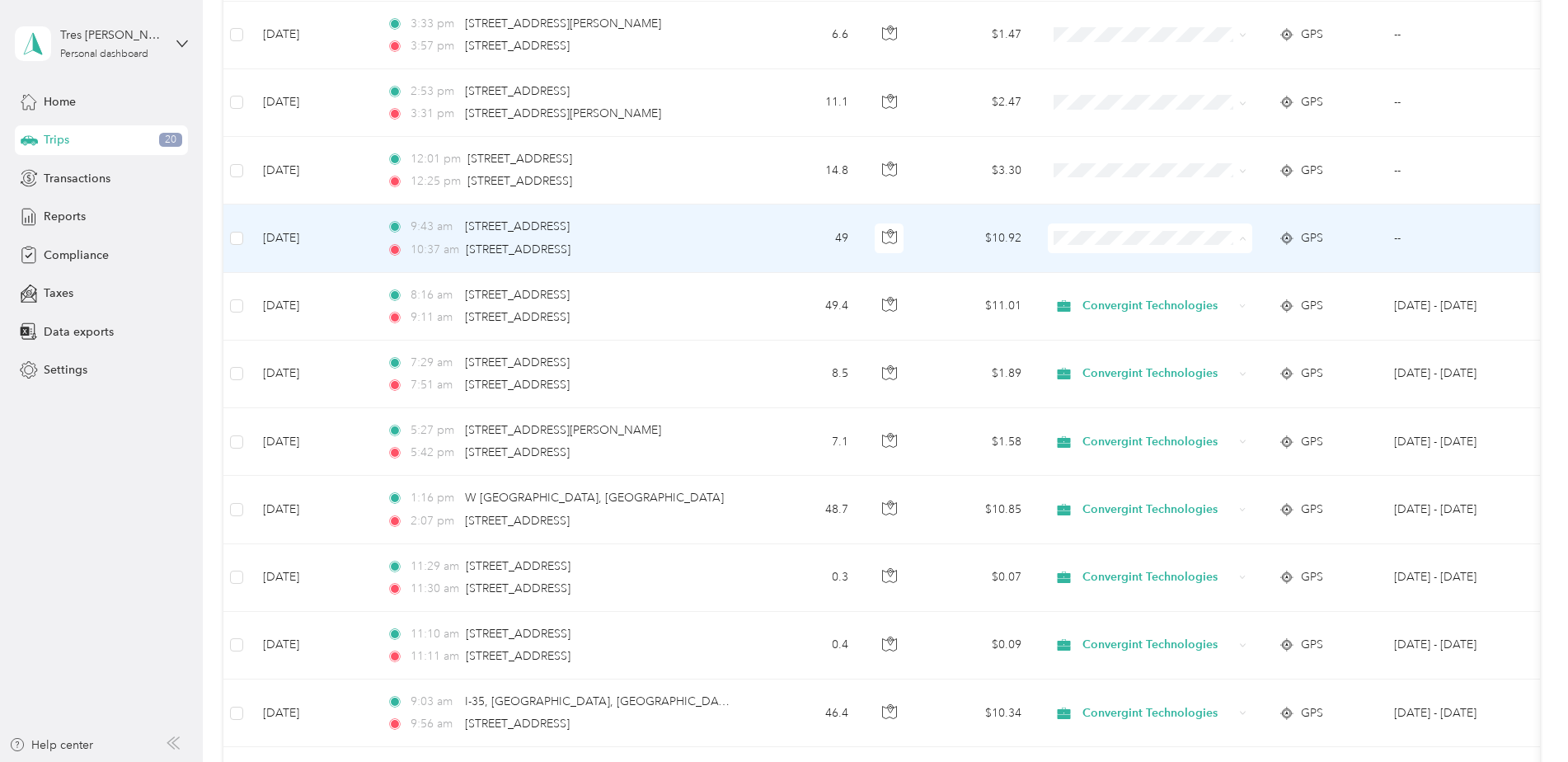
click at [1130, 265] on span "Convergint Technologies" at bounding box center [1164, 269] width 152 height 17
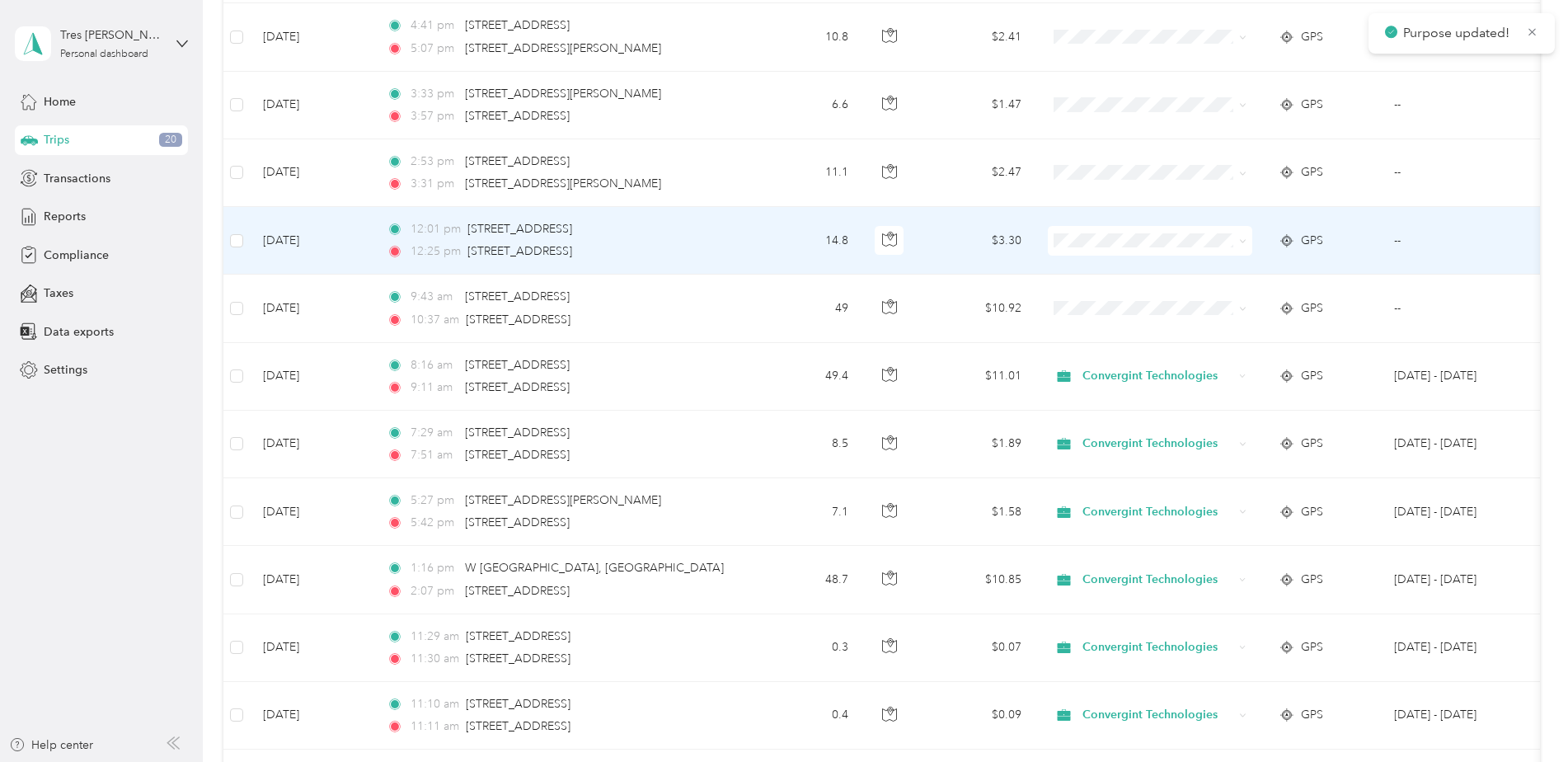
scroll to position [247, 0]
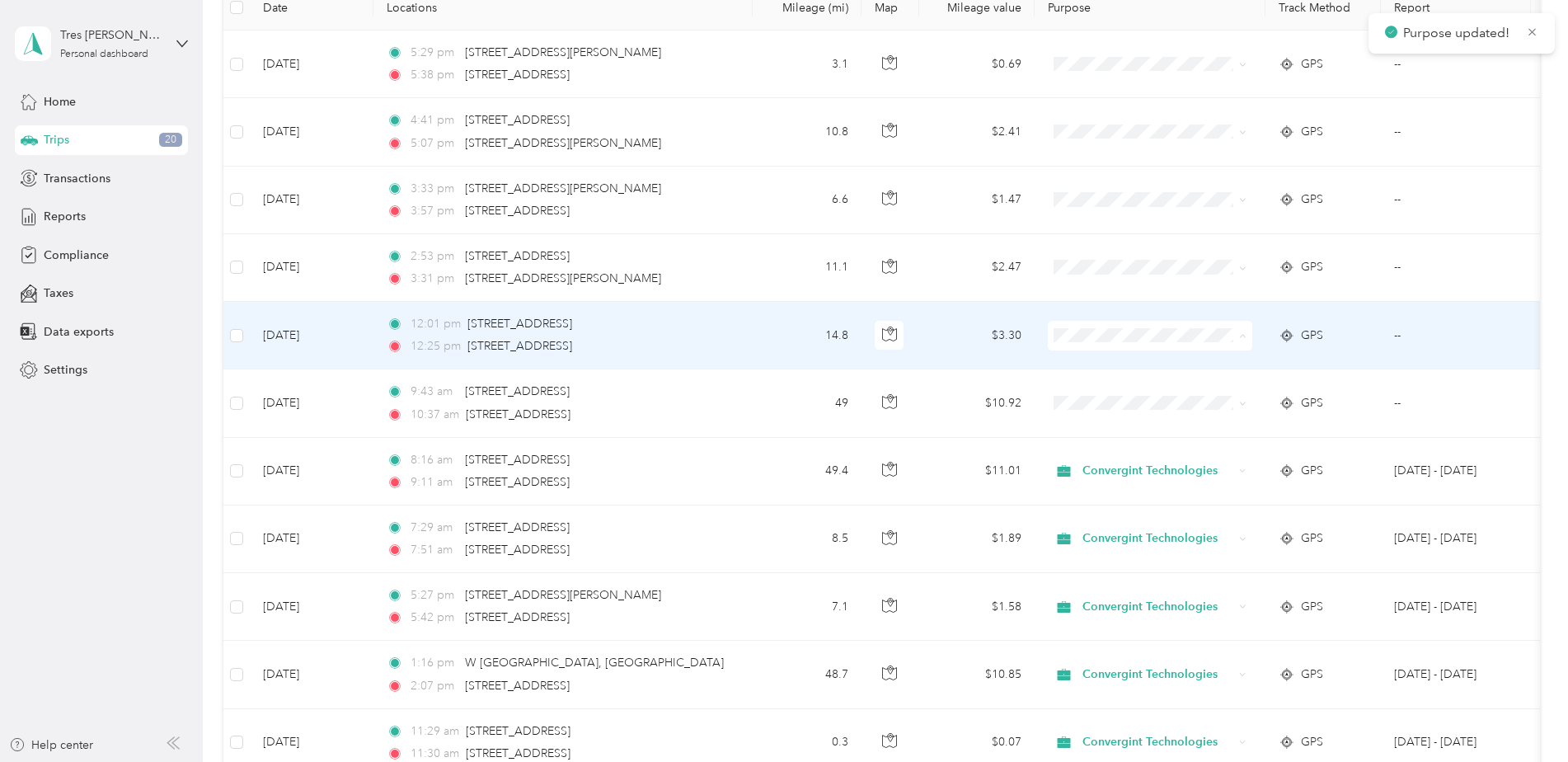
click at [1137, 366] on span "Convergint Technologies" at bounding box center [1164, 366] width 152 height 17
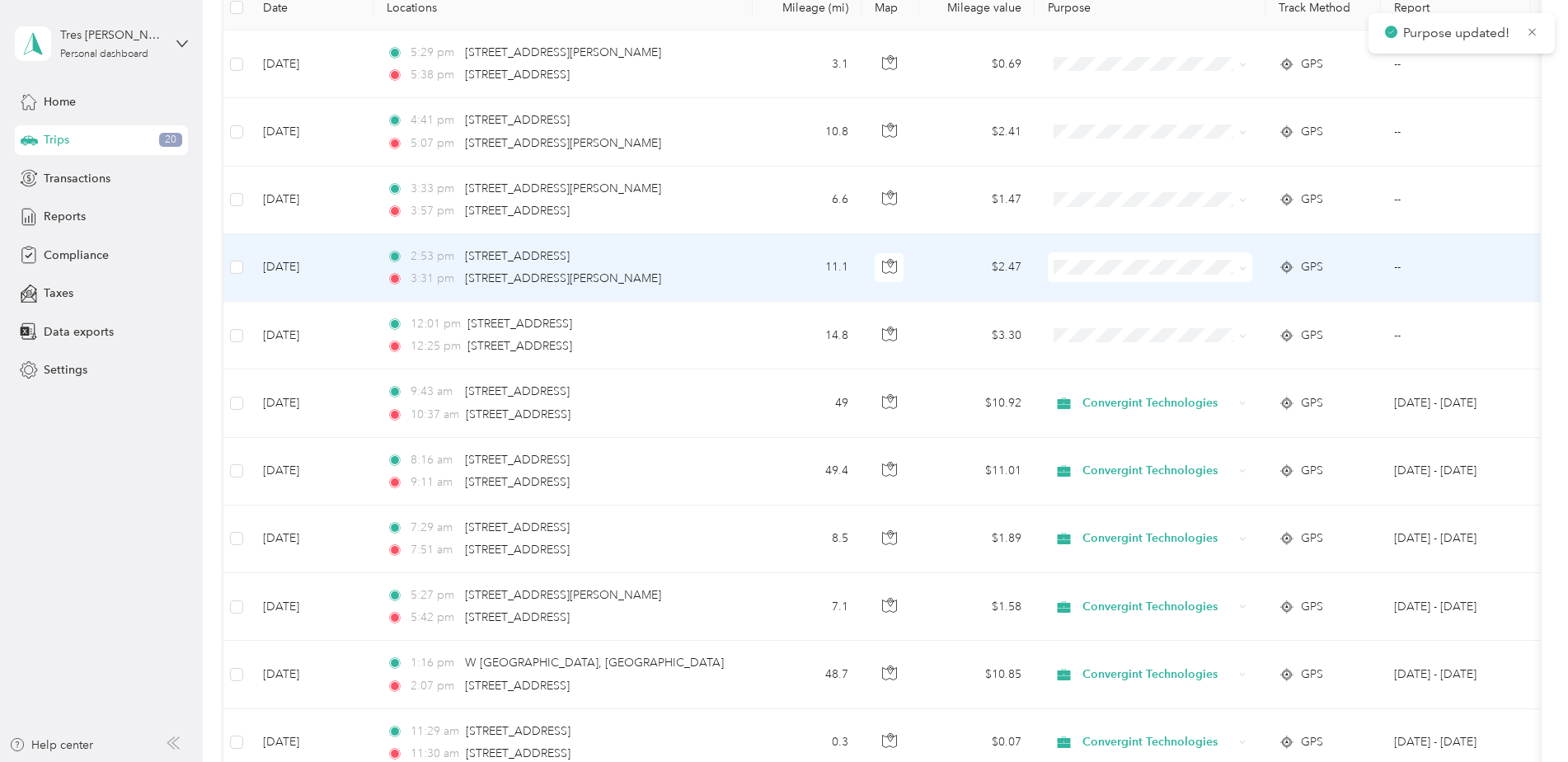
click at [1104, 276] on span at bounding box center [1149, 267] width 205 height 30
click at [1137, 295] on span "Convergint Technologies" at bounding box center [1164, 298] width 152 height 17
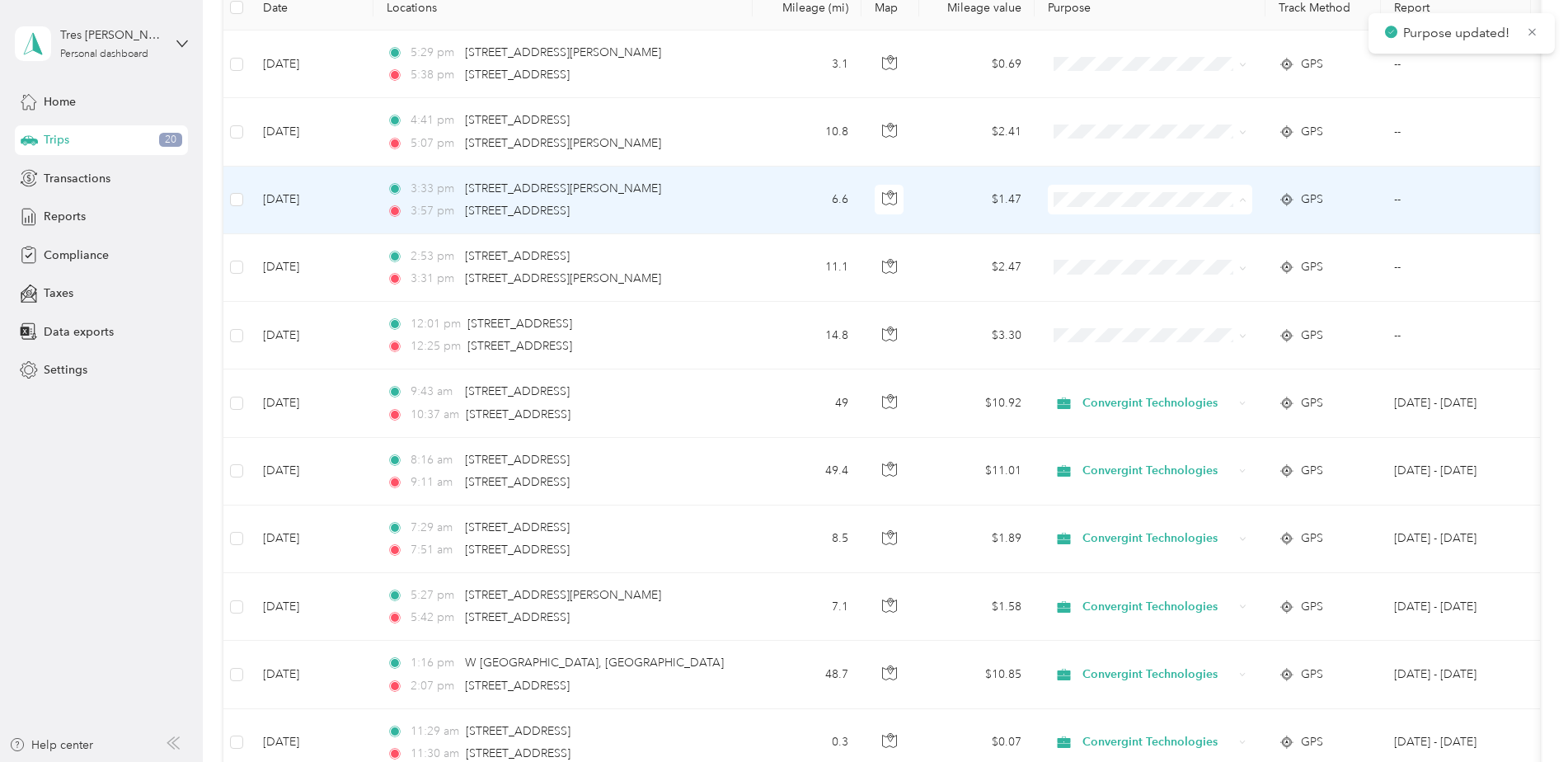
click at [1126, 234] on span "Convergint Technologies" at bounding box center [1164, 230] width 152 height 17
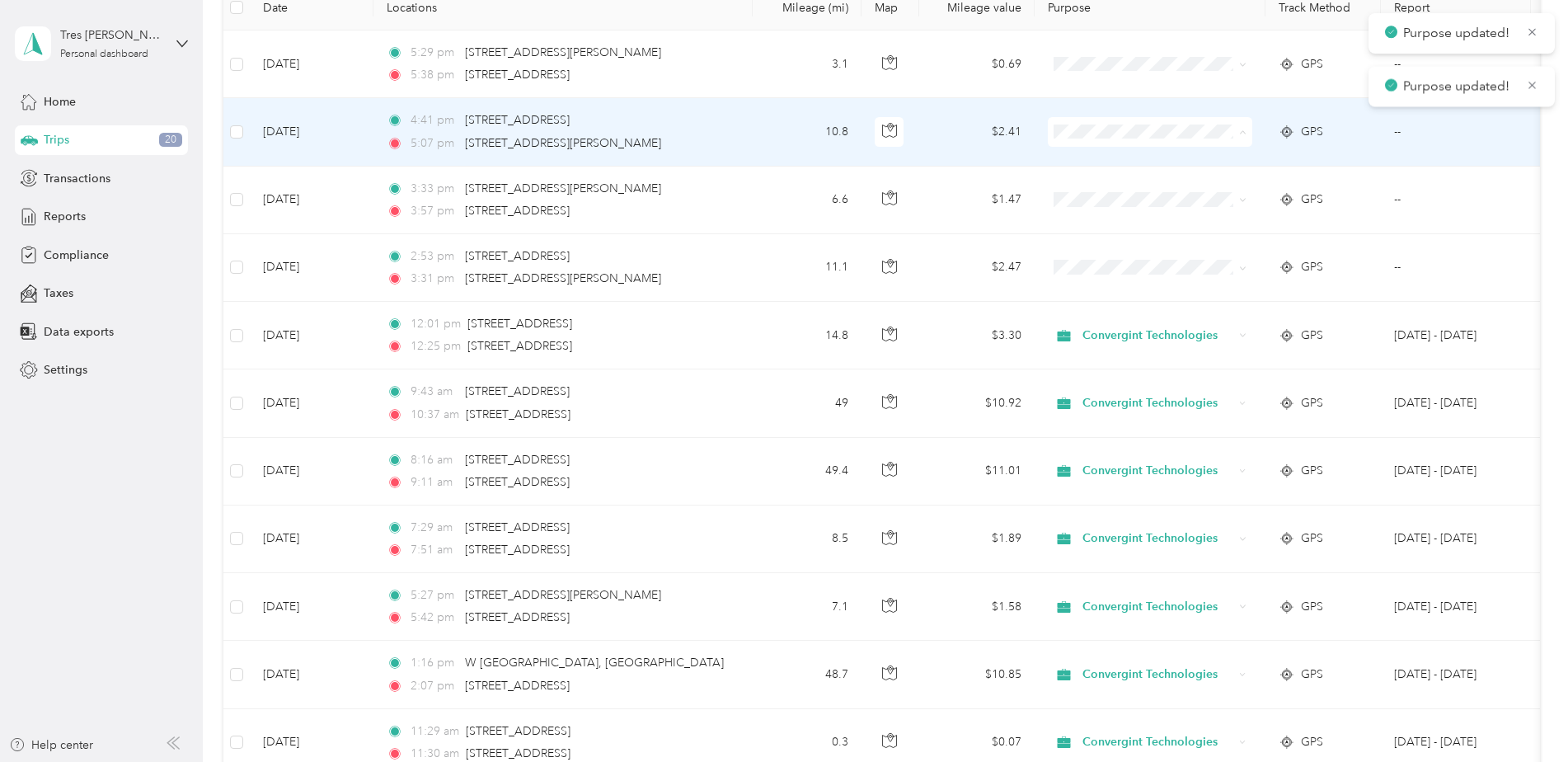
click at [1143, 164] on span "Convergint Technologies" at bounding box center [1164, 163] width 152 height 17
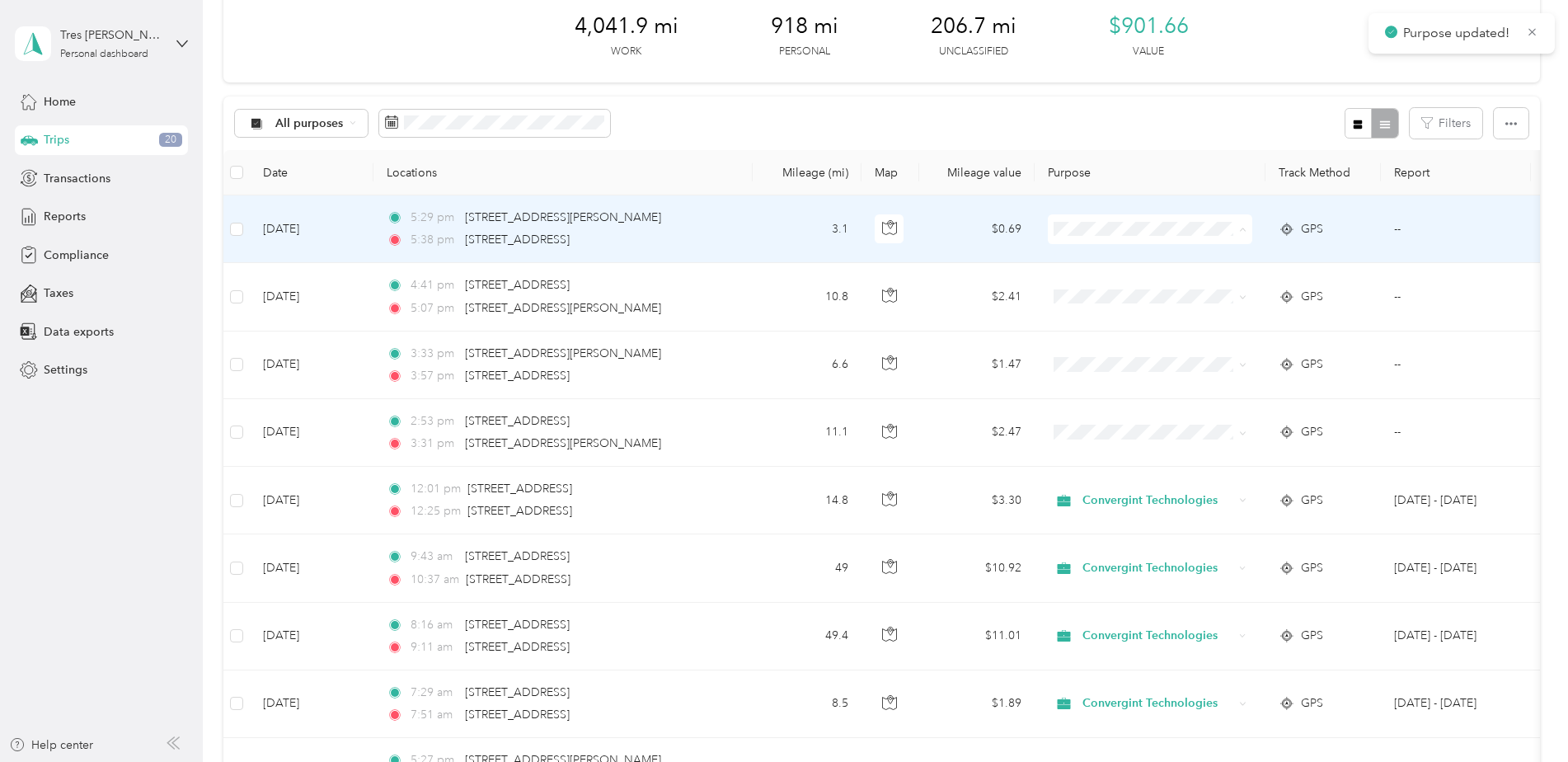
click at [1151, 262] on span "Convergint Technologies" at bounding box center [1164, 260] width 152 height 17
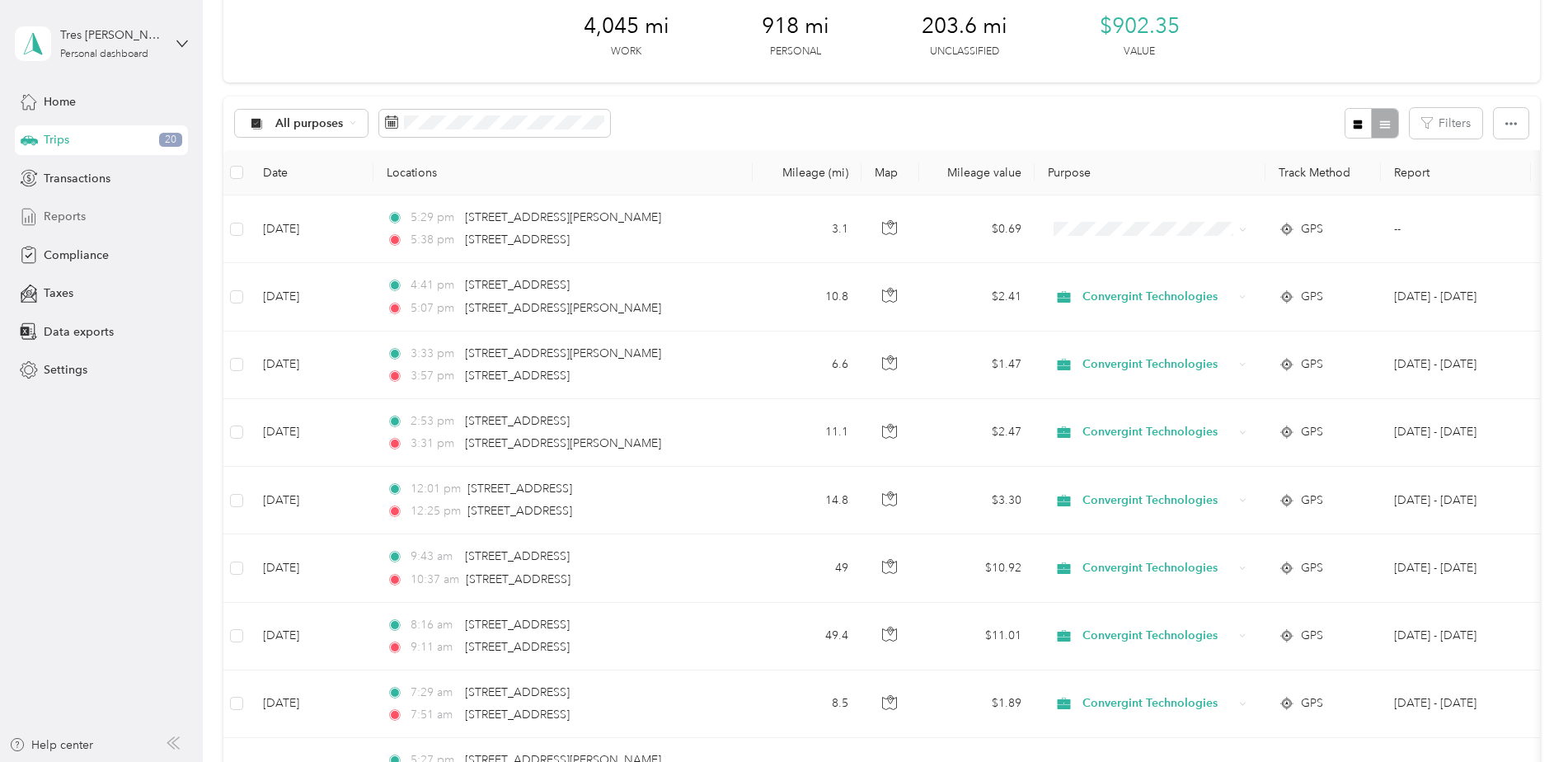
click at [84, 220] on span "Reports" at bounding box center [64, 217] width 42 height 17
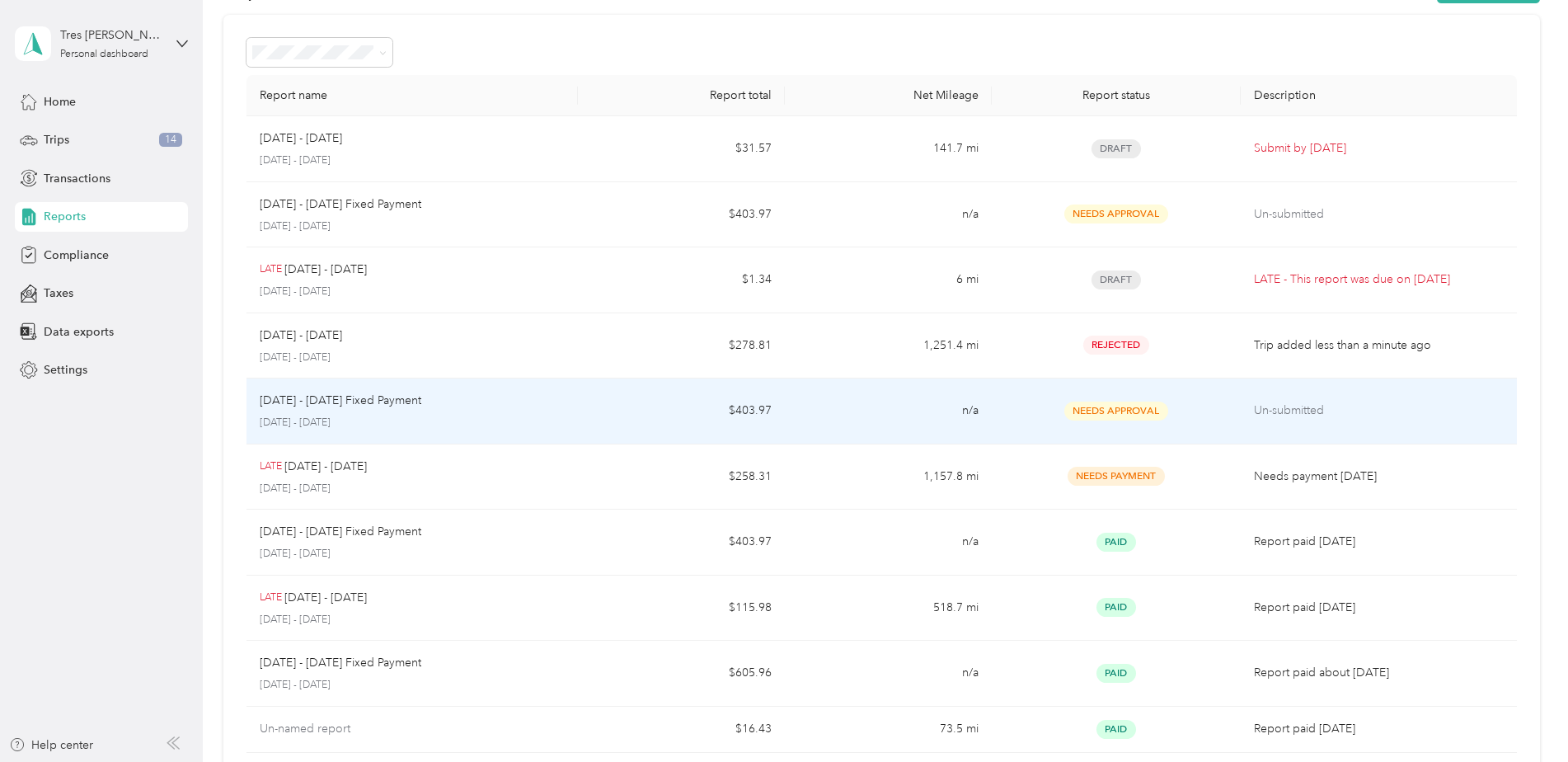
scroll to position [82, 0]
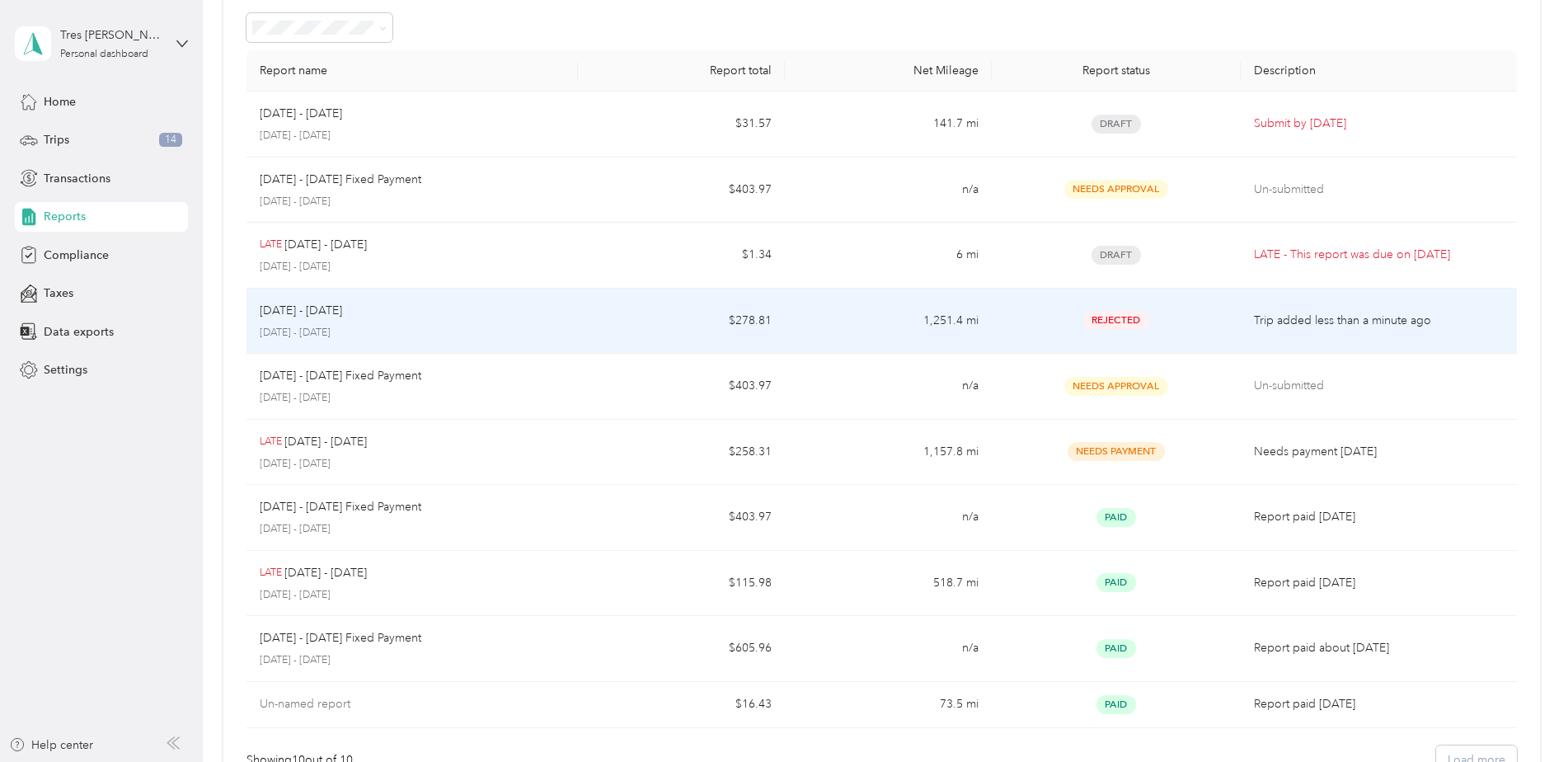
click at [861, 326] on td "1,251.4 mi" at bounding box center [888, 321] width 207 height 66
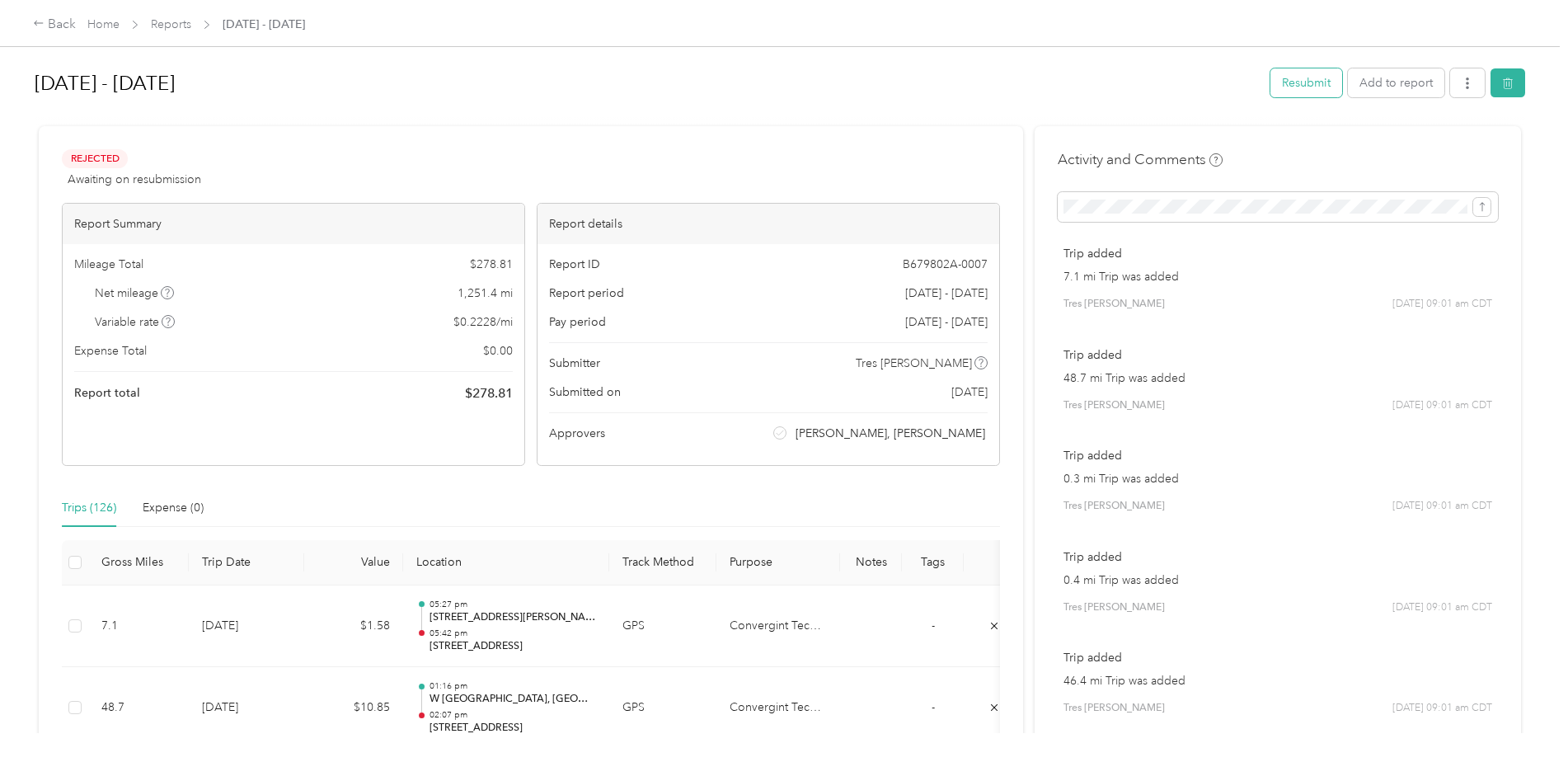
click at [1282, 82] on button "Resubmit" at bounding box center [1306, 83] width 72 height 29
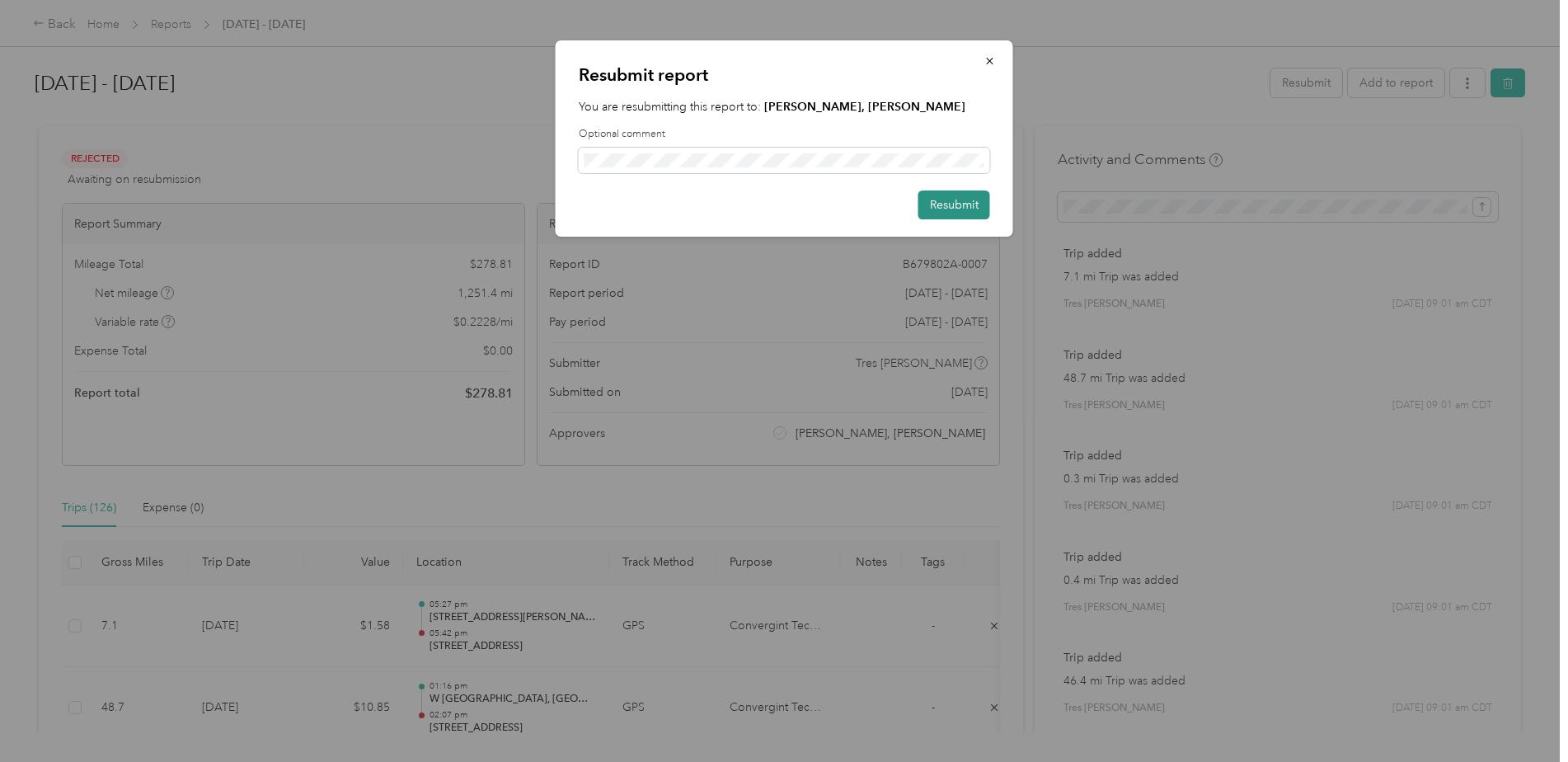
click at [960, 200] on button "Resubmit" at bounding box center [954, 205] width 72 height 29
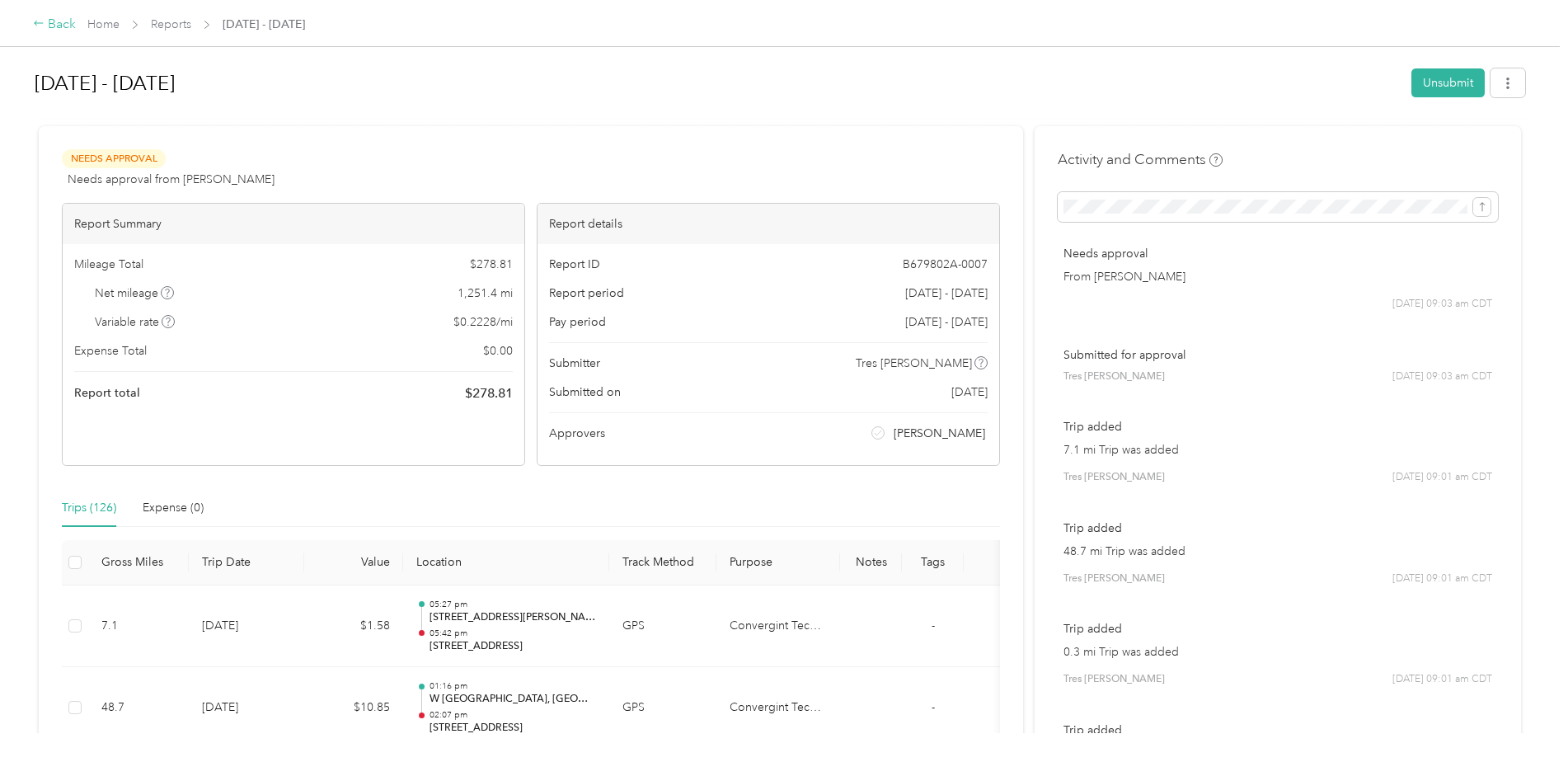
click at [54, 25] on div "Back" at bounding box center [55, 24] width 43 height 20
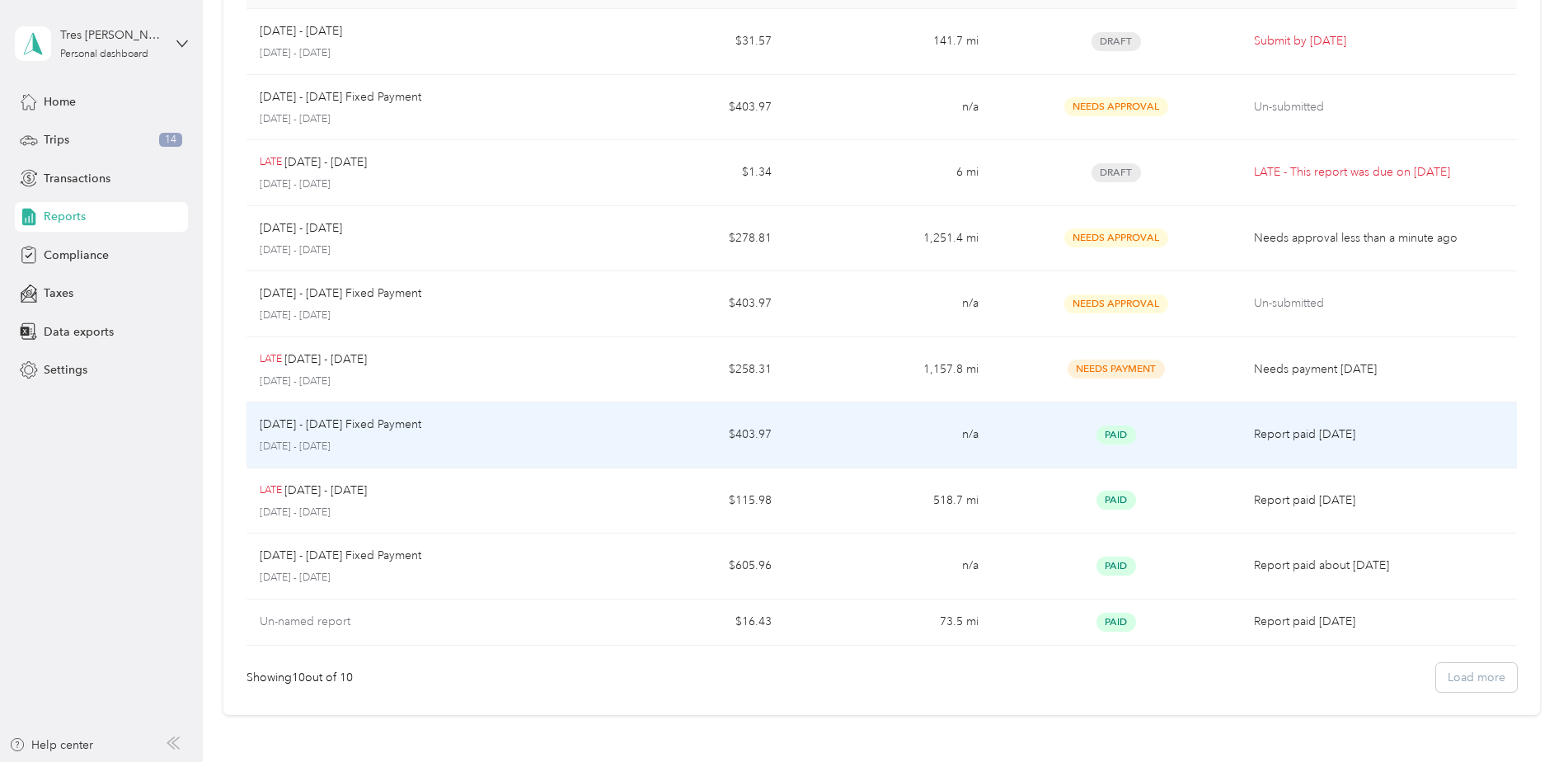
scroll to position [247, 0]
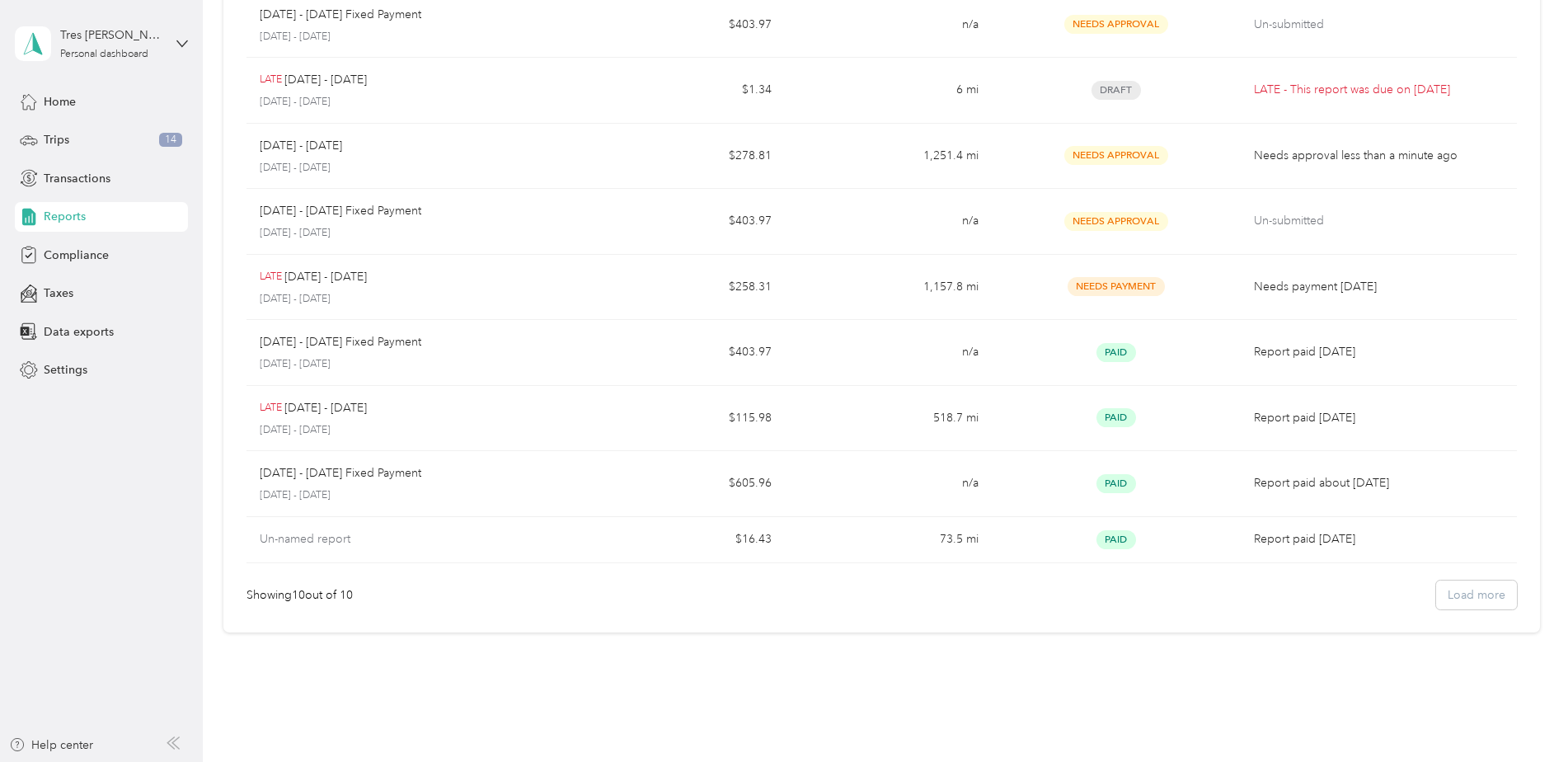
click at [1469, 597] on div "Showing 10 out of 10 Load more" at bounding box center [882, 595] width 1270 height 29
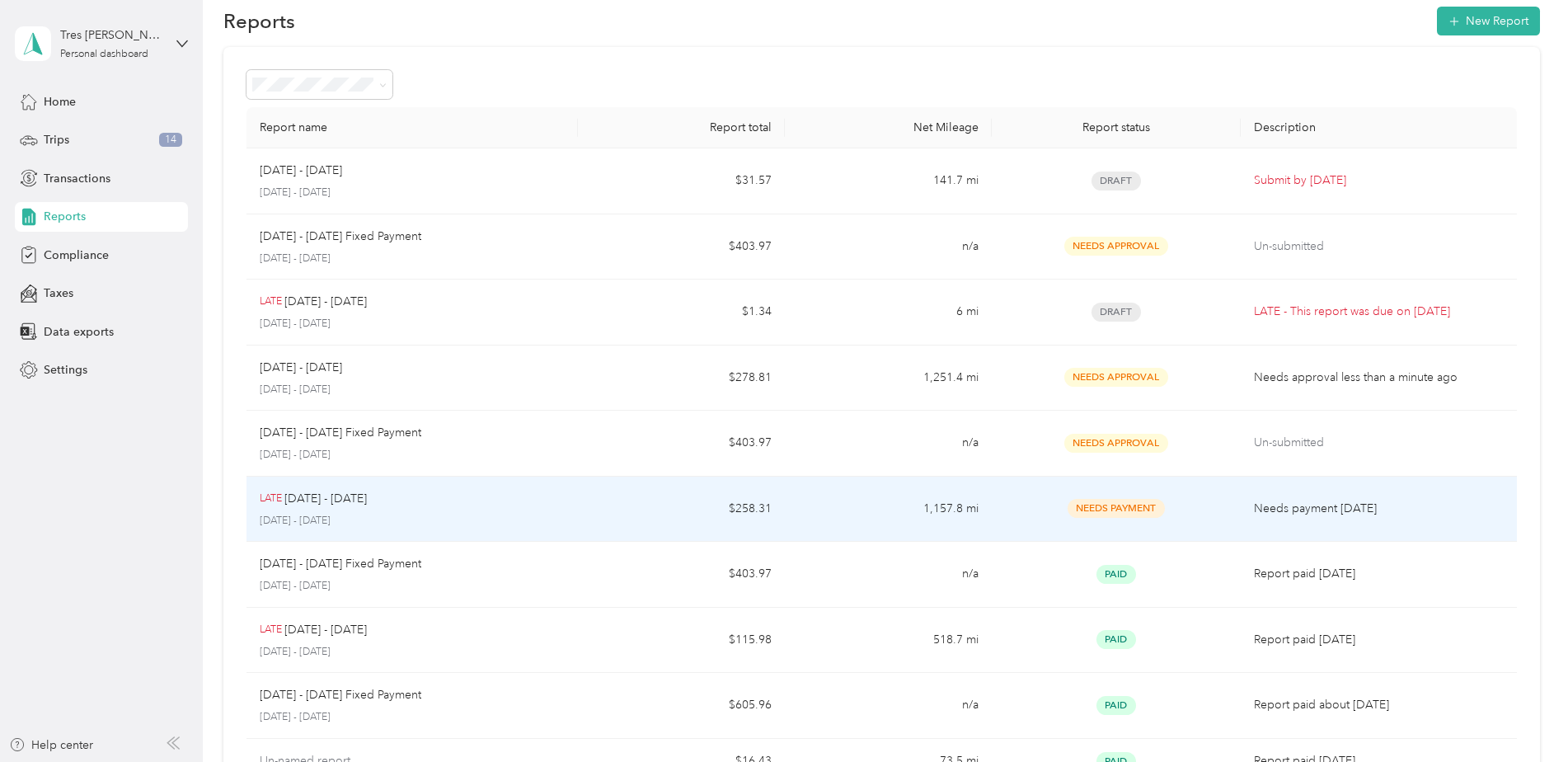
scroll to position [0, 0]
